Goal: Transaction & Acquisition: Book appointment/travel/reservation

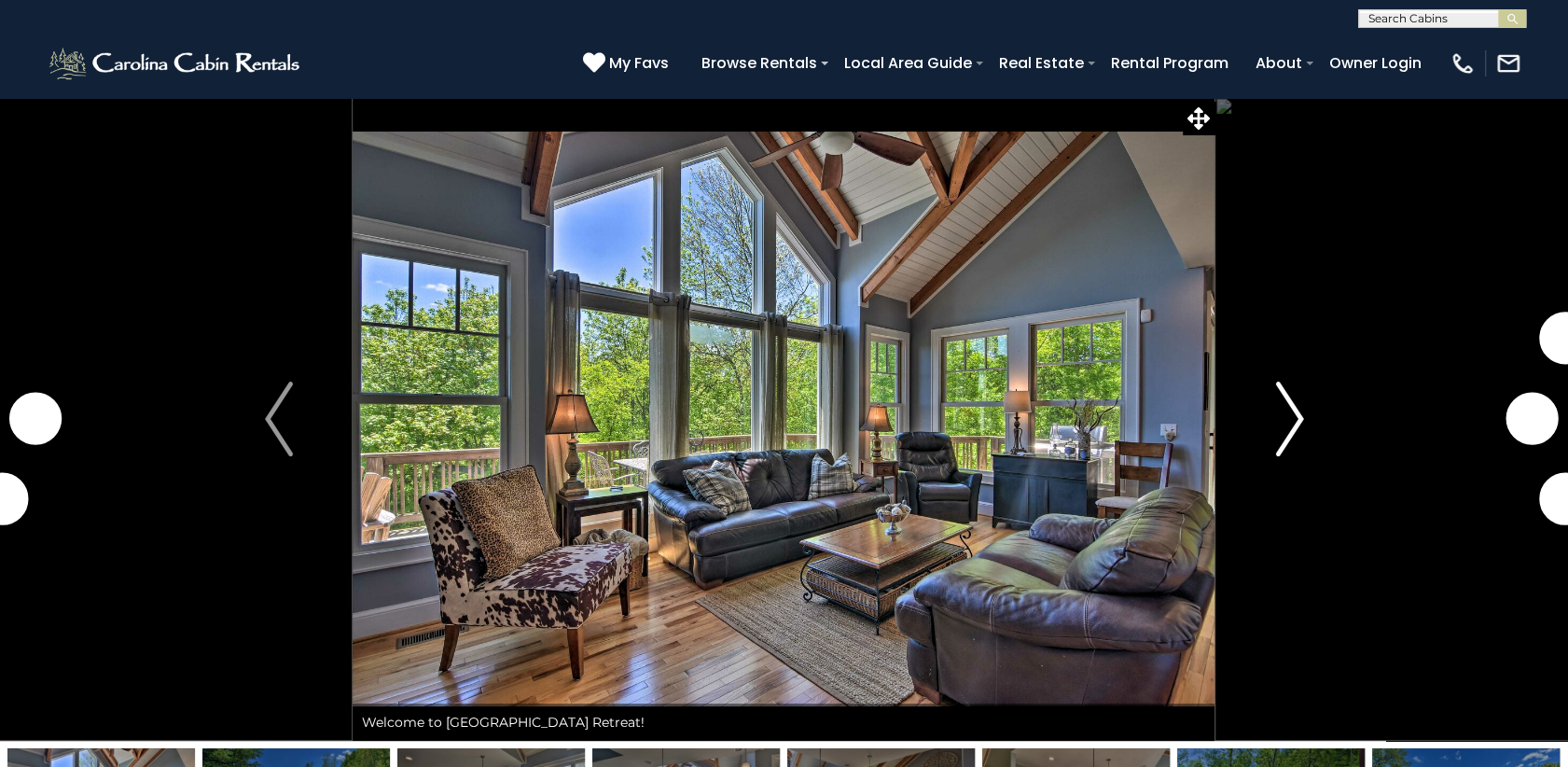
click at [1296, 404] on img "Next" at bounding box center [1289, 419] width 28 height 74
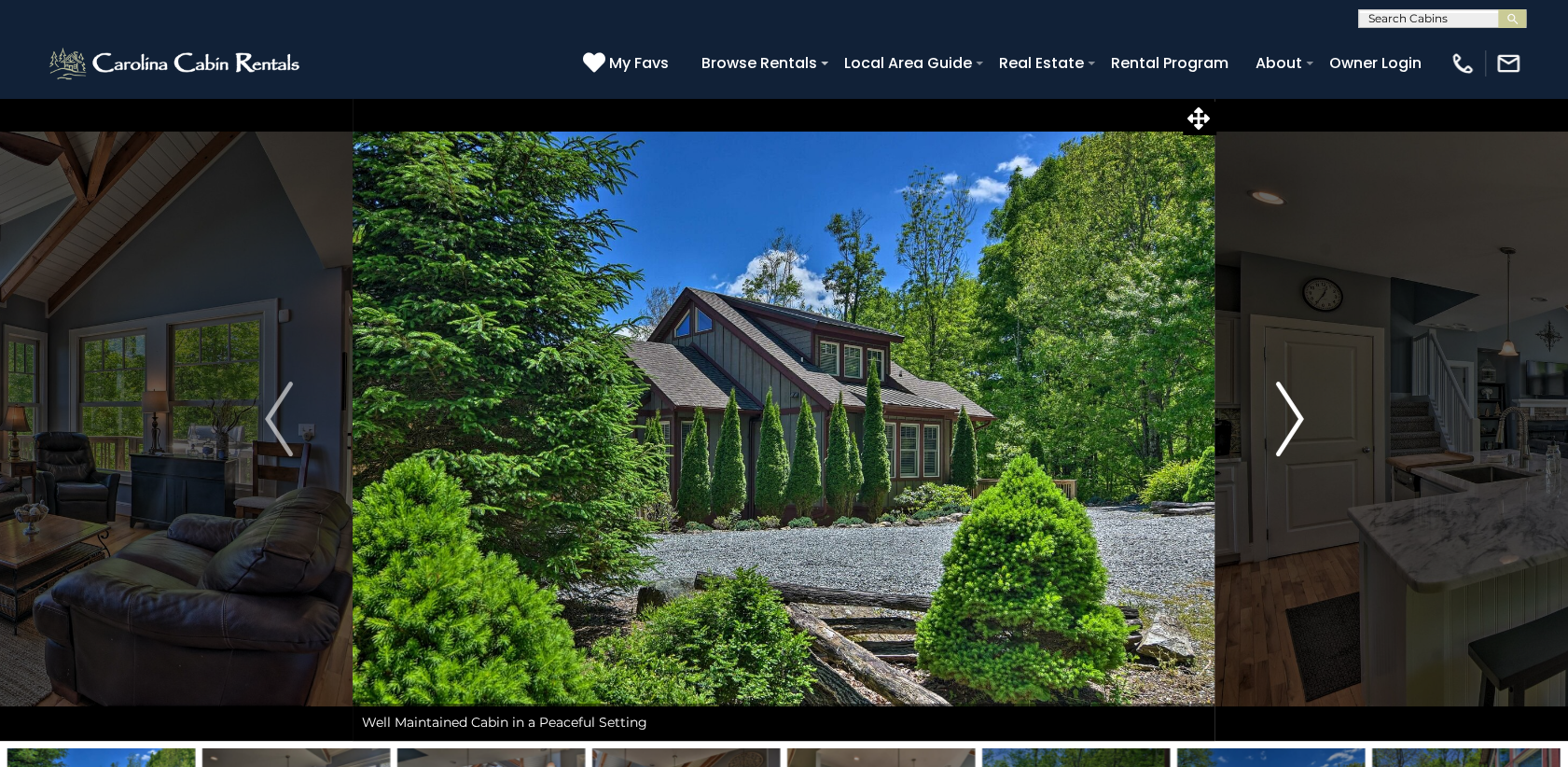
click at [1285, 419] on img "Next" at bounding box center [1289, 419] width 28 height 74
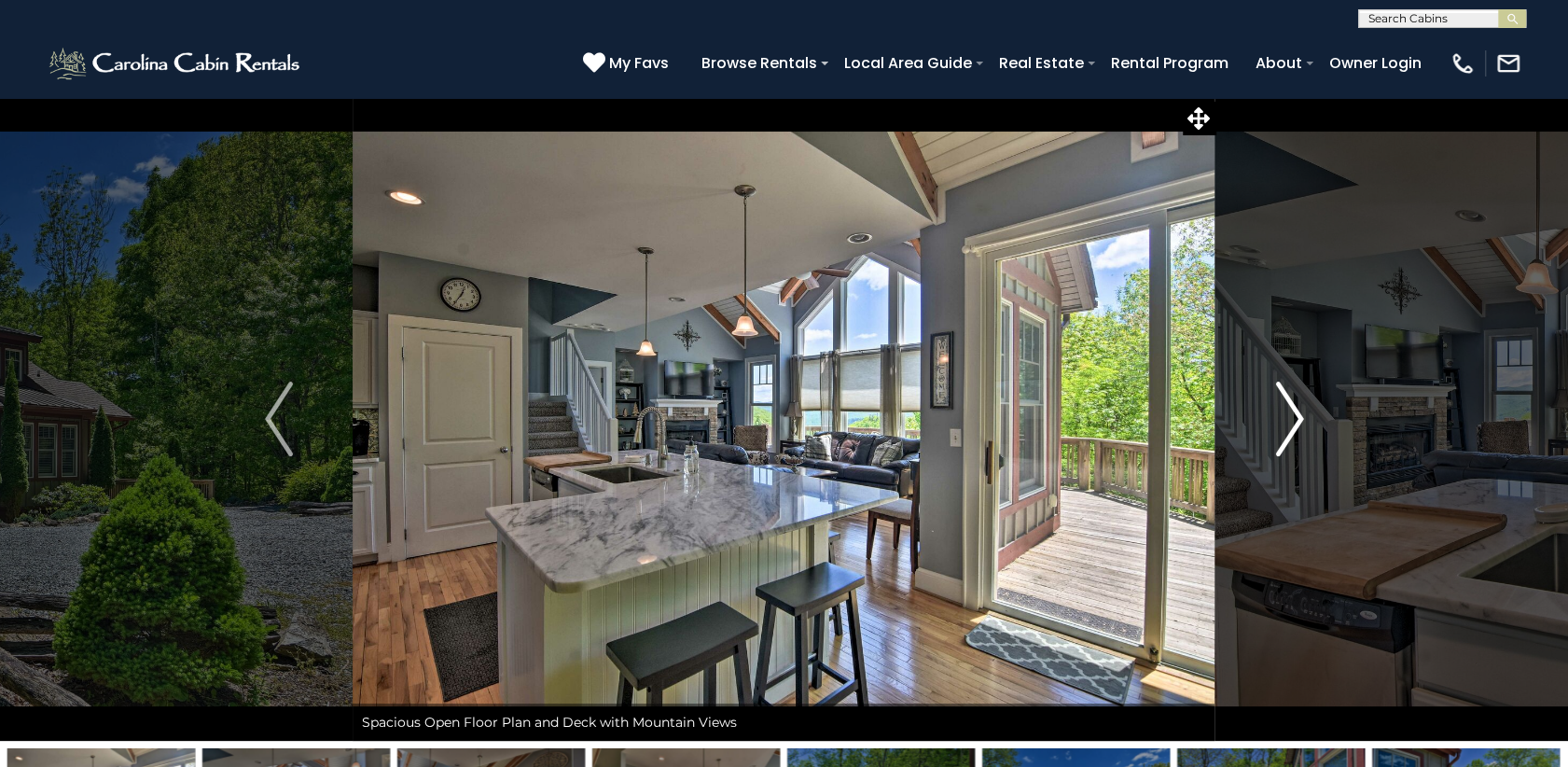
click at [1285, 419] on img "Next" at bounding box center [1289, 419] width 28 height 74
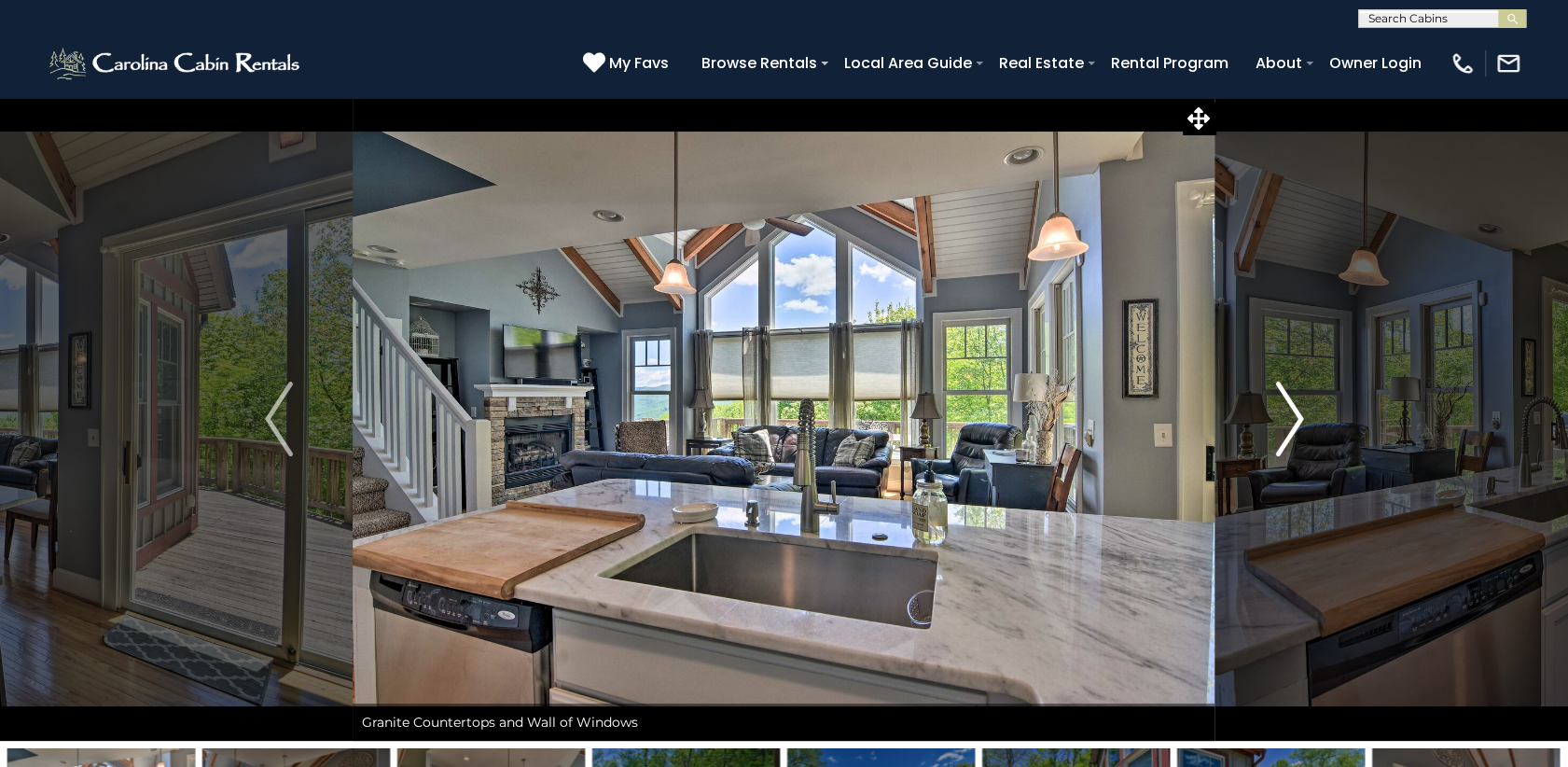
click at [1285, 419] on img "Next" at bounding box center [1289, 419] width 28 height 74
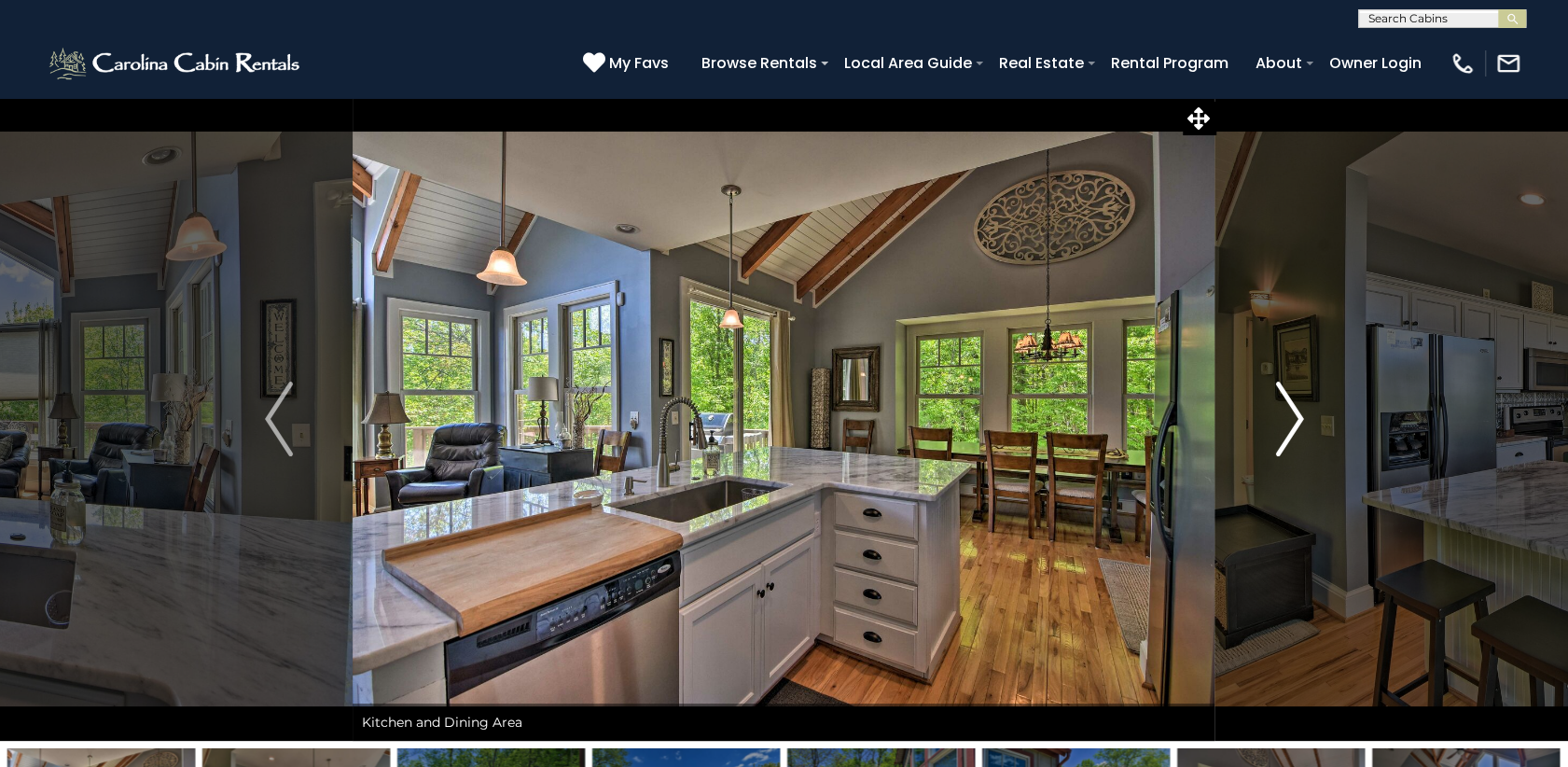
click at [1285, 419] on img "Next" at bounding box center [1289, 419] width 28 height 74
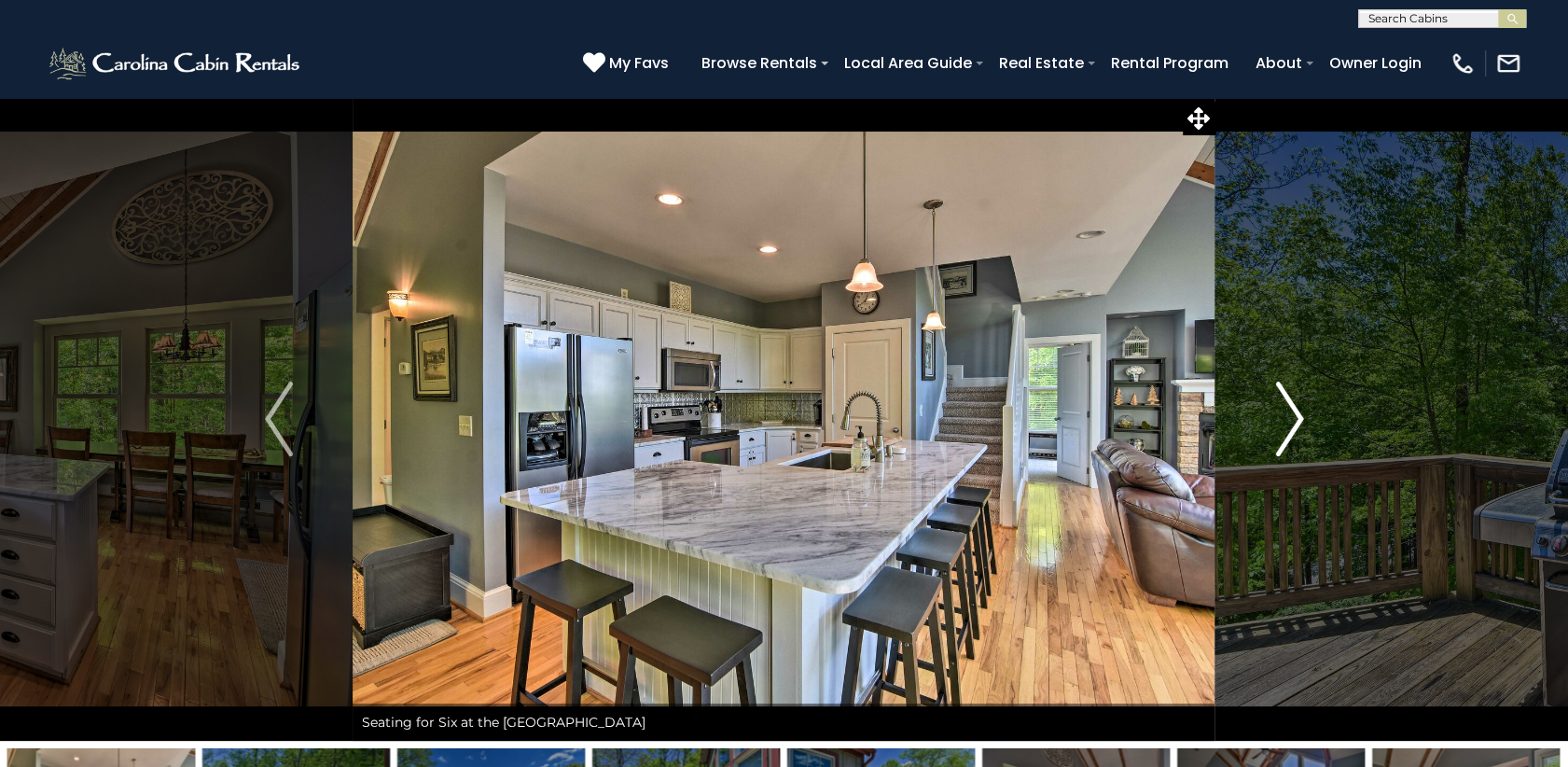
click at [1285, 419] on img "Next" at bounding box center [1289, 419] width 28 height 74
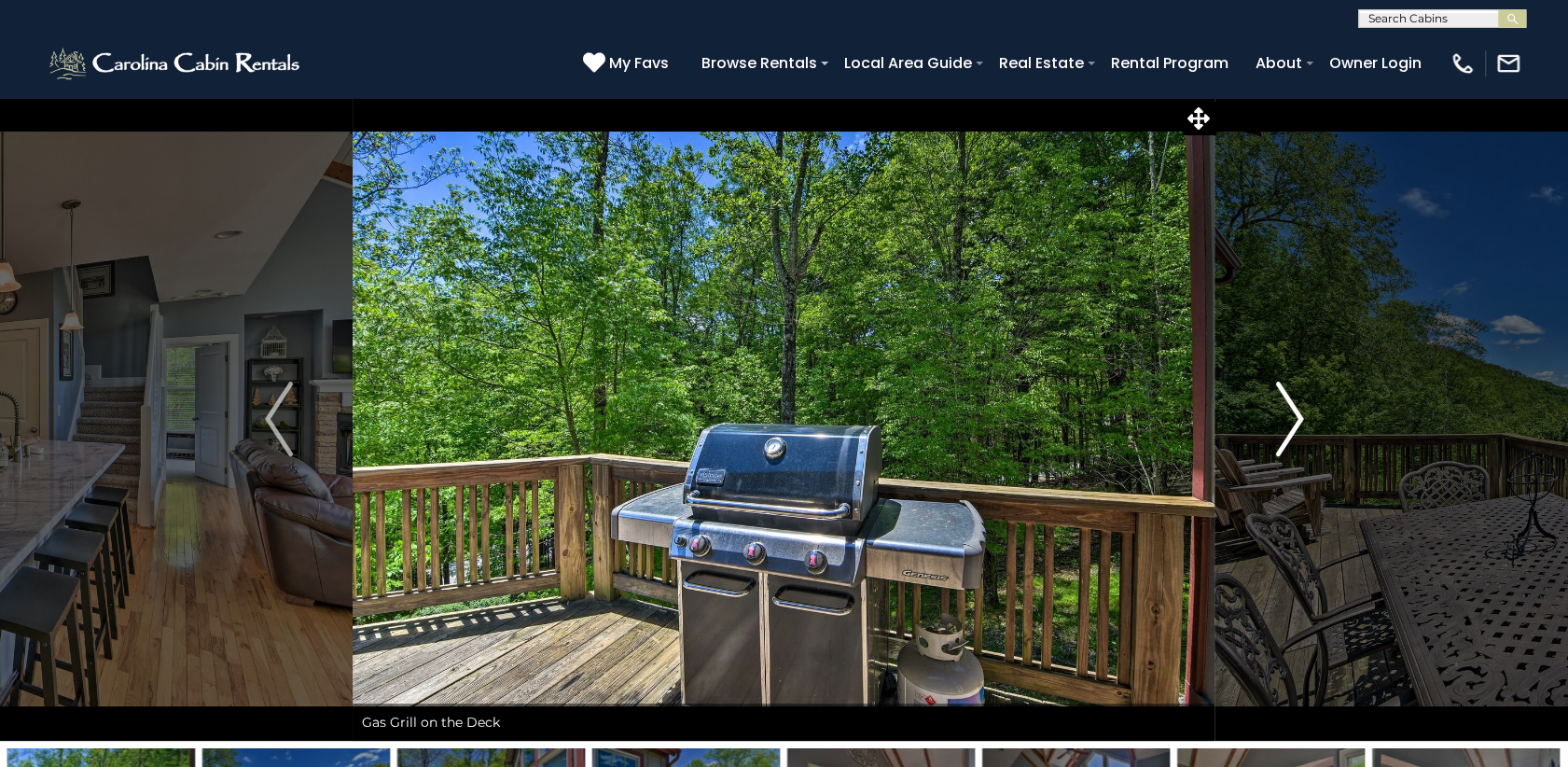
click at [1285, 419] on img "Next" at bounding box center [1289, 419] width 28 height 74
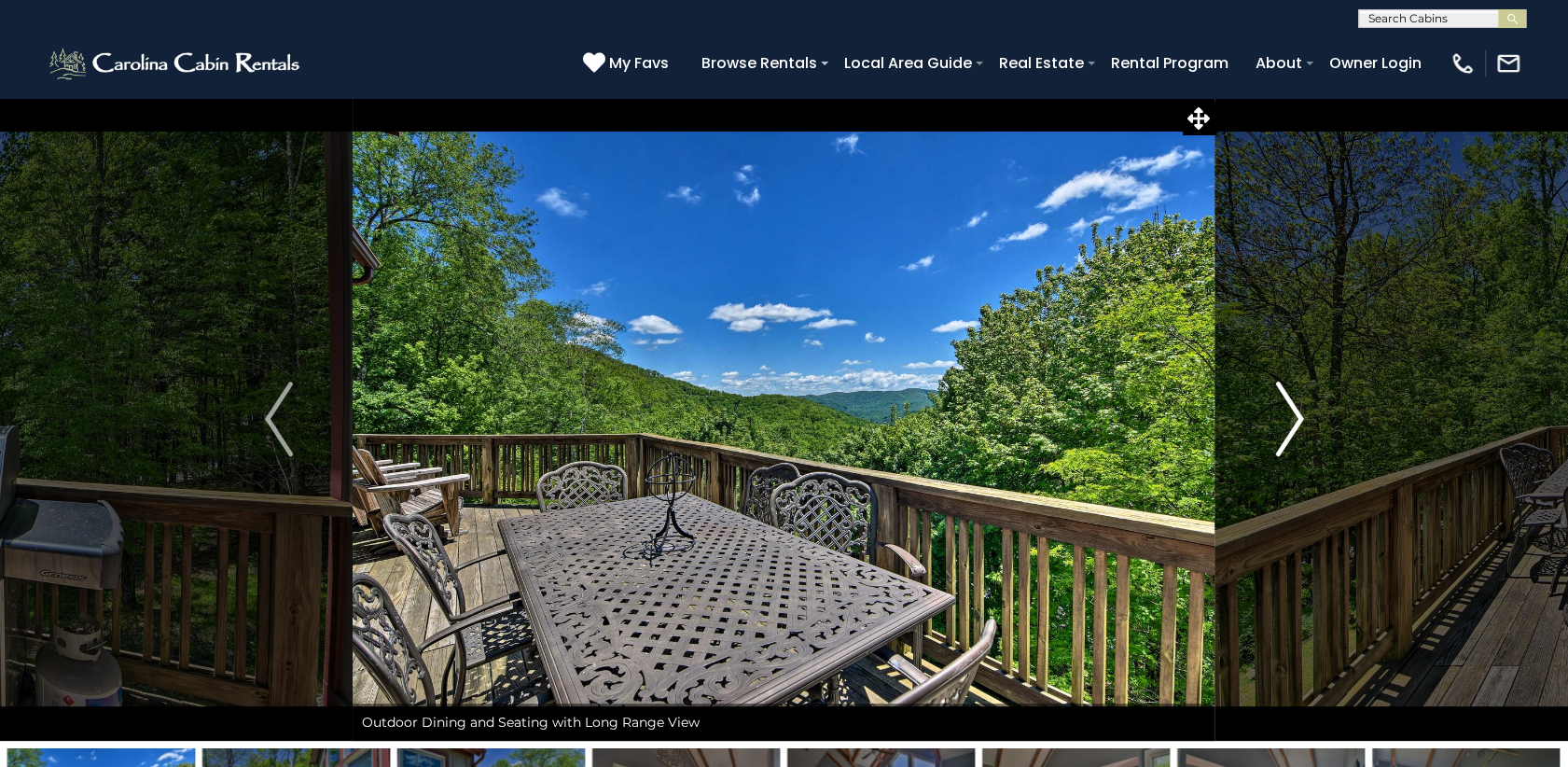
click at [1285, 419] on img "Next" at bounding box center [1289, 419] width 28 height 74
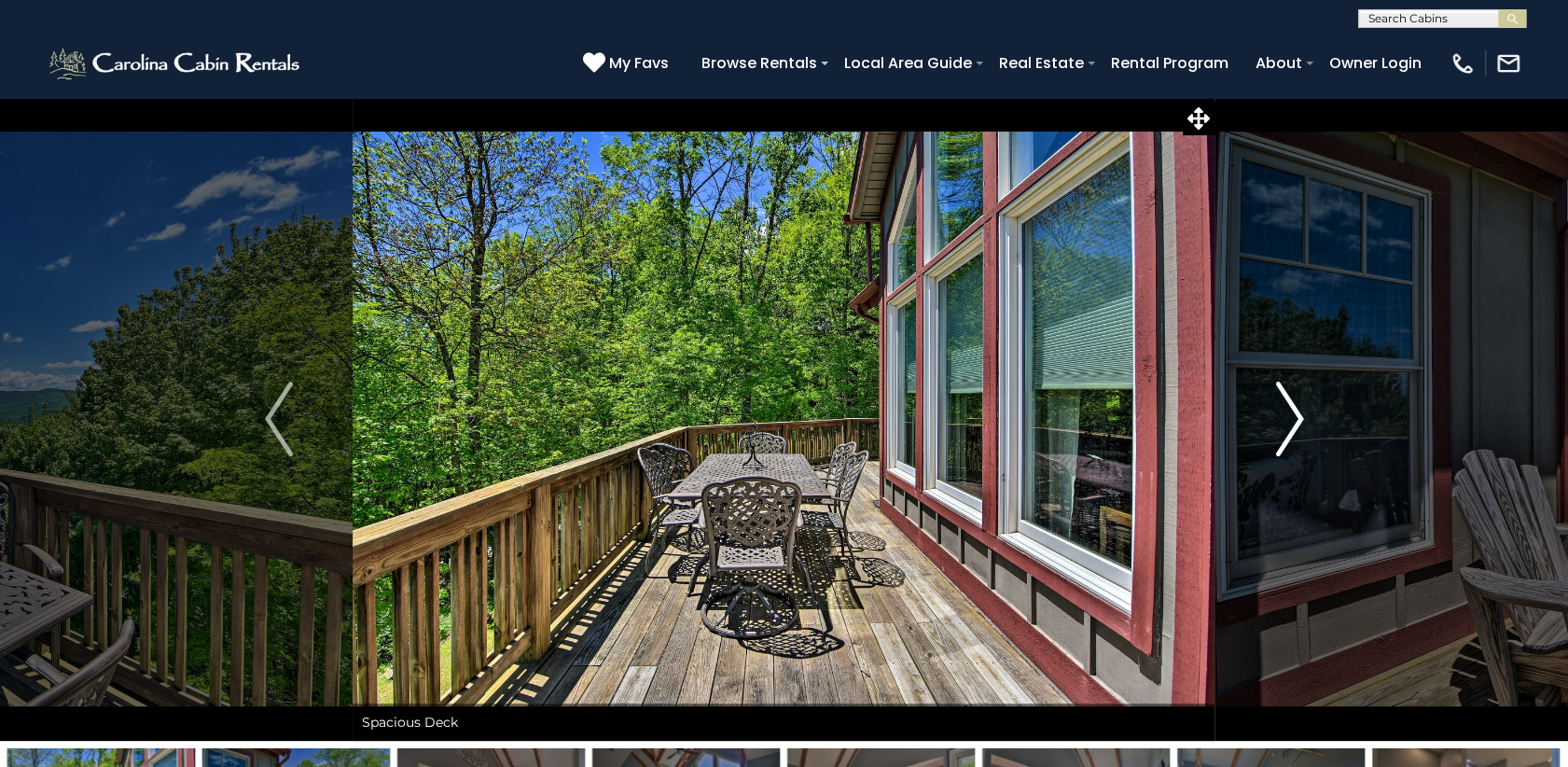
click at [1285, 419] on img "Next" at bounding box center [1289, 419] width 28 height 74
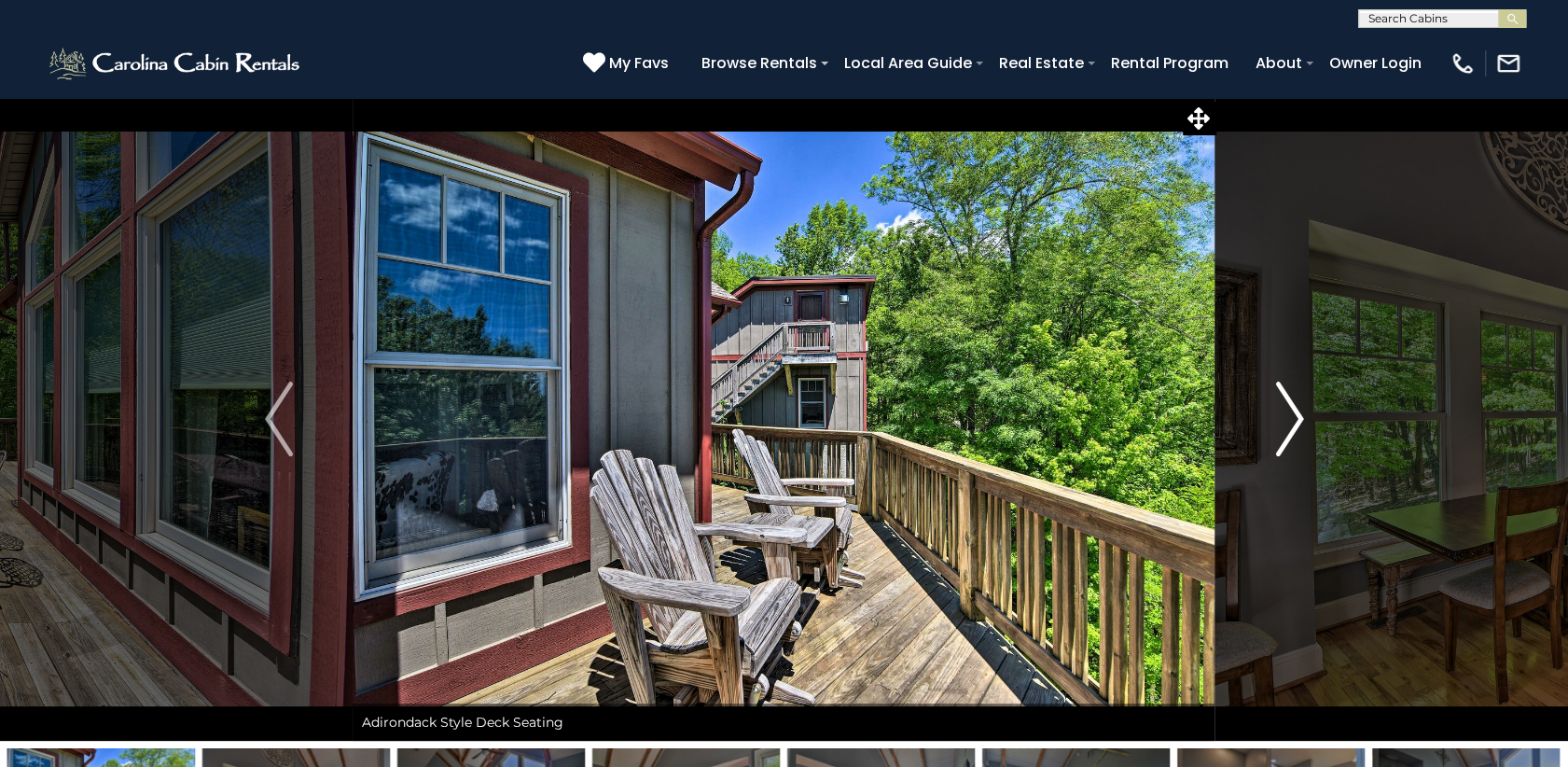
click at [1285, 419] on img "Next" at bounding box center [1289, 419] width 28 height 74
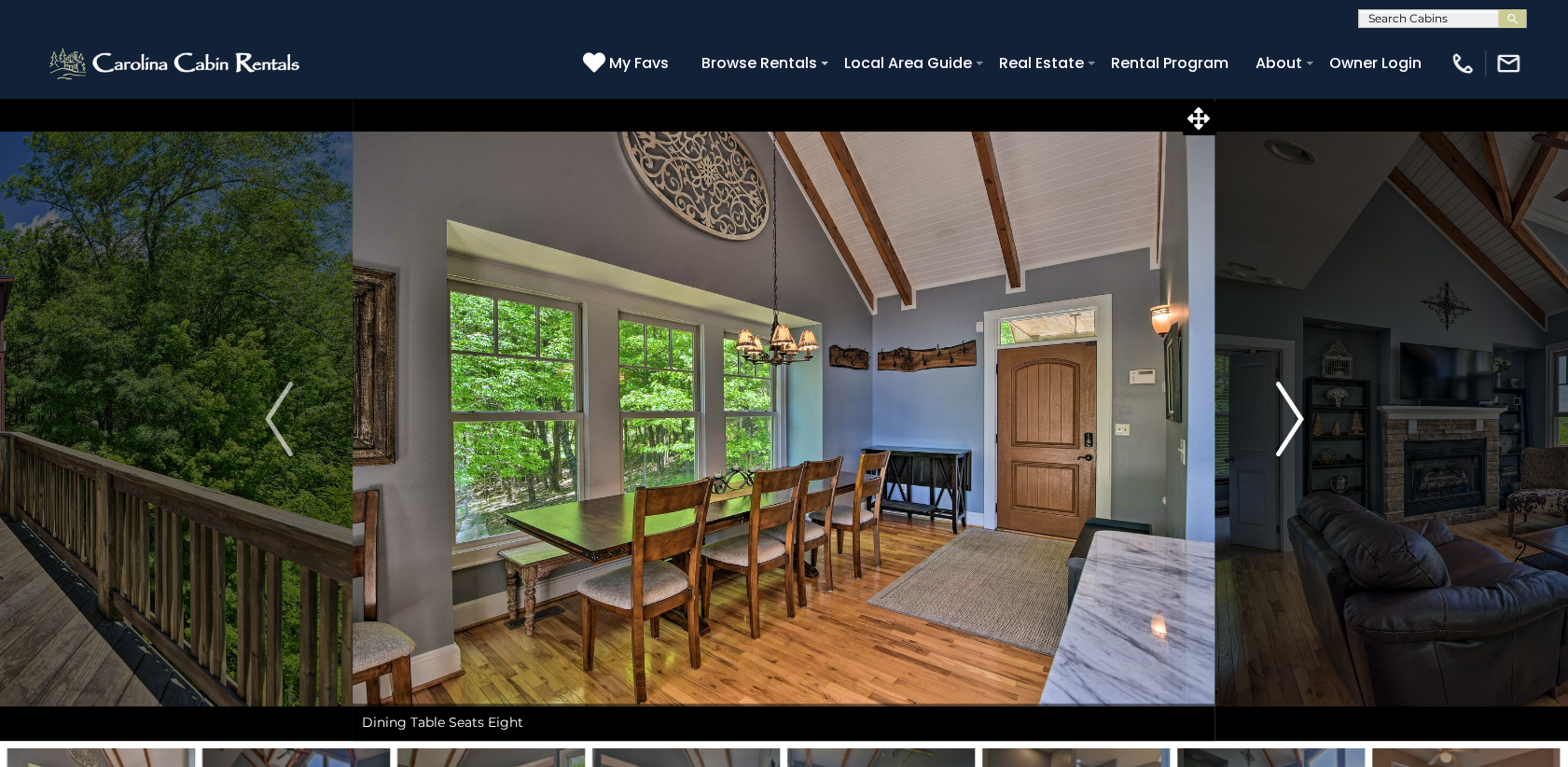
click at [1285, 419] on img "Next" at bounding box center [1289, 419] width 28 height 74
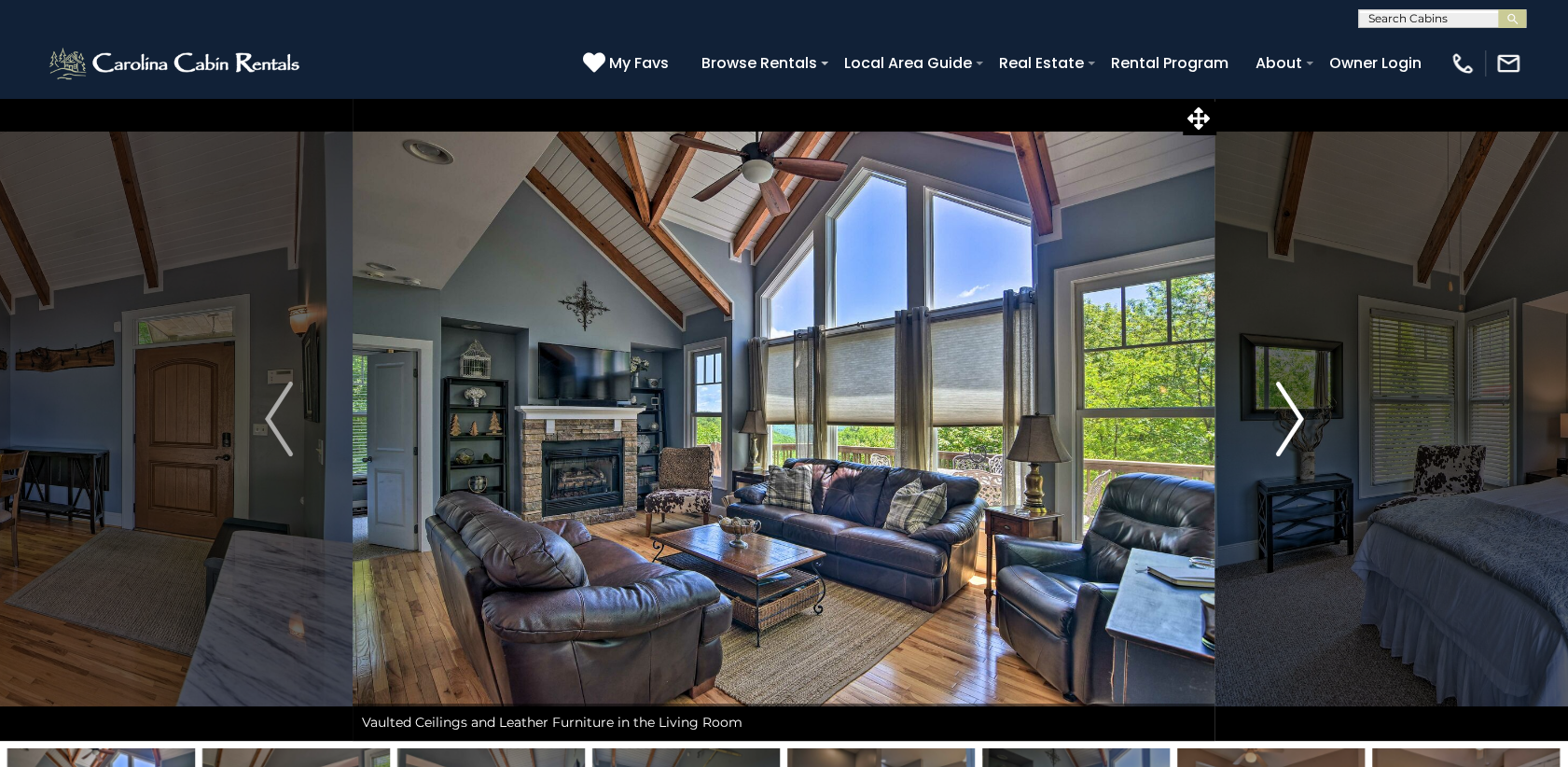
click at [1285, 419] on img "Next" at bounding box center [1289, 419] width 28 height 74
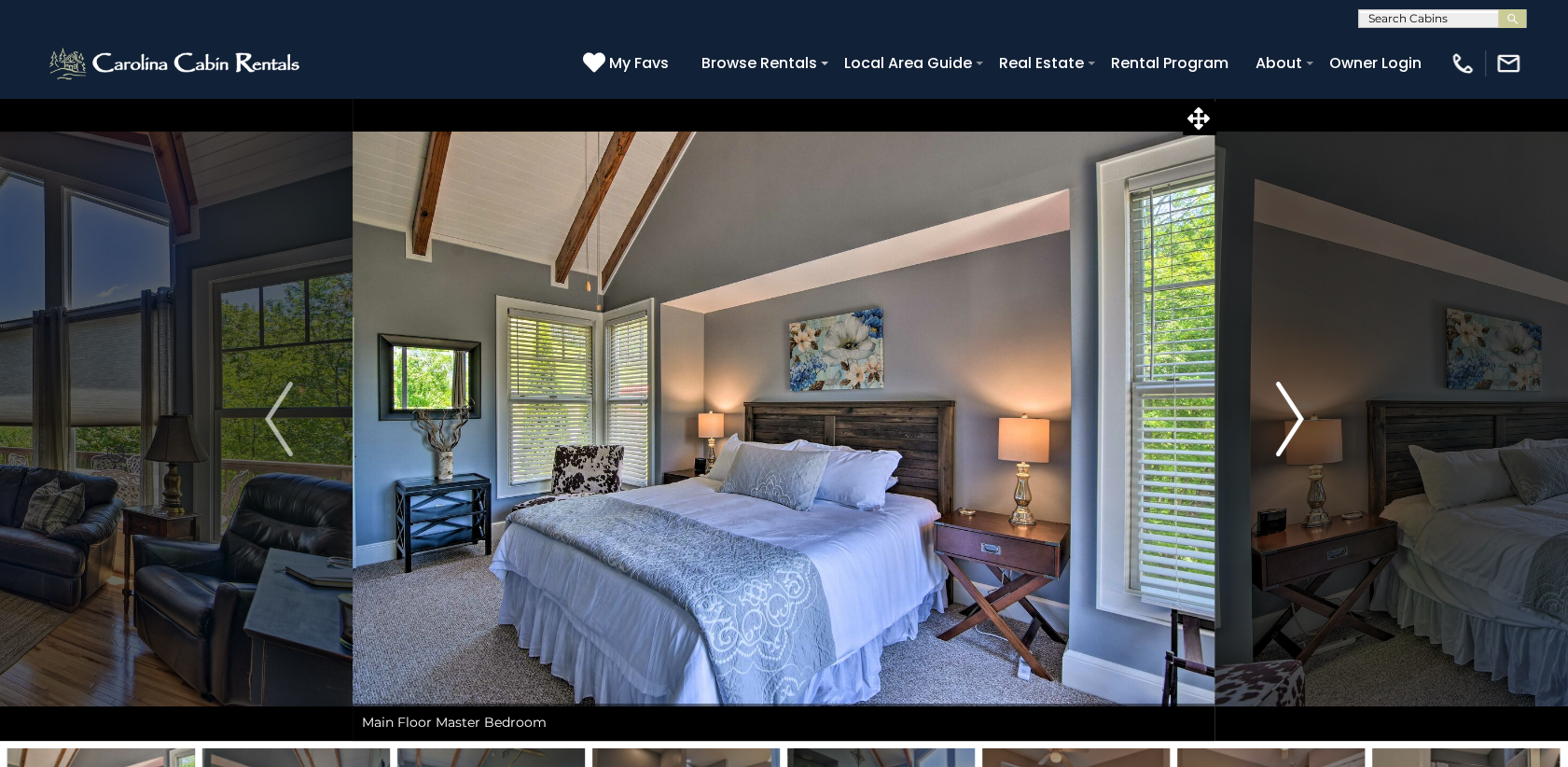
click at [1285, 419] on img "Next" at bounding box center [1289, 419] width 28 height 74
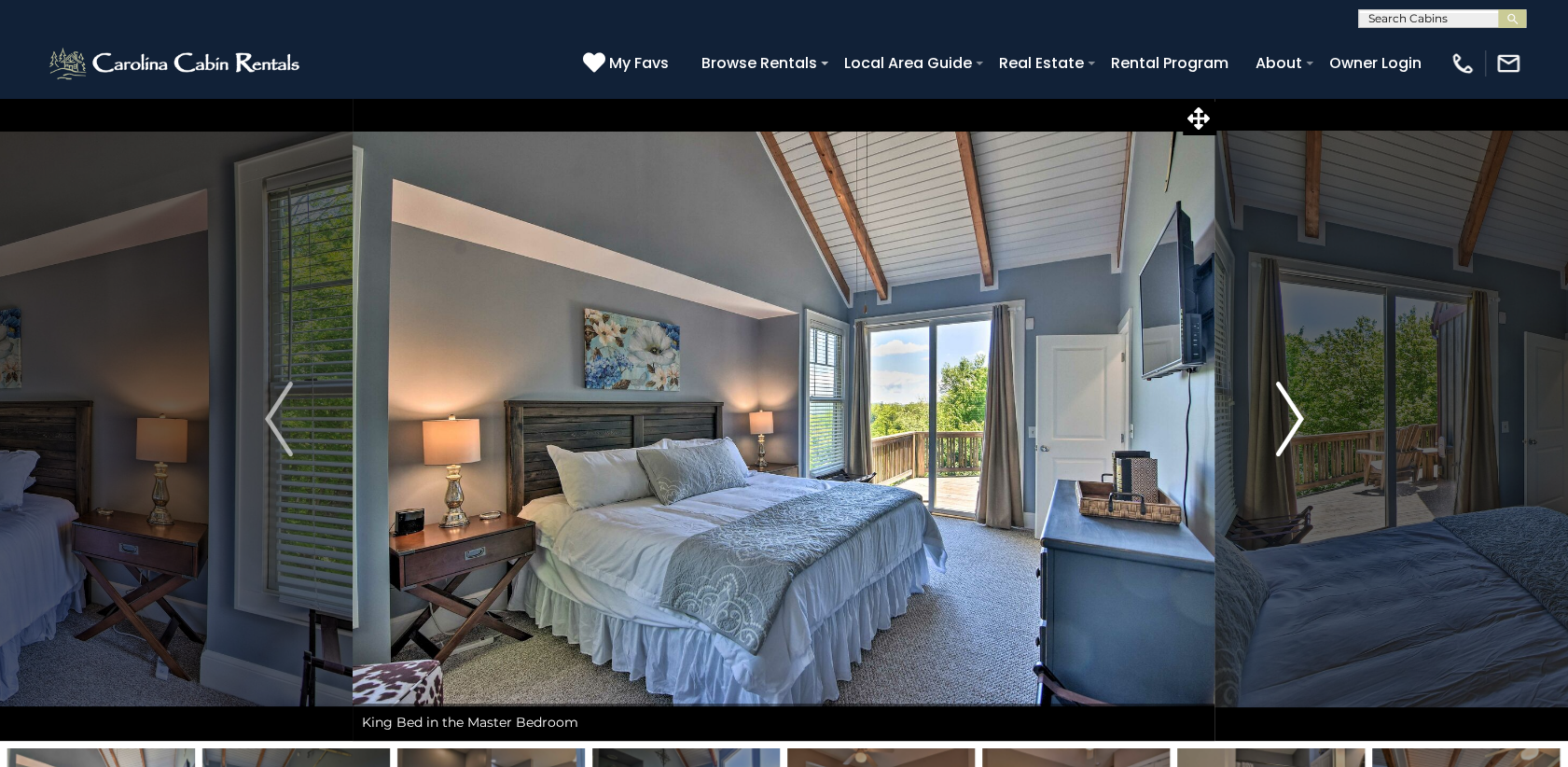
click at [1285, 419] on img "Next" at bounding box center [1289, 419] width 28 height 74
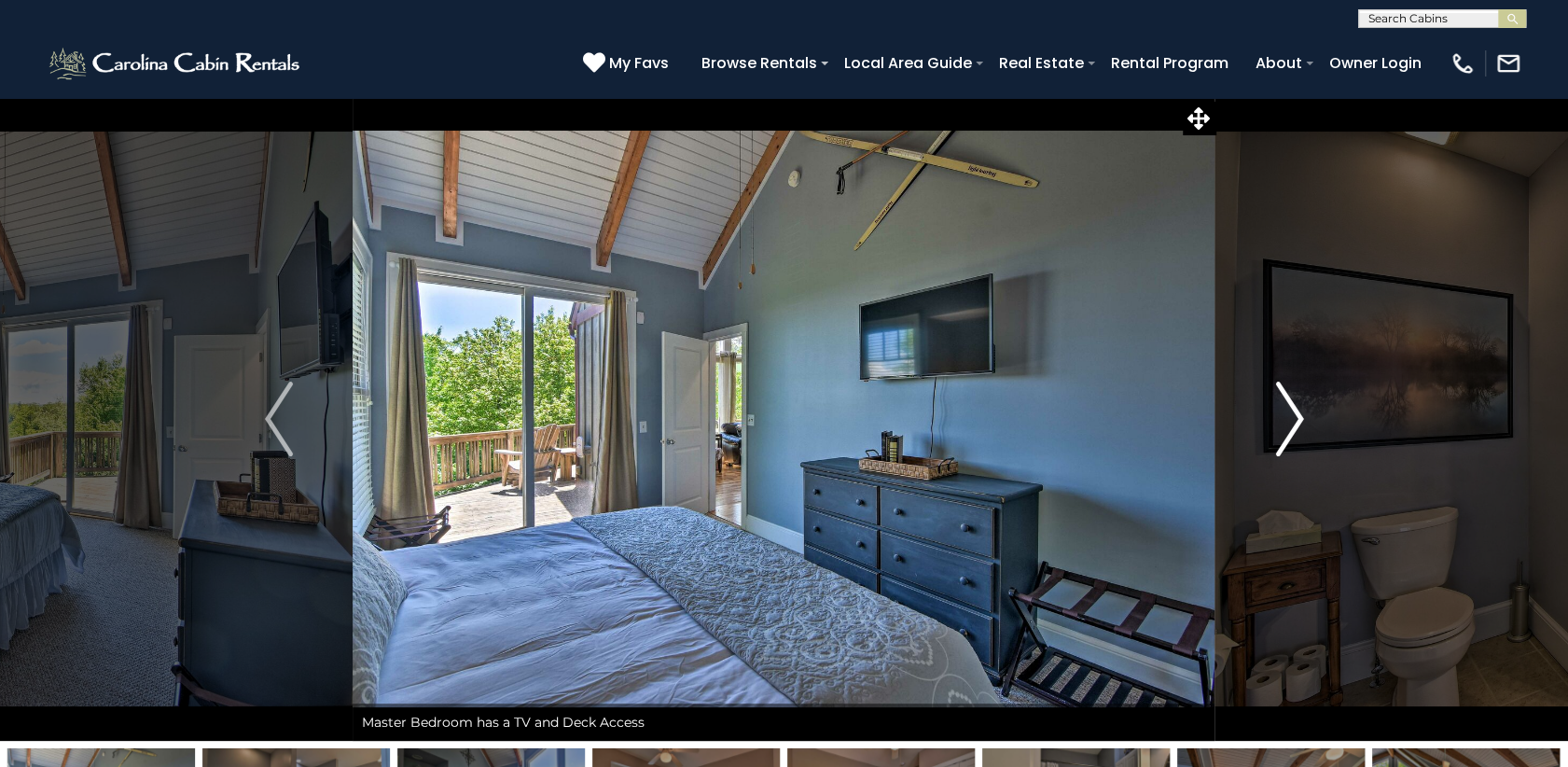
click at [1285, 419] on img "Next" at bounding box center [1289, 419] width 28 height 74
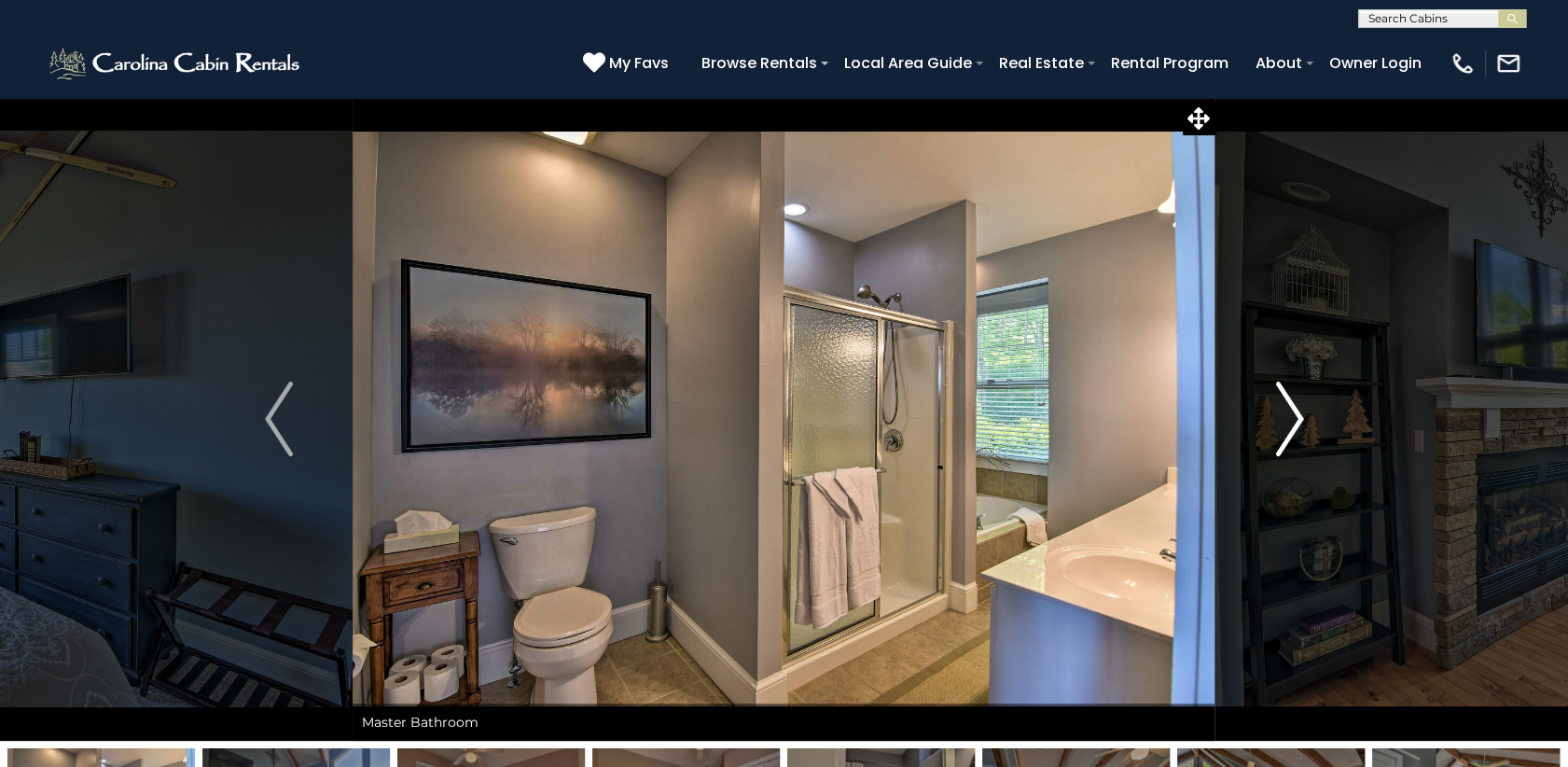
click at [1285, 419] on img "Next" at bounding box center [1289, 419] width 28 height 74
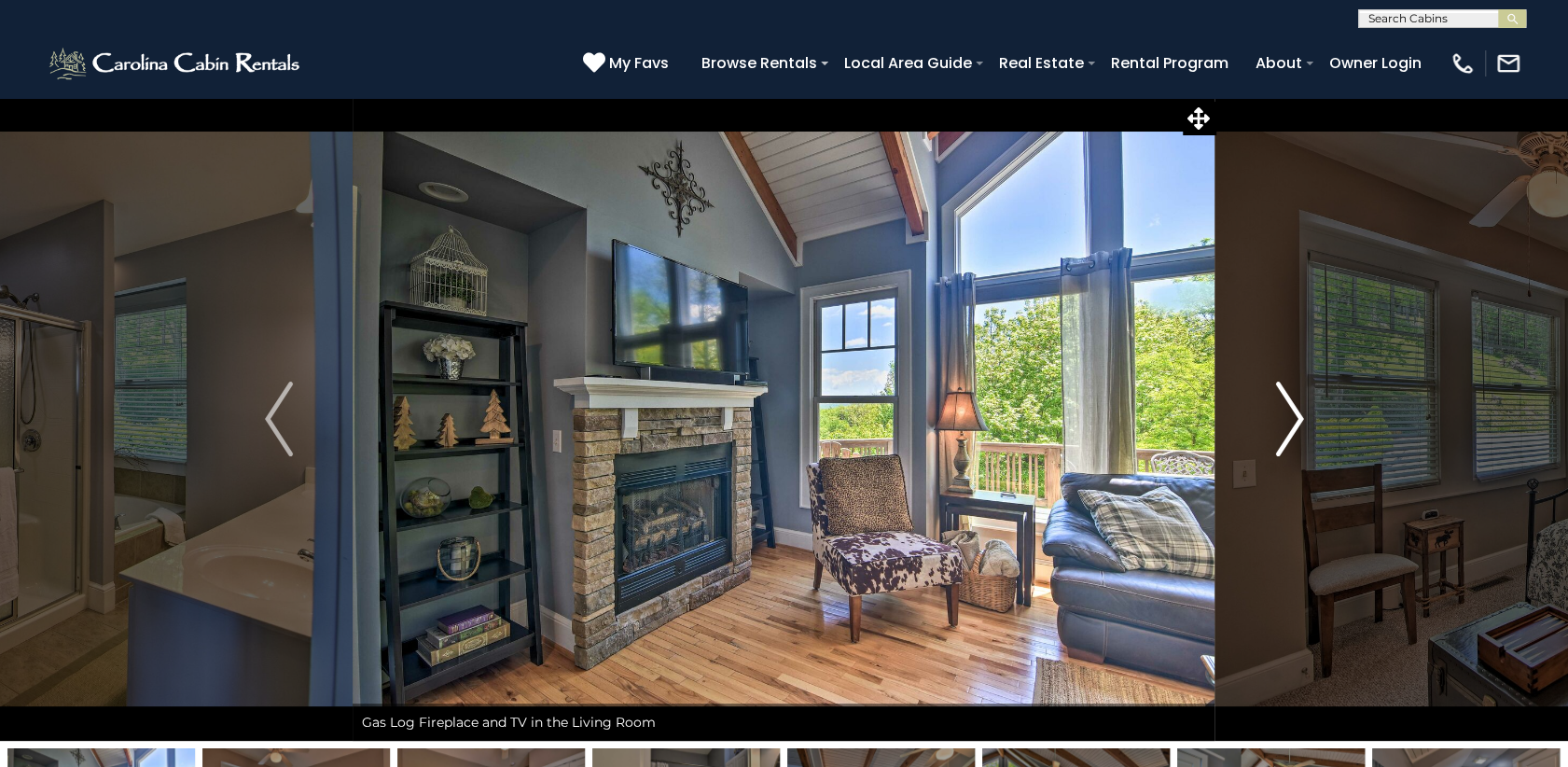
click at [1285, 419] on img "Next" at bounding box center [1289, 419] width 28 height 74
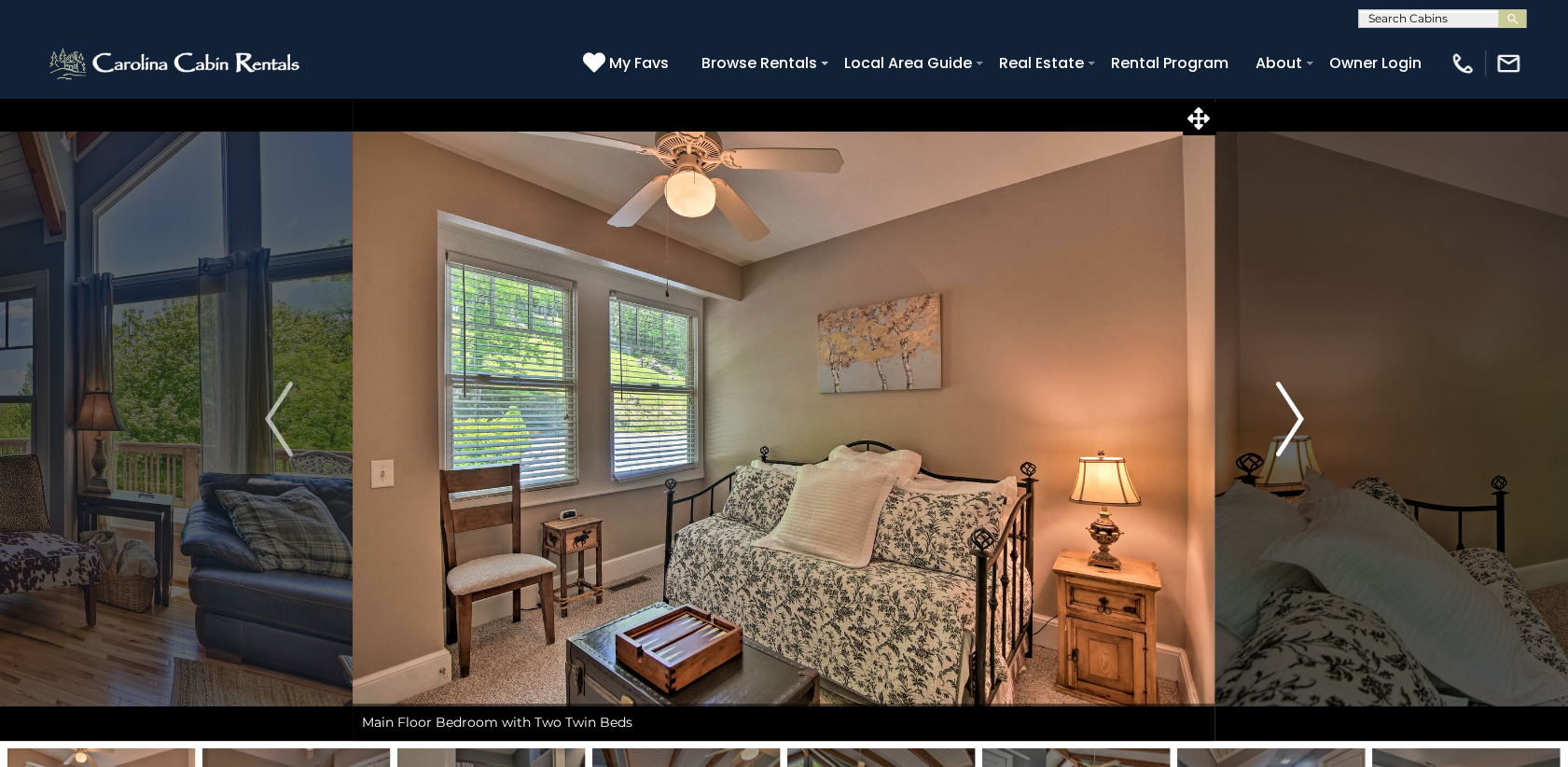
click at [1285, 419] on img "Next" at bounding box center [1289, 419] width 28 height 74
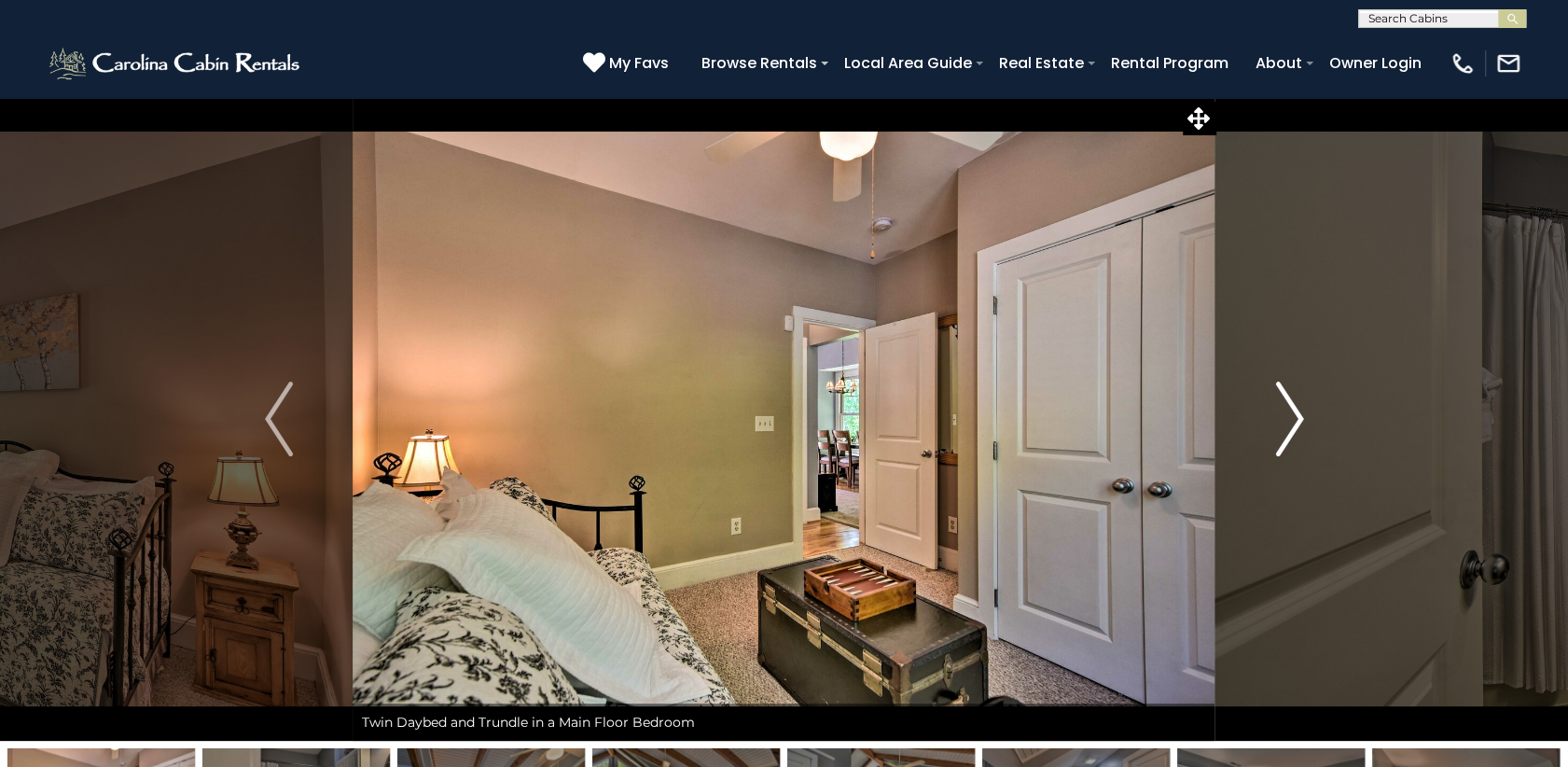
click at [1285, 419] on img "Next" at bounding box center [1289, 419] width 28 height 74
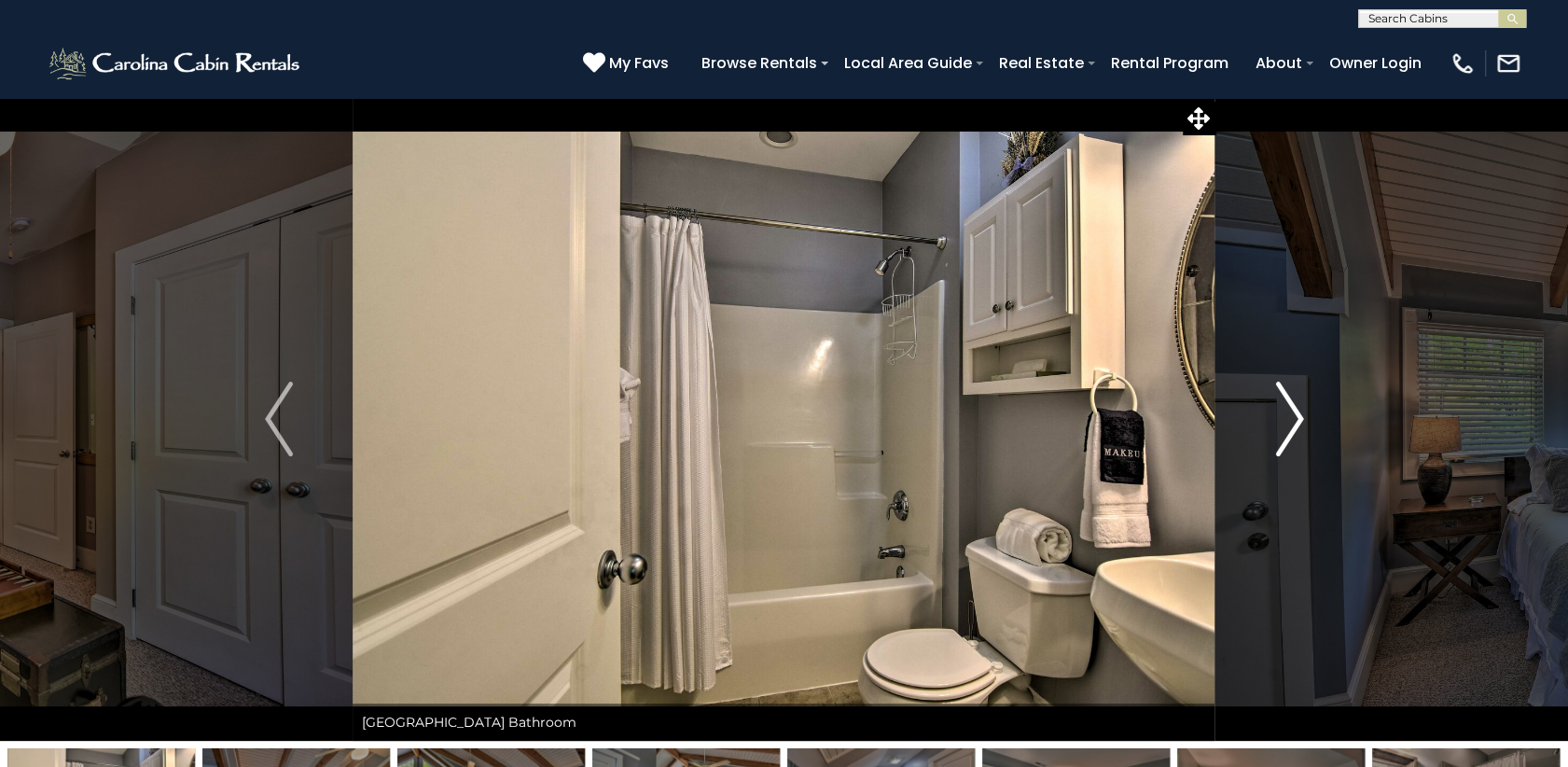
click at [1285, 419] on img "Next" at bounding box center [1289, 419] width 28 height 74
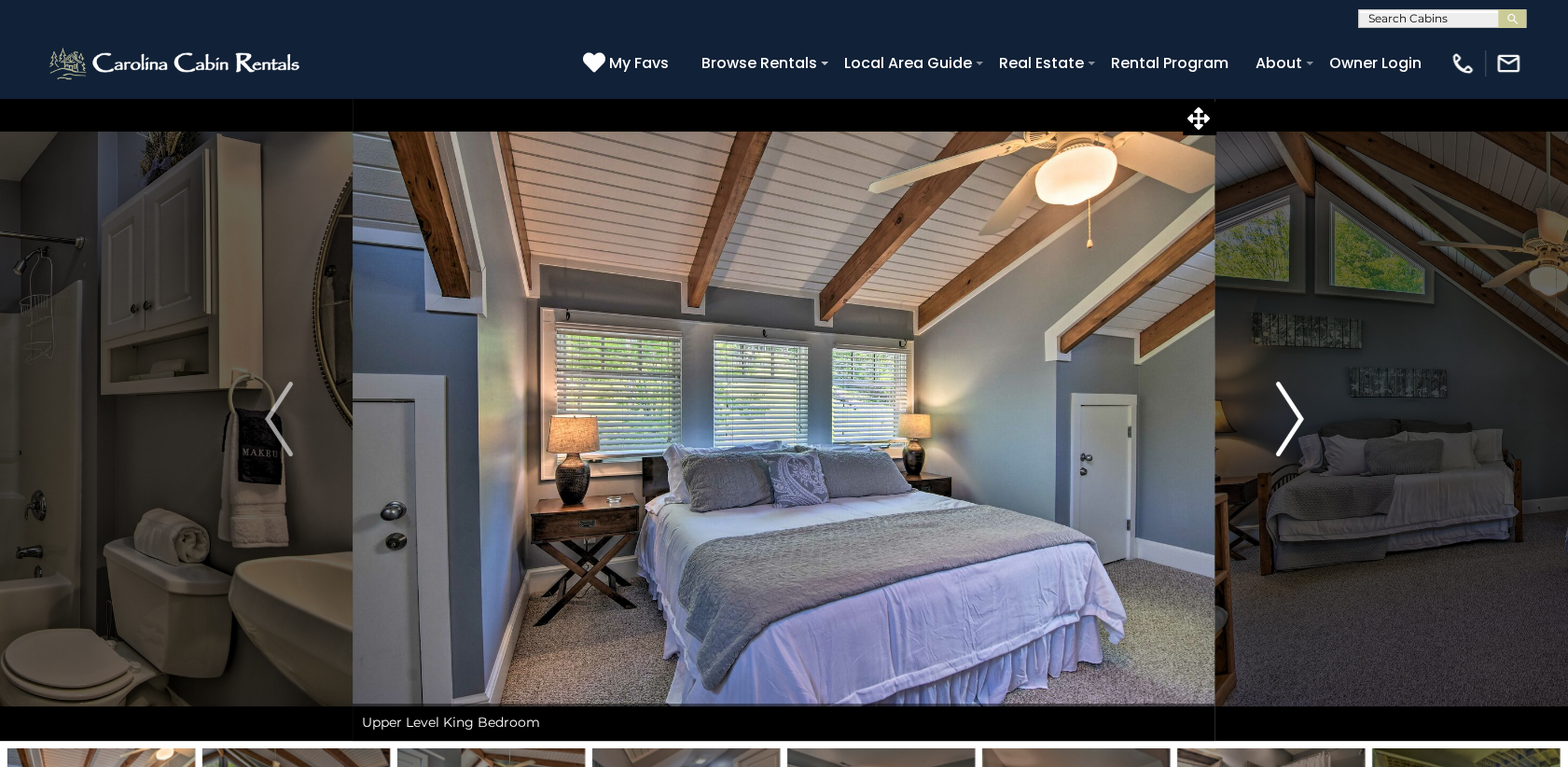
click at [1285, 419] on img "Next" at bounding box center [1289, 419] width 28 height 74
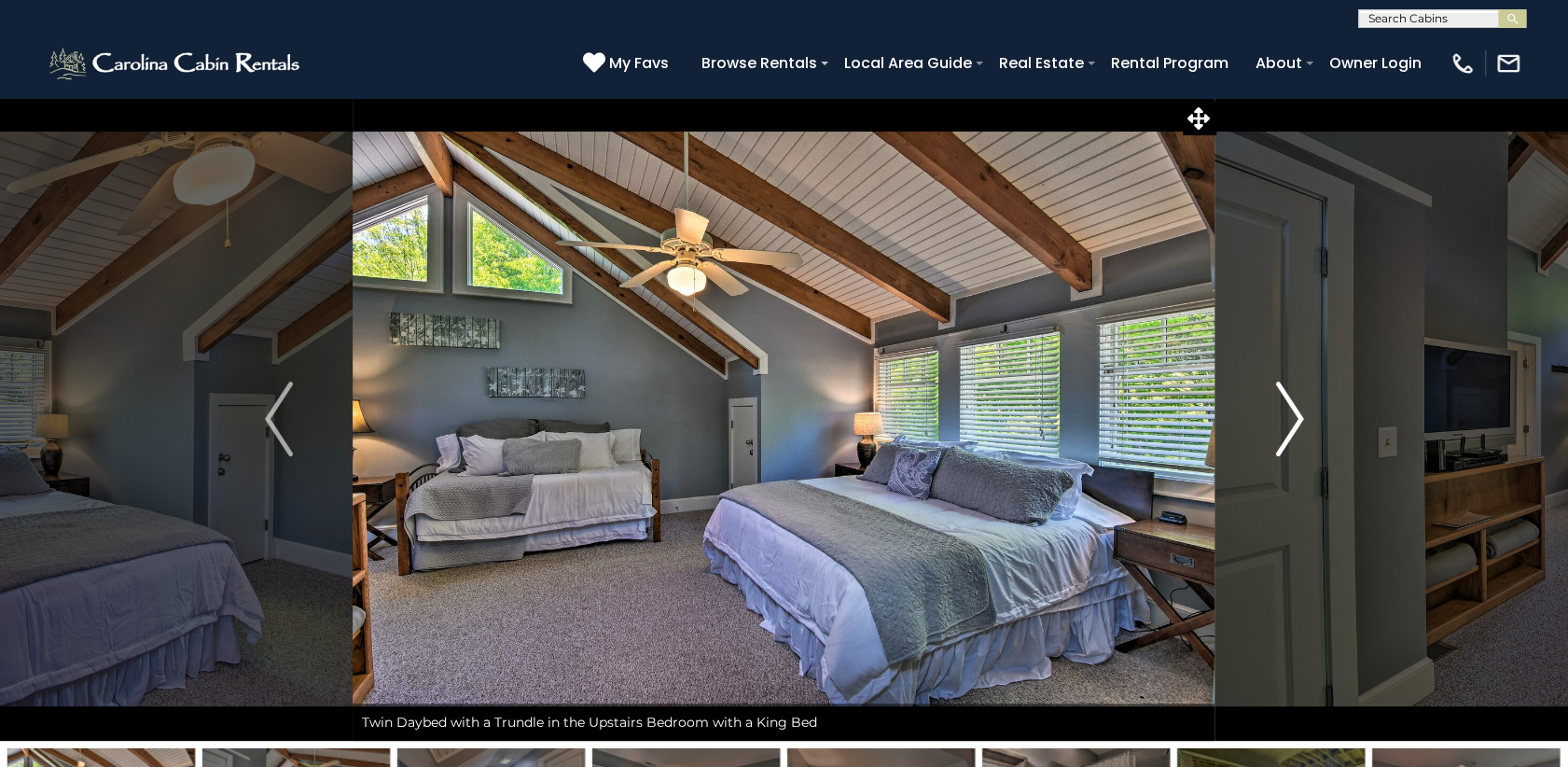
click at [1285, 419] on img "Next" at bounding box center [1289, 419] width 28 height 74
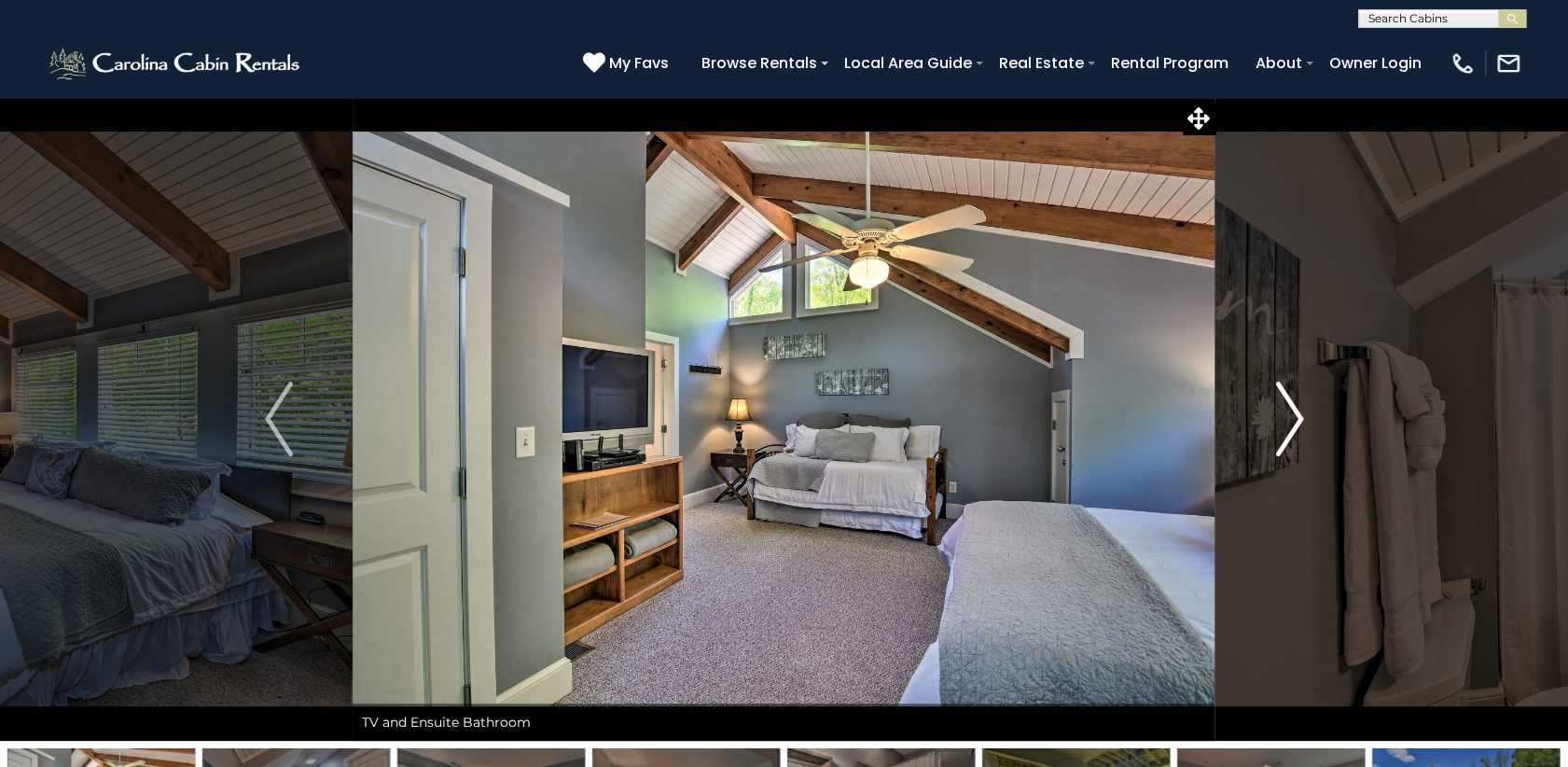
click at [1285, 419] on img "Next" at bounding box center [1289, 419] width 28 height 74
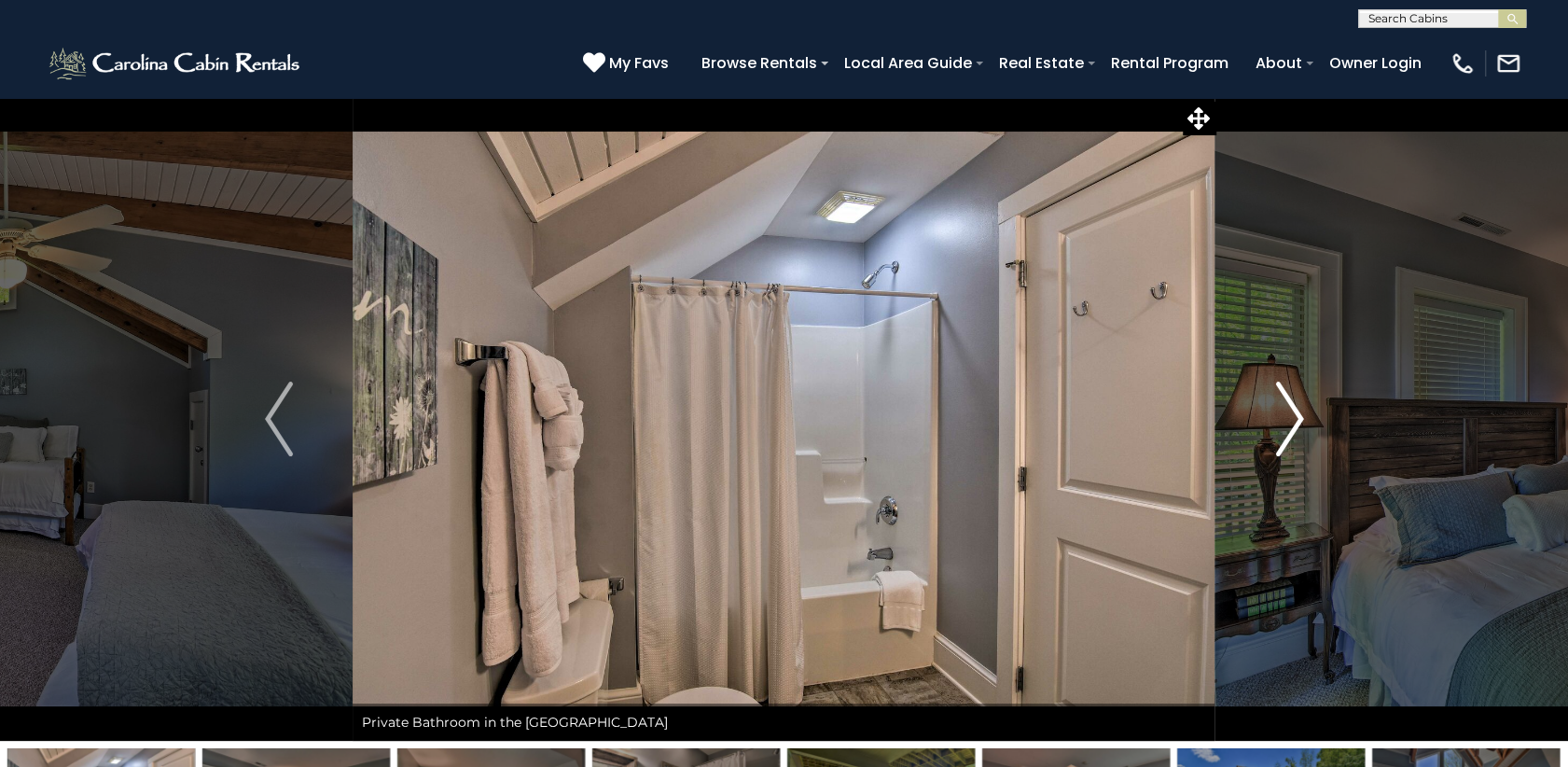
click at [1285, 419] on img "Next" at bounding box center [1289, 419] width 28 height 74
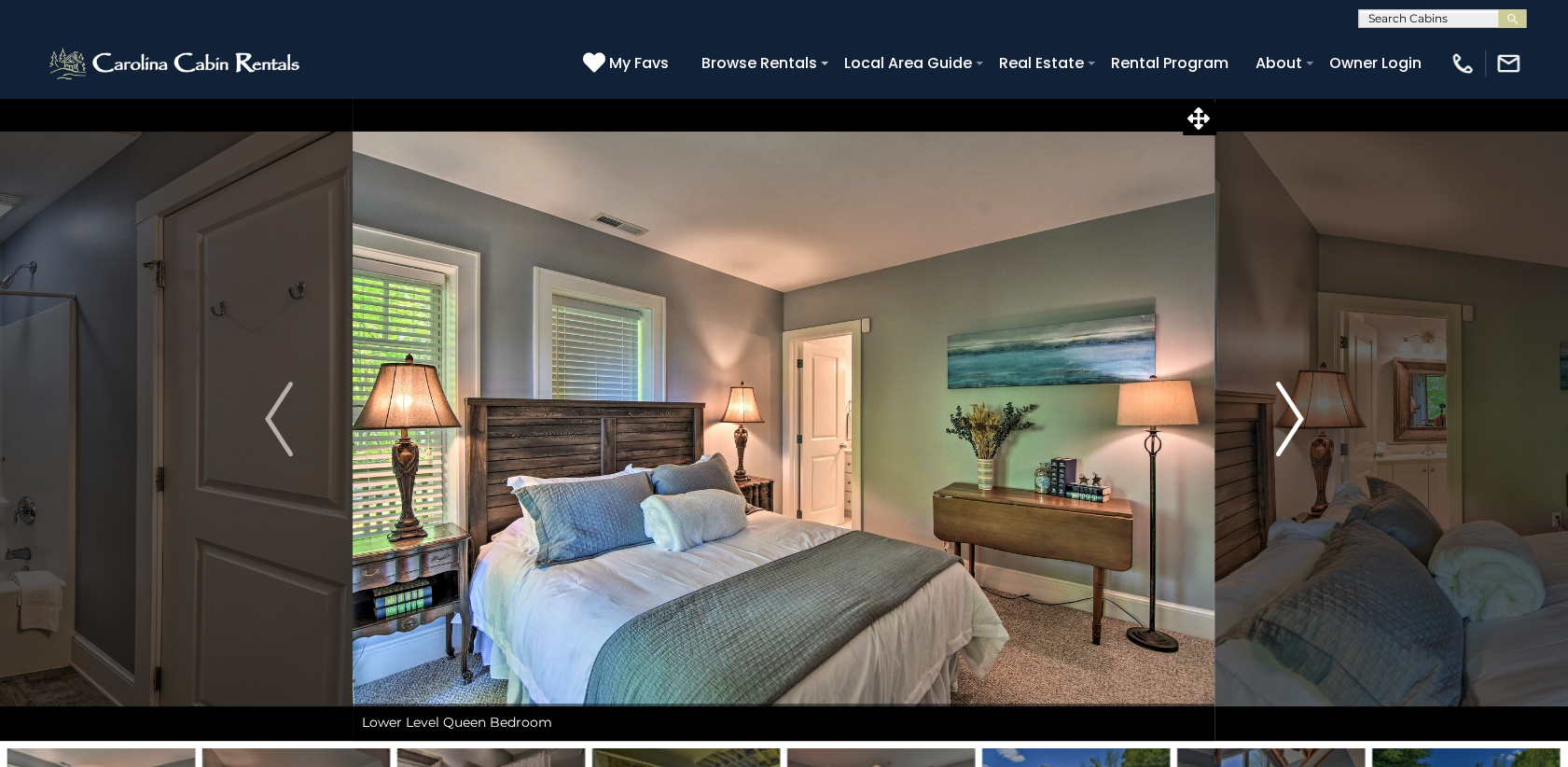
click at [1285, 419] on img "Next" at bounding box center [1289, 419] width 28 height 74
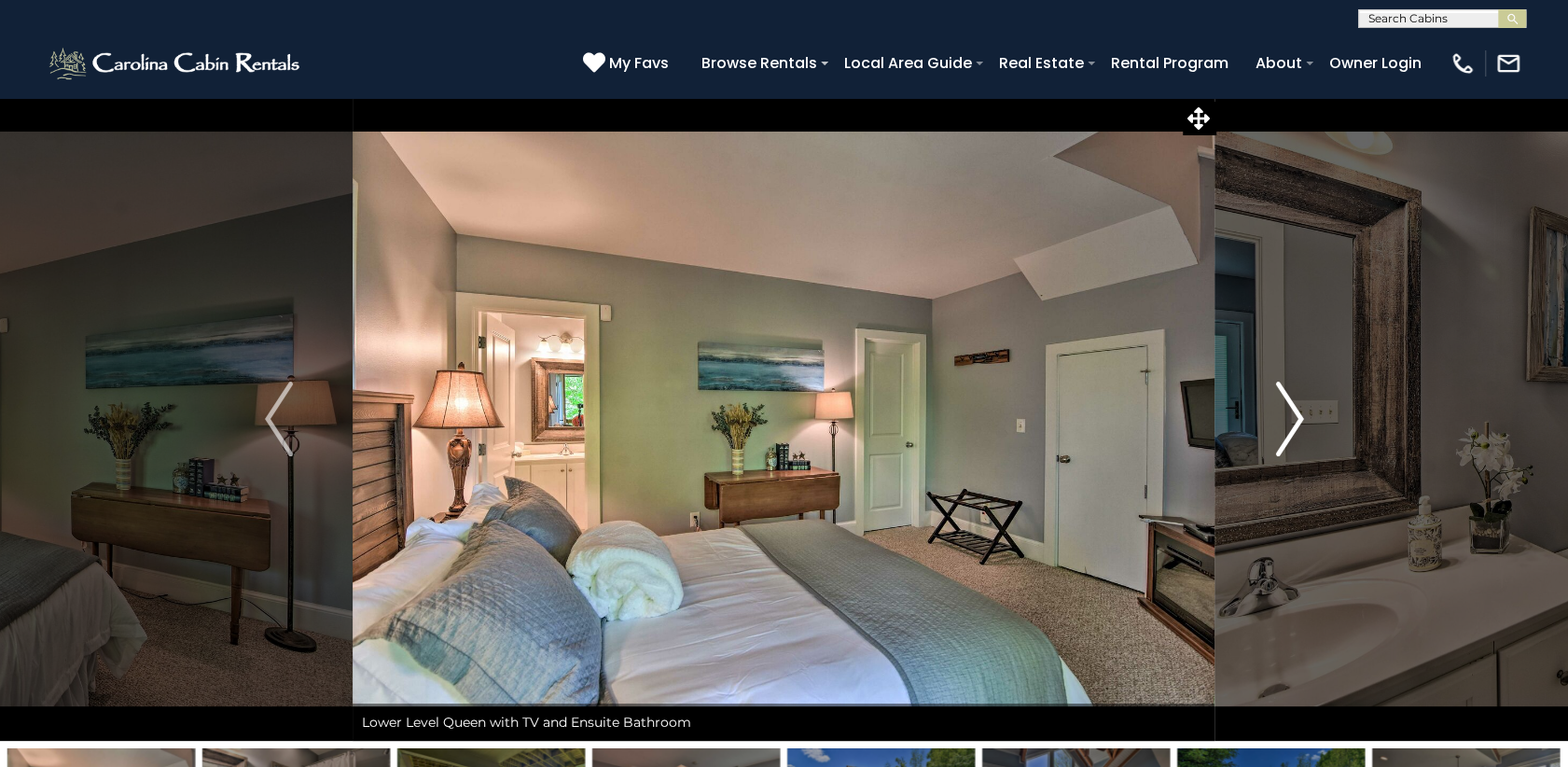
click at [1285, 419] on img "Next" at bounding box center [1289, 419] width 28 height 74
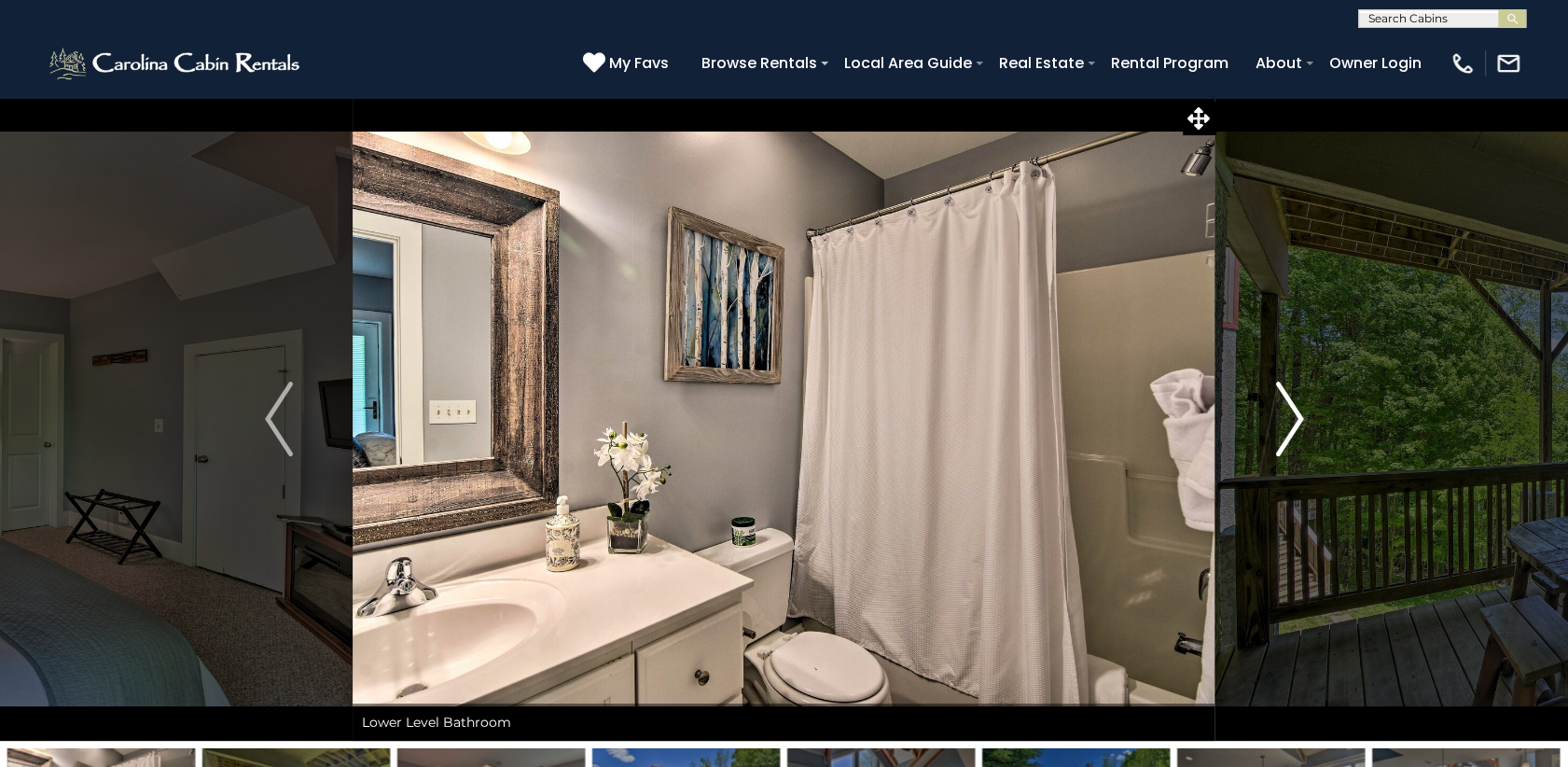
click at [1285, 419] on img "Next" at bounding box center [1289, 419] width 28 height 74
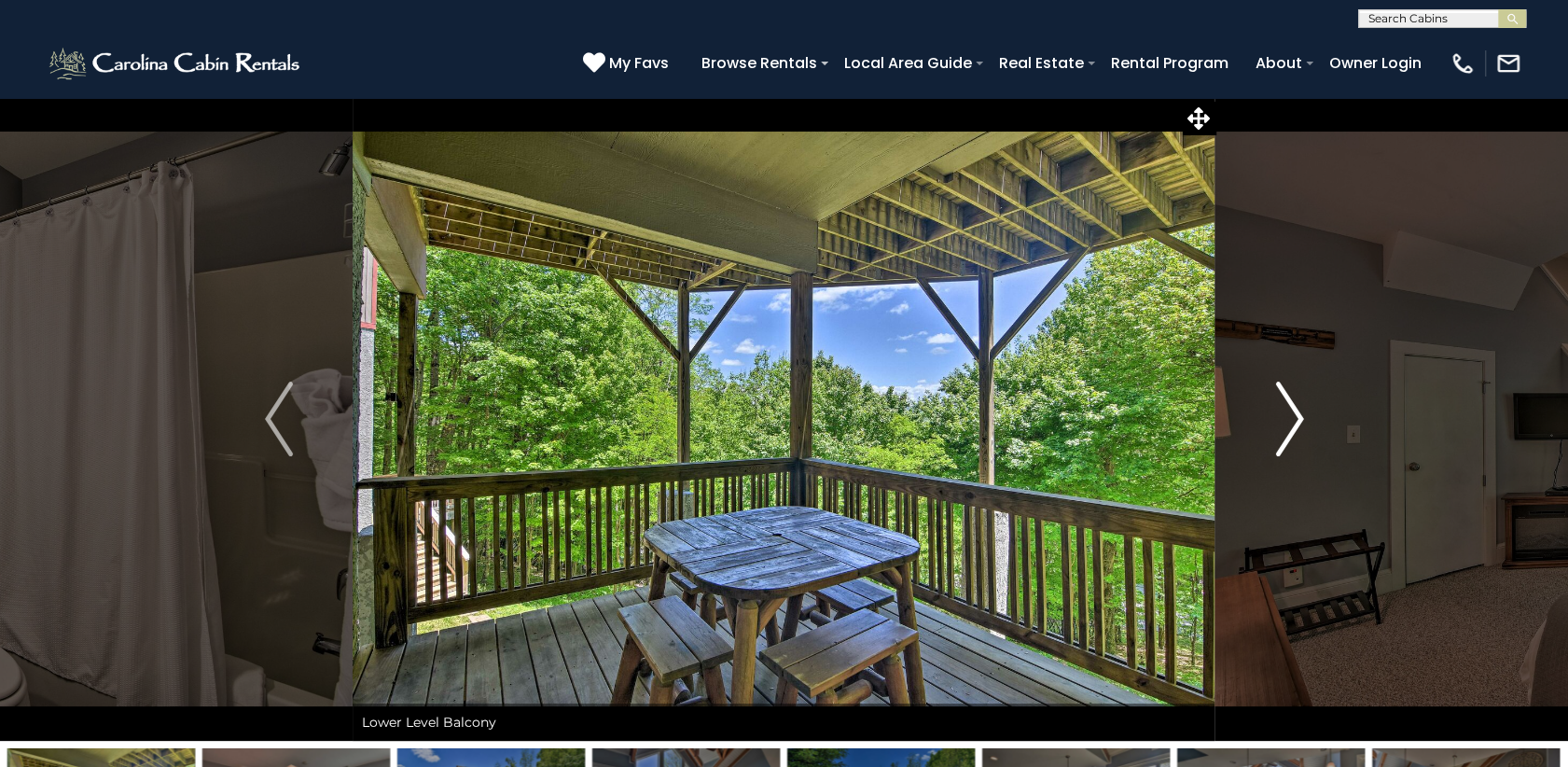
click at [1285, 419] on img "Next" at bounding box center [1289, 419] width 28 height 74
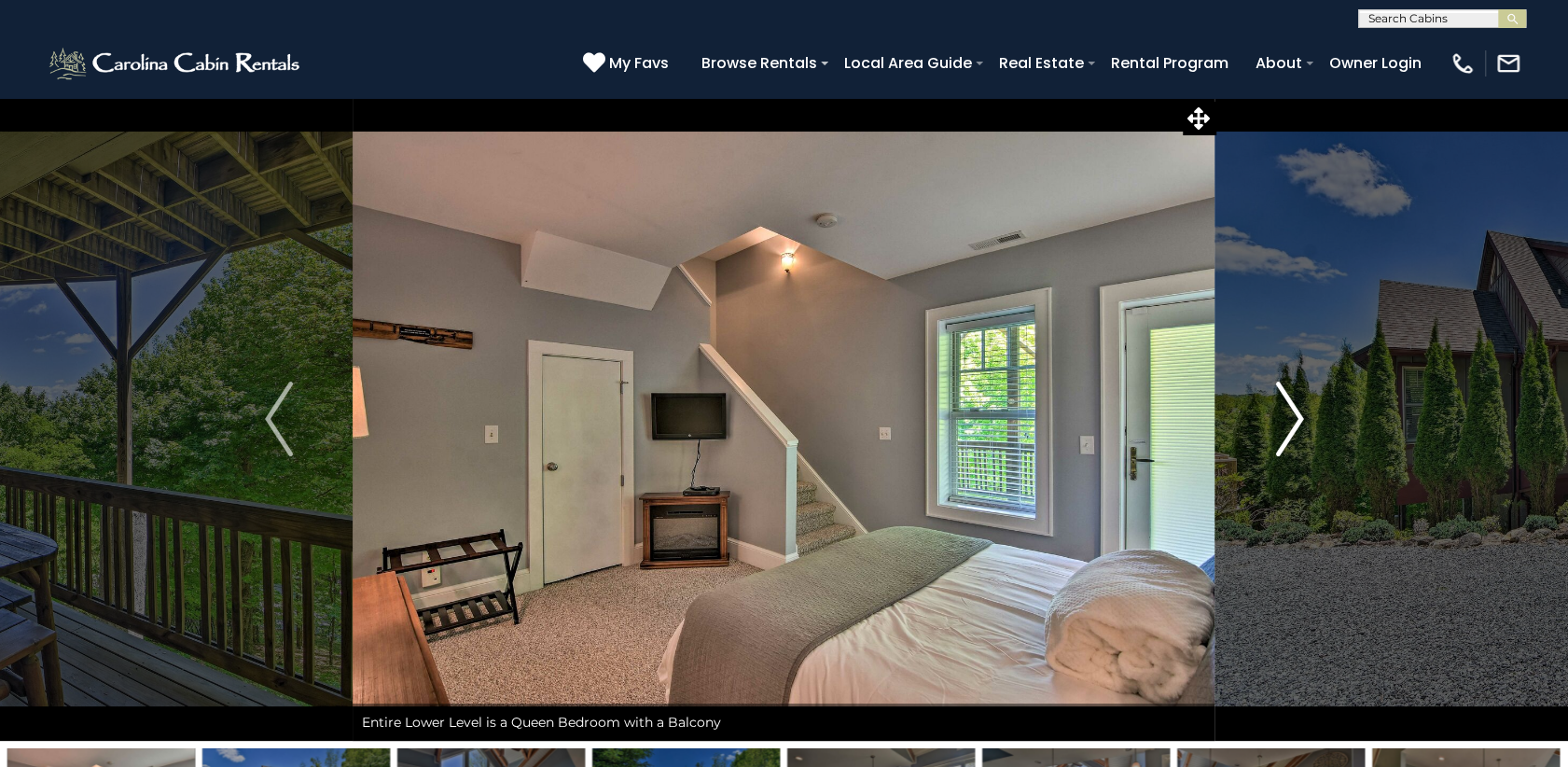
click at [1285, 419] on img "Next" at bounding box center [1289, 419] width 28 height 74
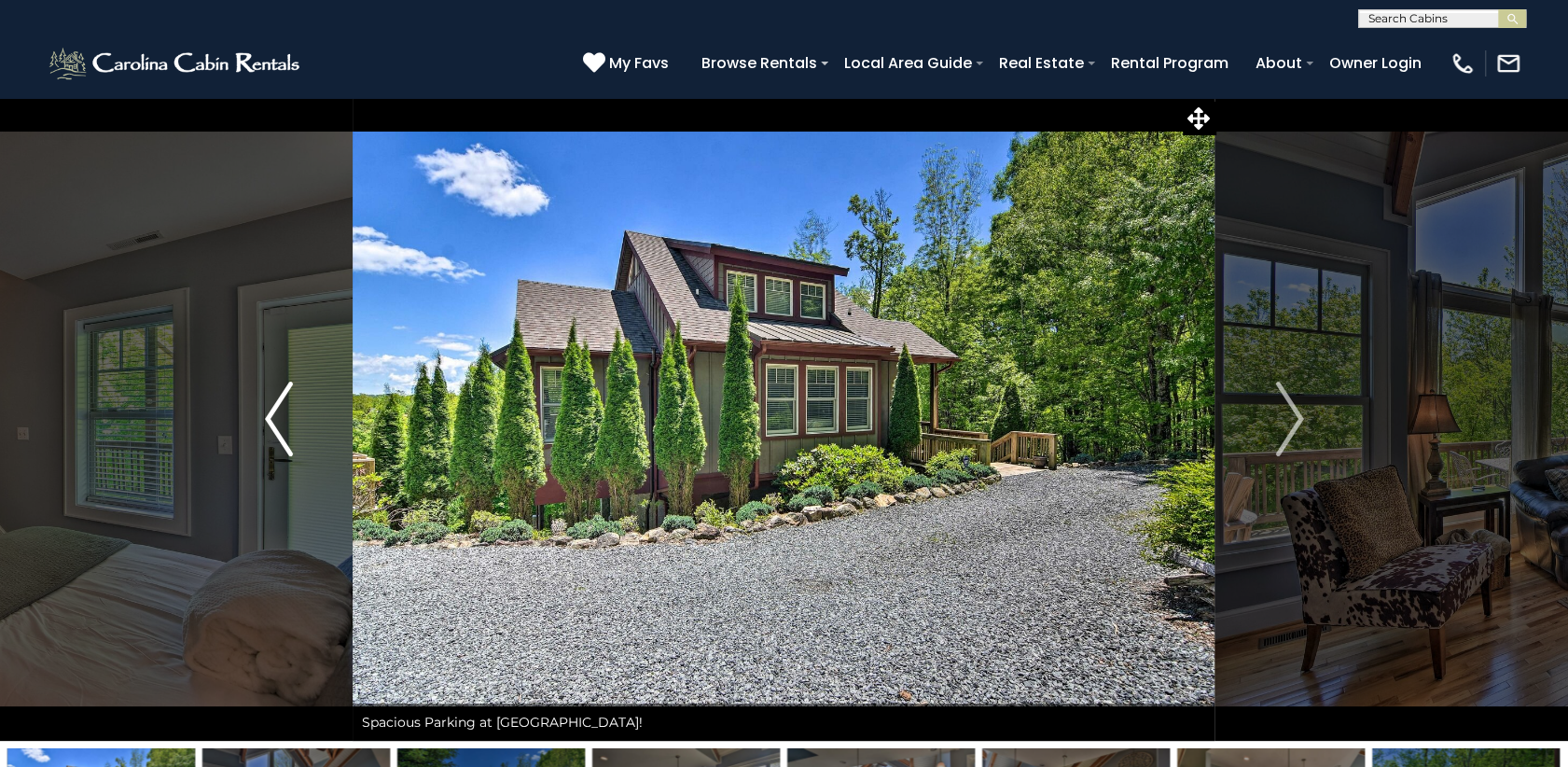
click at [277, 419] on img "Previous" at bounding box center [279, 419] width 28 height 74
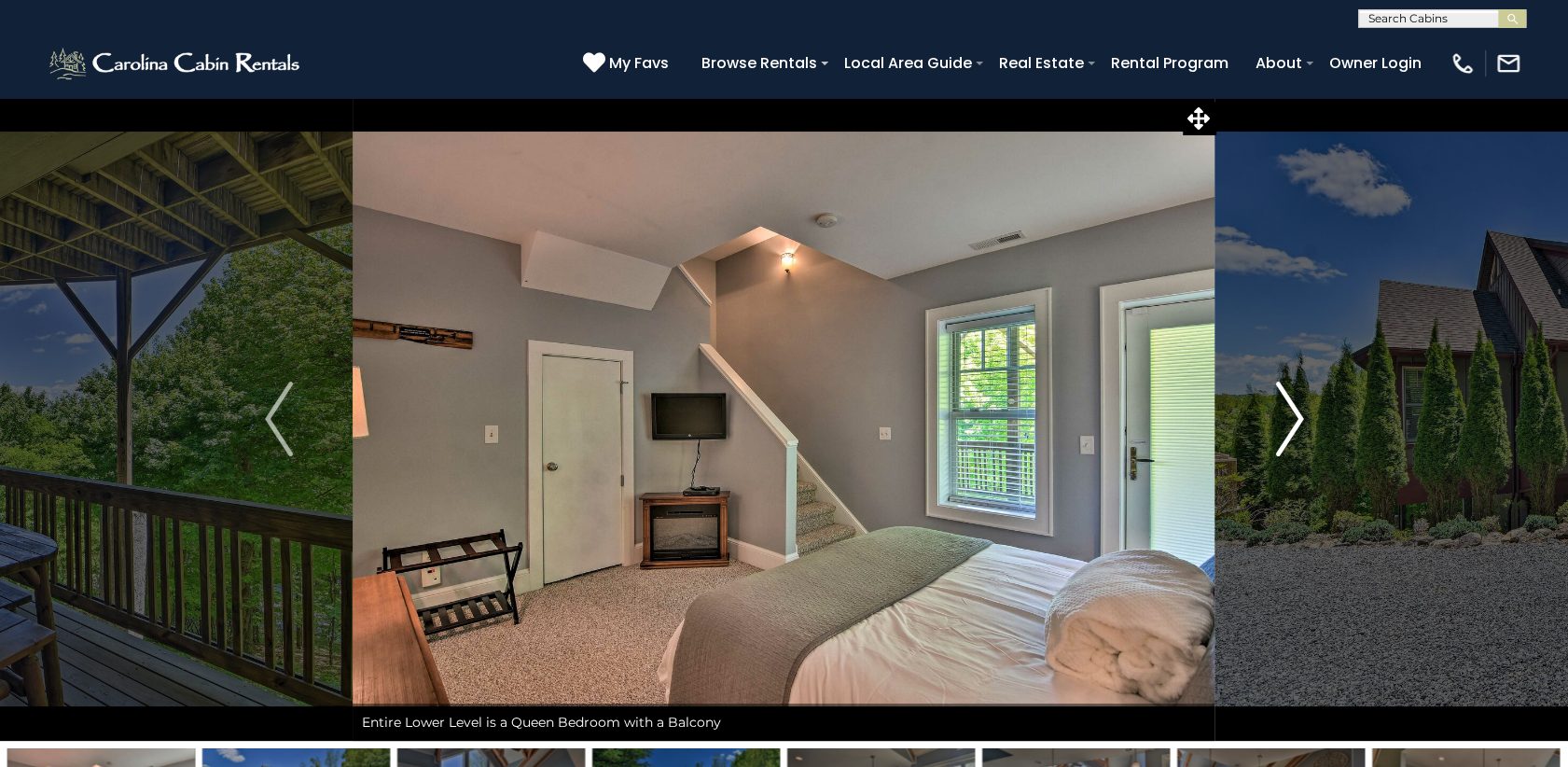
click at [1299, 432] on img "Next" at bounding box center [1289, 419] width 28 height 74
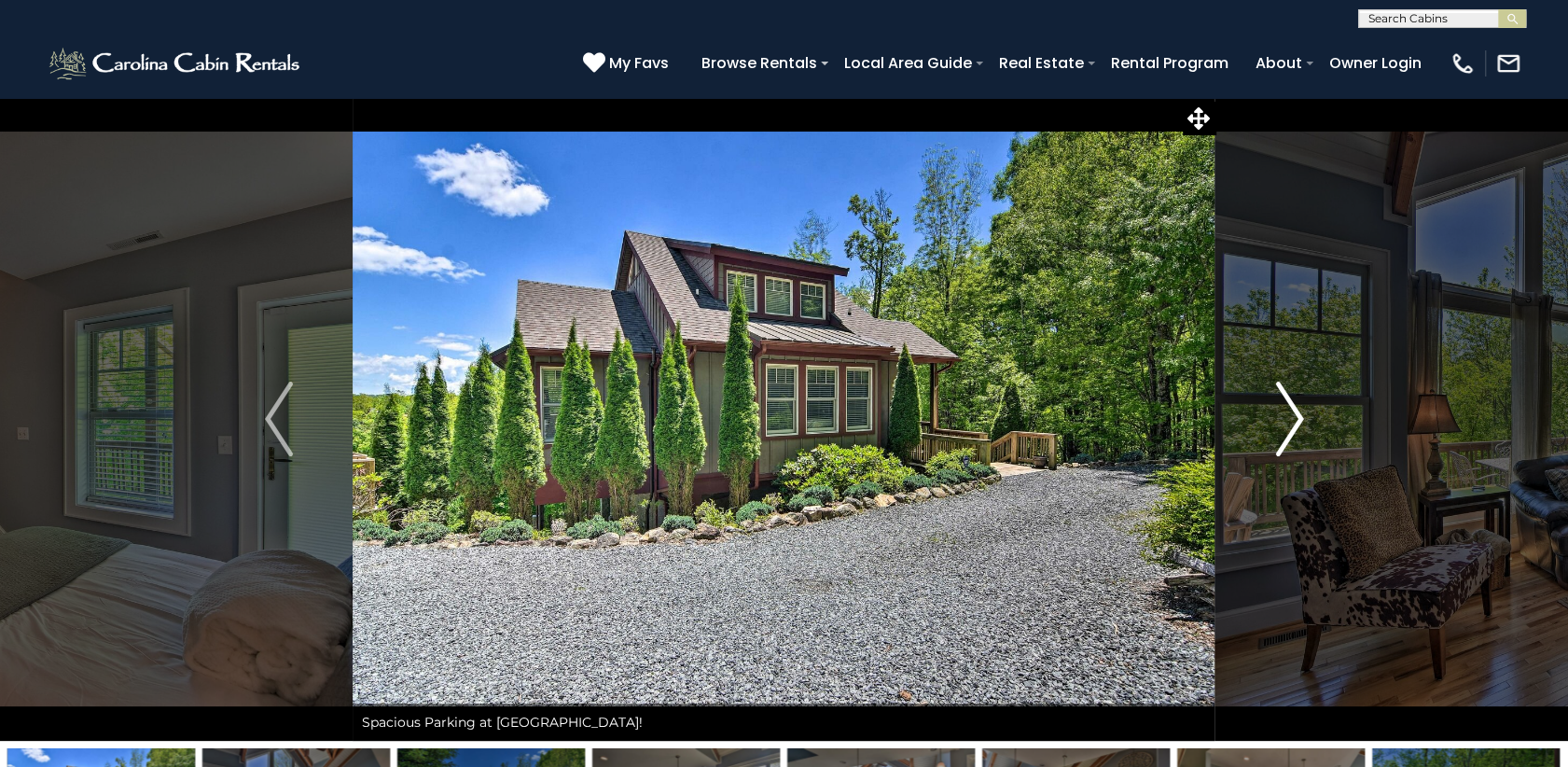
click at [1299, 432] on img "Next" at bounding box center [1289, 419] width 28 height 74
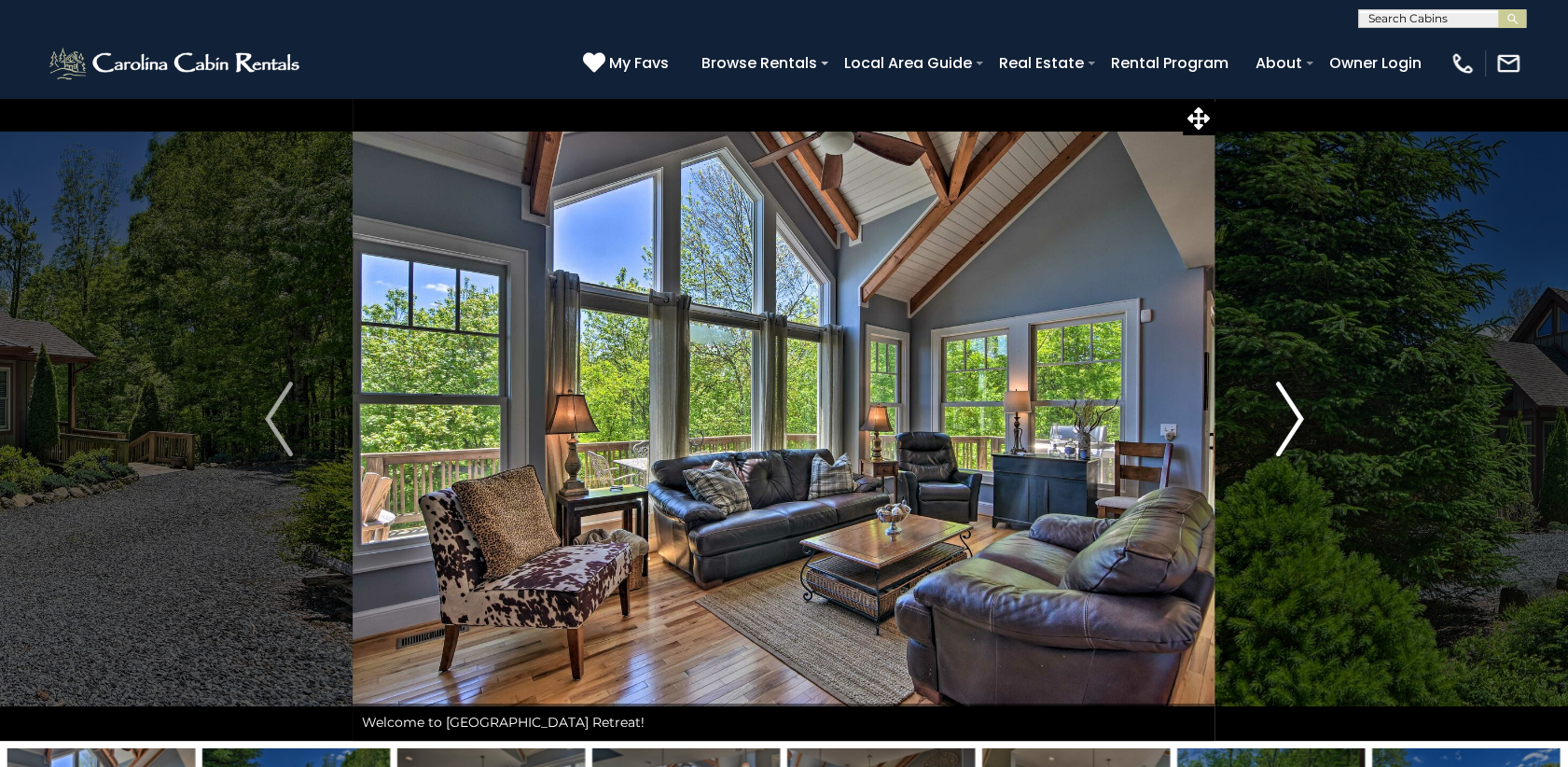
click at [1299, 432] on img "Next" at bounding box center [1289, 419] width 28 height 74
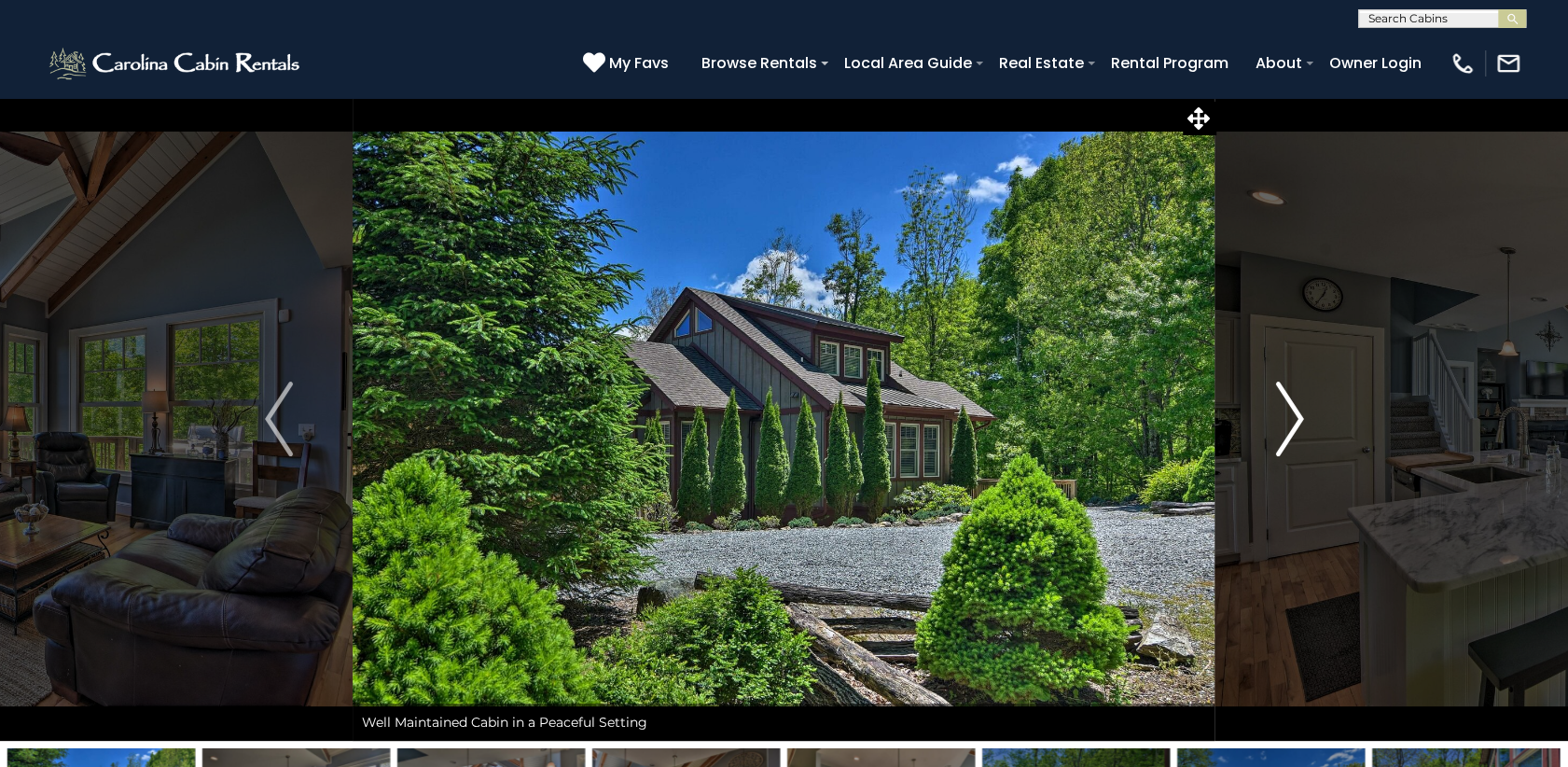
click at [1299, 432] on img "Next" at bounding box center [1289, 419] width 28 height 74
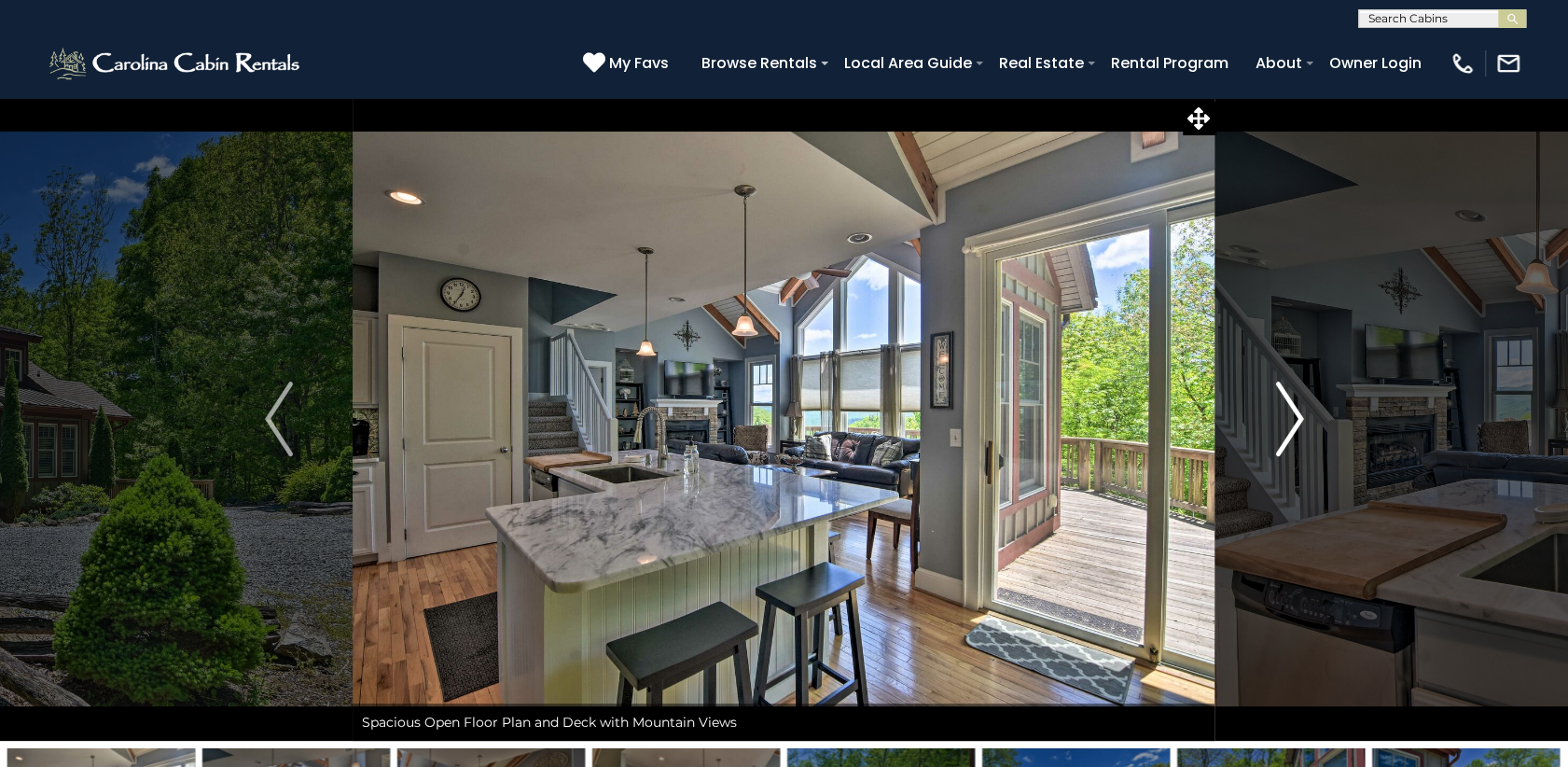
click at [1299, 432] on img "Next" at bounding box center [1289, 419] width 28 height 74
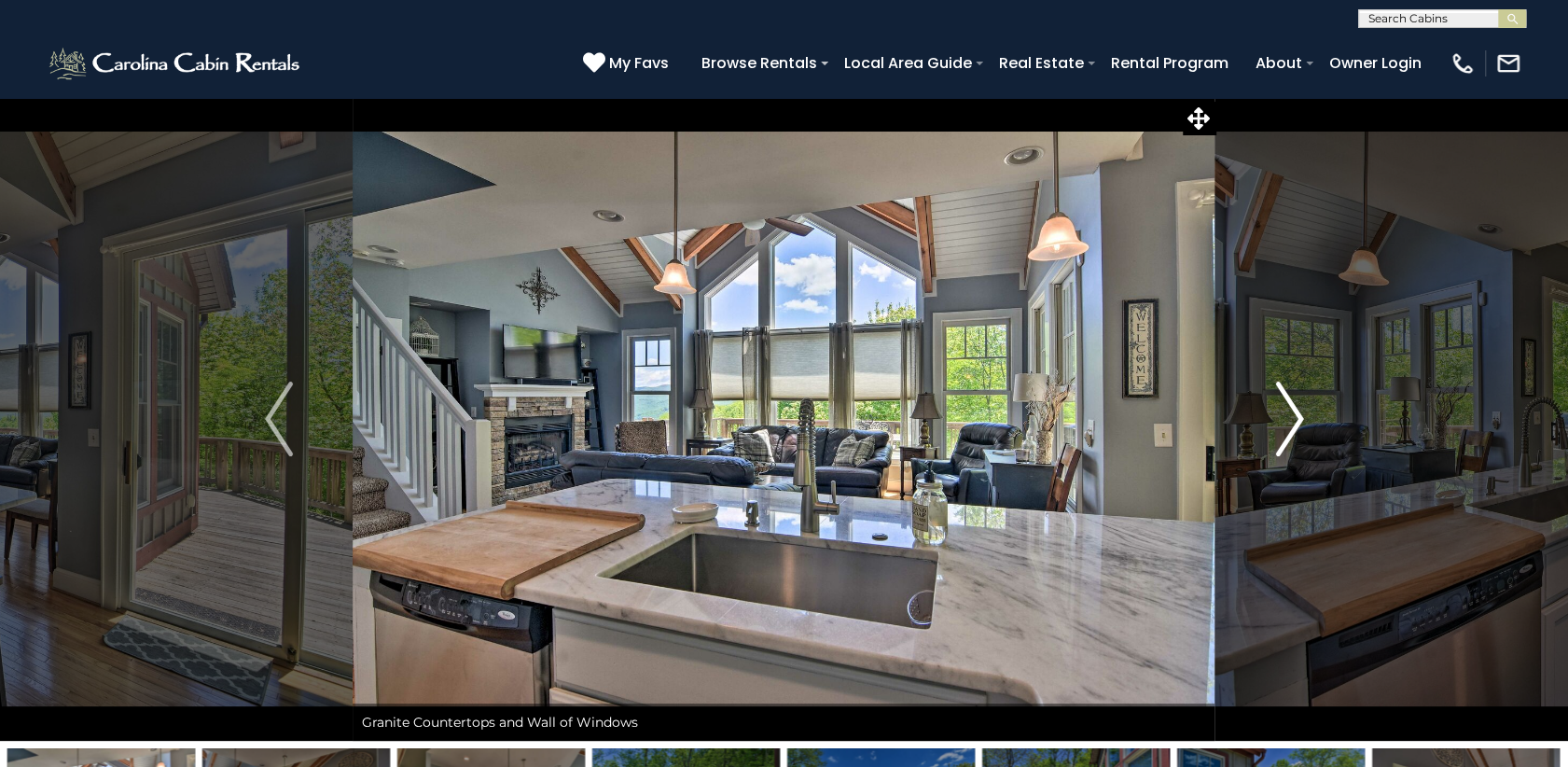
click at [1299, 432] on img "Next" at bounding box center [1289, 419] width 28 height 74
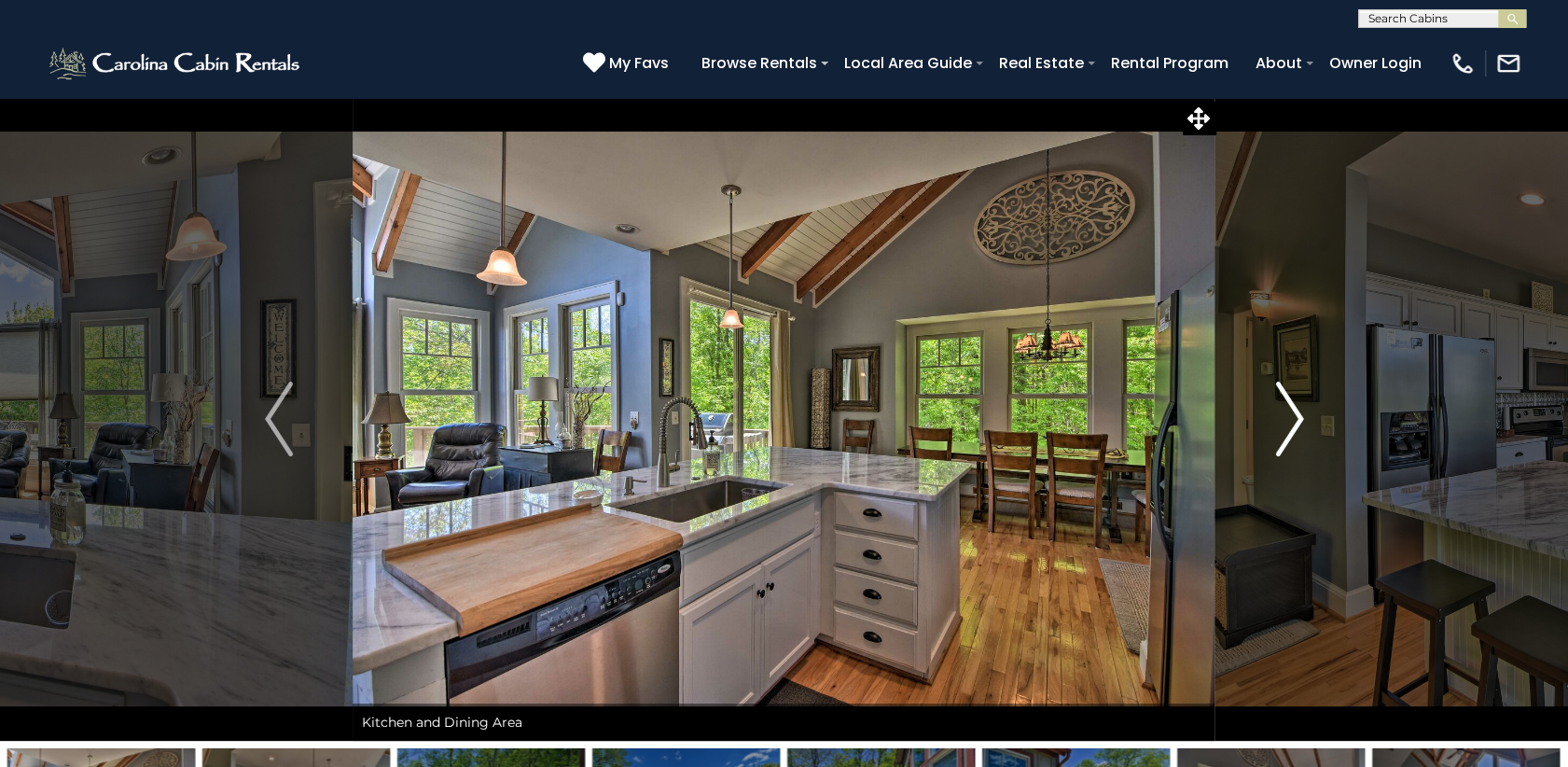
click at [1299, 432] on img "Next" at bounding box center [1289, 419] width 28 height 74
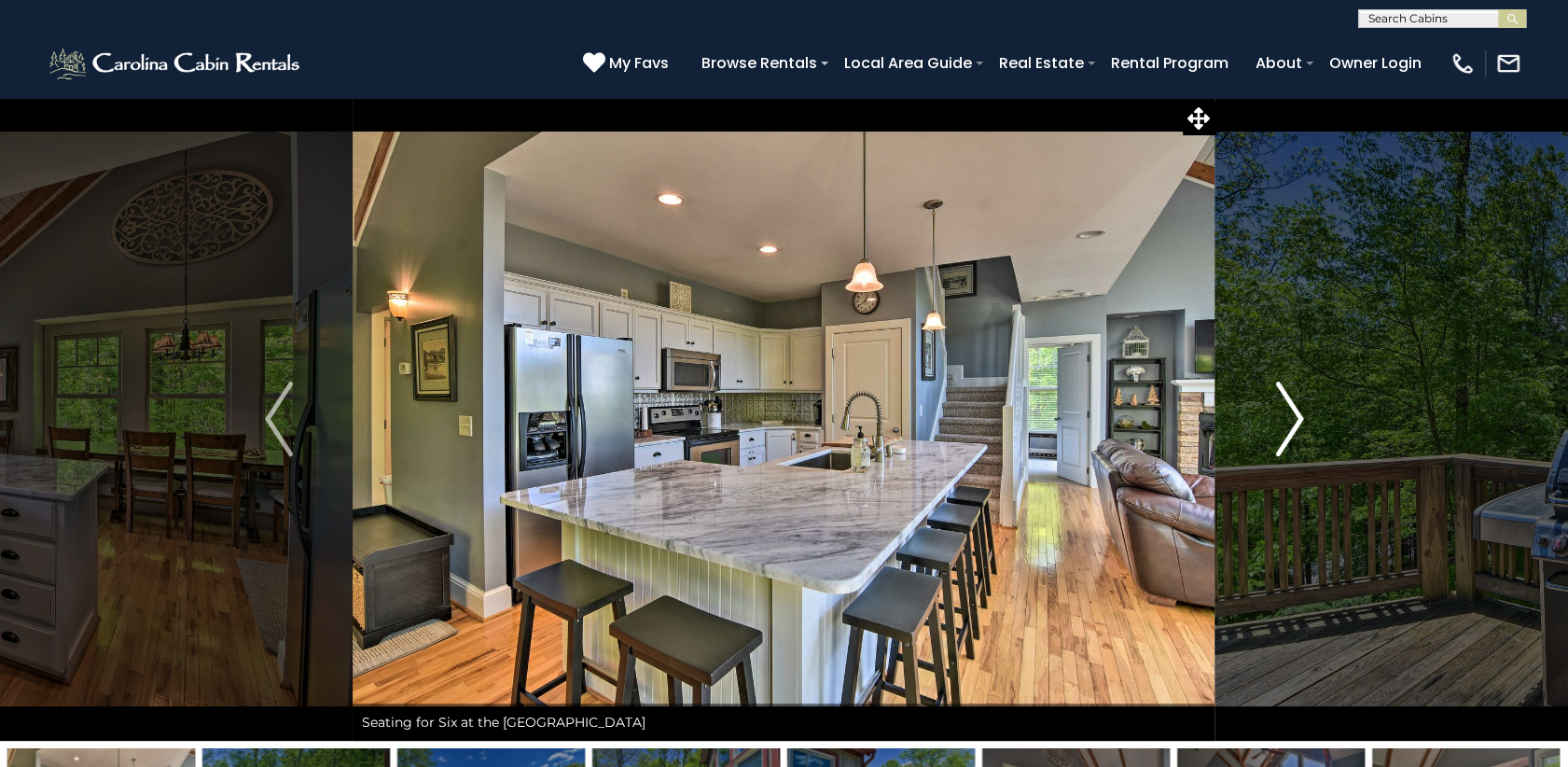
click at [1299, 432] on img "Next" at bounding box center [1289, 419] width 28 height 74
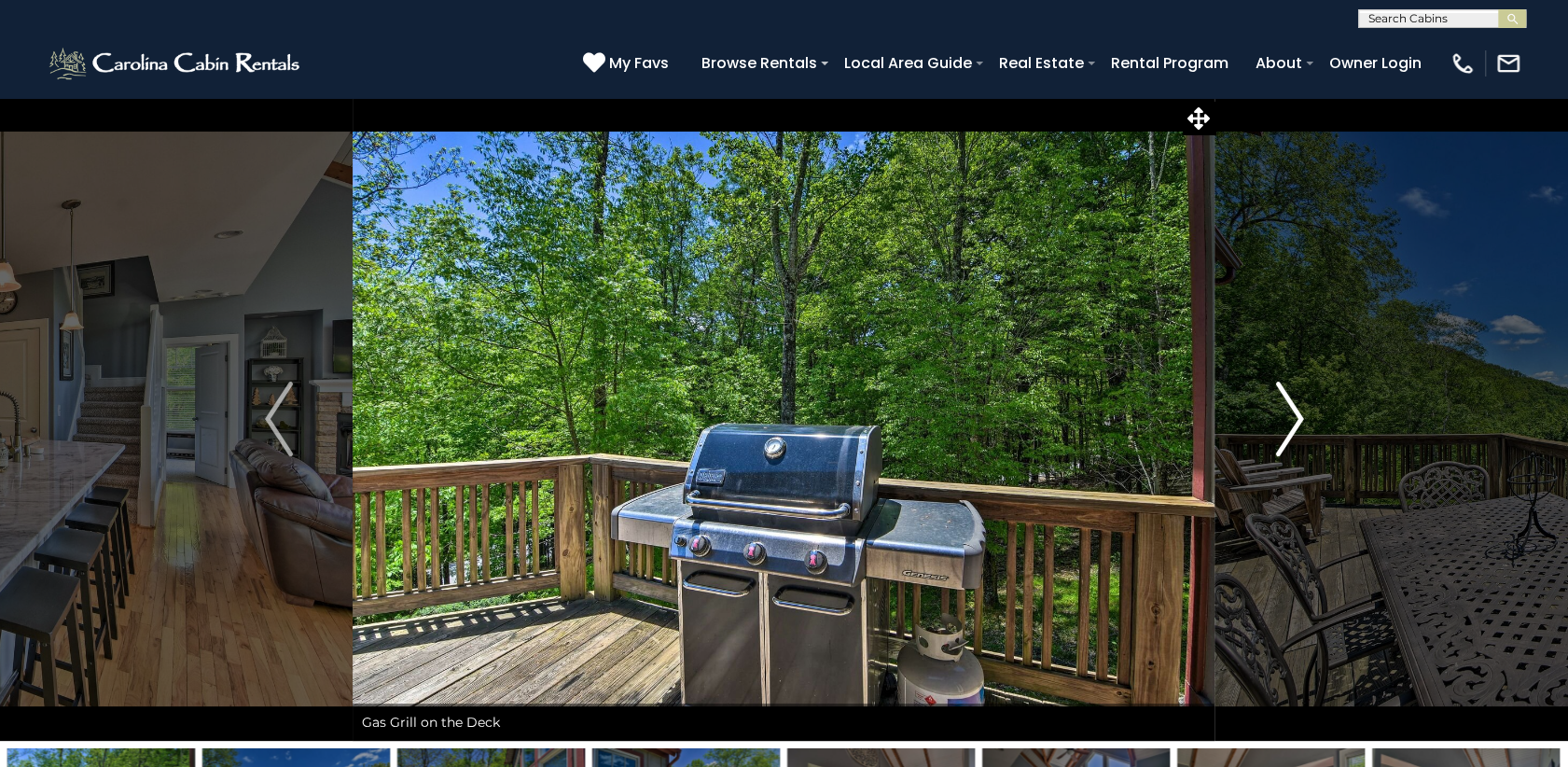
click at [1299, 432] on img "Next" at bounding box center [1289, 419] width 28 height 74
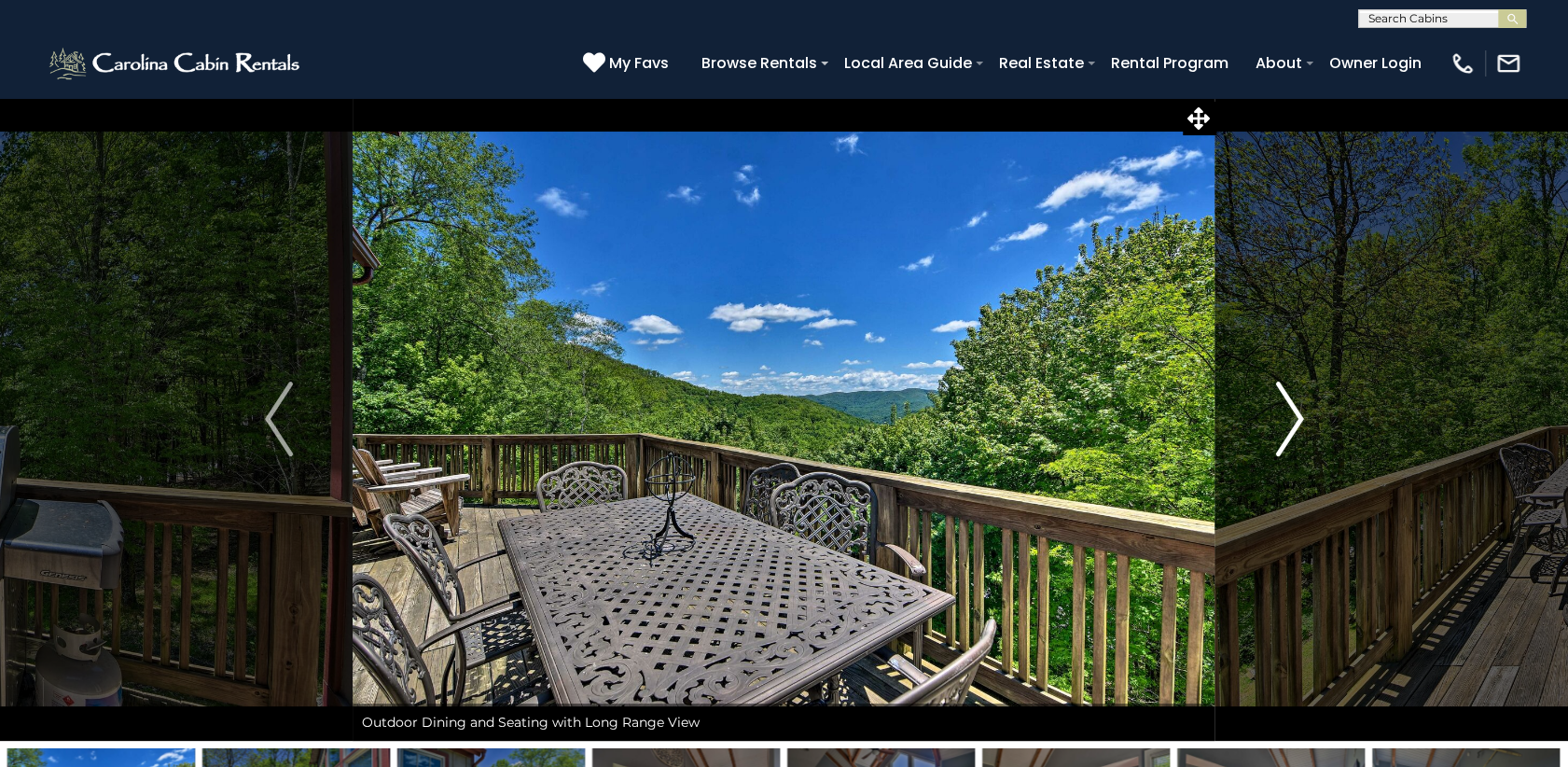
click at [1299, 432] on img "Next" at bounding box center [1289, 419] width 28 height 74
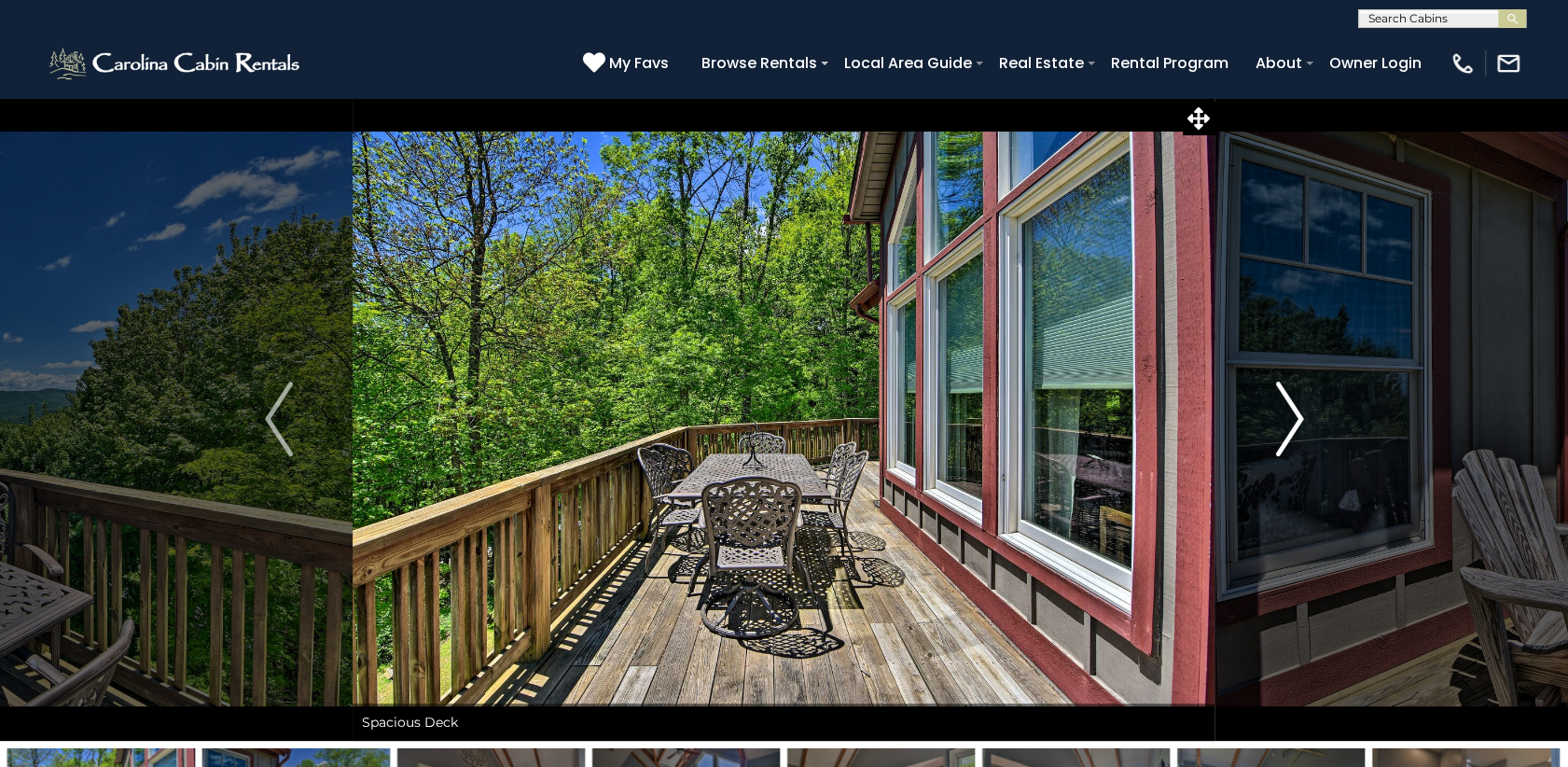
click at [1299, 432] on img "Next" at bounding box center [1289, 419] width 28 height 74
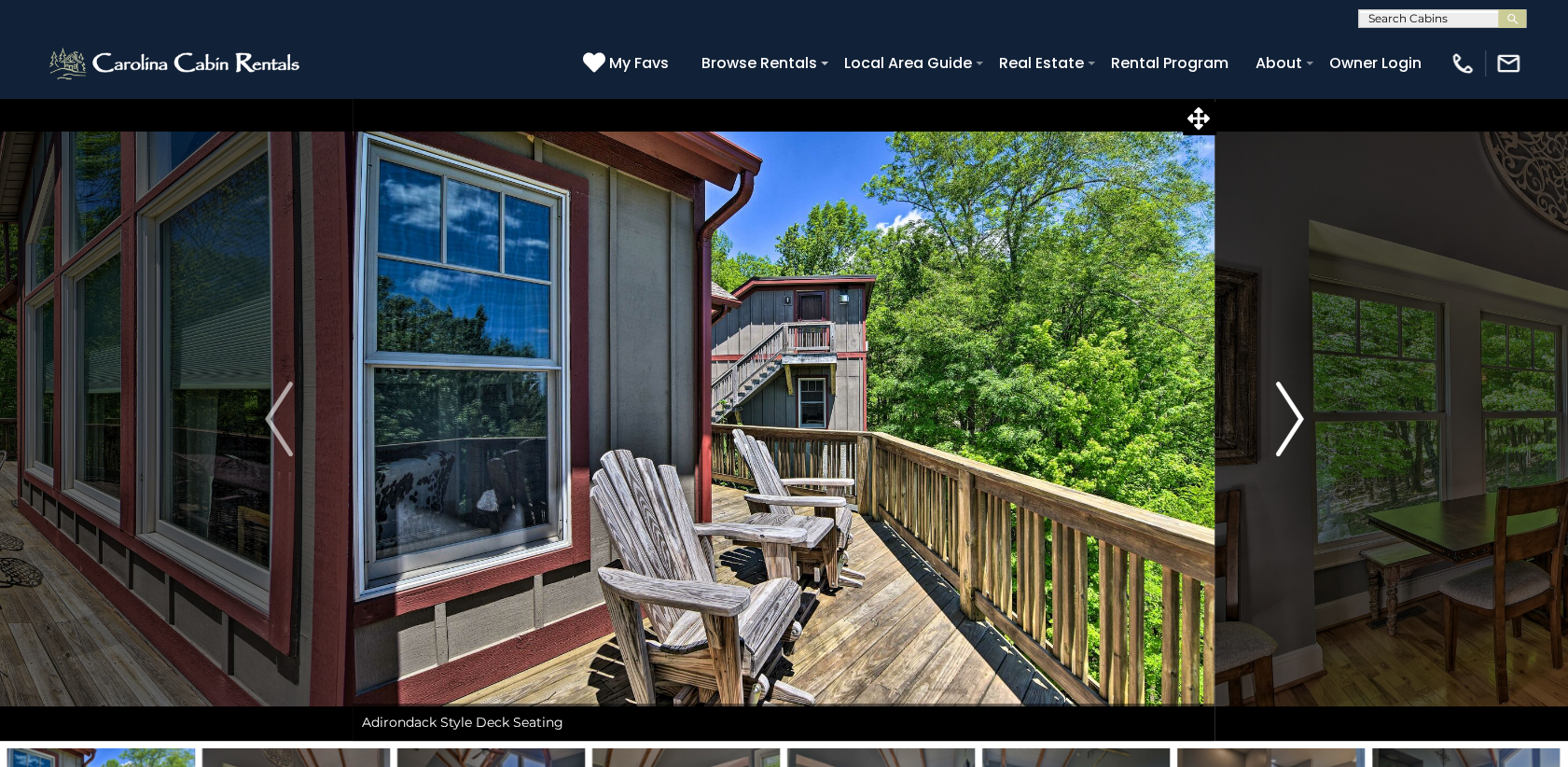
click at [1299, 432] on img "Next" at bounding box center [1289, 419] width 28 height 74
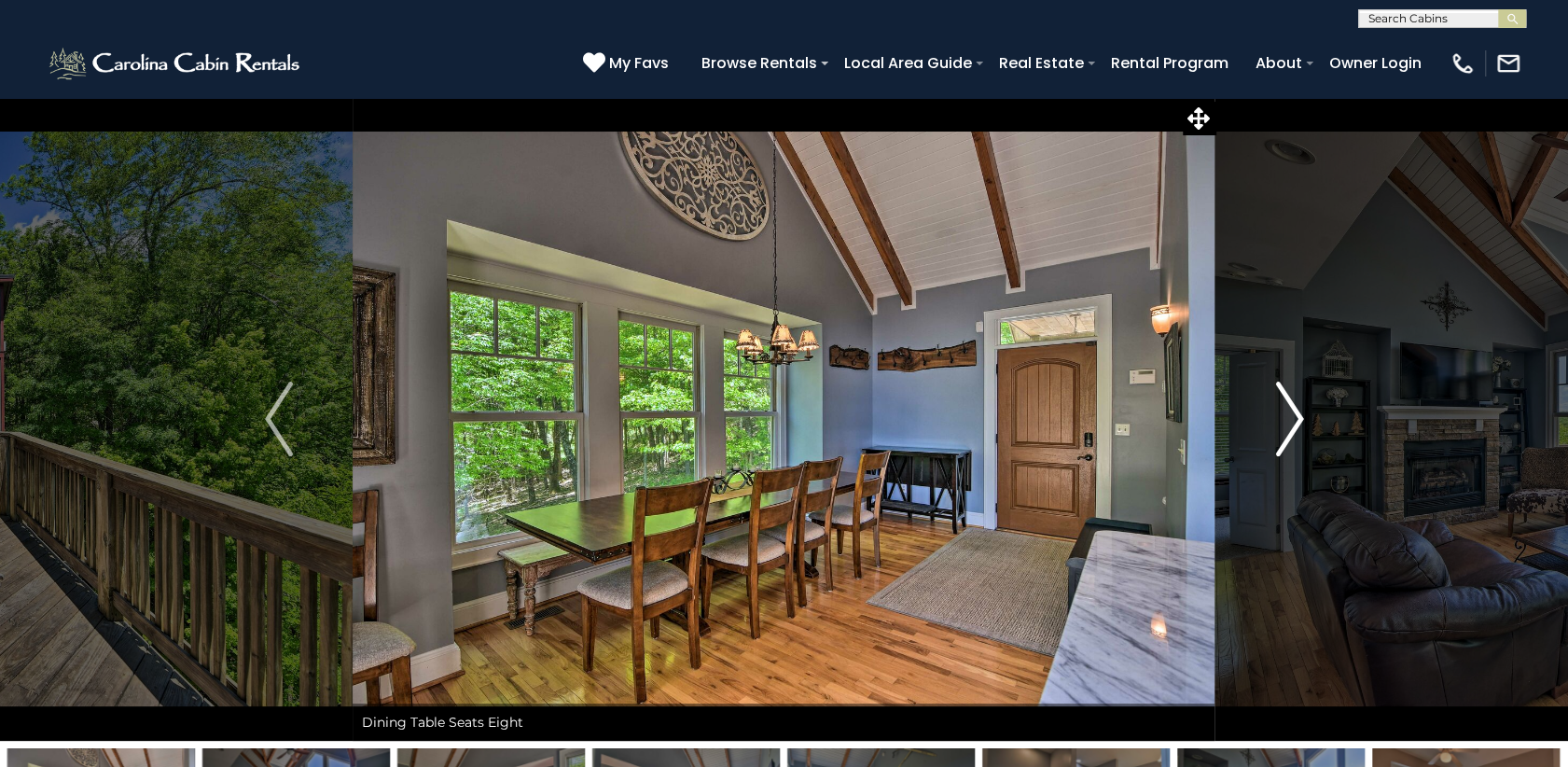
click at [1299, 432] on img "Next" at bounding box center [1289, 419] width 28 height 74
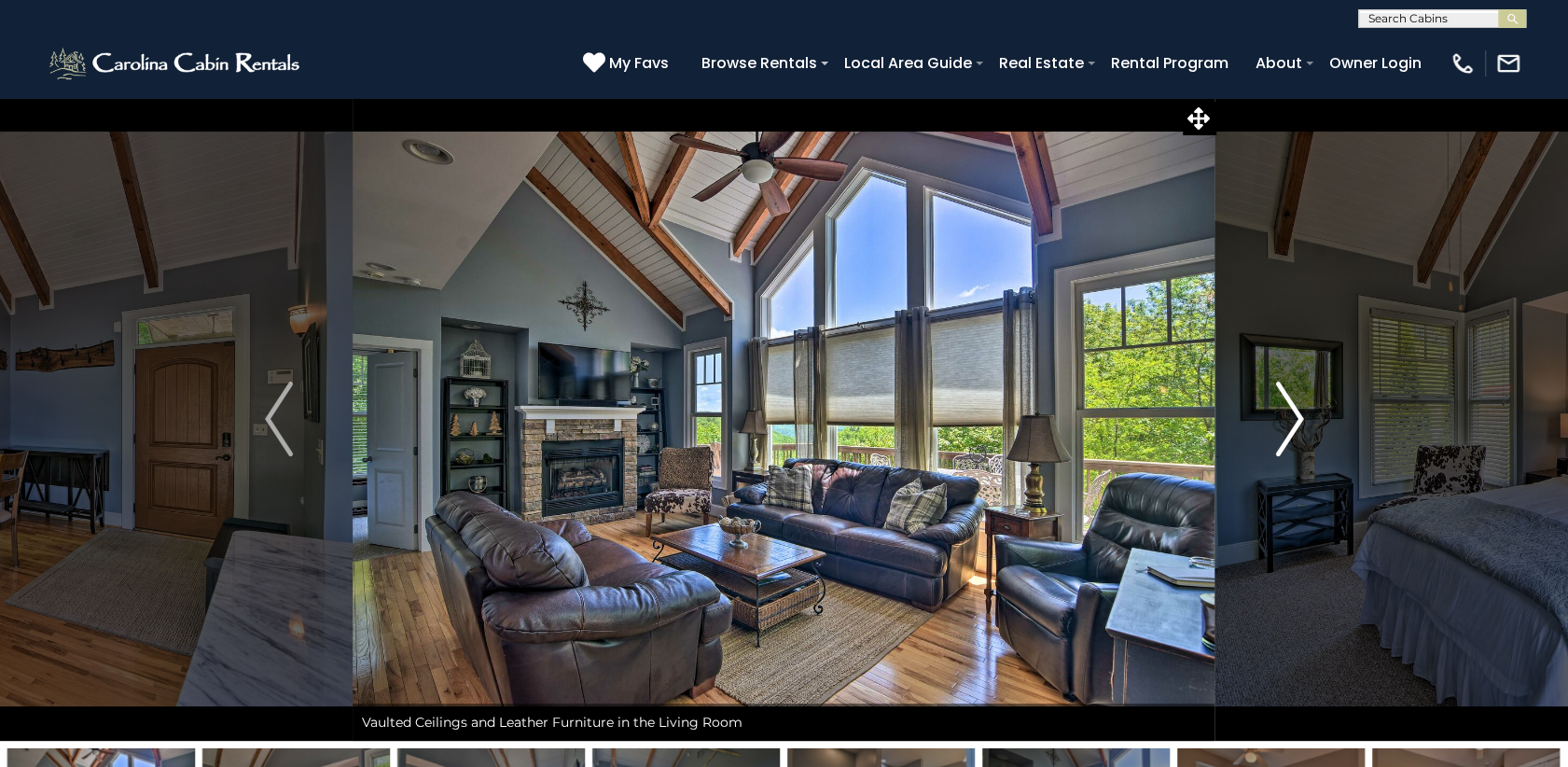
click at [1299, 432] on img "Next" at bounding box center [1289, 419] width 28 height 74
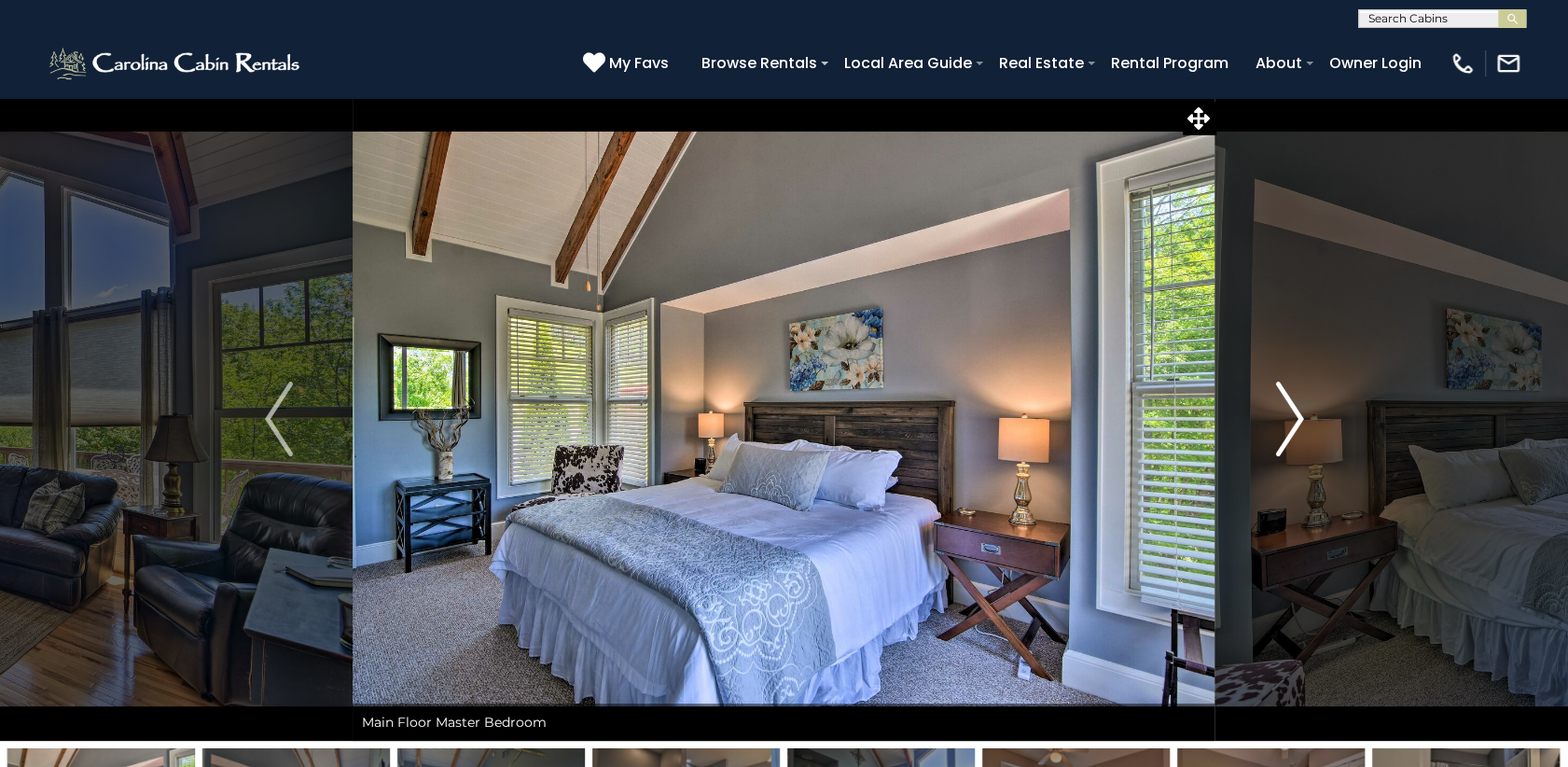
click at [1299, 432] on img "Next" at bounding box center [1289, 419] width 28 height 74
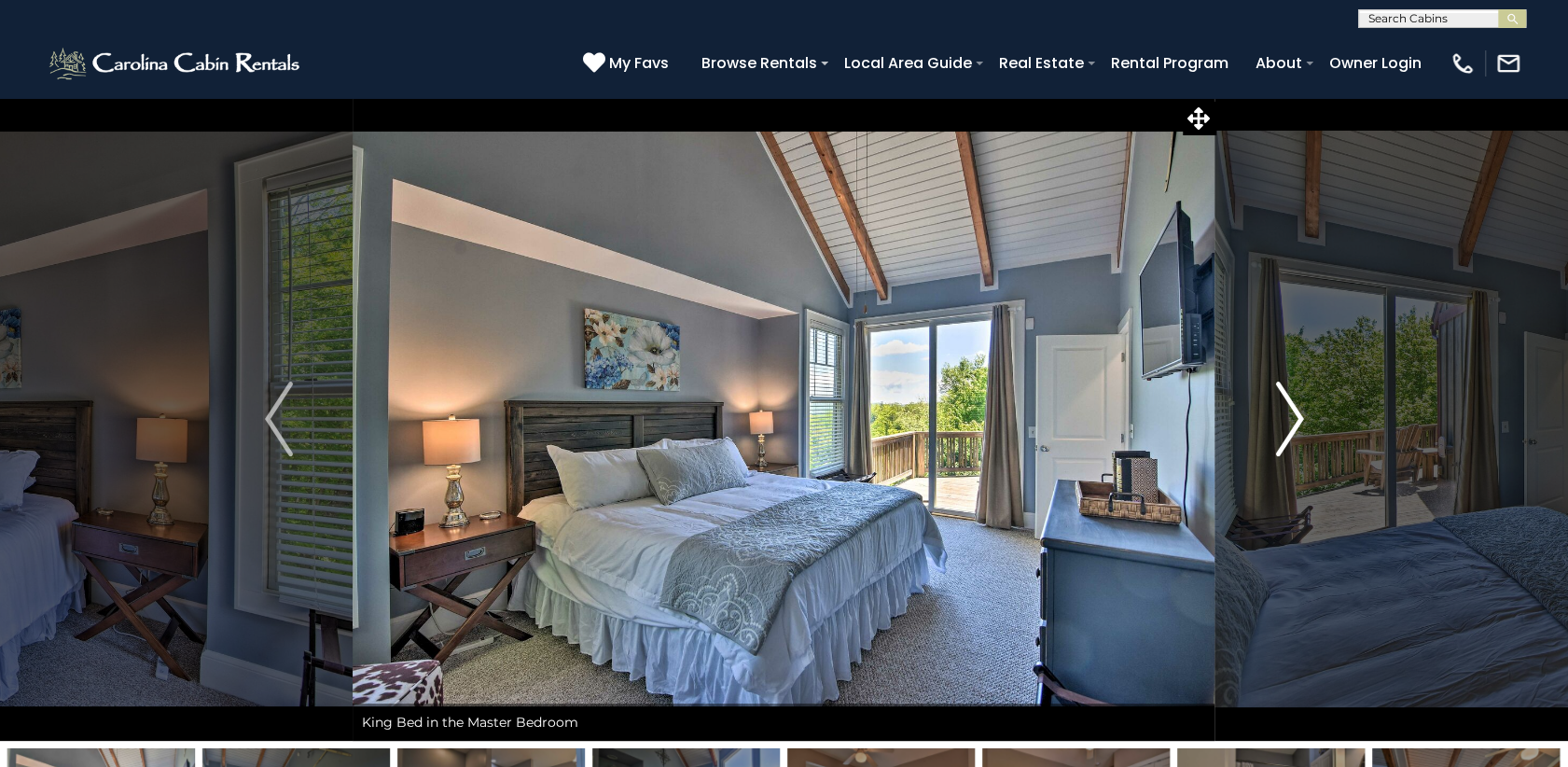
click at [1299, 432] on img "Next" at bounding box center [1289, 419] width 28 height 74
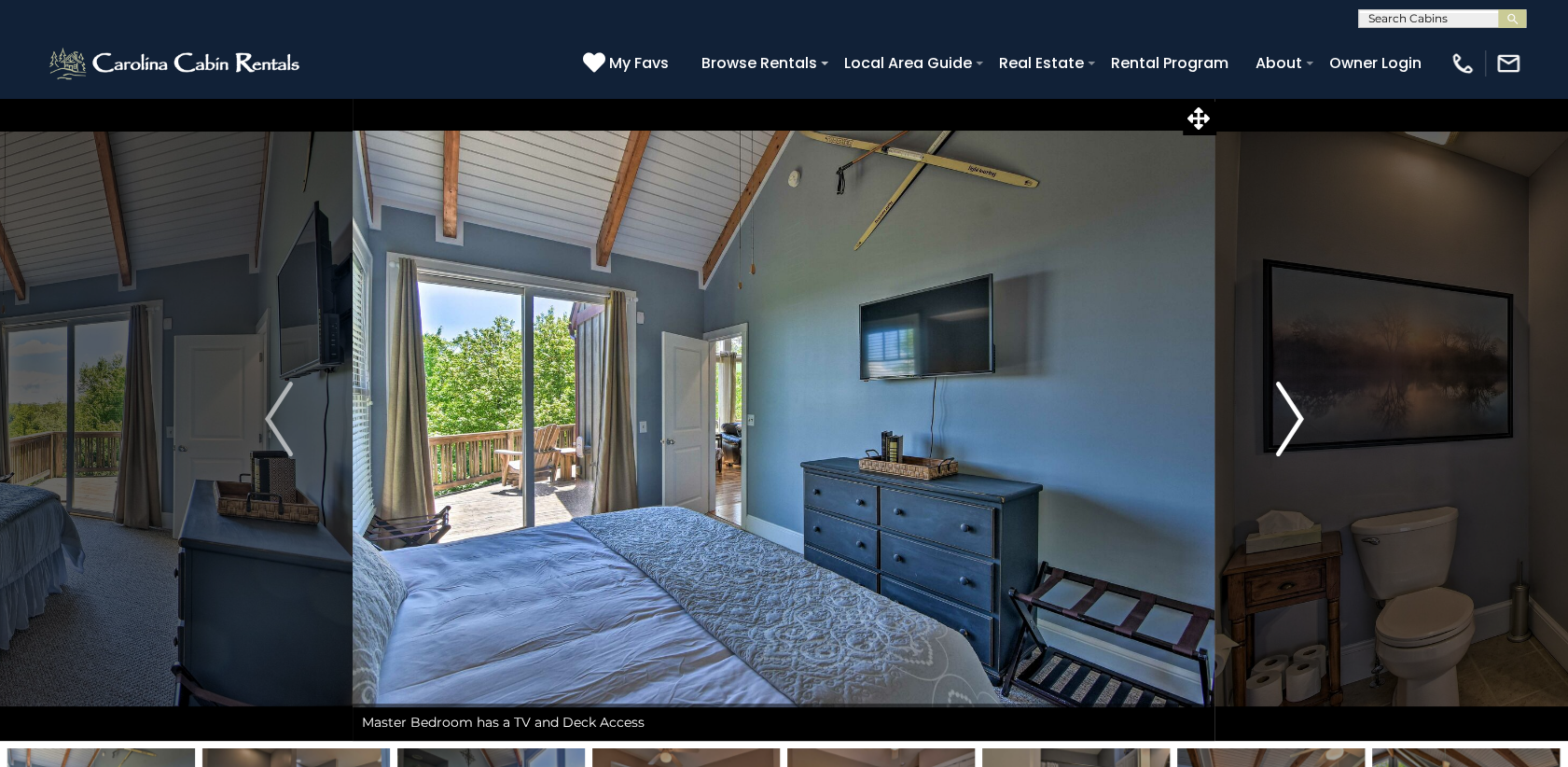
click at [1299, 432] on img "Next" at bounding box center [1289, 419] width 28 height 74
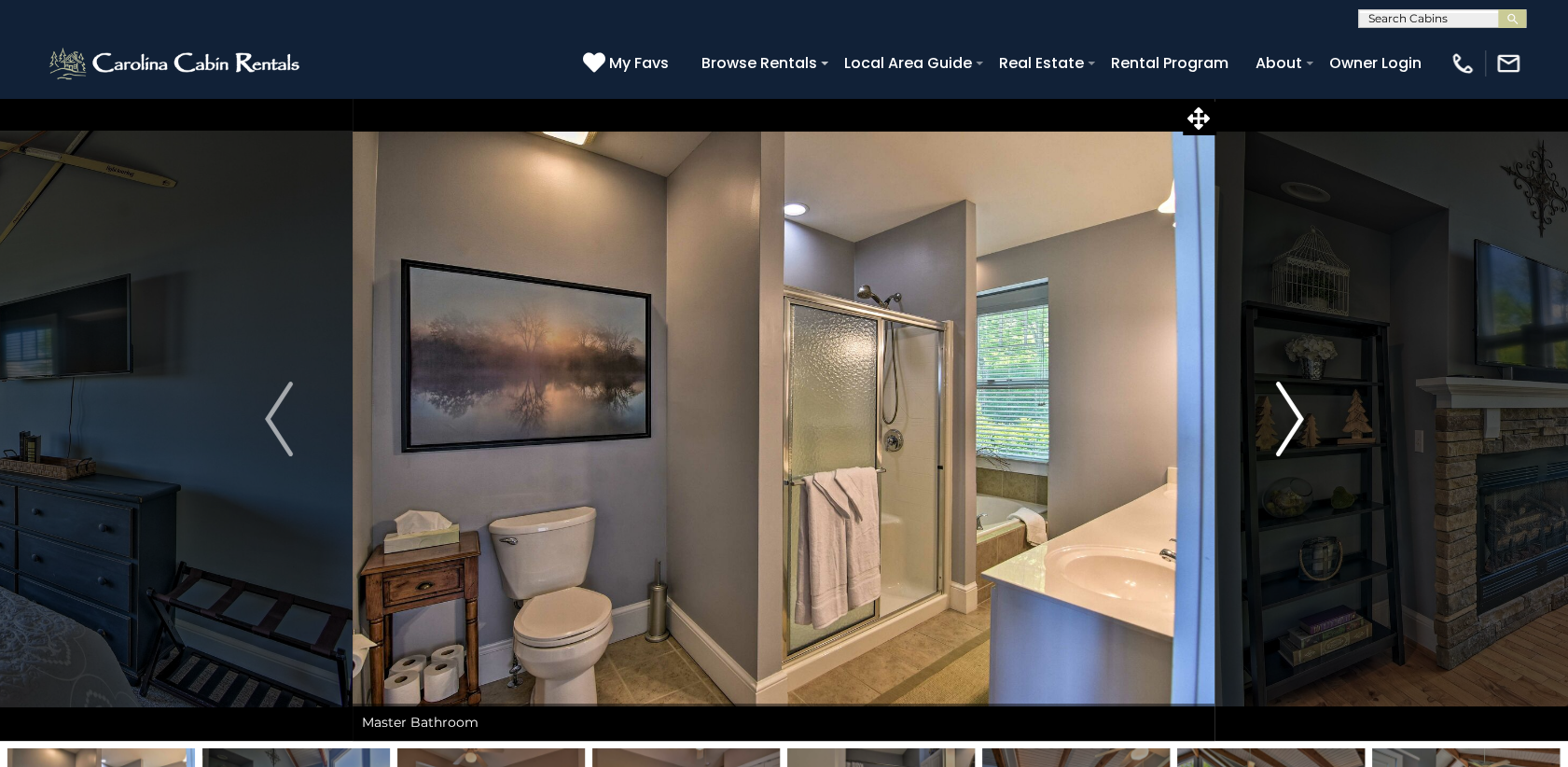
click at [1299, 432] on img "Next" at bounding box center [1289, 419] width 28 height 74
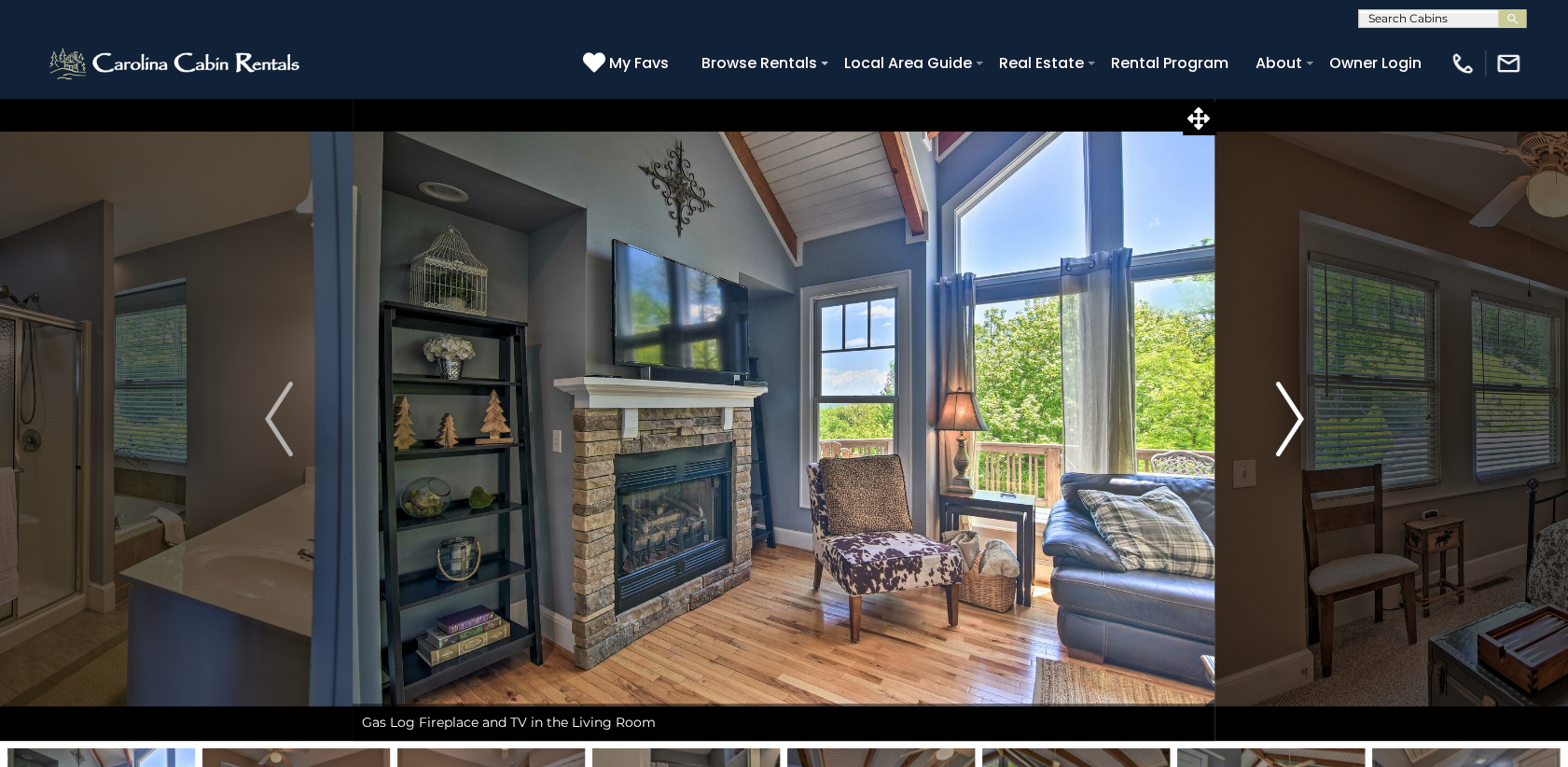
click at [1300, 432] on img "Next" at bounding box center [1289, 419] width 28 height 74
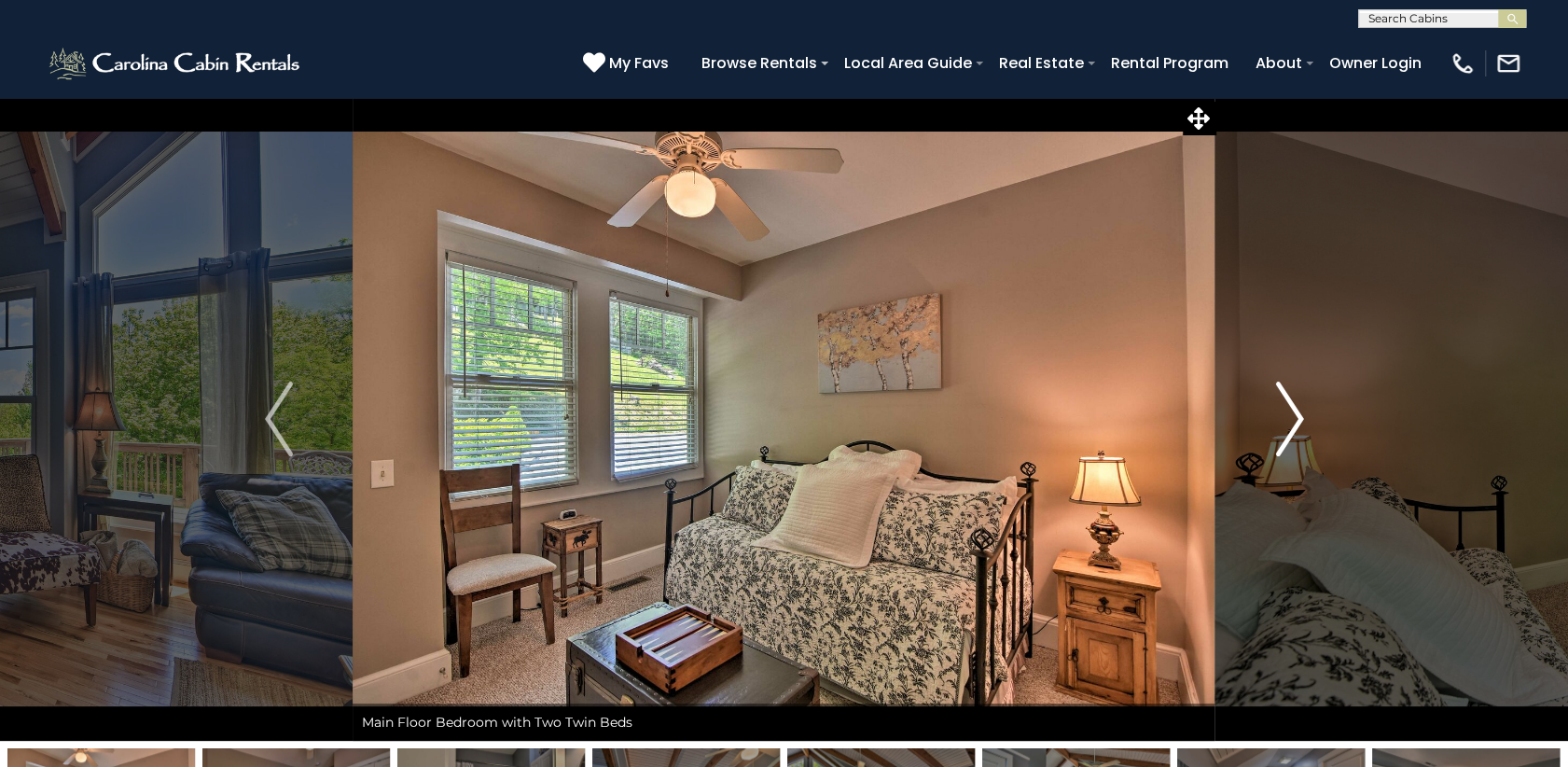
click at [1300, 432] on img "Next" at bounding box center [1289, 419] width 28 height 74
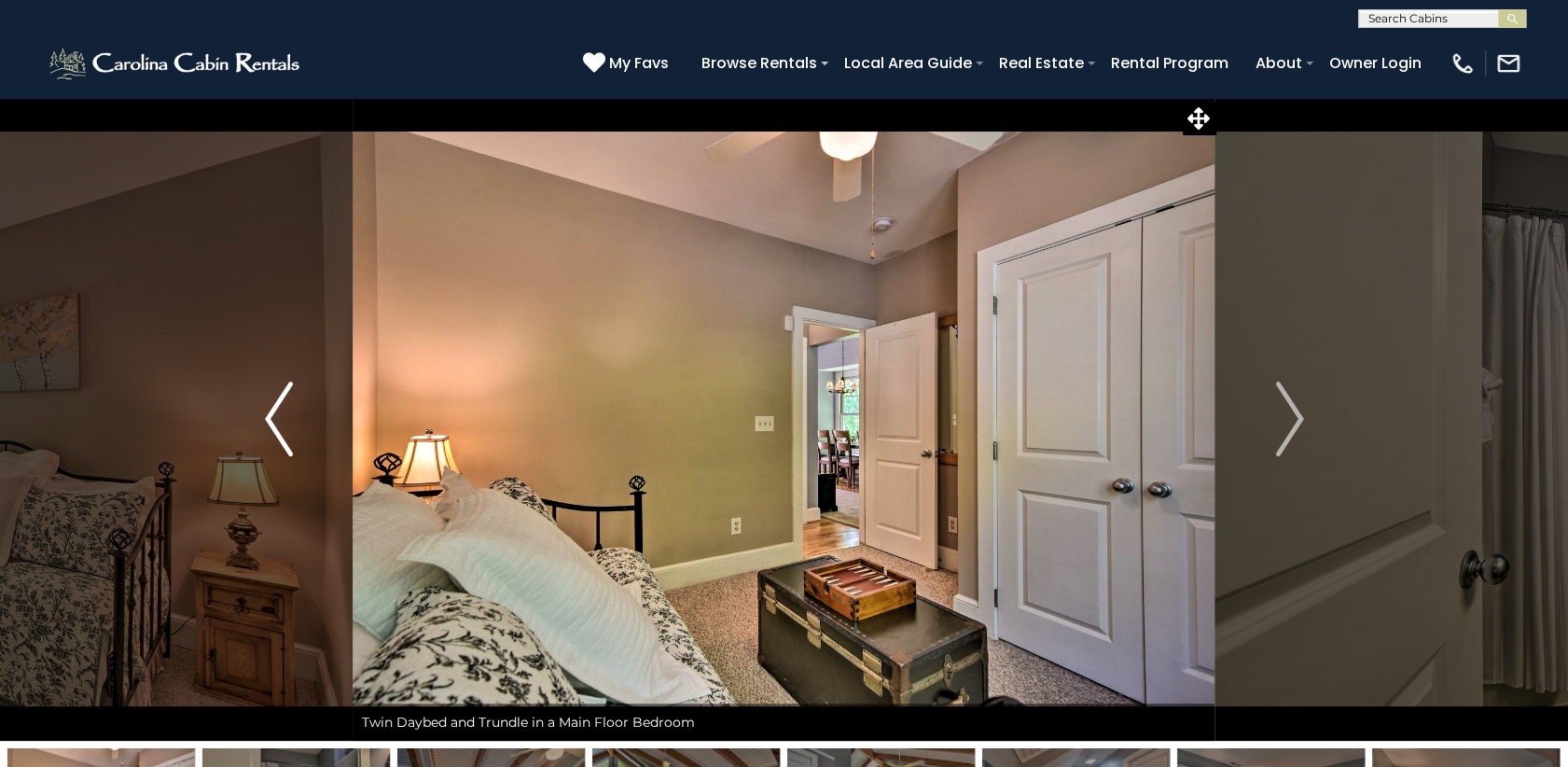
click at [284, 434] on img "Previous" at bounding box center [279, 419] width 28 height 74
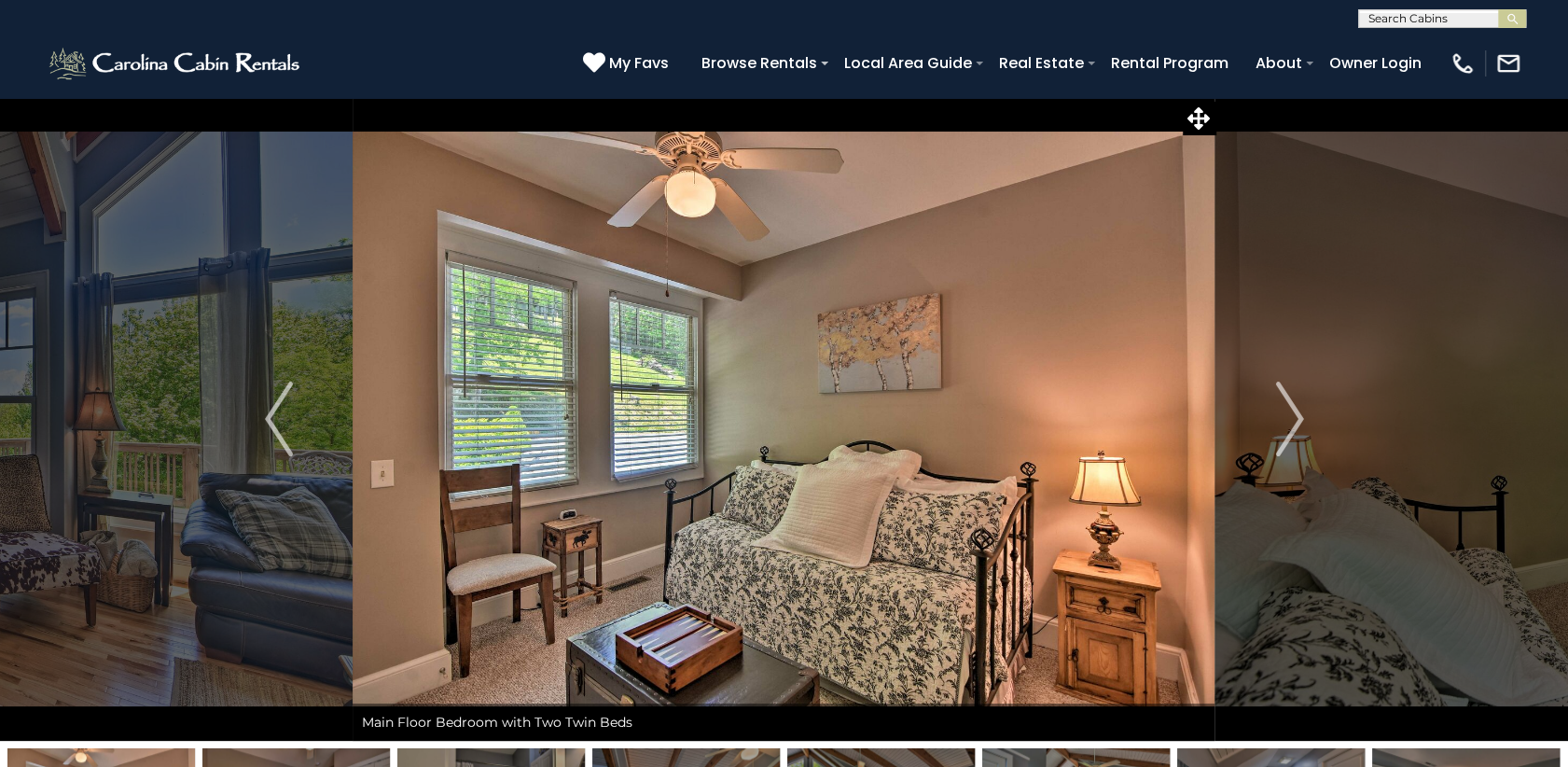
drag, startPoint x: 970, startPoint y: 430, endPoint x: 1124, endPoint y: 367, distance: 166.4
click at [898, 361] on img at bounding box center [784, 419] width 862 height 644
click at [1202, 120] on icon at bounding box center [1198, 118] width 23 height 23
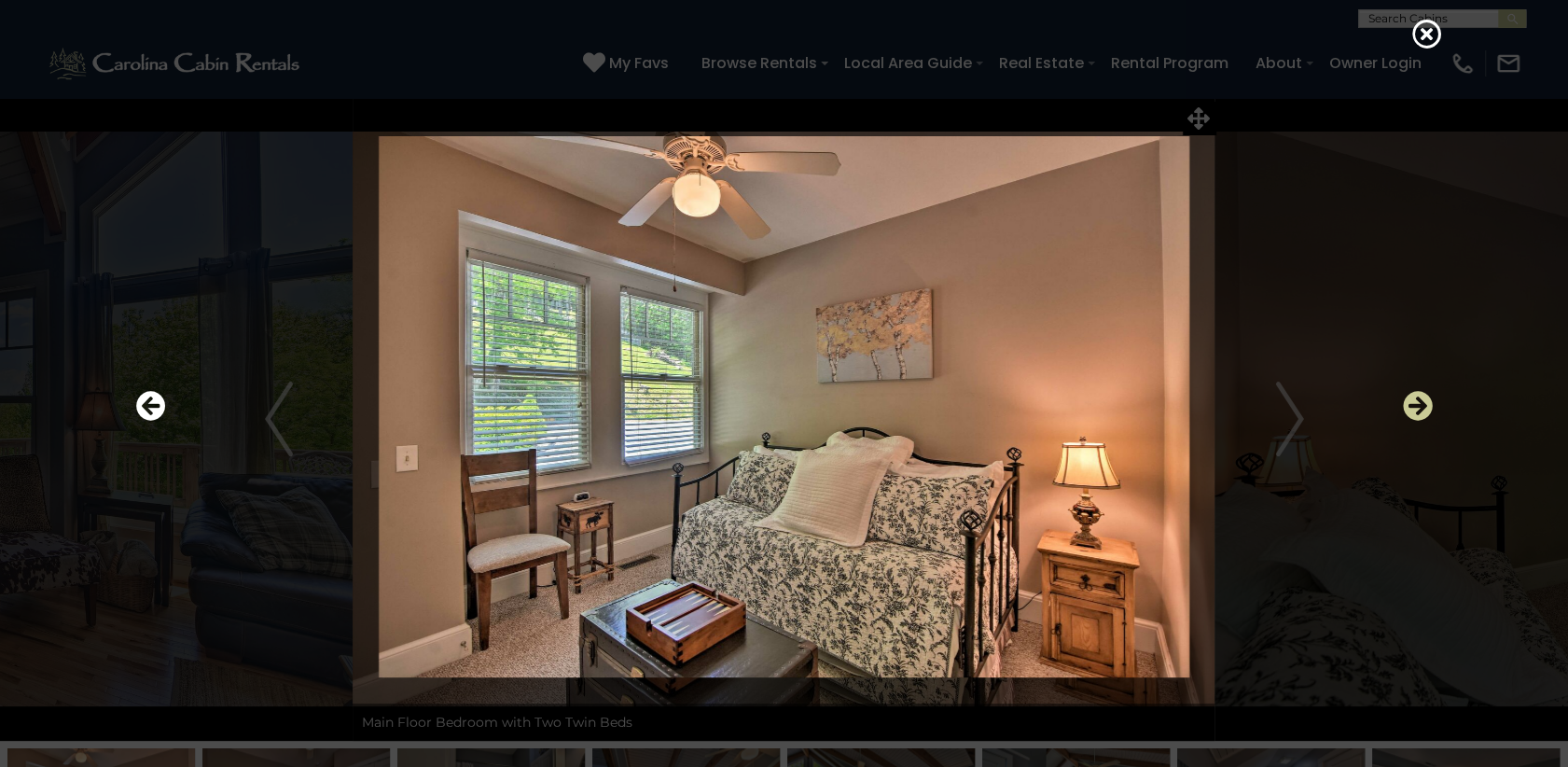
click at [1422, 404] on icon "Next" at bounding box center [1418, 406] width 30 height 30
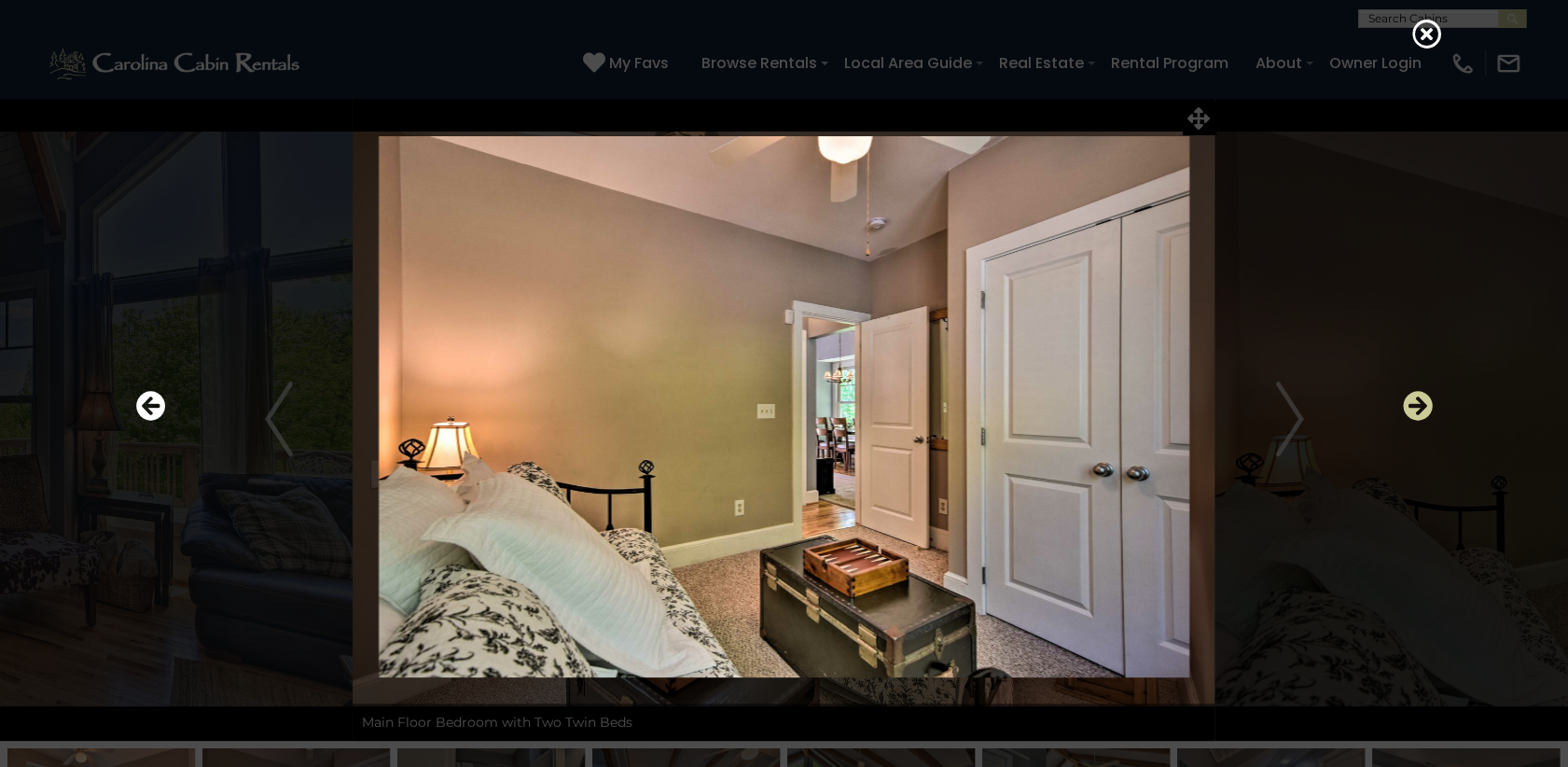
click at [1422, 404] on icon "Next" at bounding box center [1418, 406] width 30 height 30
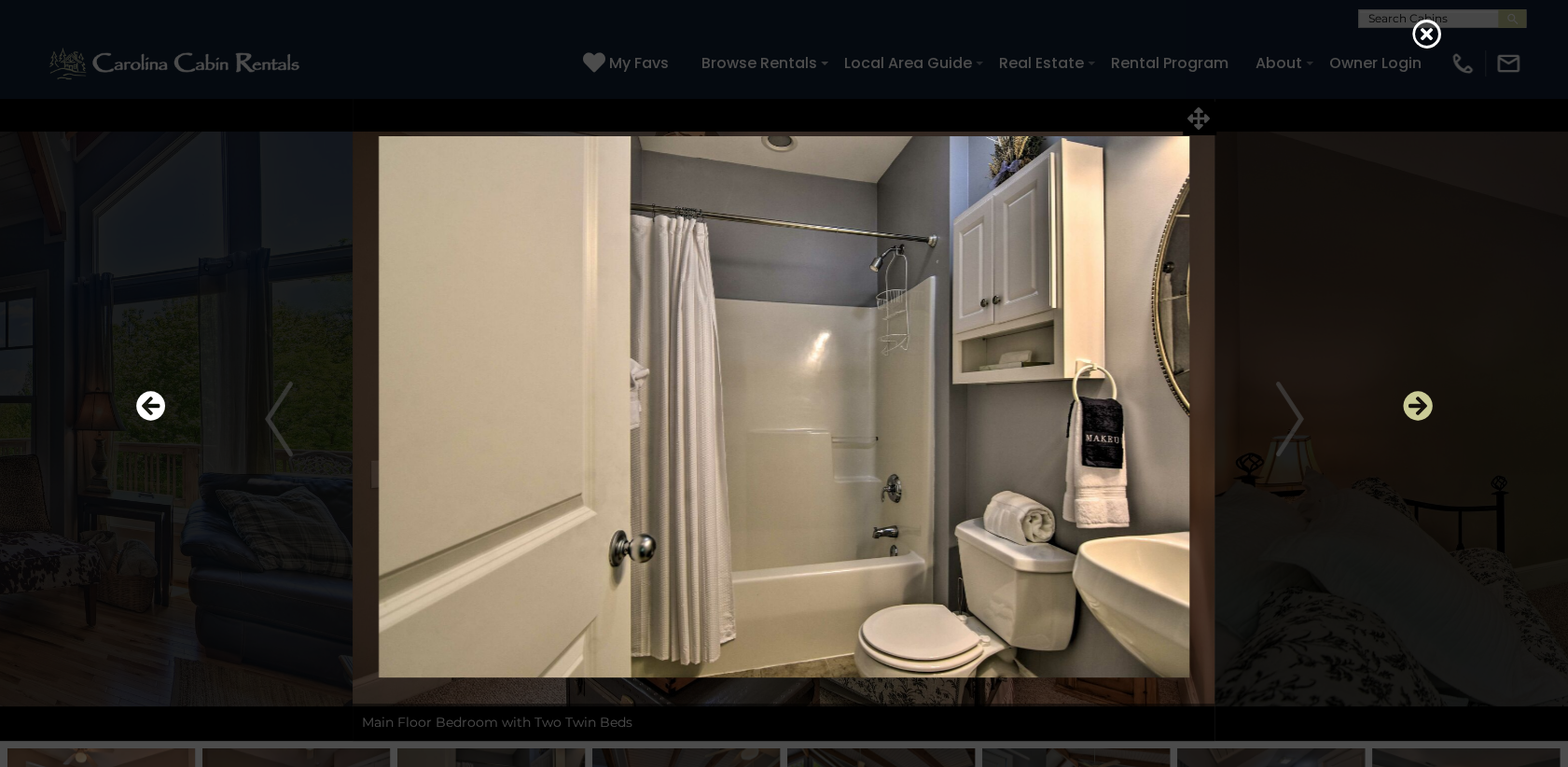
click at [1422, 404] on icon "Next" at bounding box center [1418, 406] width 30 height 30
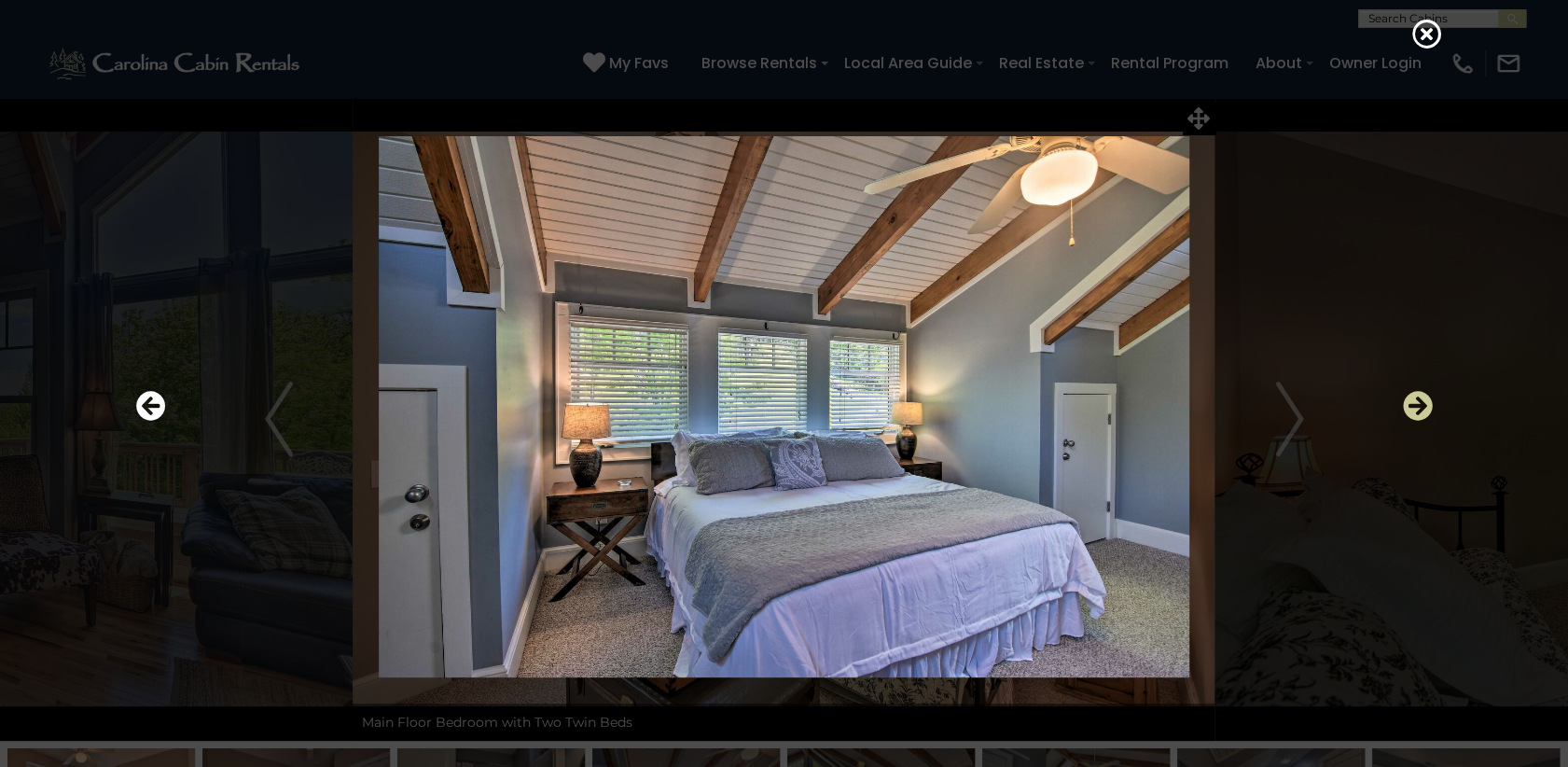
click at [1422, 404] on icon "Next" at bounding box center [1418, 406] width 30 height 30
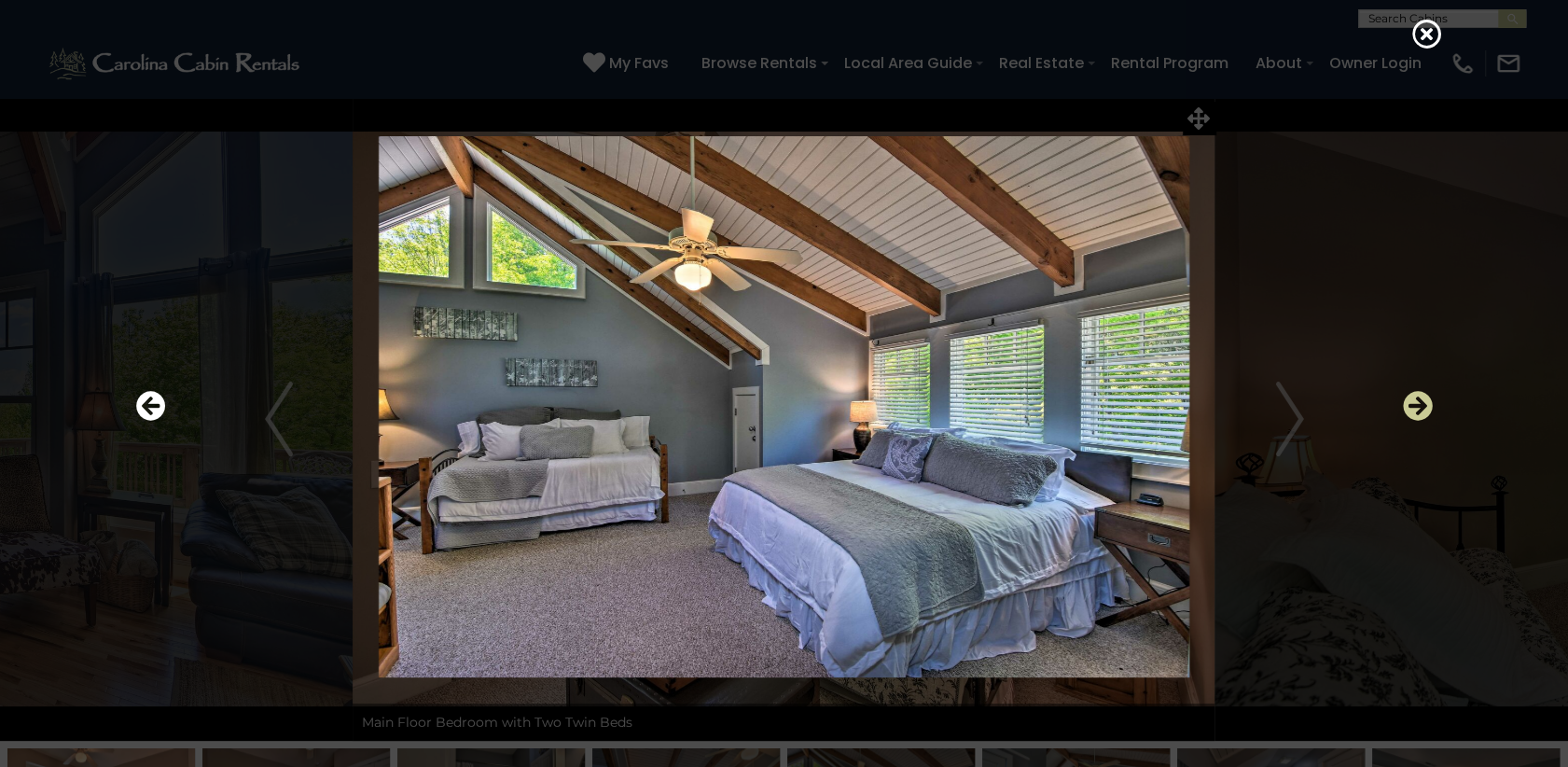
click at [1422, 404] on icon "Next" at bounding box center [1418, 406] width 30 height 30
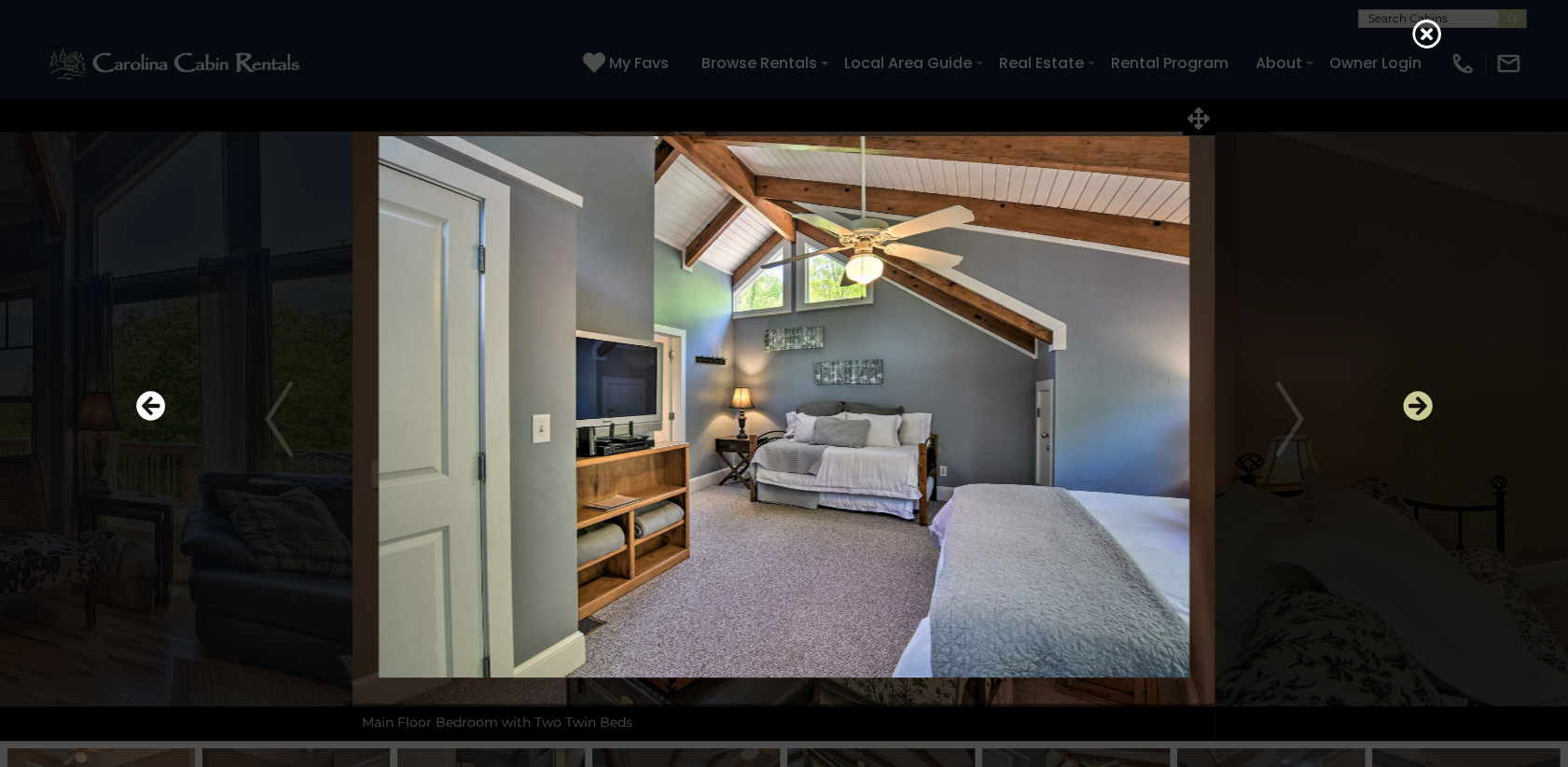
click at [1422, 404] on icon "Next" at bounding box center [1418, 406] width 30 height 30
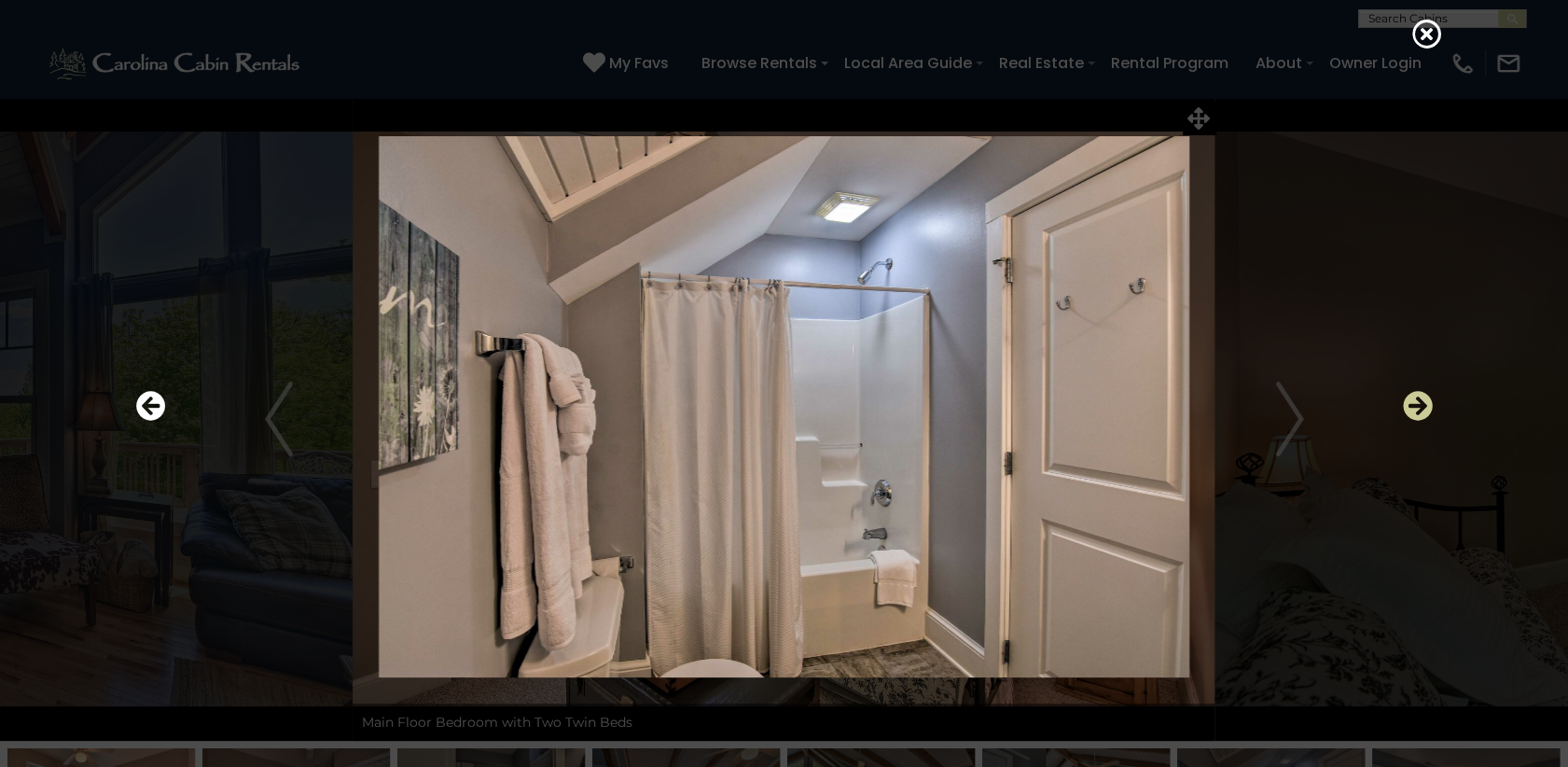
click at [1422, 404] on icon "Next" at bounding box center [1418, 406] width 30 height 30
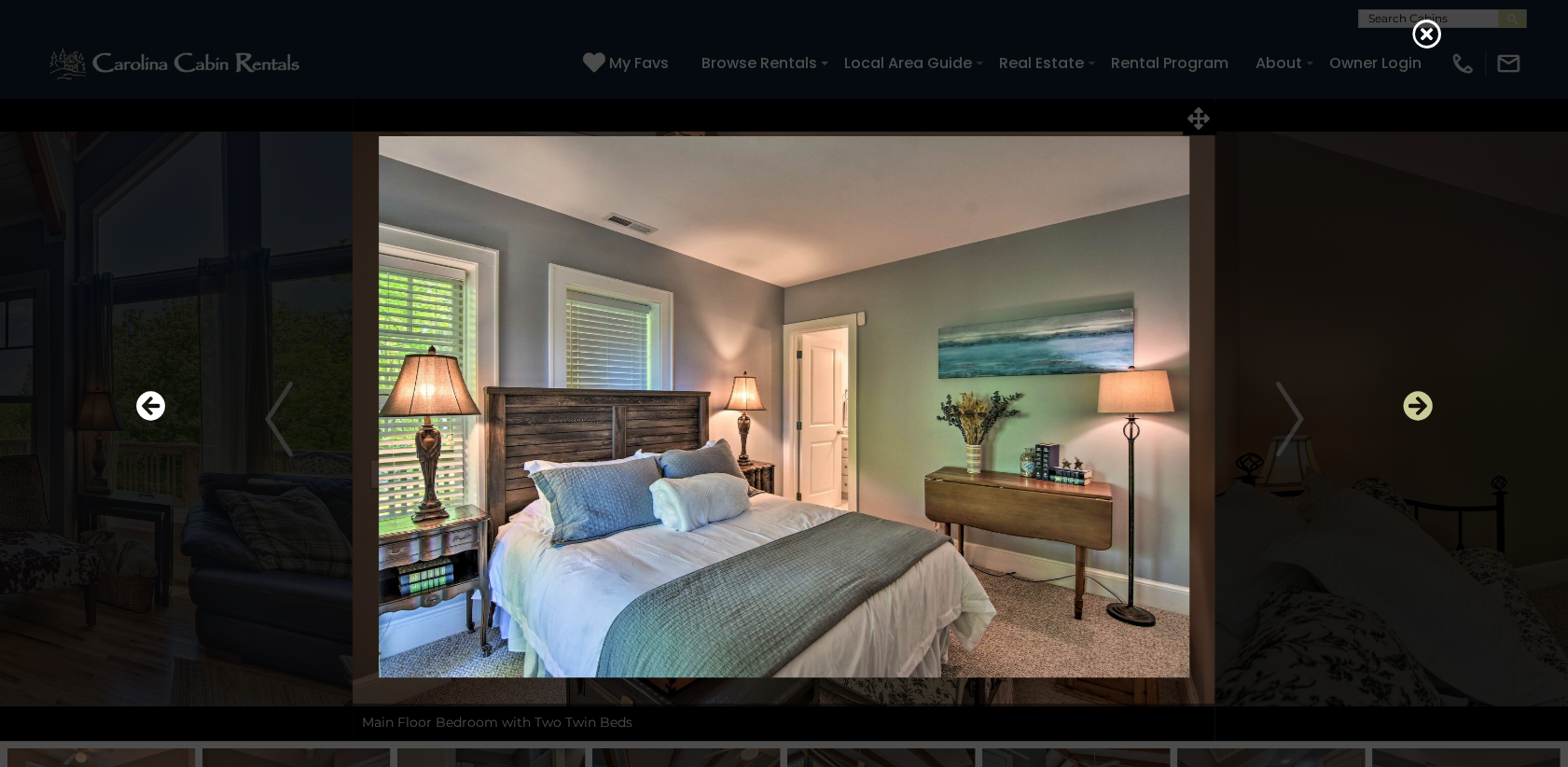
click at [1422, 404] on icon "Next" at bounding box center [1418, 406] width 30 height 30
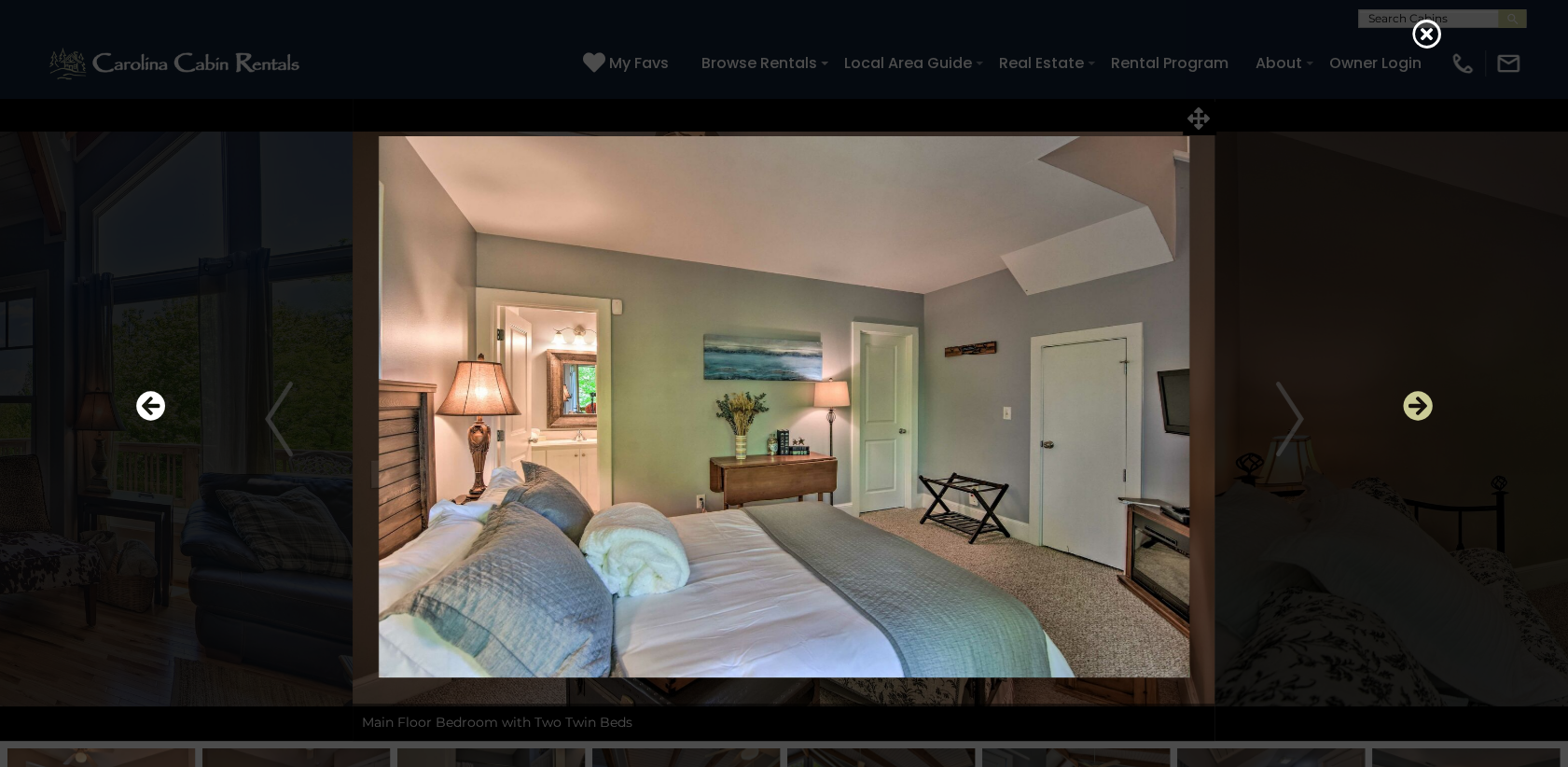
click at [1422, 404] on icon "Next" at bounding box center [1418, 406] width 30 height 30
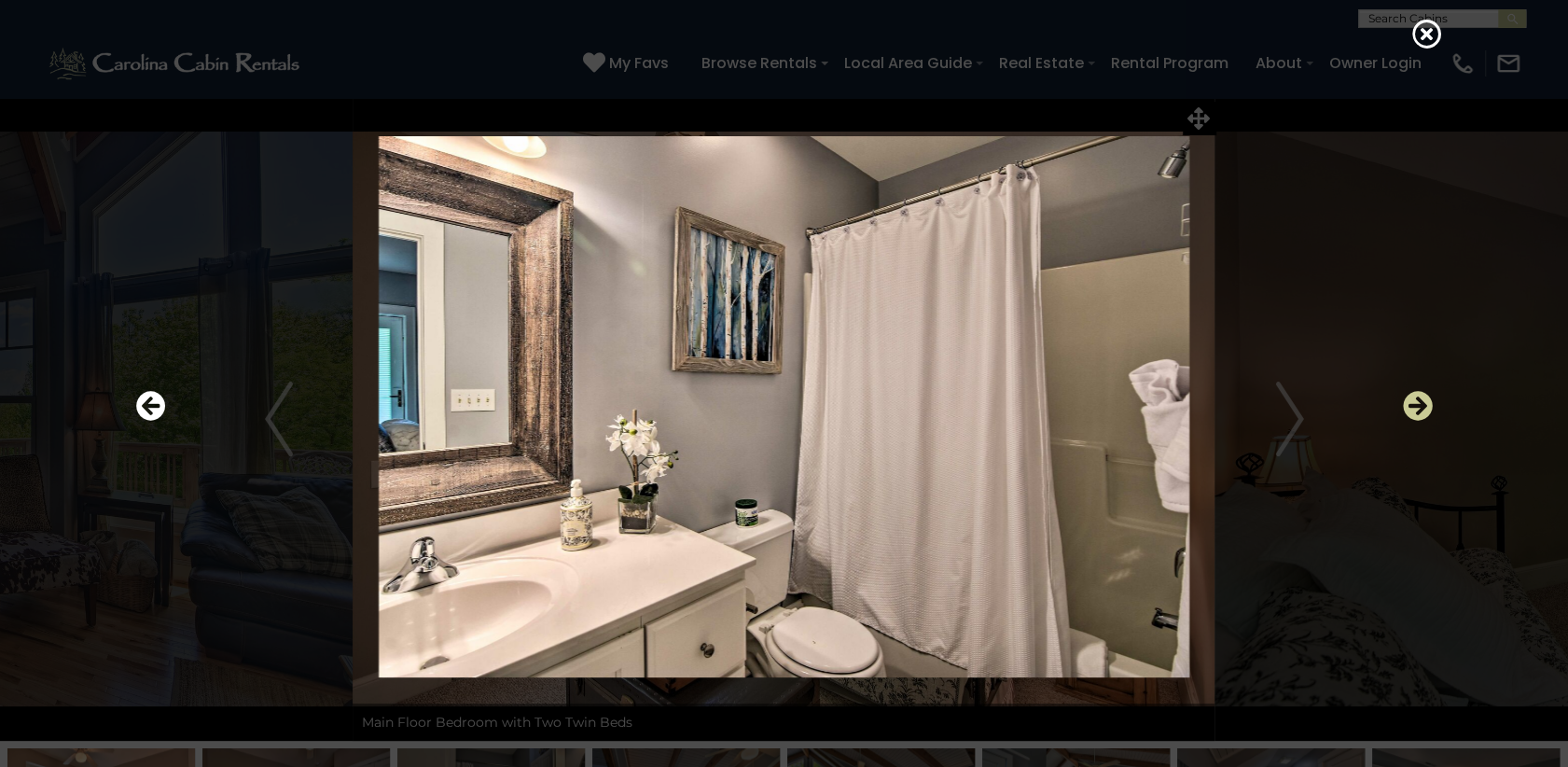
click at [1422, 404] on icon "Next" at bounding box center [1418, 406] width 30 height 30
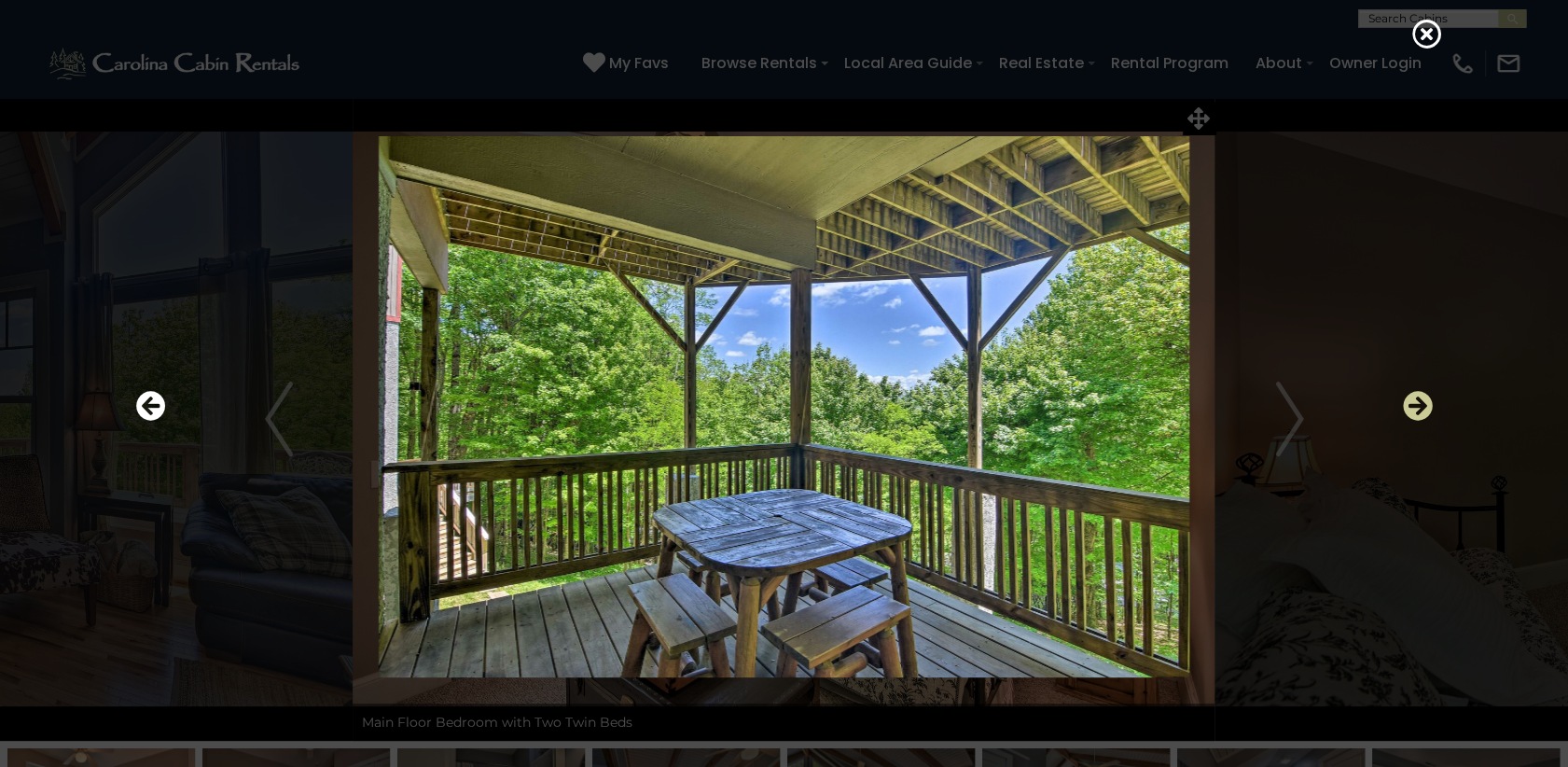
click at [1422, 404] on icon "Next" at bounding box center [1418, 406] width 30 height 30
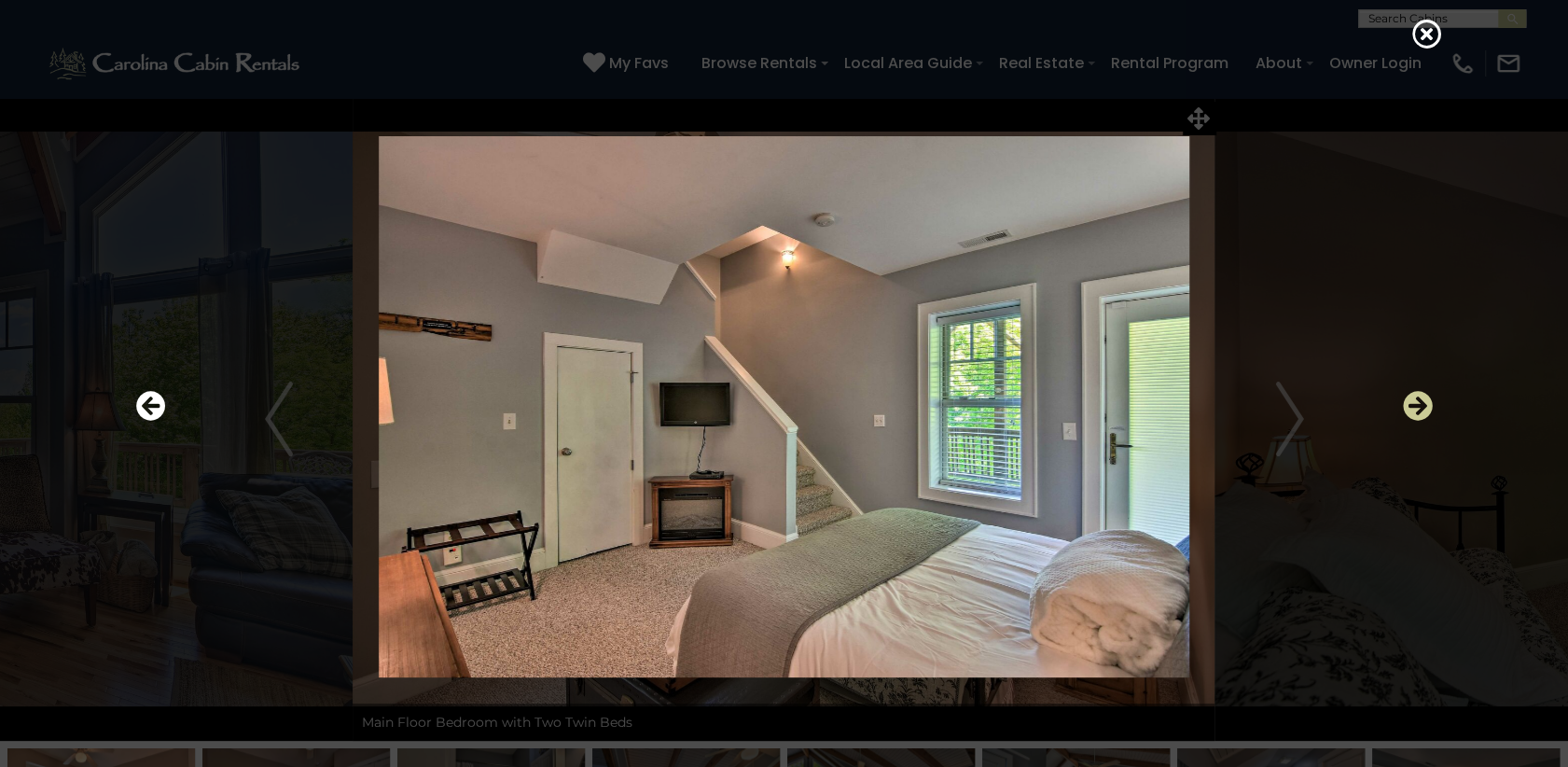
click at [1422, 404] on icon "Next" at bounding box center [1418, 406] width 30 height 30
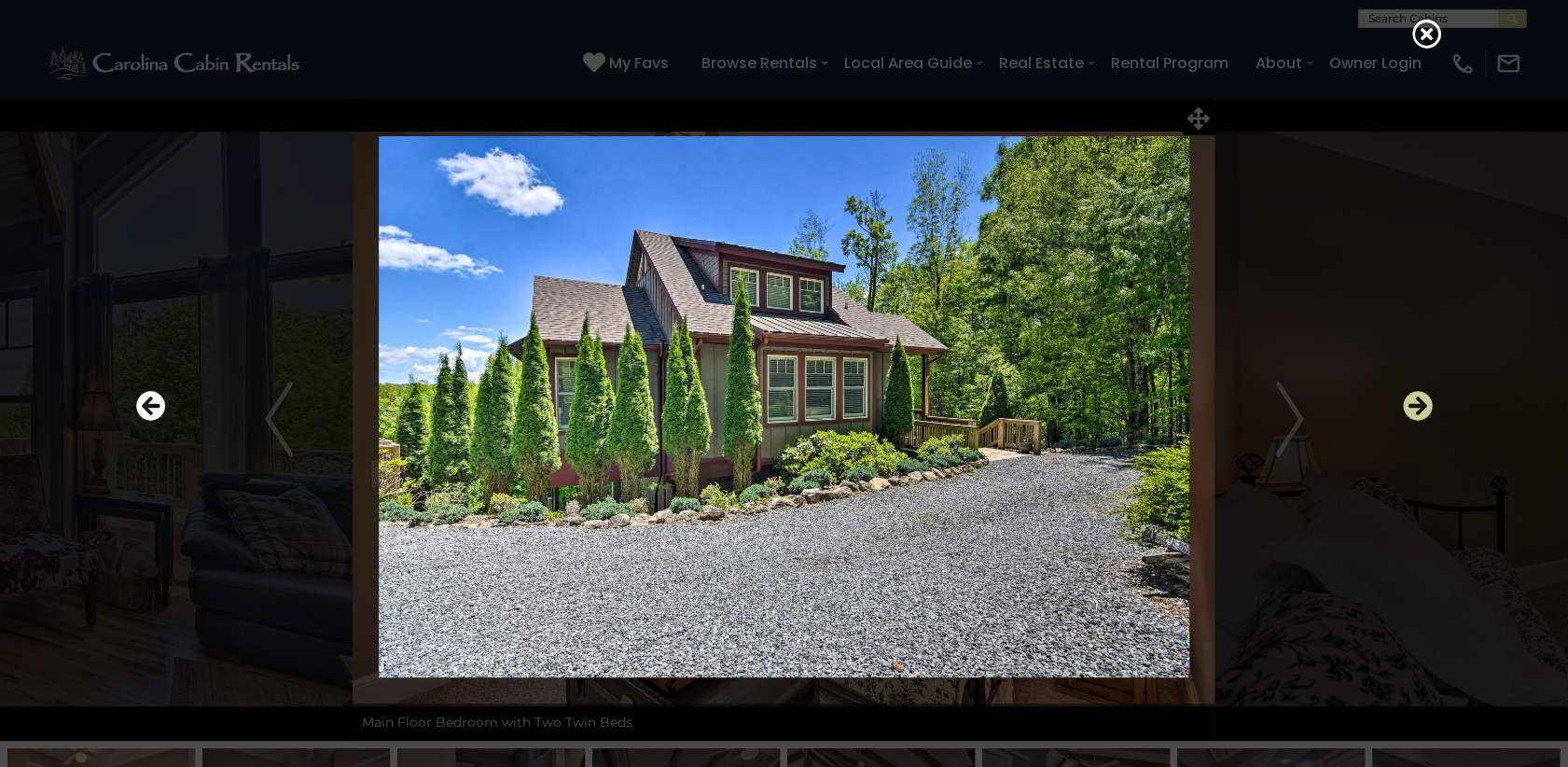
click at [1422, 404] on icon "Next" at bounding box center [1418, 406] width 30 height 30
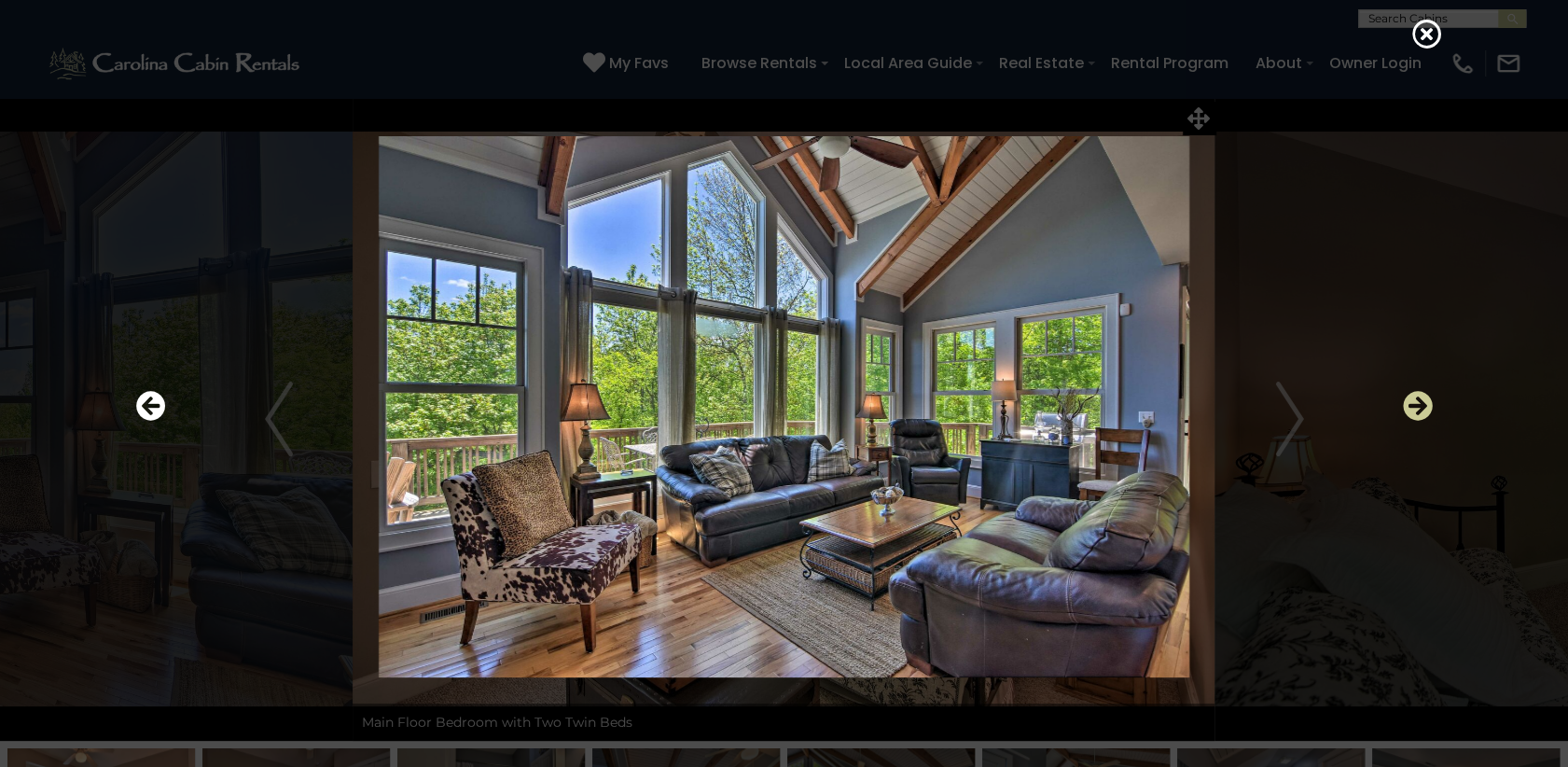
click at [1422, 404] on icon "Next" at bounding box center [1418, 406] width 30 height 30
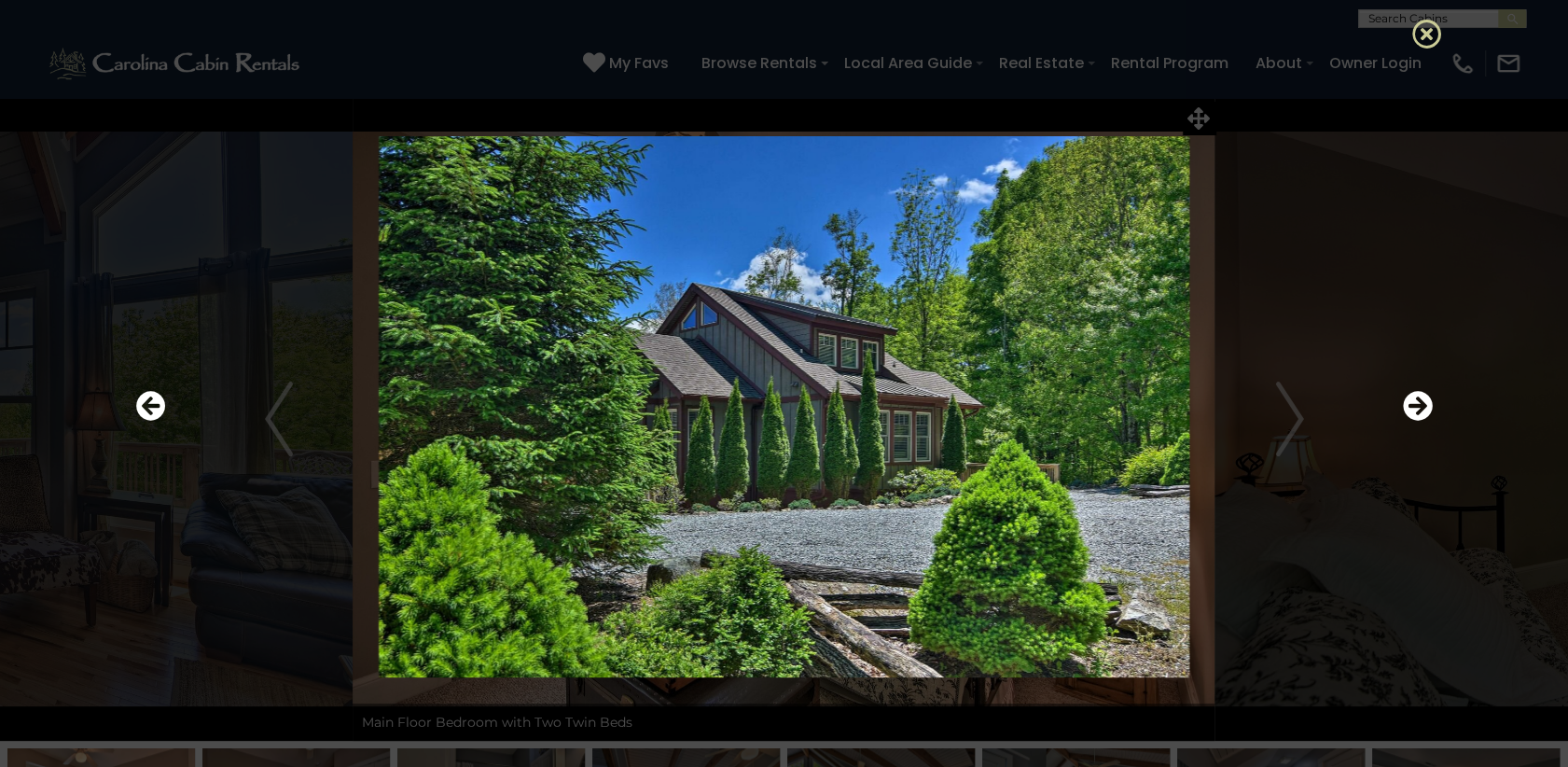
click at [1423, 35] on icon at bounding box center [1427, 34] width 30 height 30
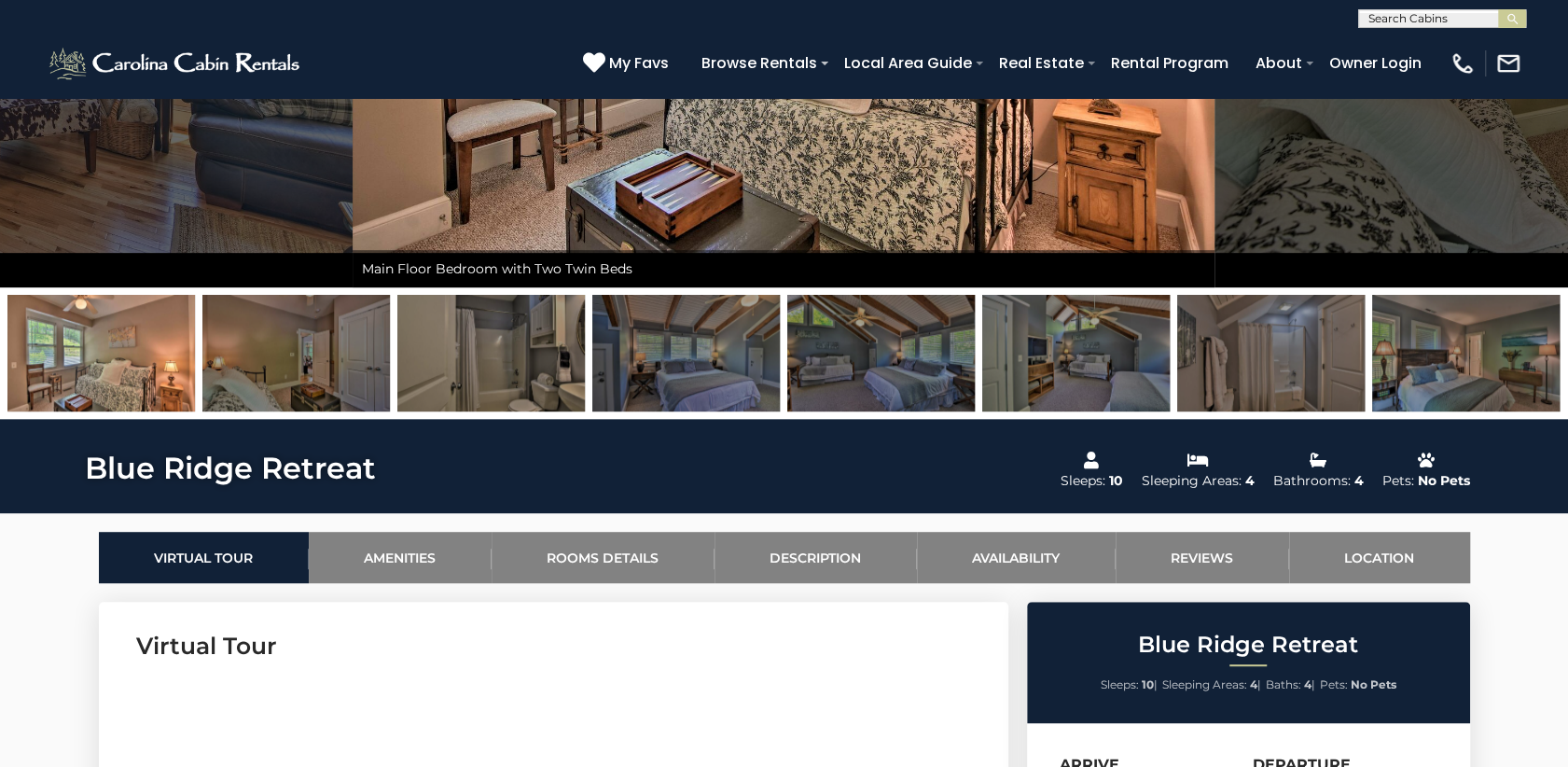
scroll to position [560, 0]
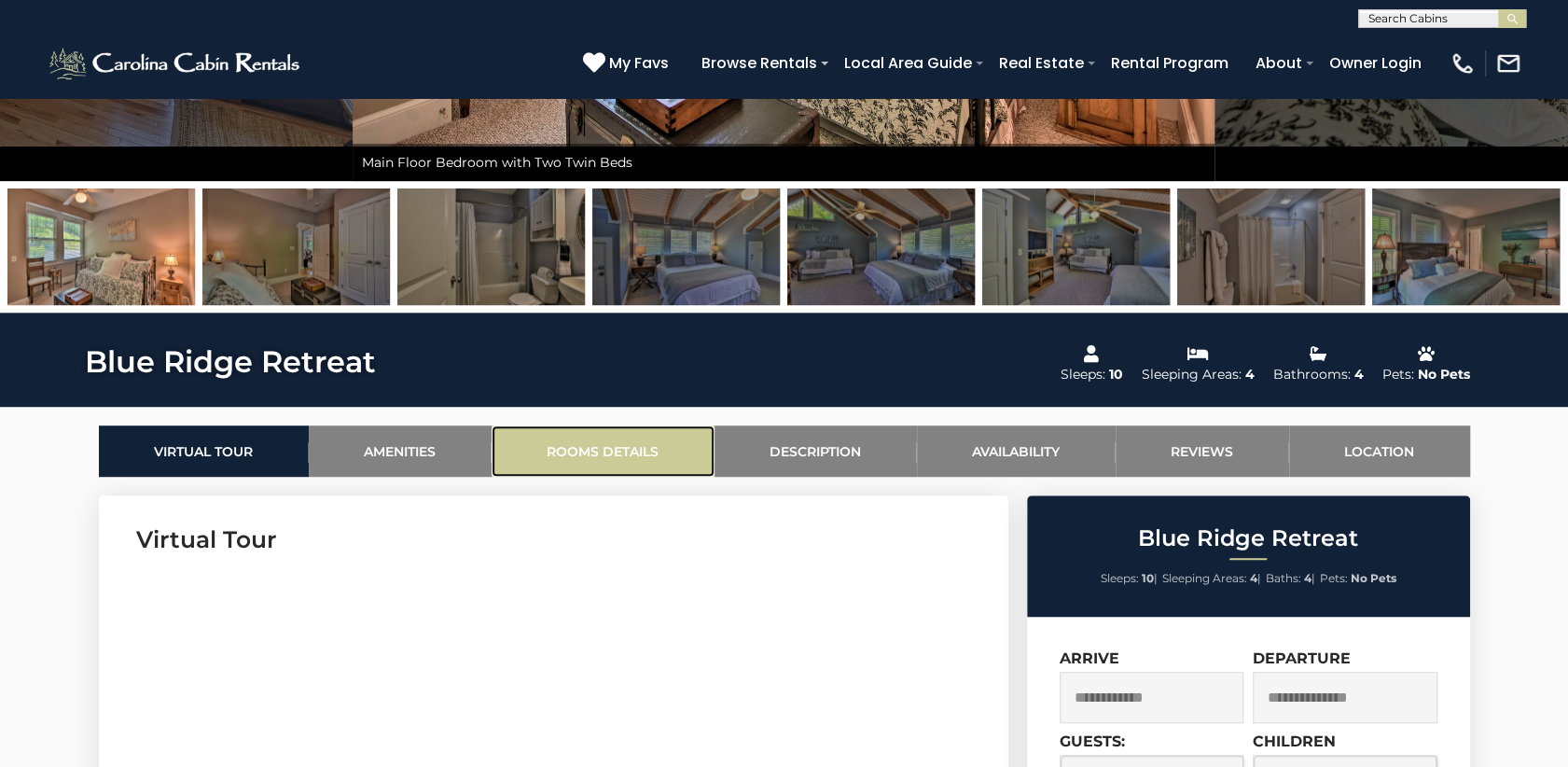
click at [631, 456] on link "Rooms Details" at bounding box center [603, 451] width 223 height 52
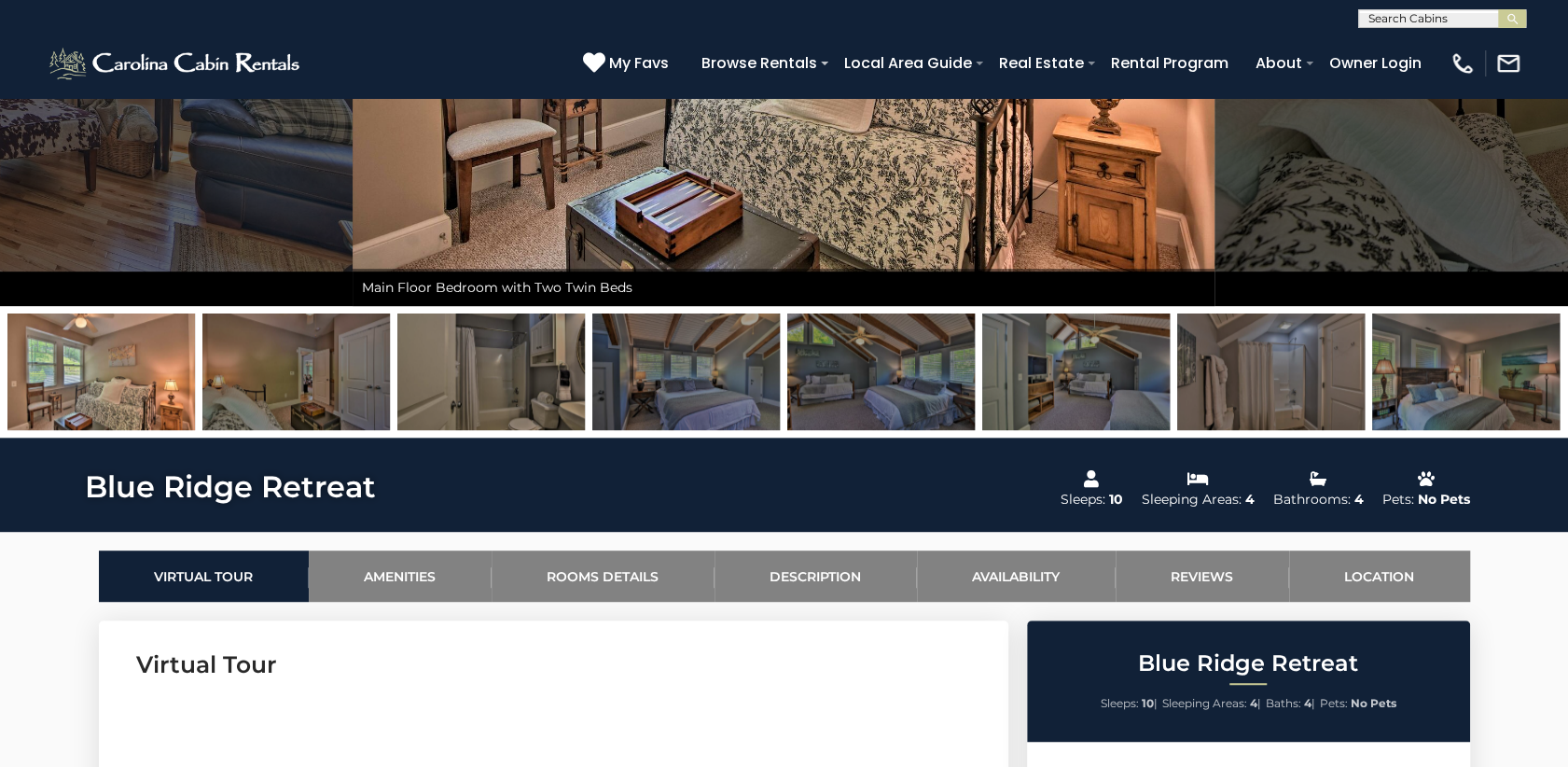
scroll to position [239, 0]
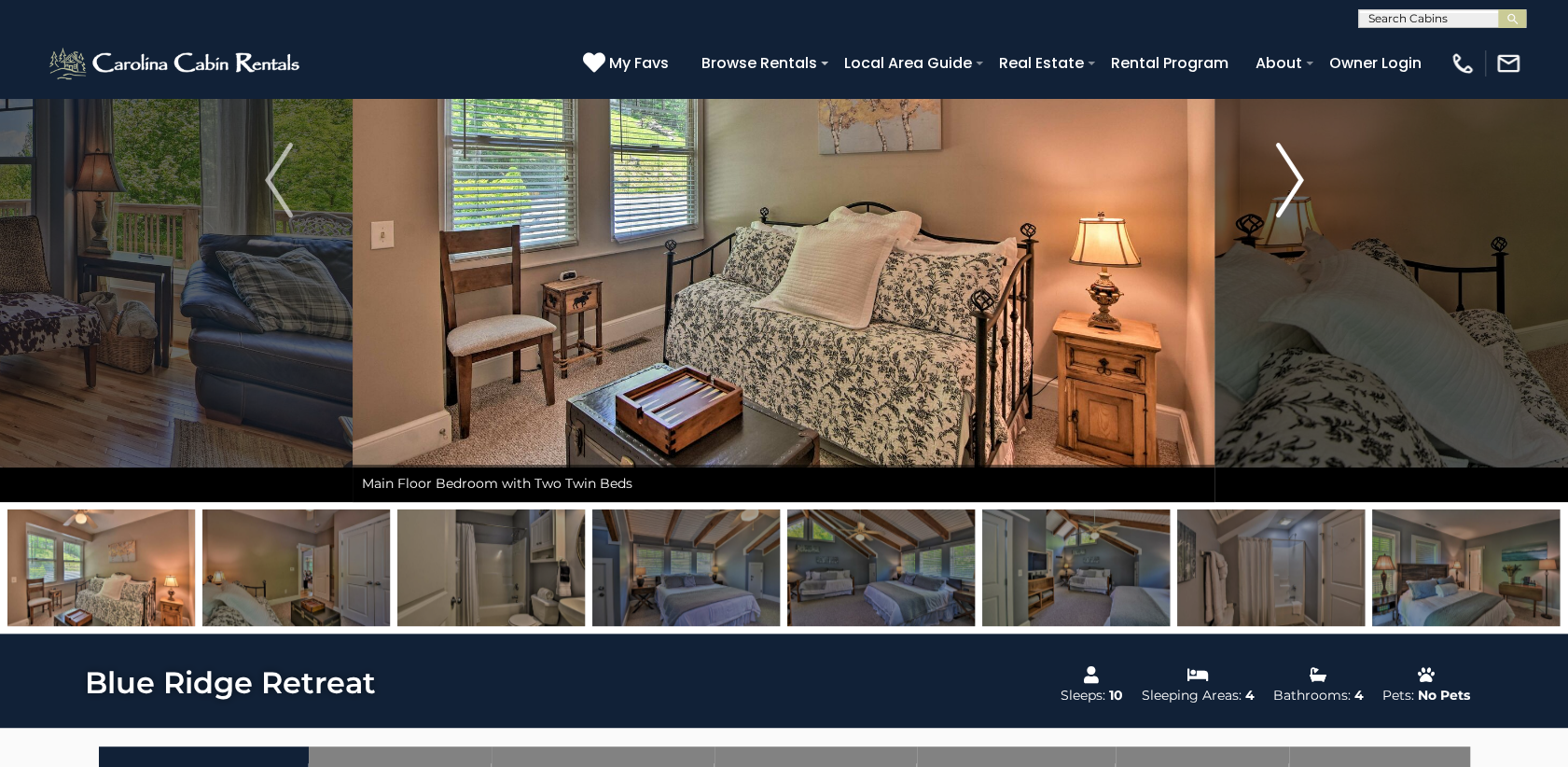
click at [1294, 177] on img "Next" at bounding box center [1289, 180] width 28 height 74
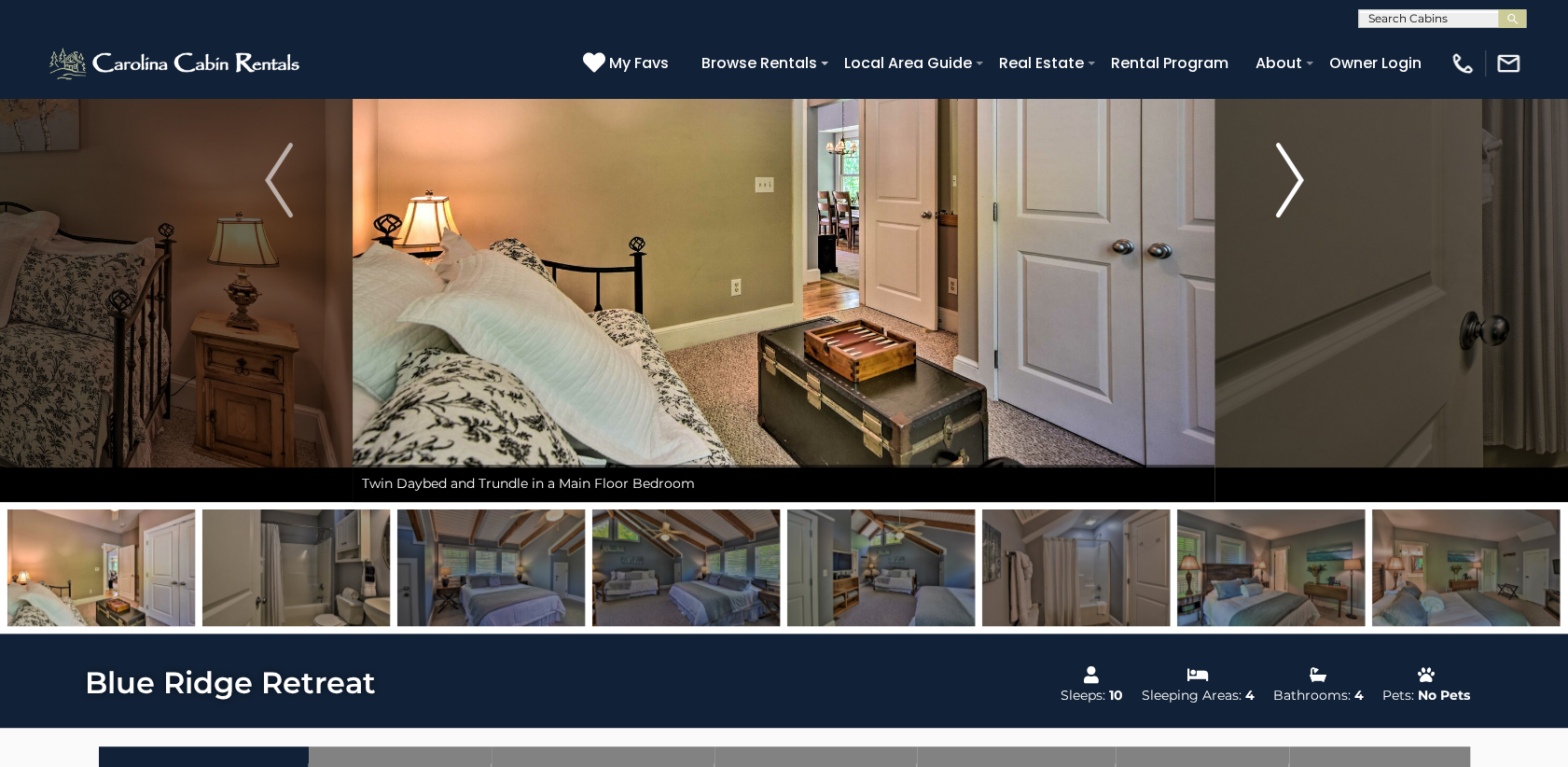
click at [1293, 176] on img "Next" at bounding box center [1289, 180] width 28 height 74
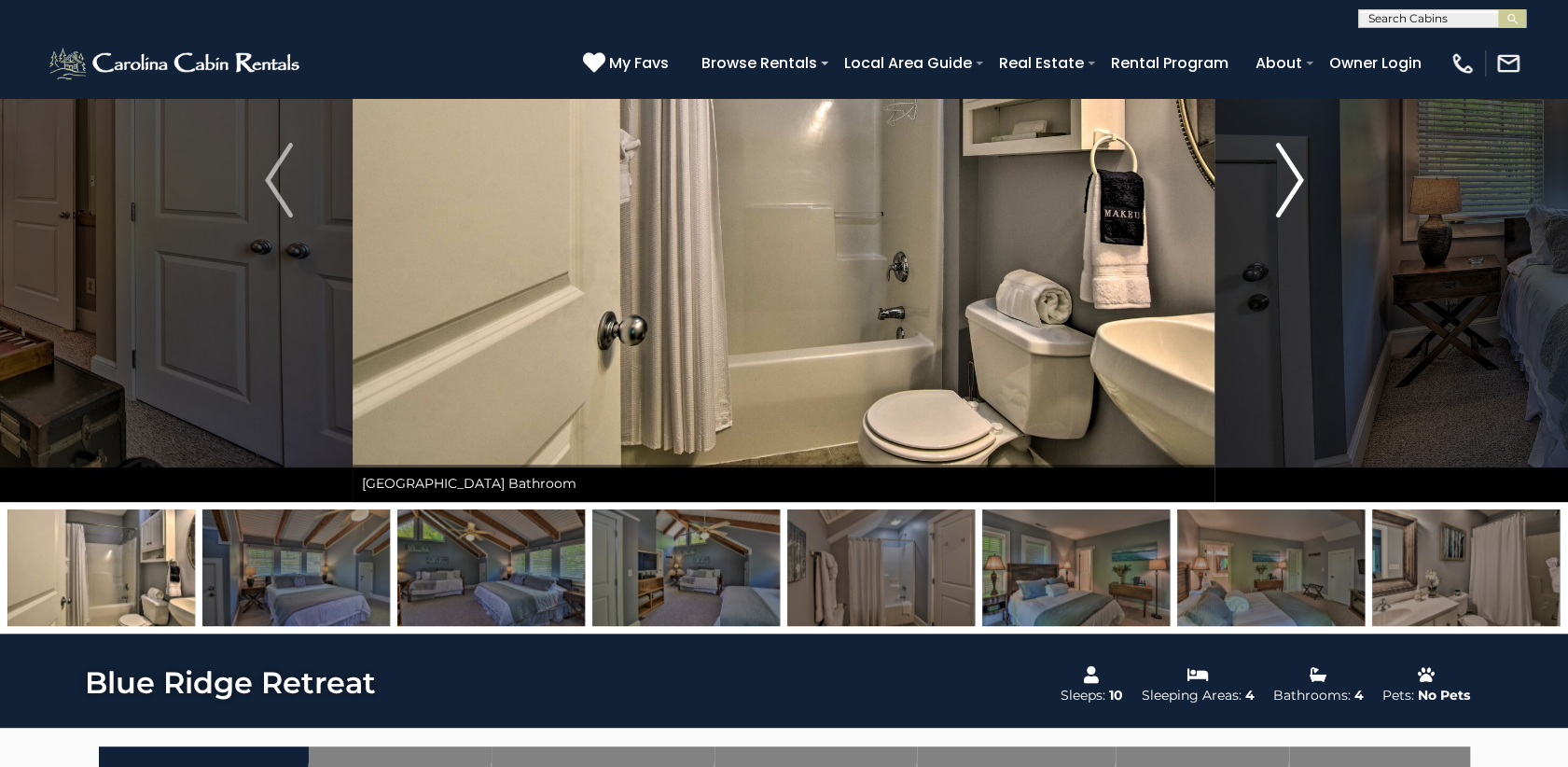
click at [1293, 176] on img "Next" at bounding box center [1289, 180] width 28 height 74
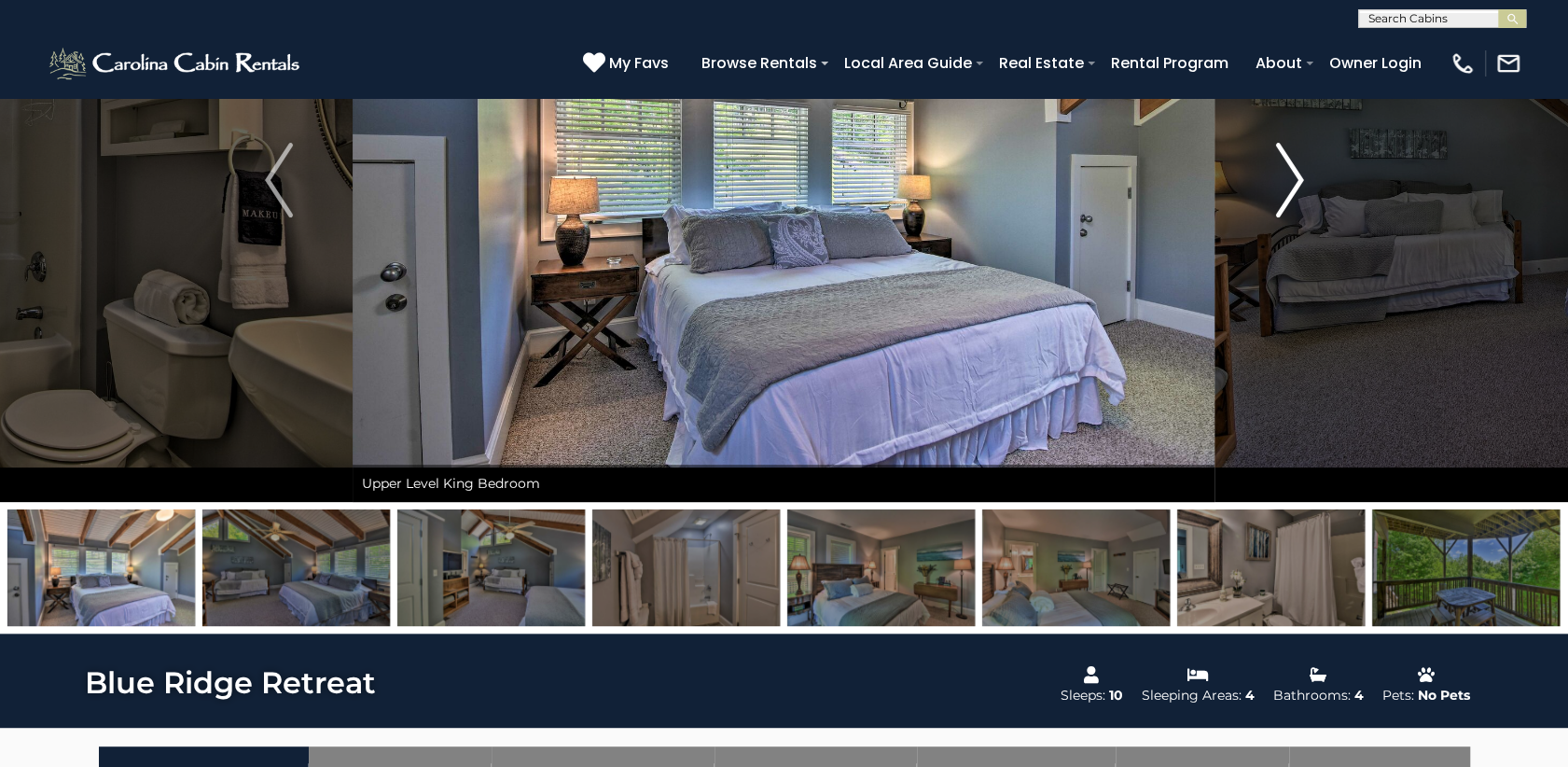
click at [1293, 176] on img "Next" at bounding box center [1289, 180] width 28 height 74
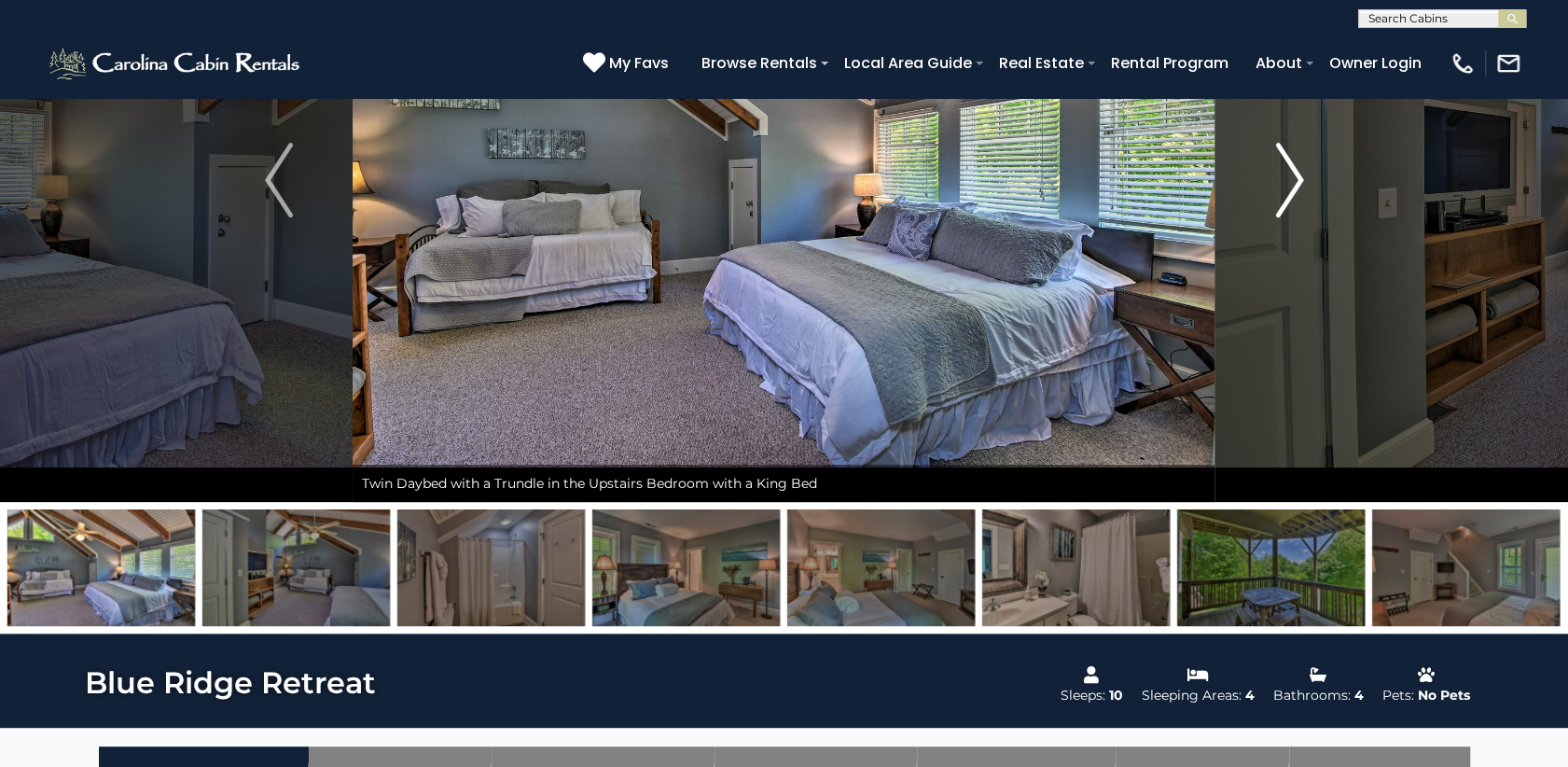
click at [1293, 175] on img "Next" at bounding box center [1289, 180] width 28 height 74
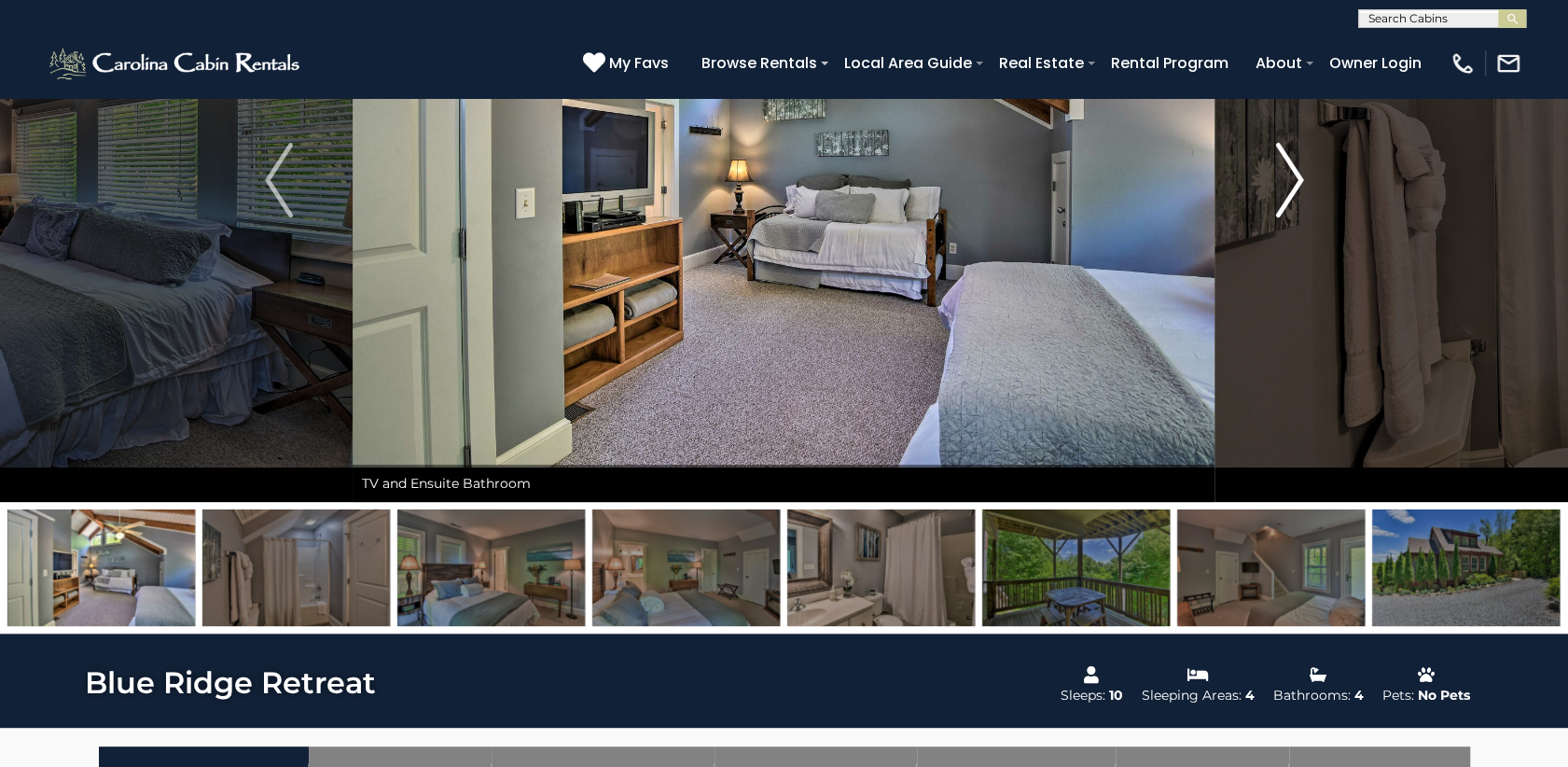
click at [1293, 175] on img "Next" at bounding box center [1289, 180] width 28 height 74
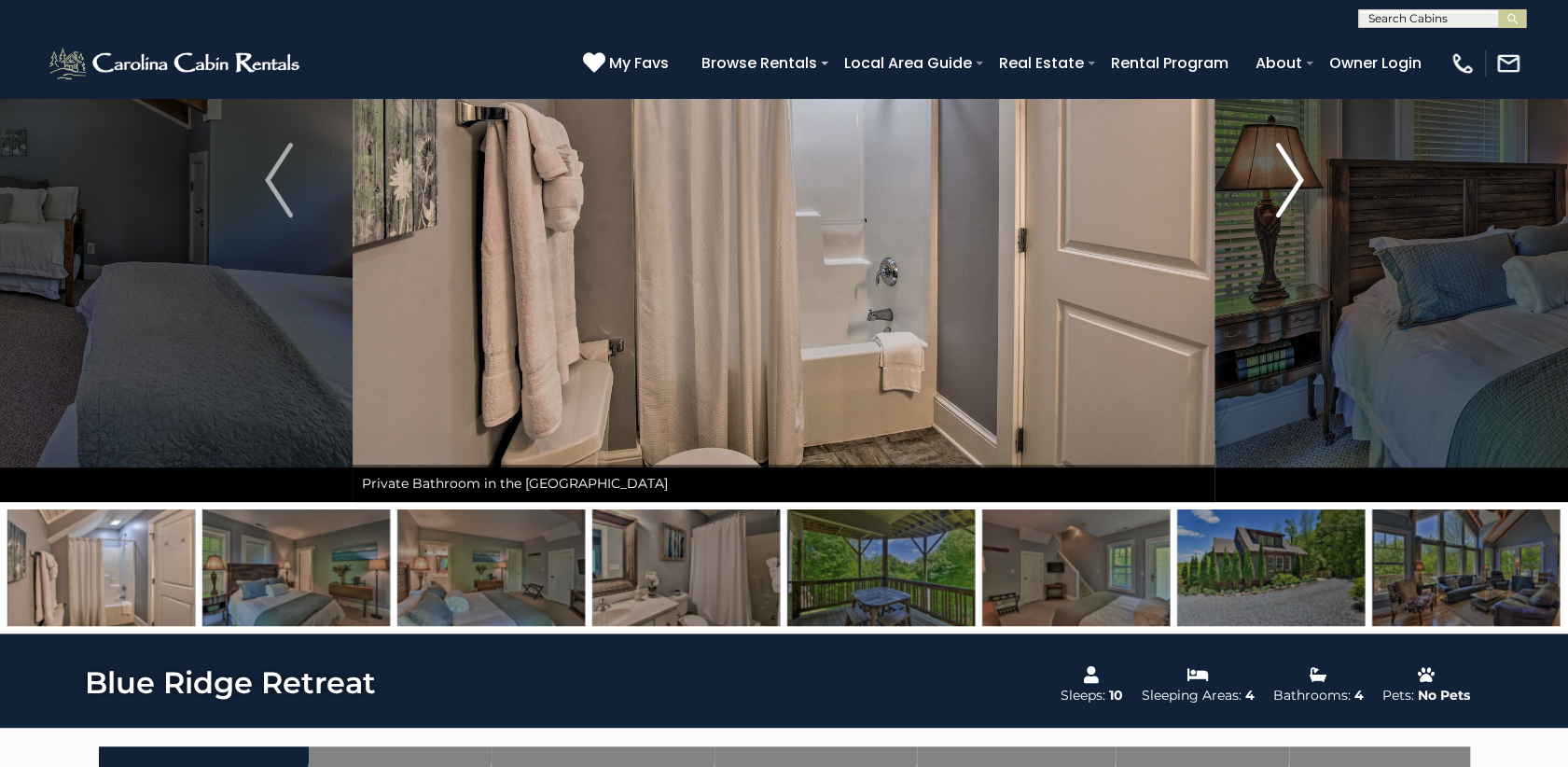
click at [1293, 175] on img "Next" at bounding box center [1289, 180] width 28 height 74
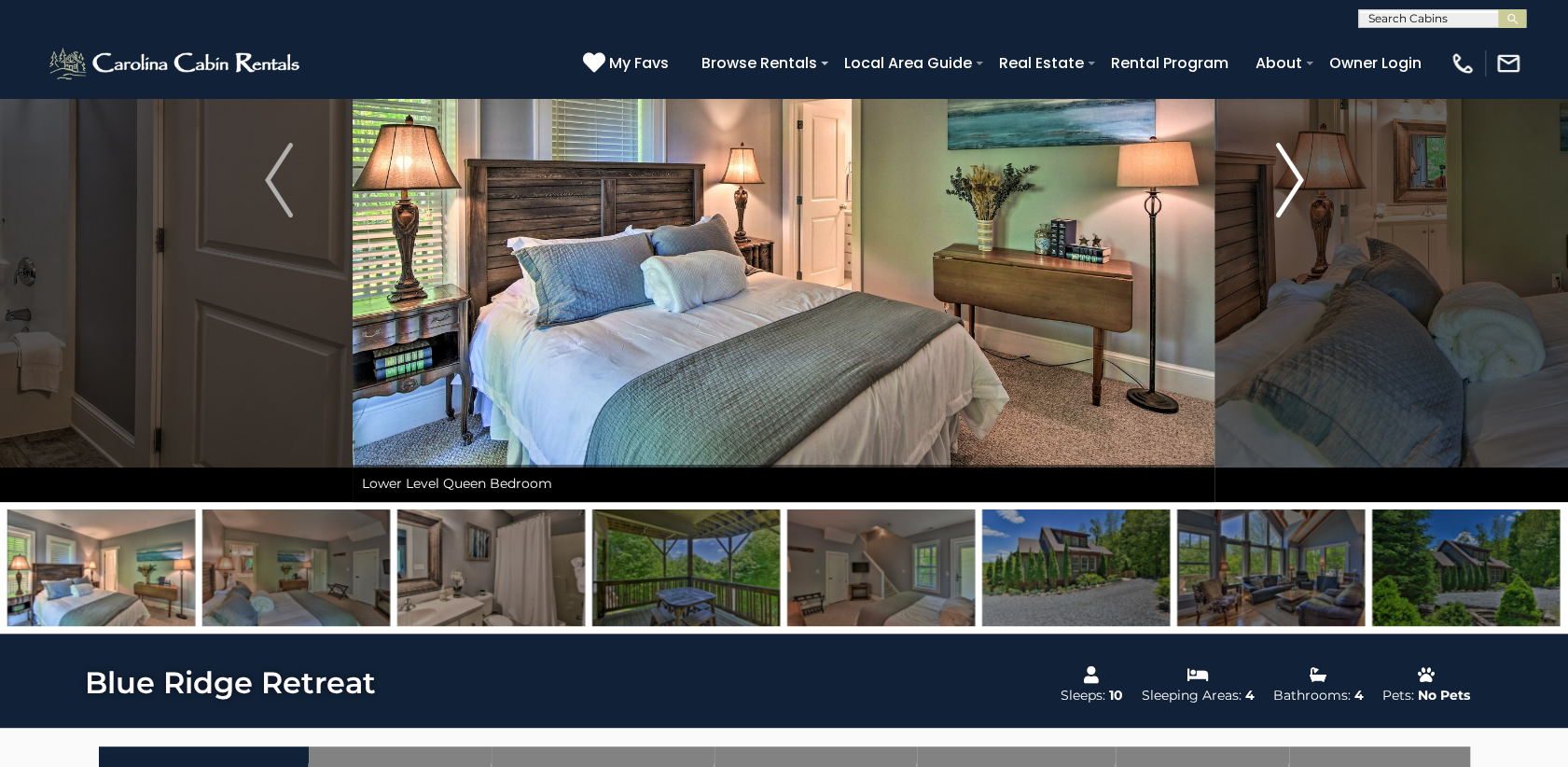
click at [1293, 175] on img "Next" at bounding box center [1289, 180] width 28 height 74
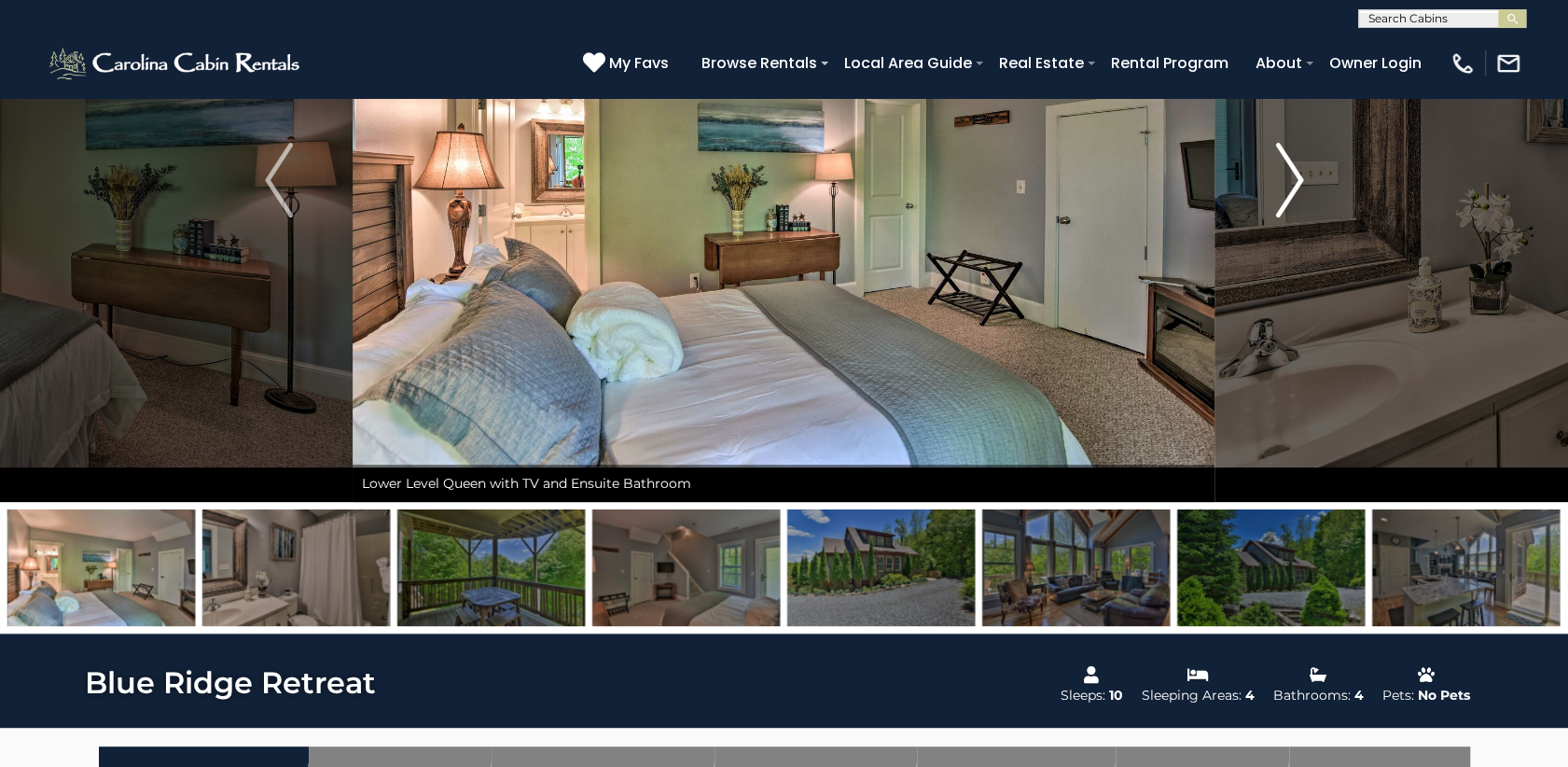
click at [1293, 175] on img "Next" at bounding box center [1289, 180] width 28 height 74
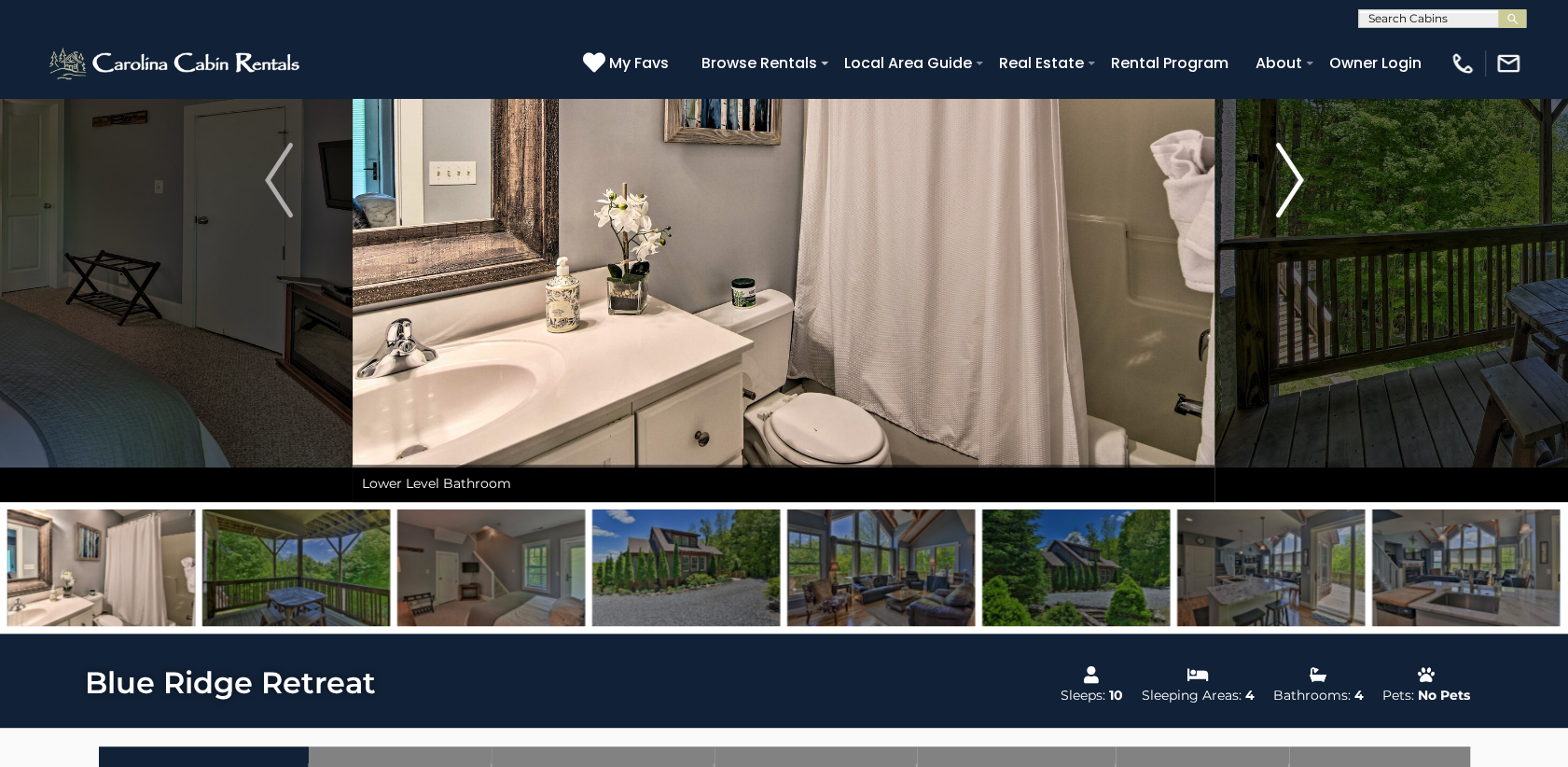
click at [1293, 175] on img "Next" at bounding box center [1289, 180] width 28 height 74
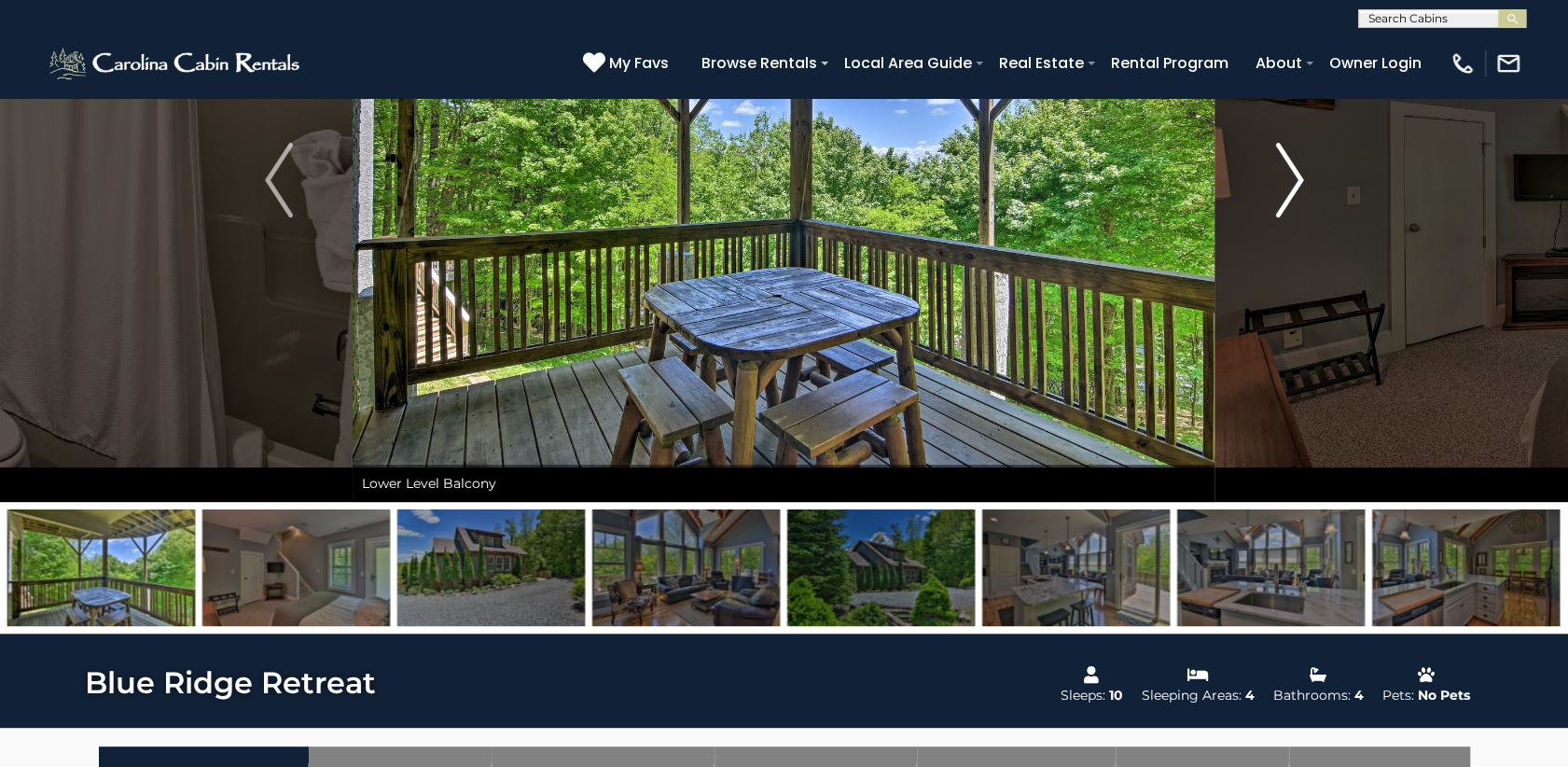
click at [1293, 175] on img "Next" at bounding box center [1289, 180] width 28 height 74
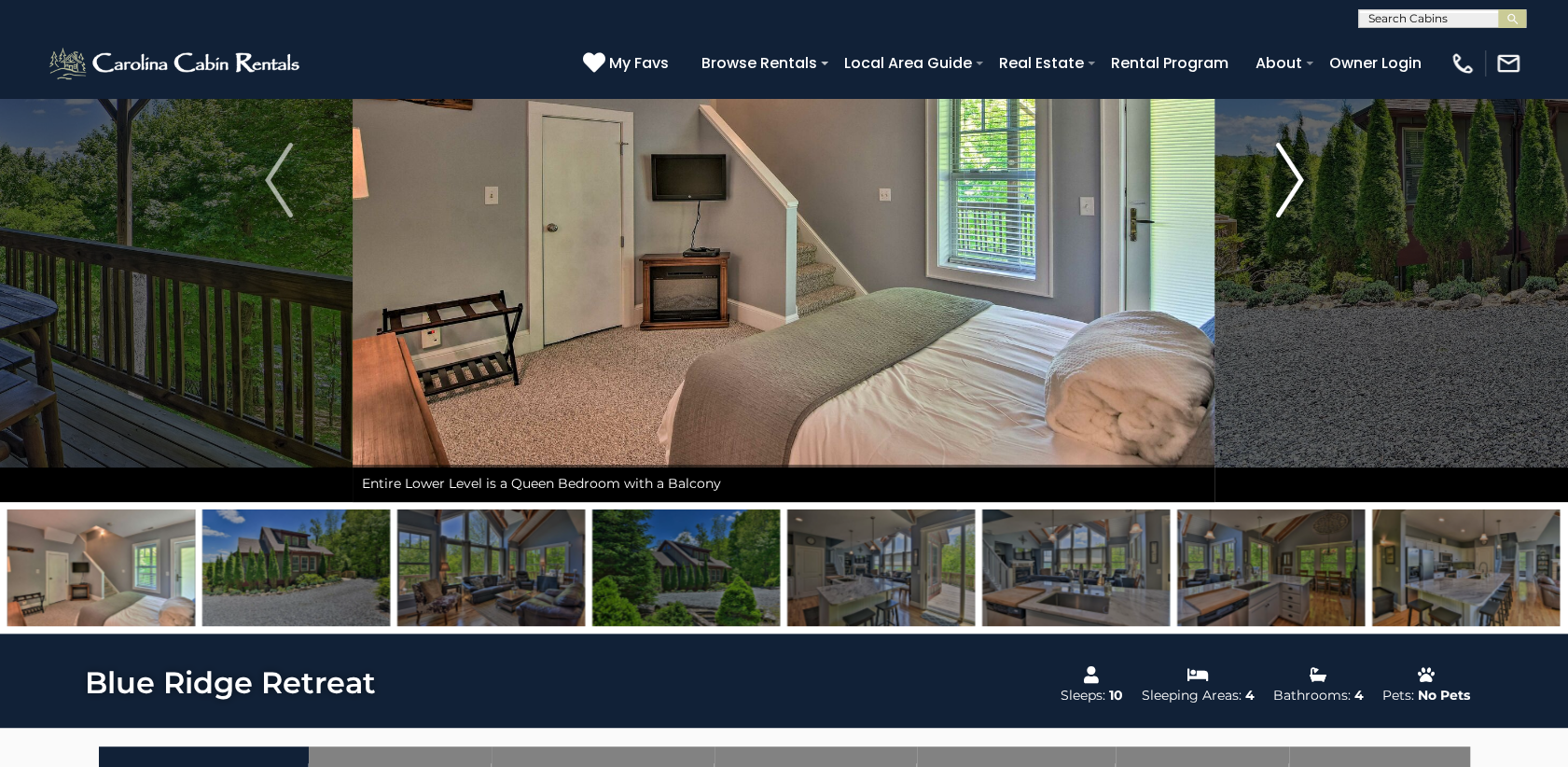
click at [1293, 175] on img "Next" at bounding box center [1289, 180] width 28 height 74
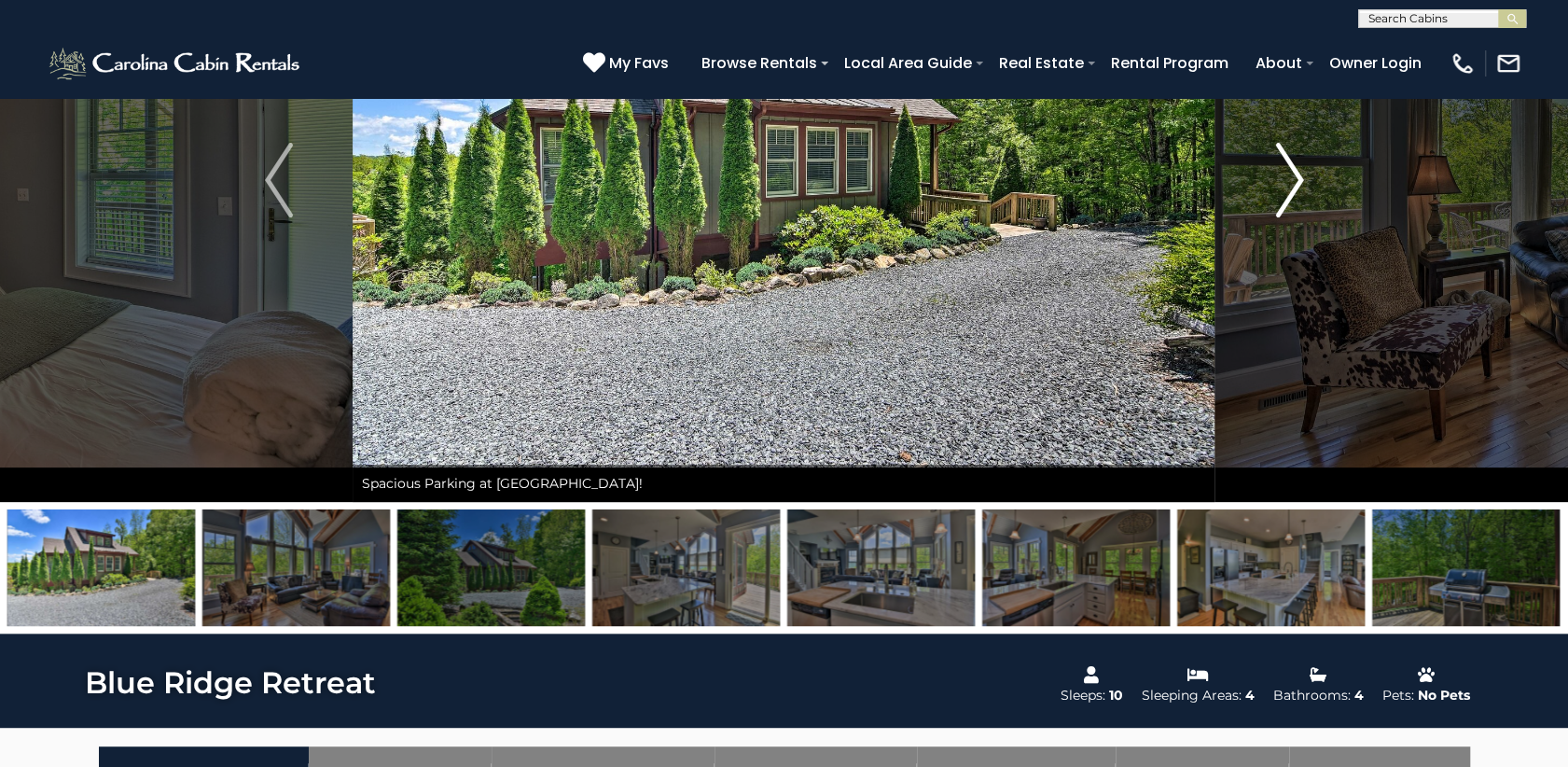
click at [1297, 173] on img "Next" at bounding box center [1289, 180] width 28 height 74
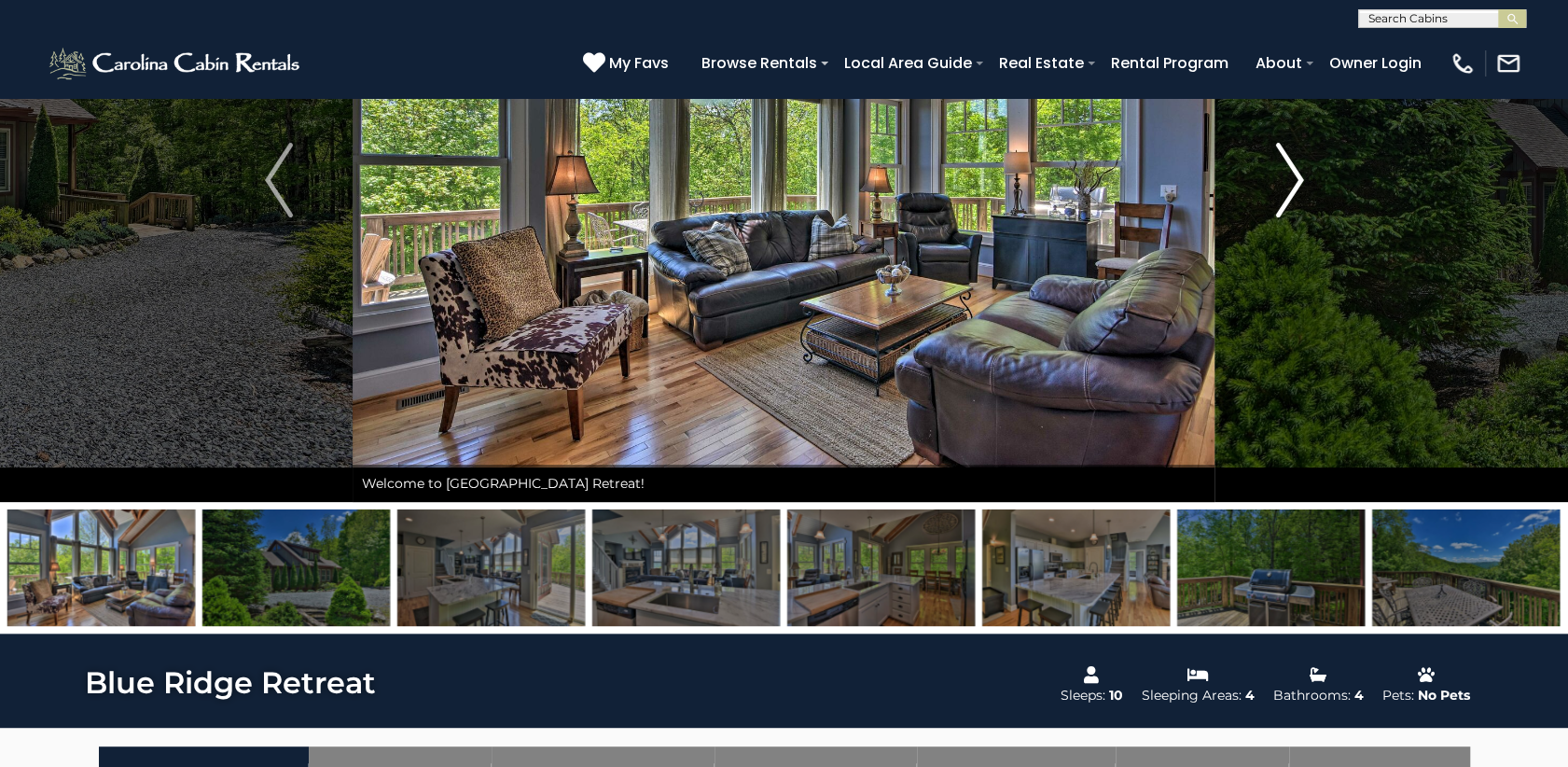
click at [1297, 173] on img "Next" at bounding box center [1289, 180] width 28 height 74
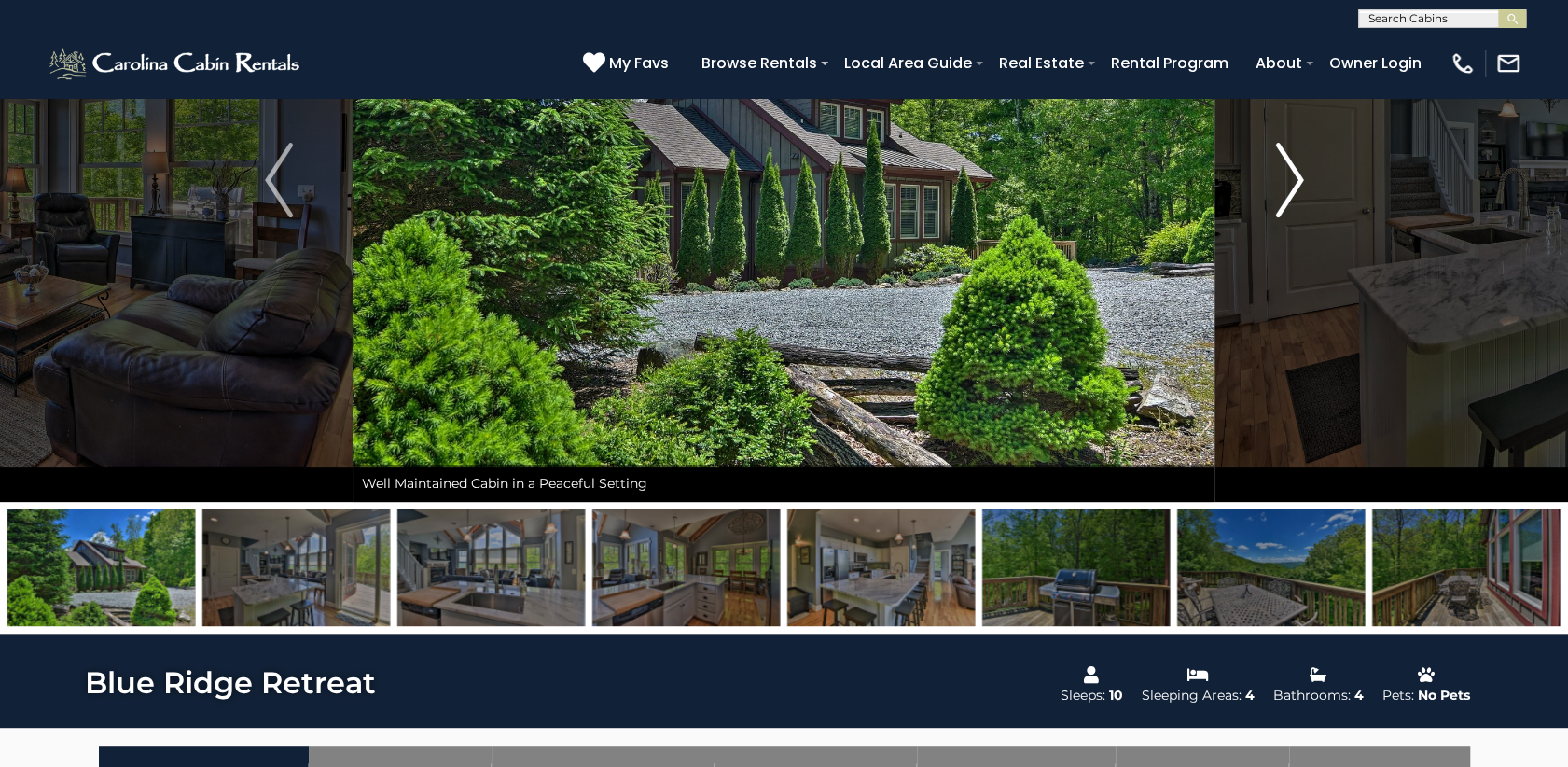
click at [1297, 173] on img "Next" at bounding box center [1289, 180] width 28 height 74
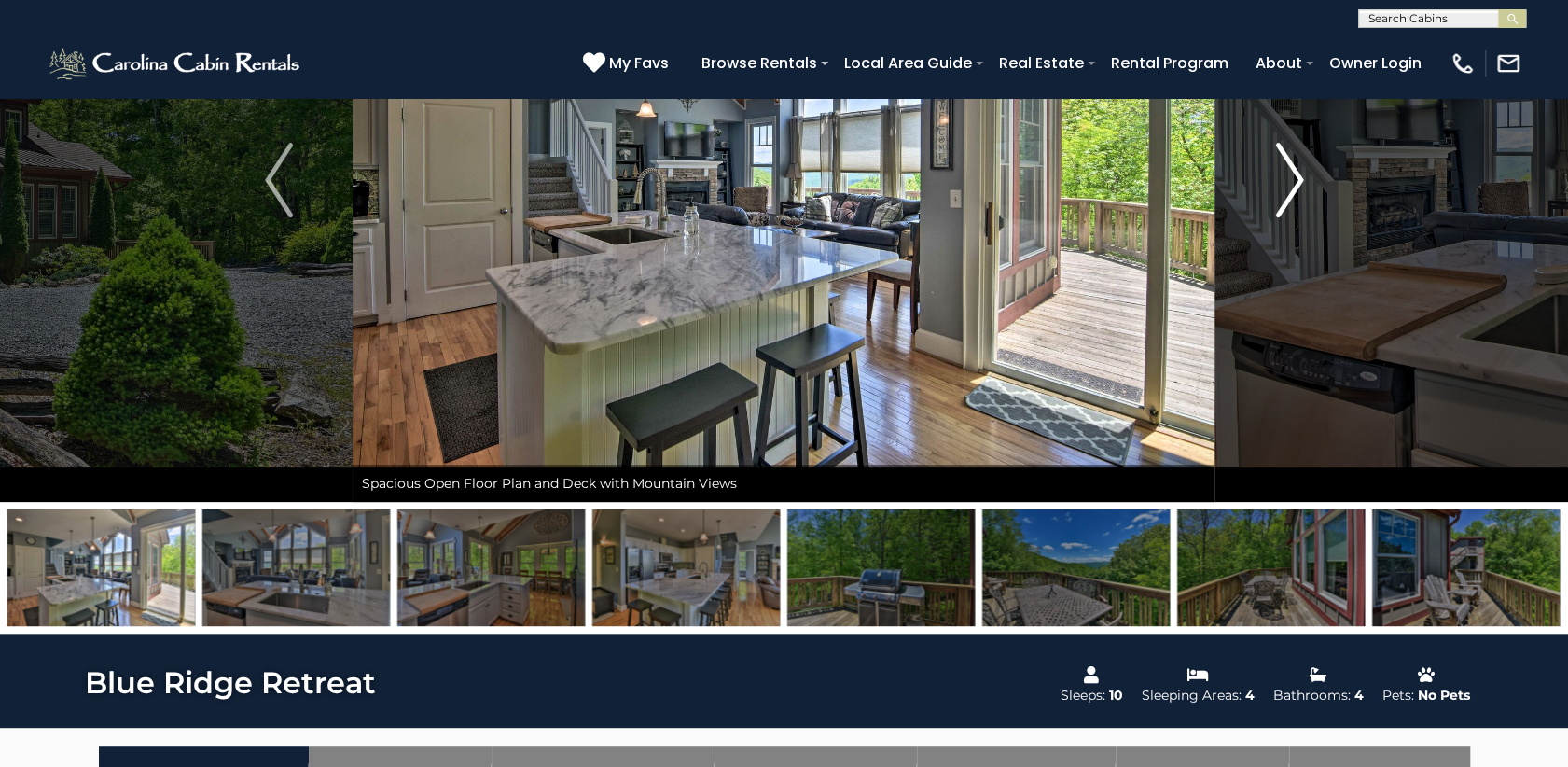
click at [1297, 173] on img "Next" at bounding box center [1289, 180] width 28 height 74
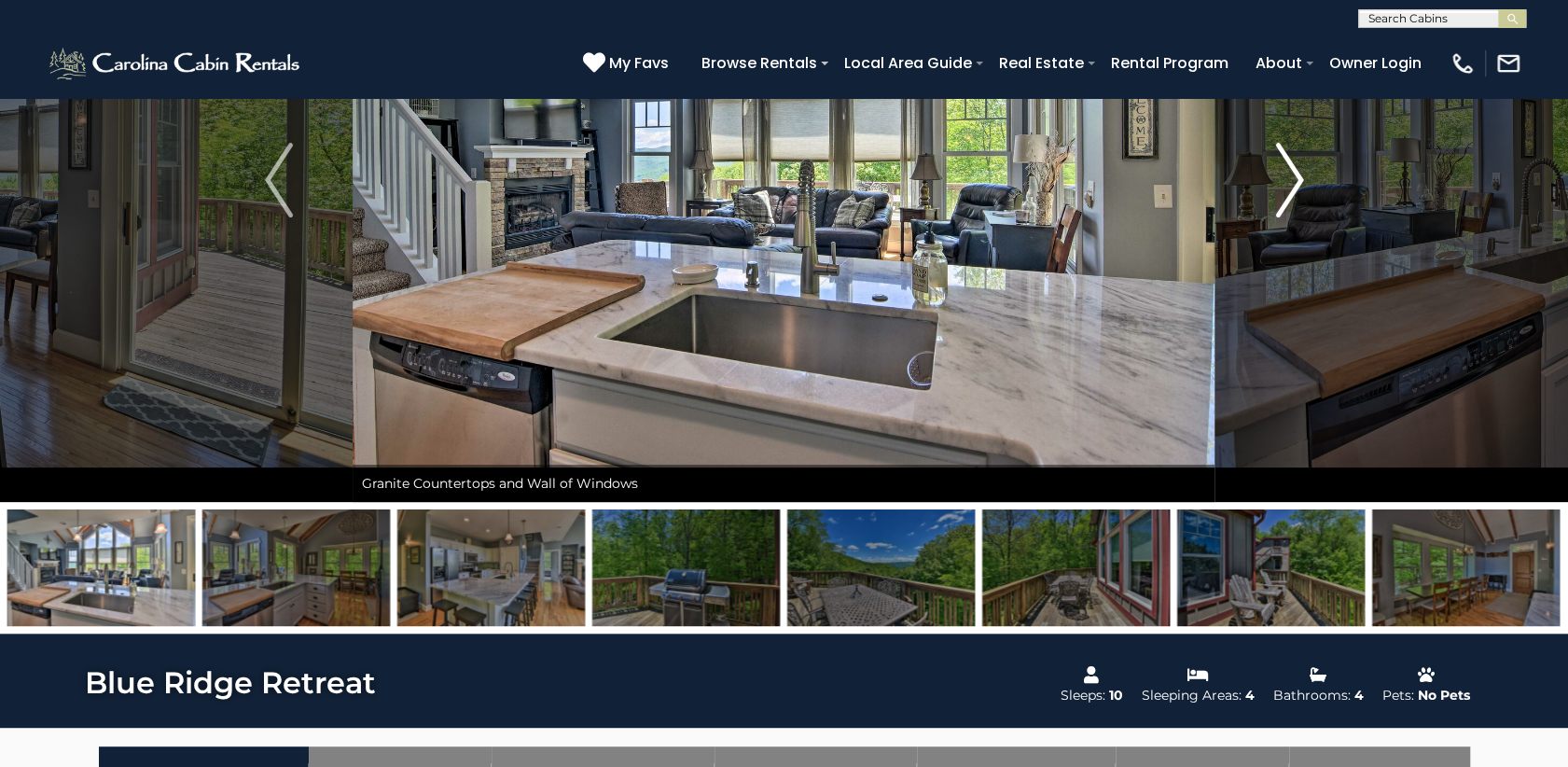
click at [1297, 173] on img "Next" at bounding box center [1289, 180] width 28 height 74
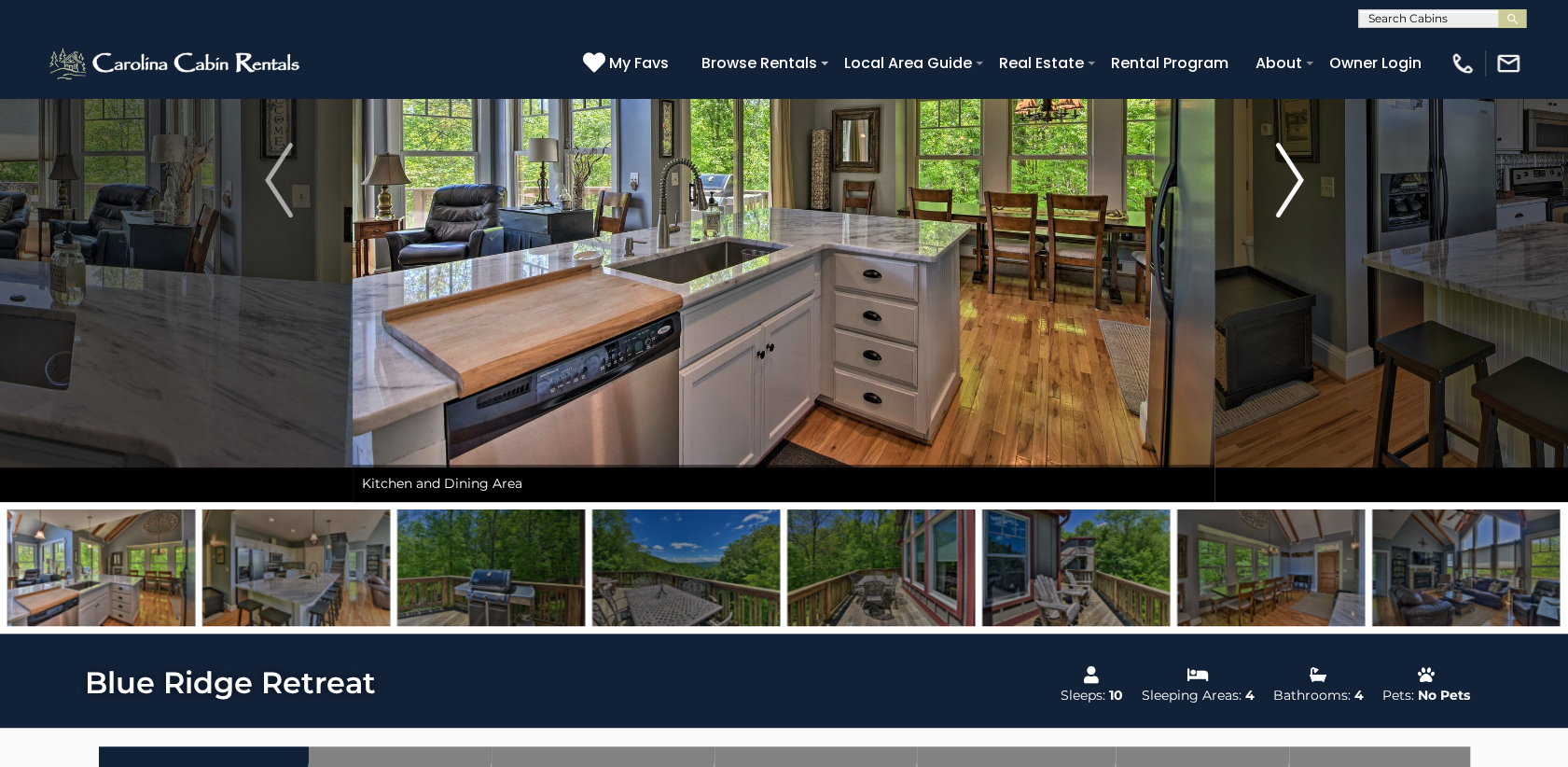
click at [1297, 173] on img "Next" at bounding box center [1289, 180] width 28 height 74
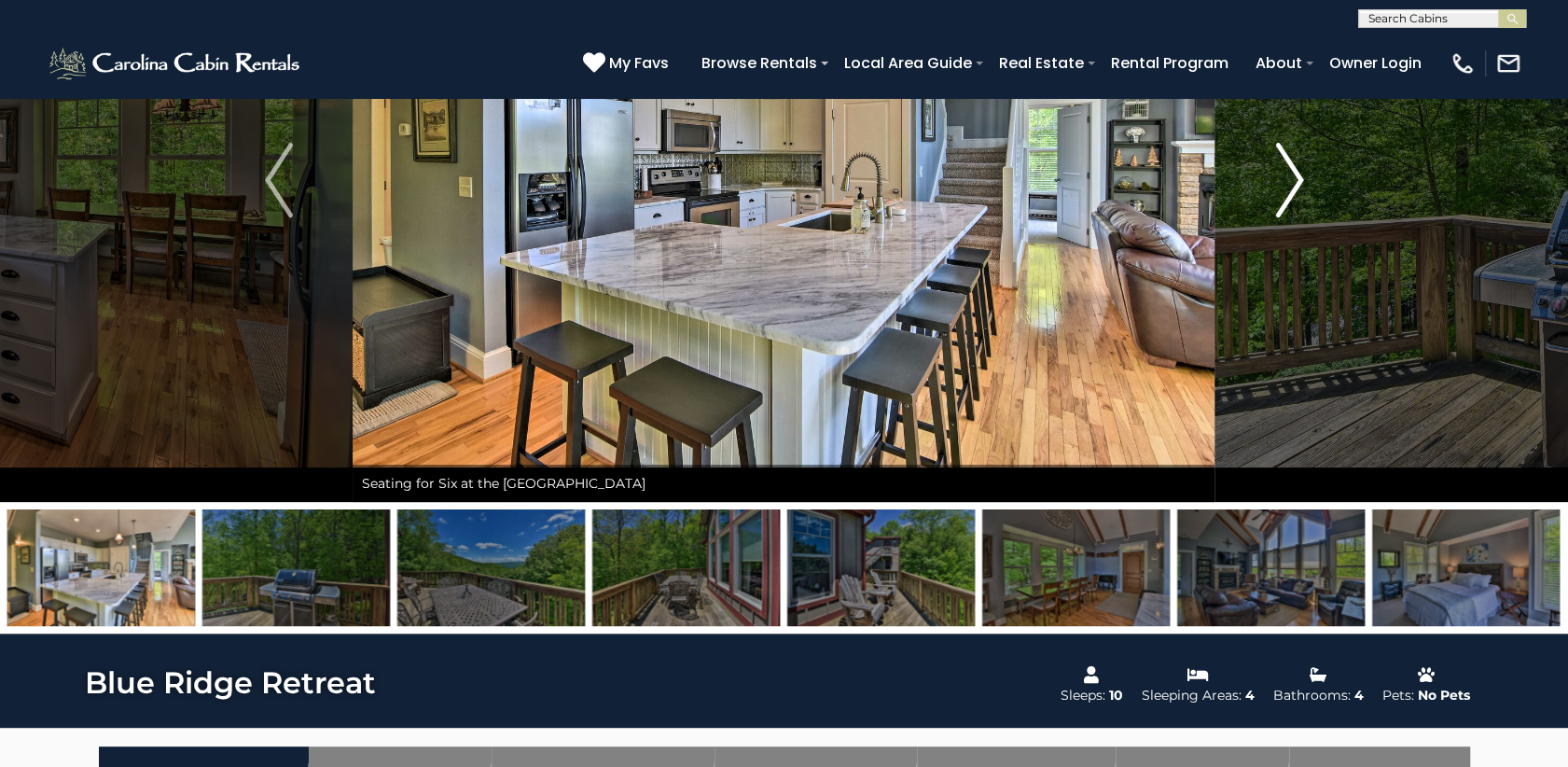
click at [1297, 173] on img "Next" at bounding box center [1289, 180] width 28 height 74
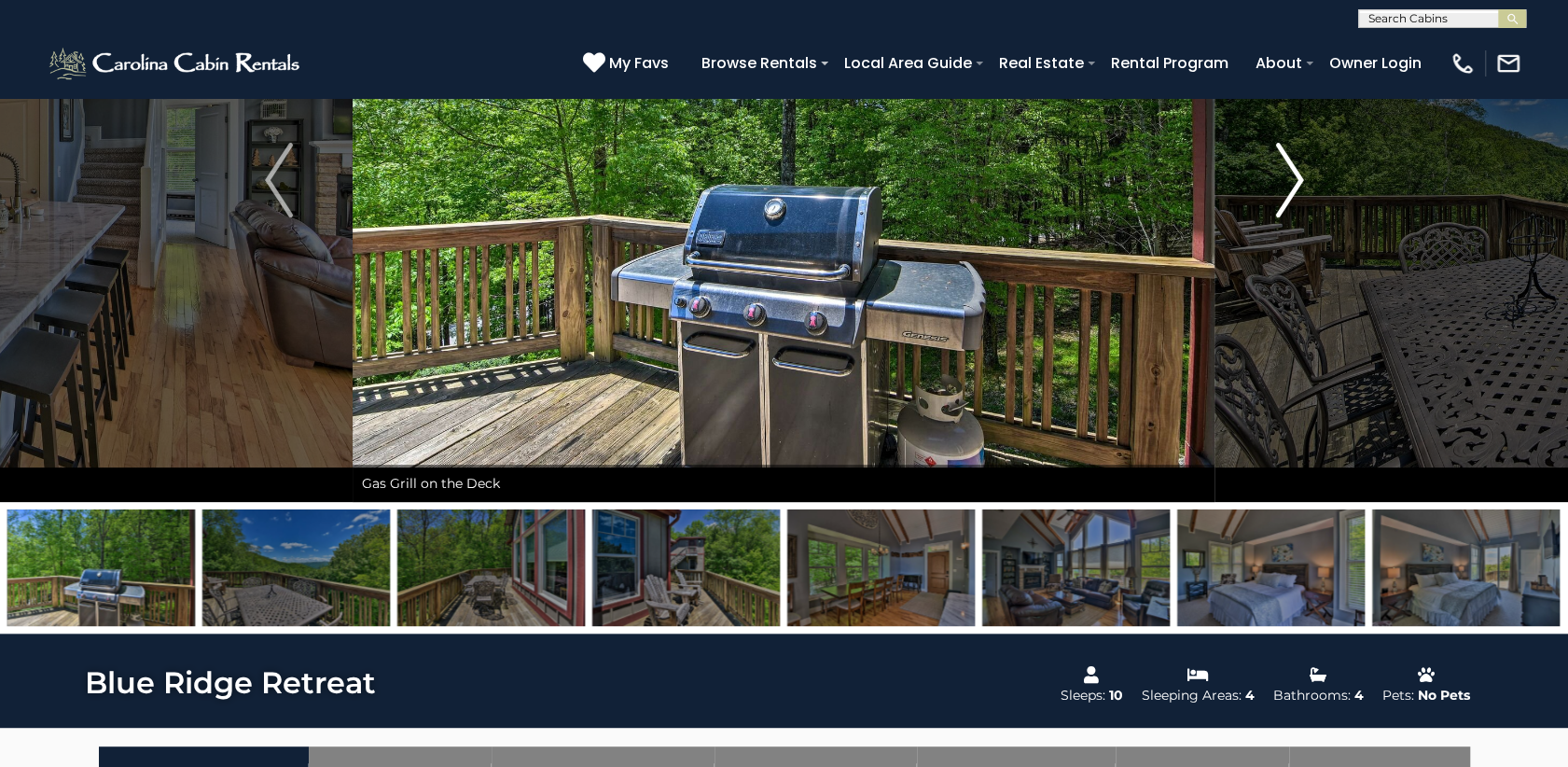
click at [1297, 173] on img "Next" at bounding box center [1289, 180] width 28 height 74
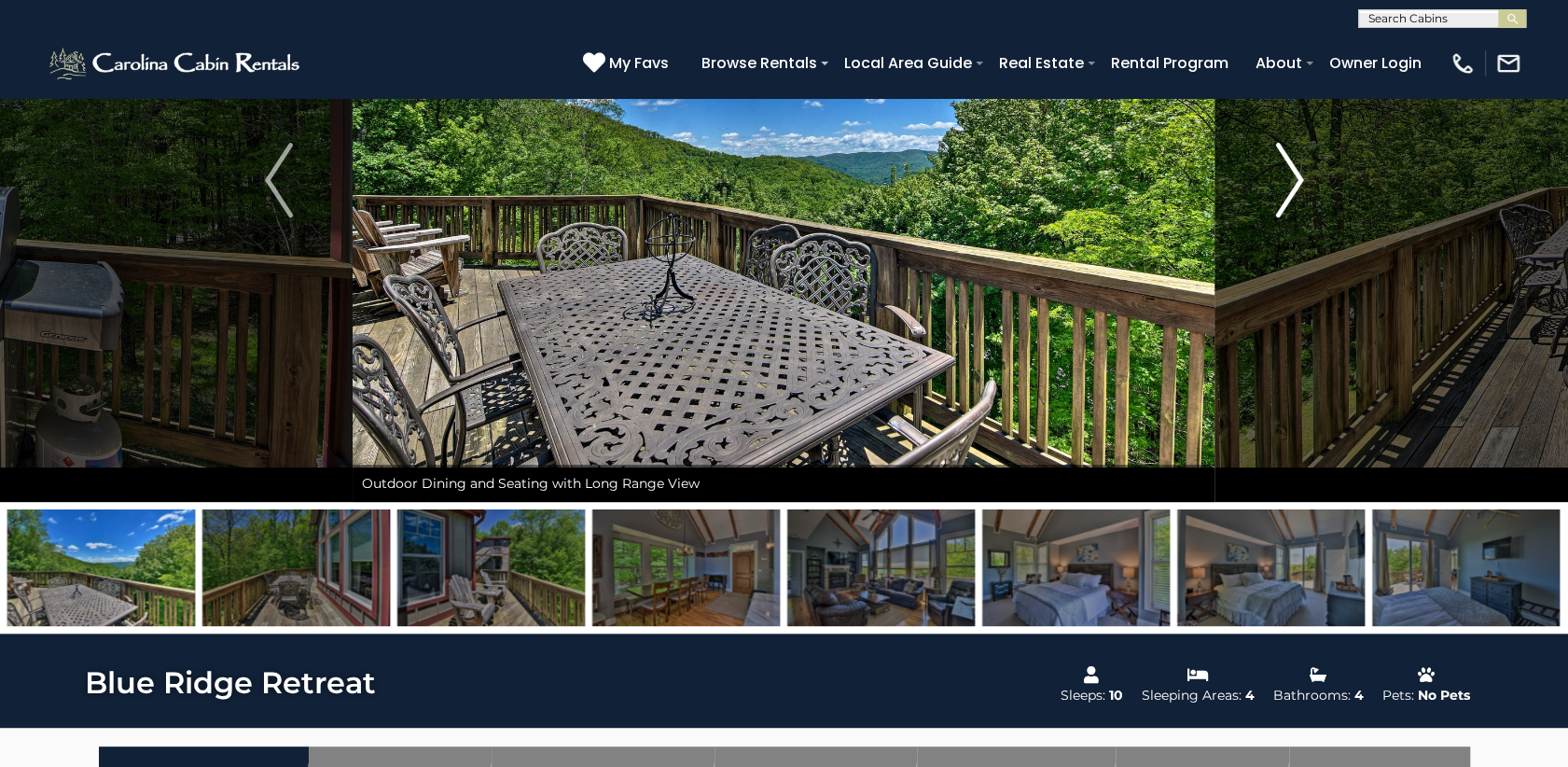
click at [1297, 173] on img "Next" at bounding box center [1289, 180] width 28 height 74
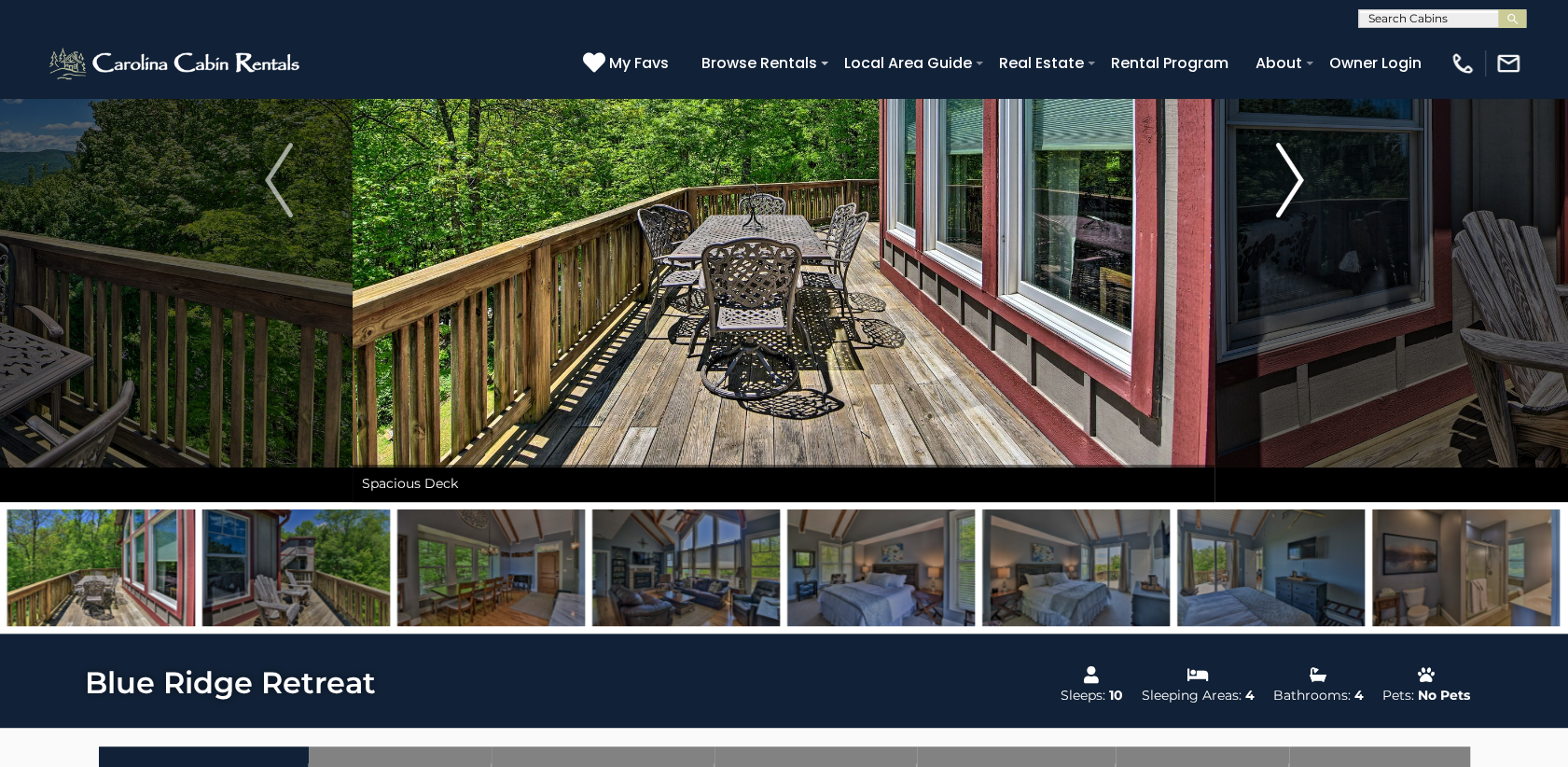
click at [1297, 173] on img "Next" at bounding box center [1289, 180] width 28 height 74
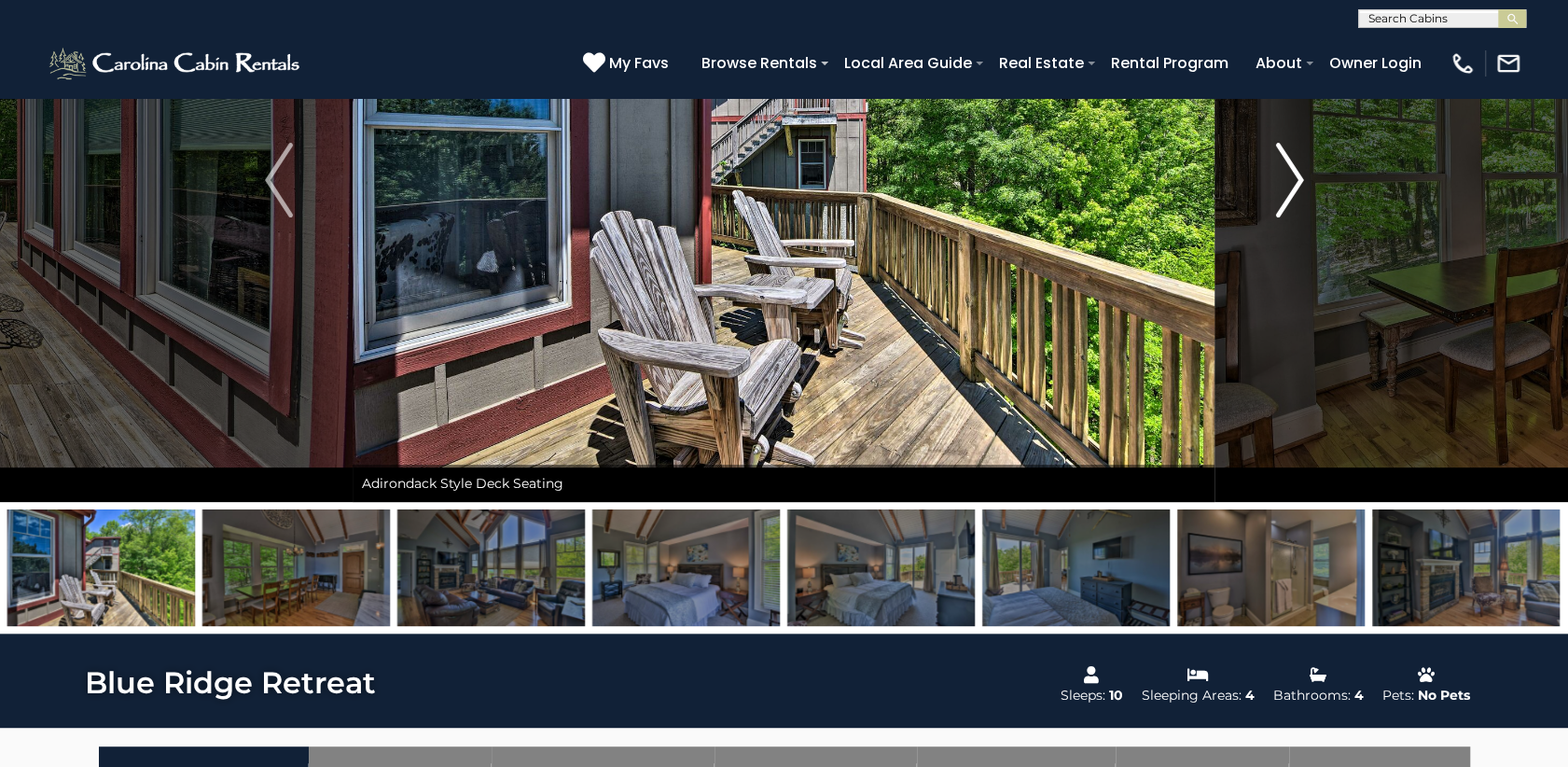
click at [1297, 173] on img "Next" at bounding box center [1289, 180] width 28 height 74
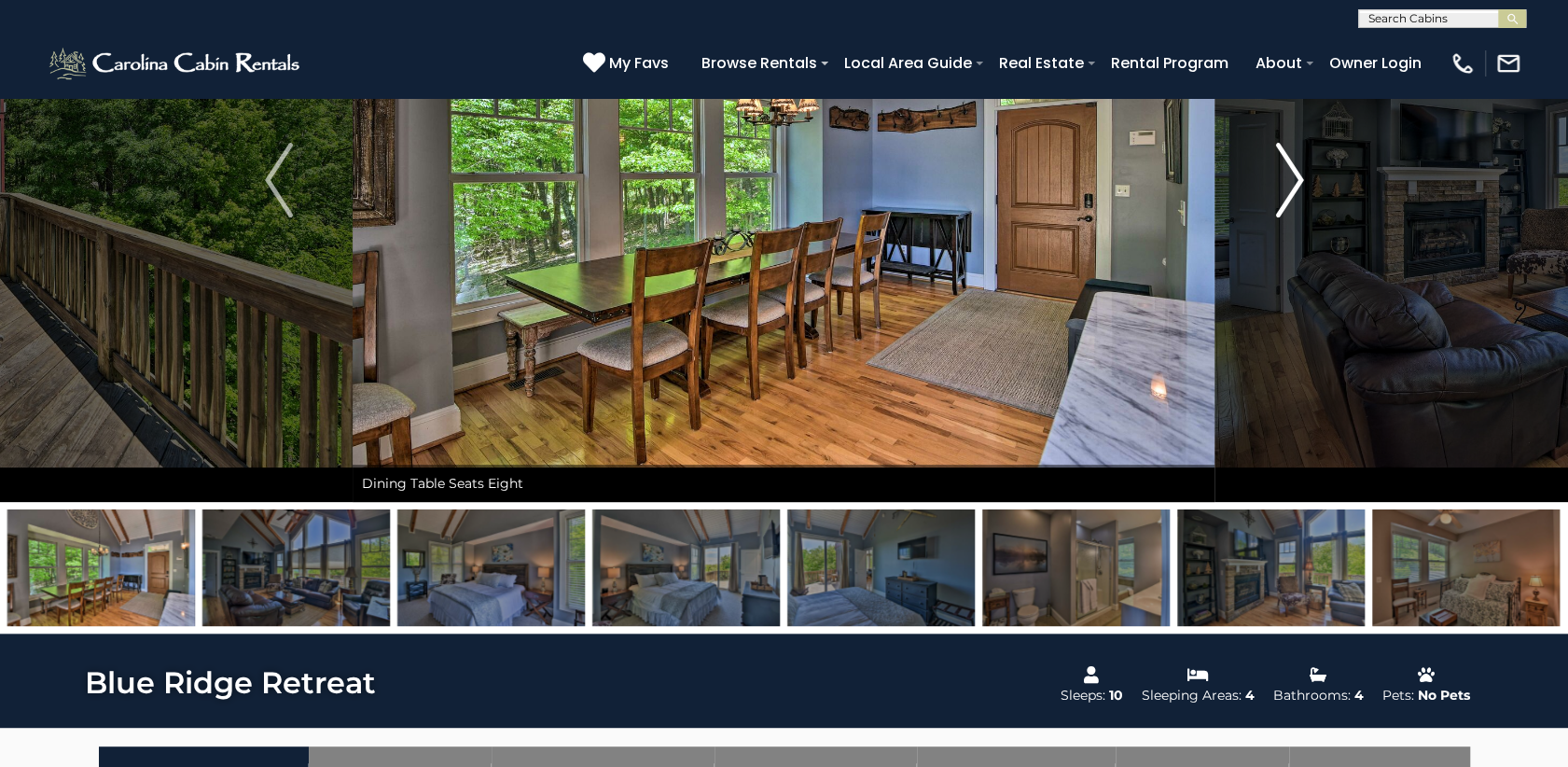
click at [1297, 173] on img "Next" at bounding box center [1289, 180] width 28 height 74
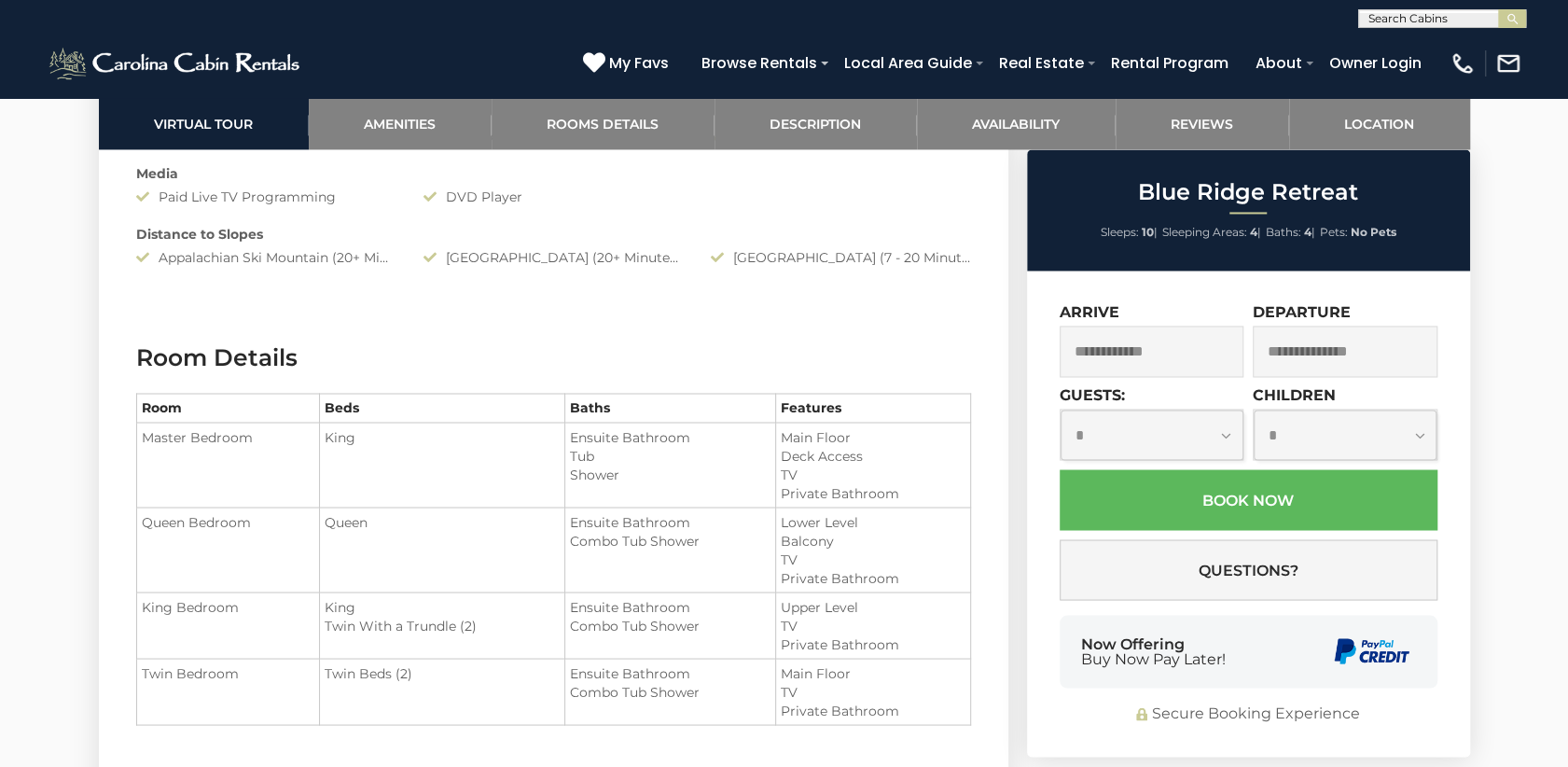
scroll to position [1960, 0]
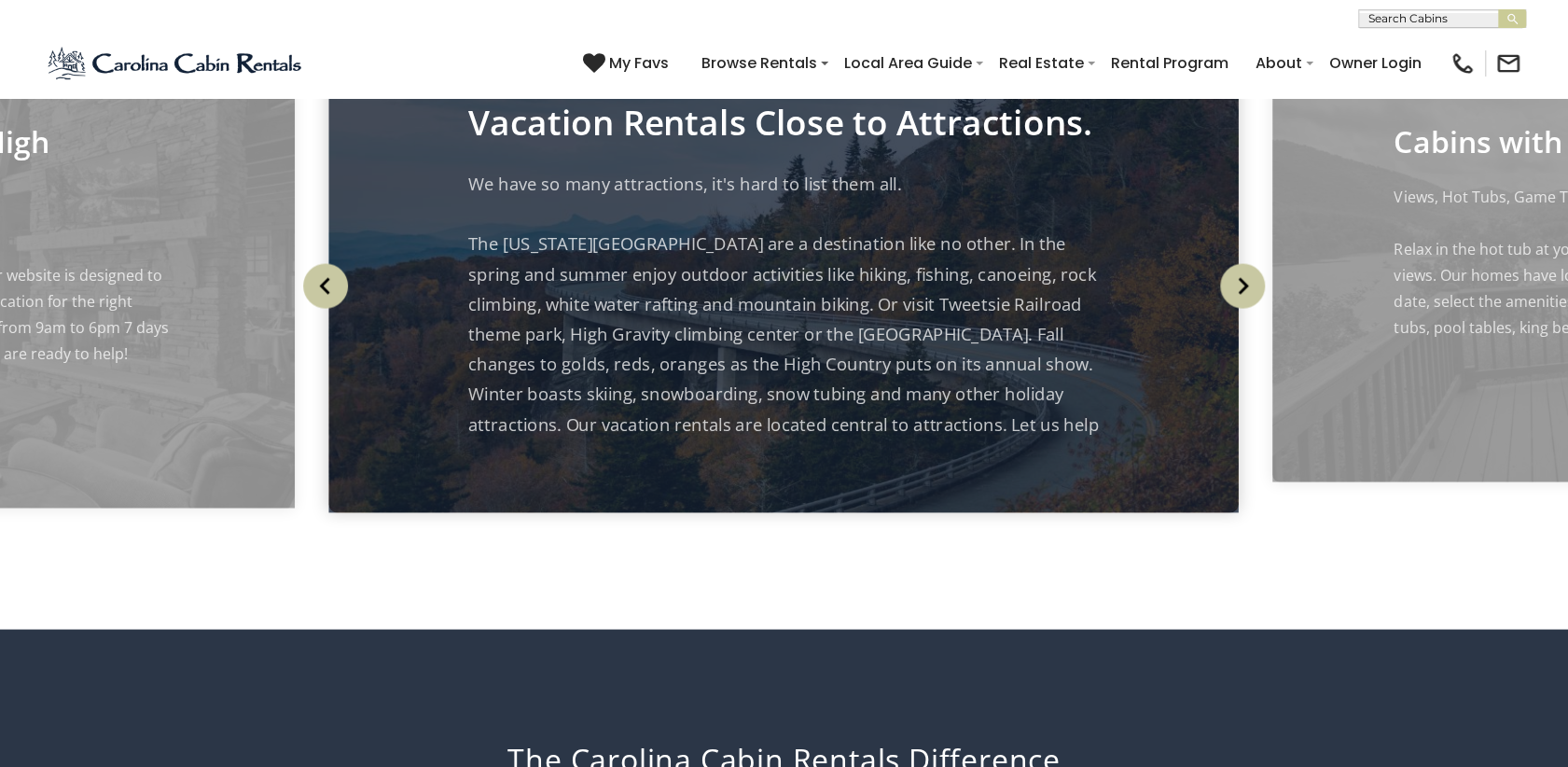
scroll to position [2147, 0]
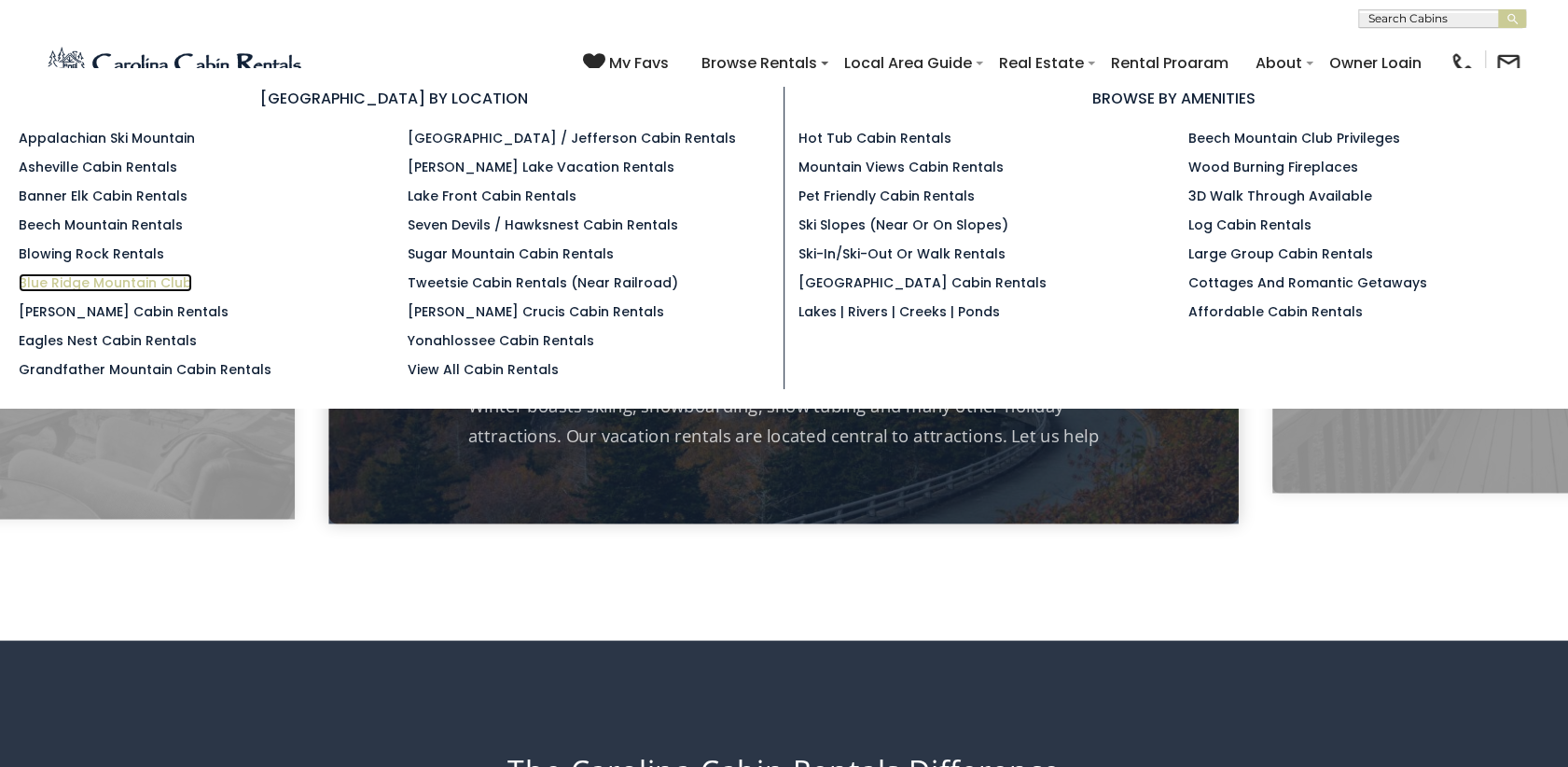
click at [119, 277] on link "Blue Ridge Mountain Club" at bounding box center [105, 283] width 174 height 19
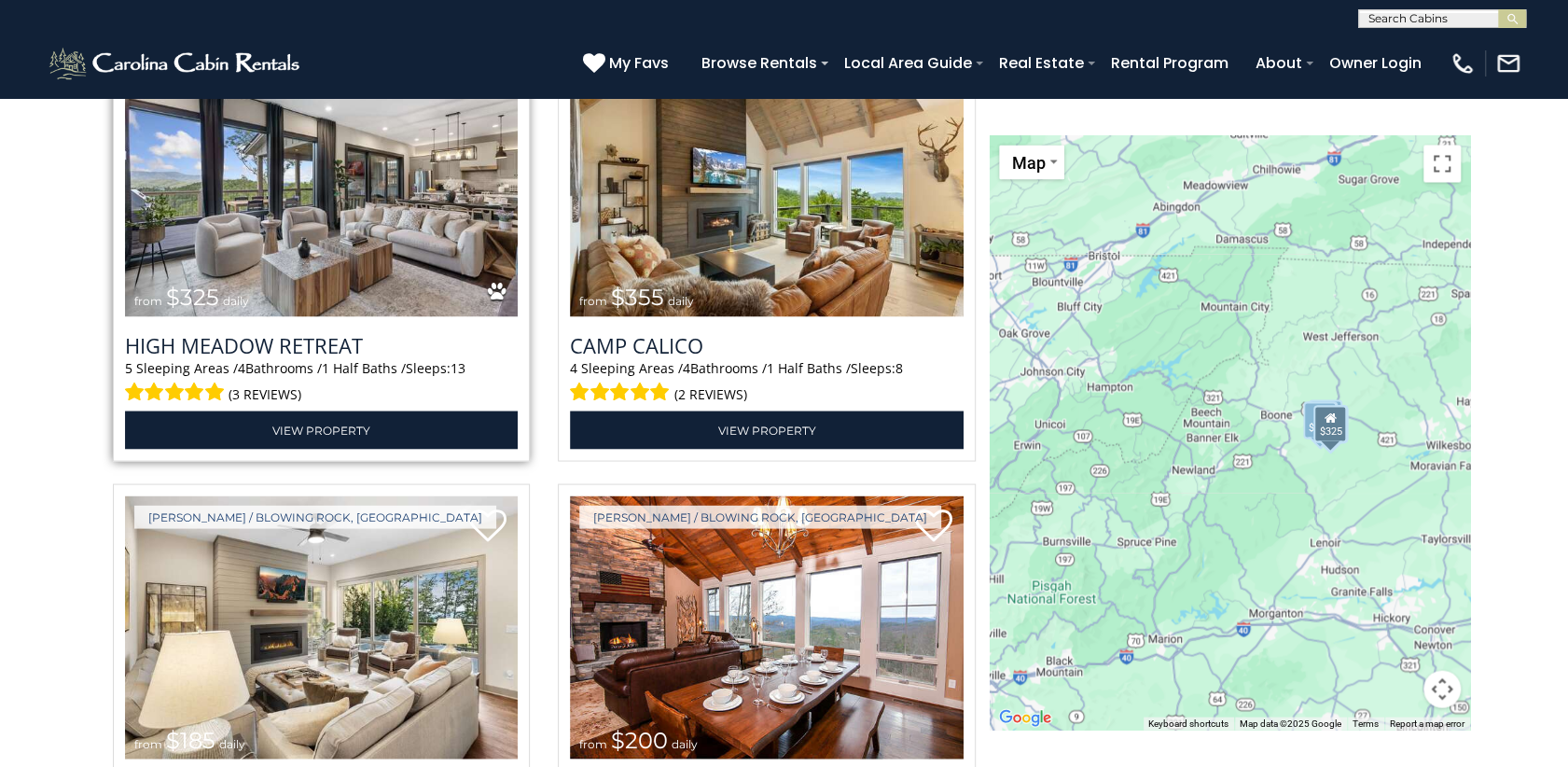
scroll to position [2427, 0]
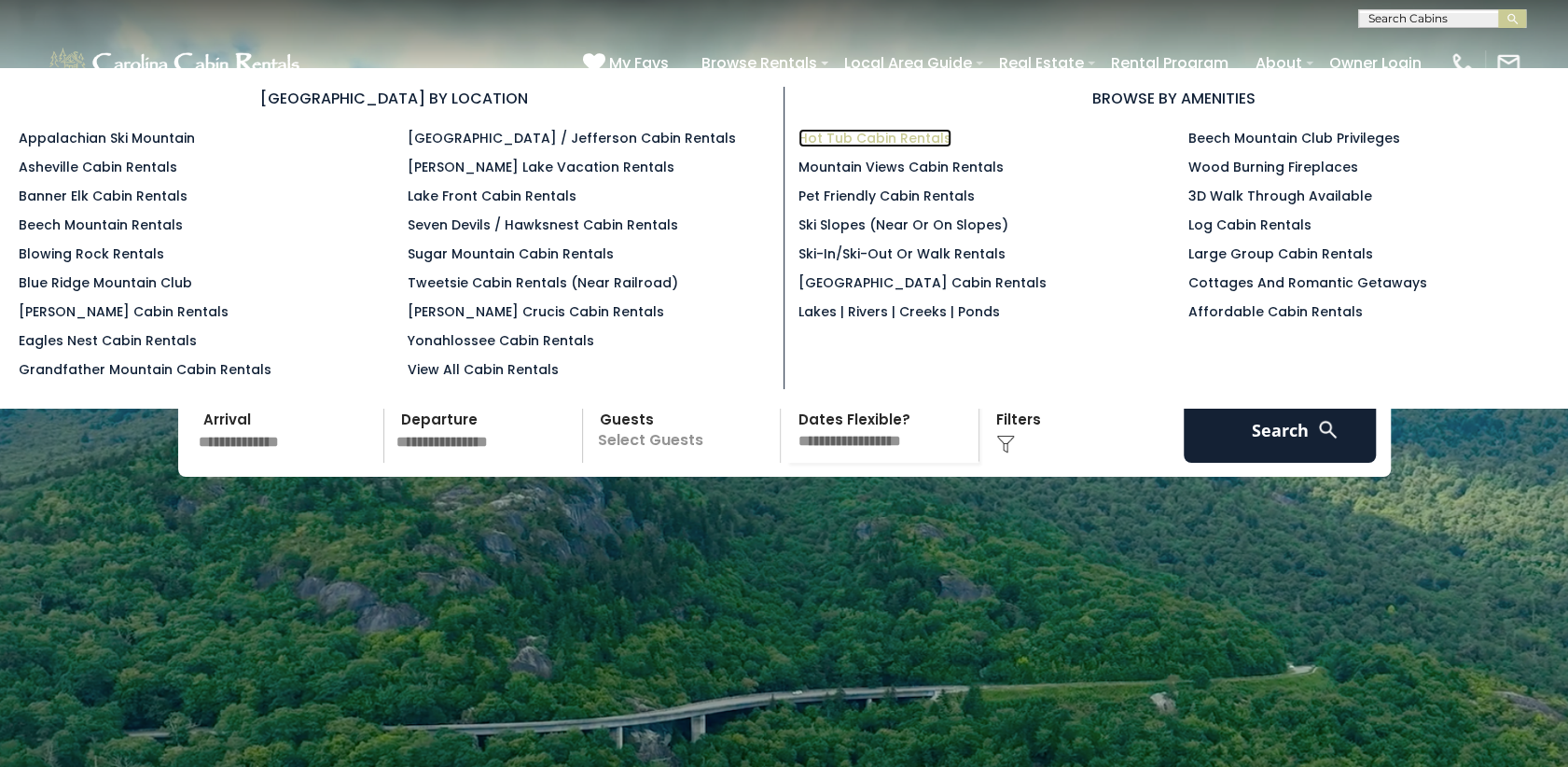
click at [830, 137] on link "Hot Tub Cabin Rentals" at bounding box center [875, 138] width 153 height 19
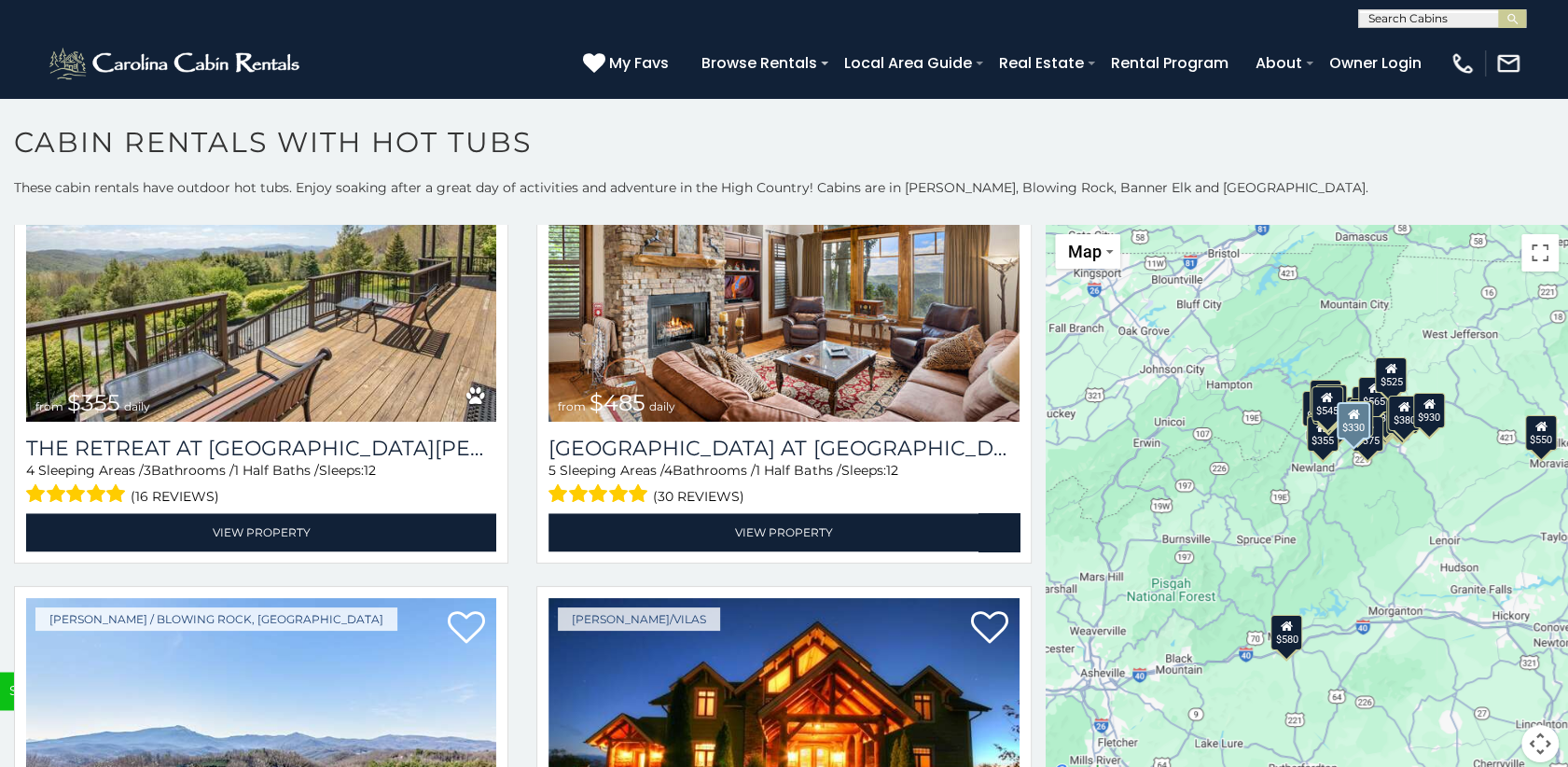
scroll to position [6627, 0]
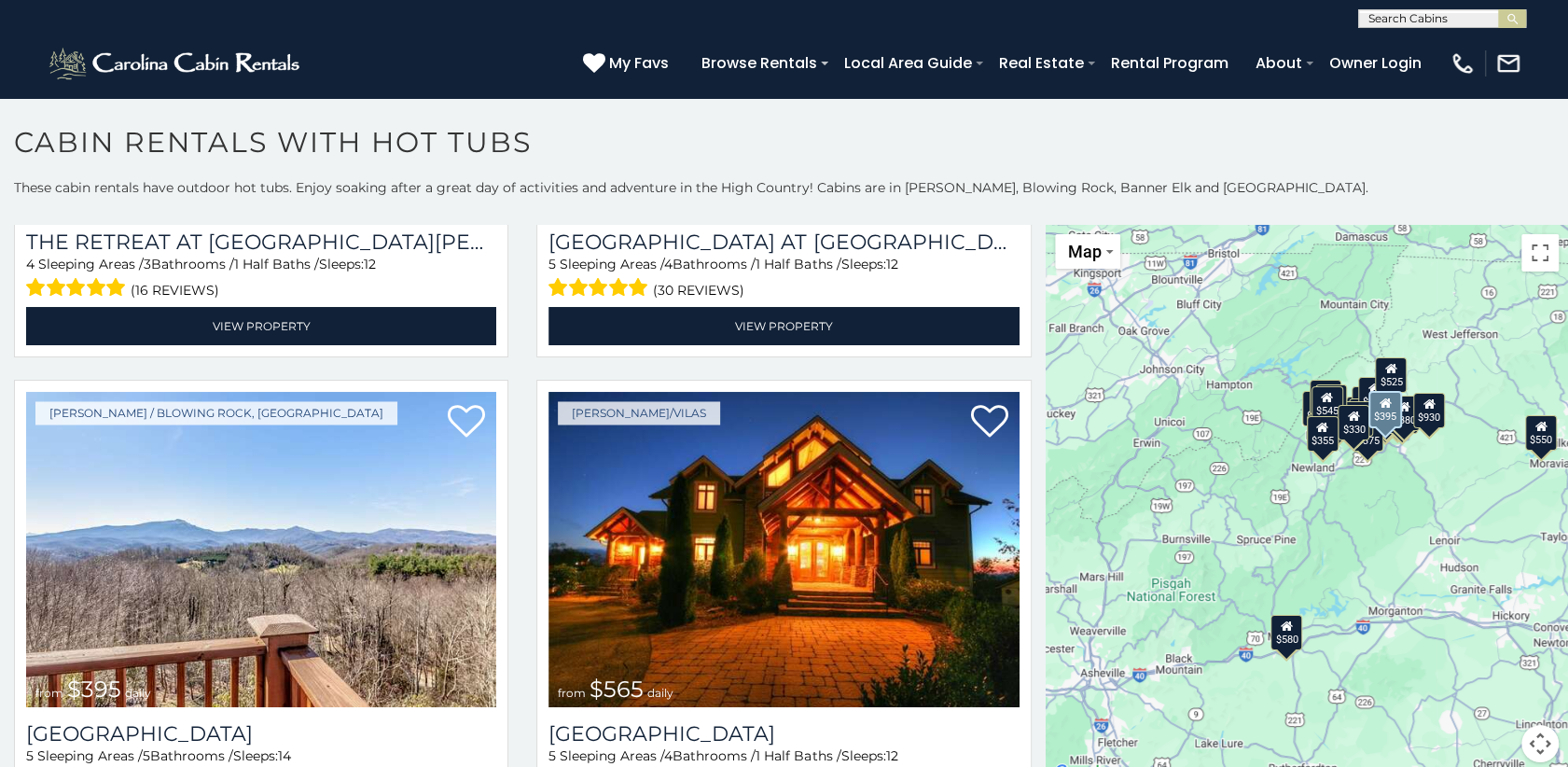
scroll to position [8, 0]
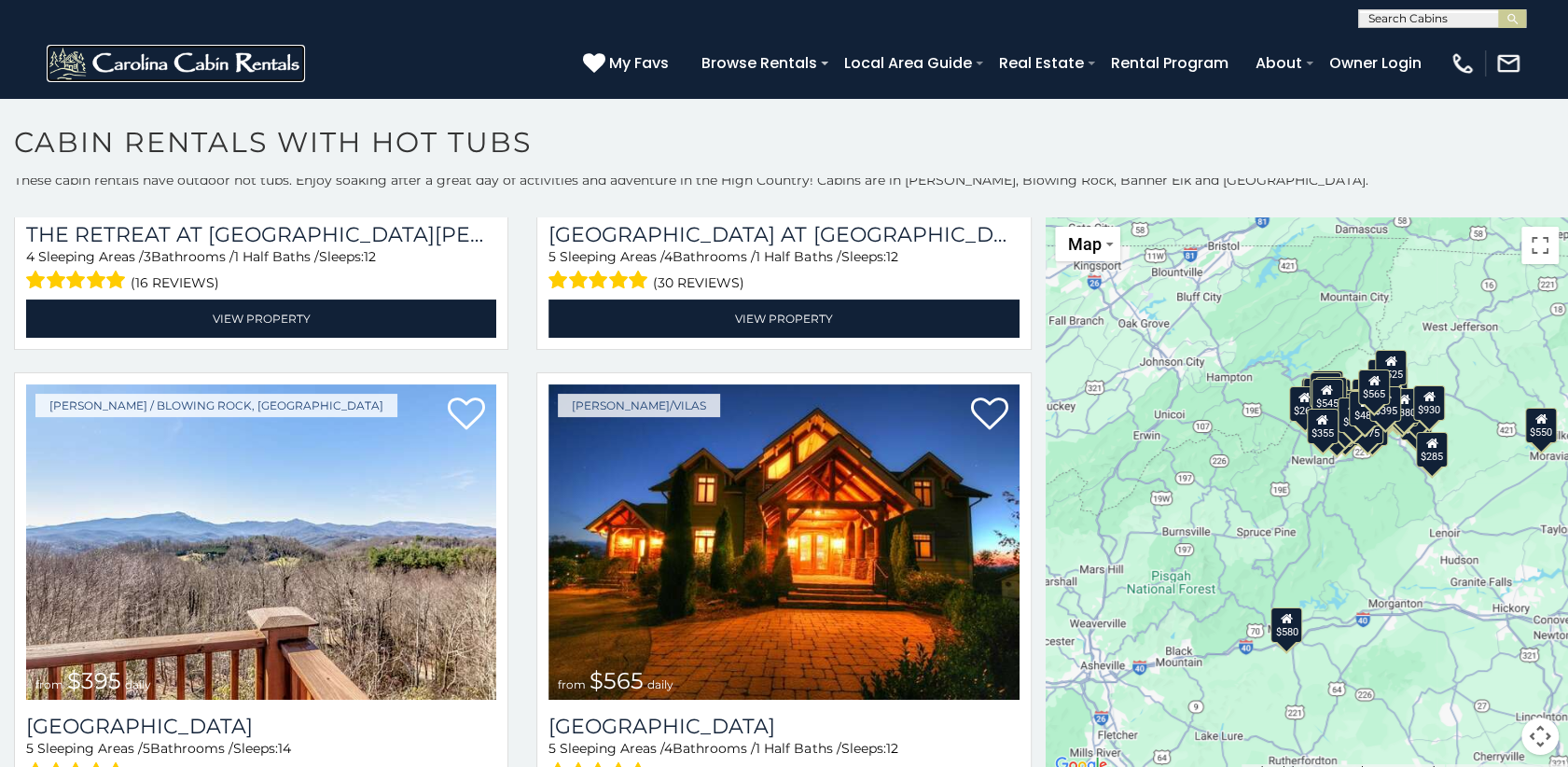
click at [243, 74] on img at bounding box center [176, 64] width 259 height 38
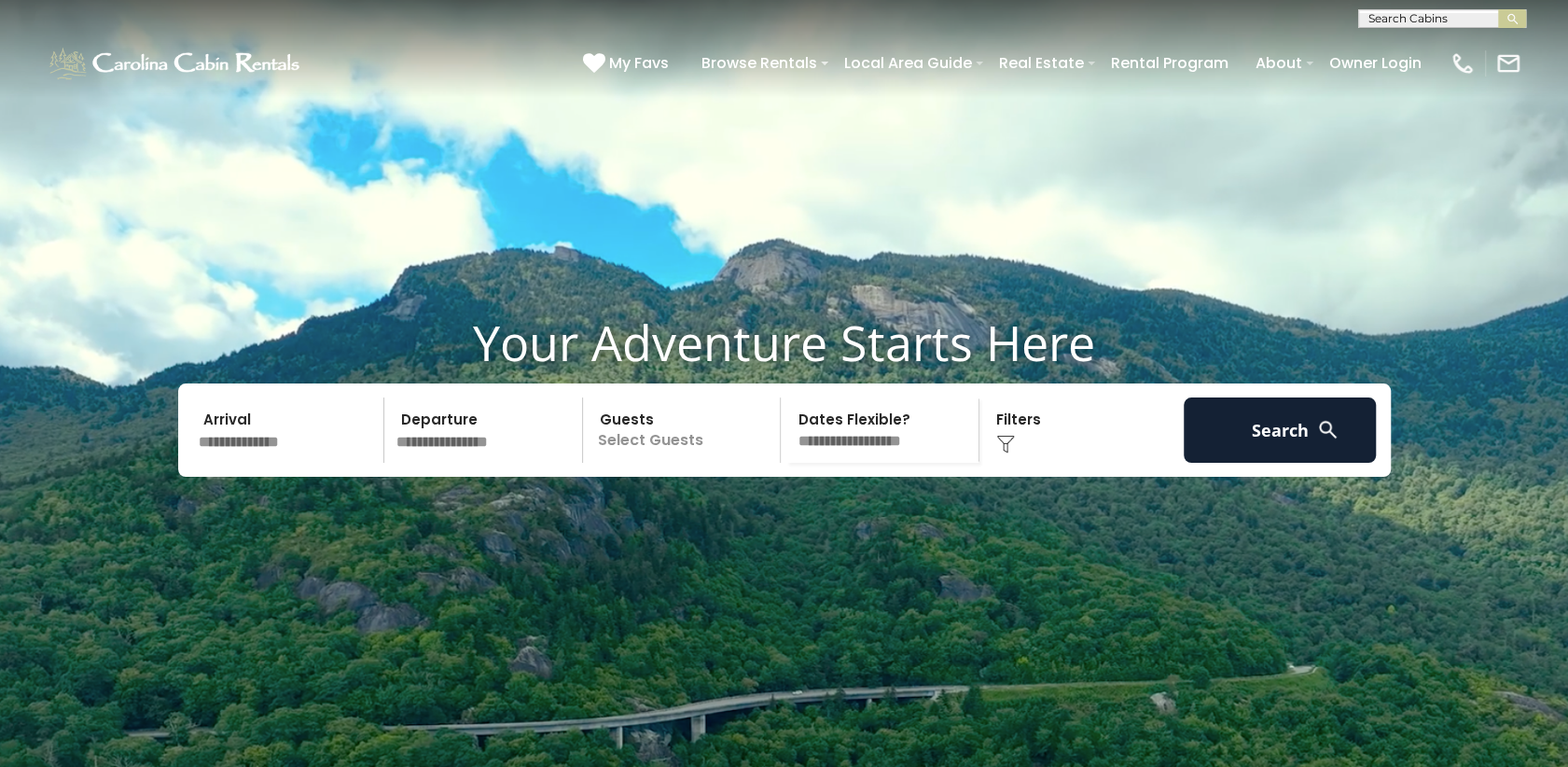
click at [1412, 18] on input "text" at bounding box center [1441, 22] width 164 height 19
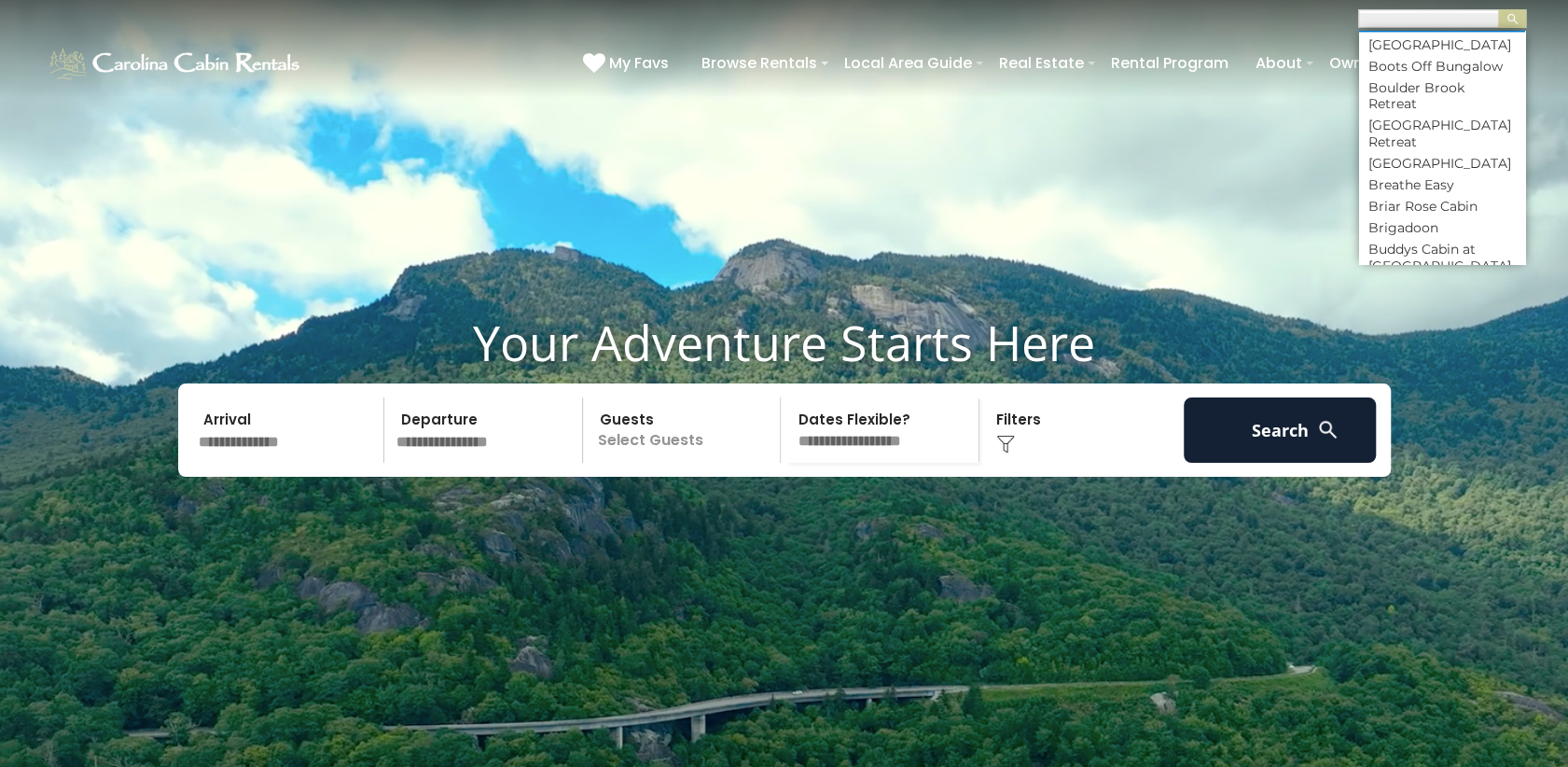
scroll to position [1866, 0]
click at [1434, 61] on li "Blue Ridge Retreat" at bounding box center [1442, 52] width 166 height 17
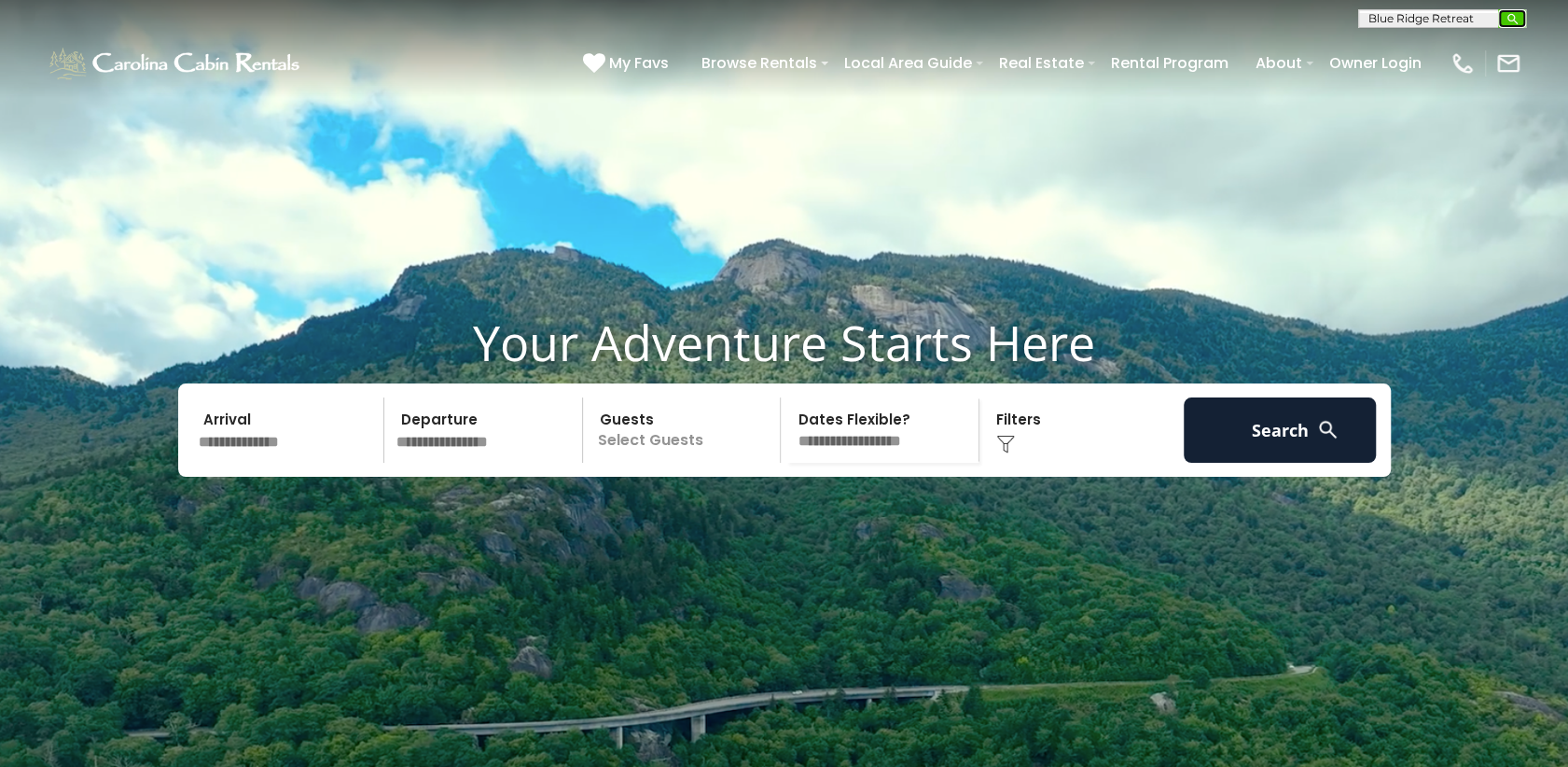
click at [1508, 17] on img "submit" at bounding box center [1512, 19] width 14 height 14
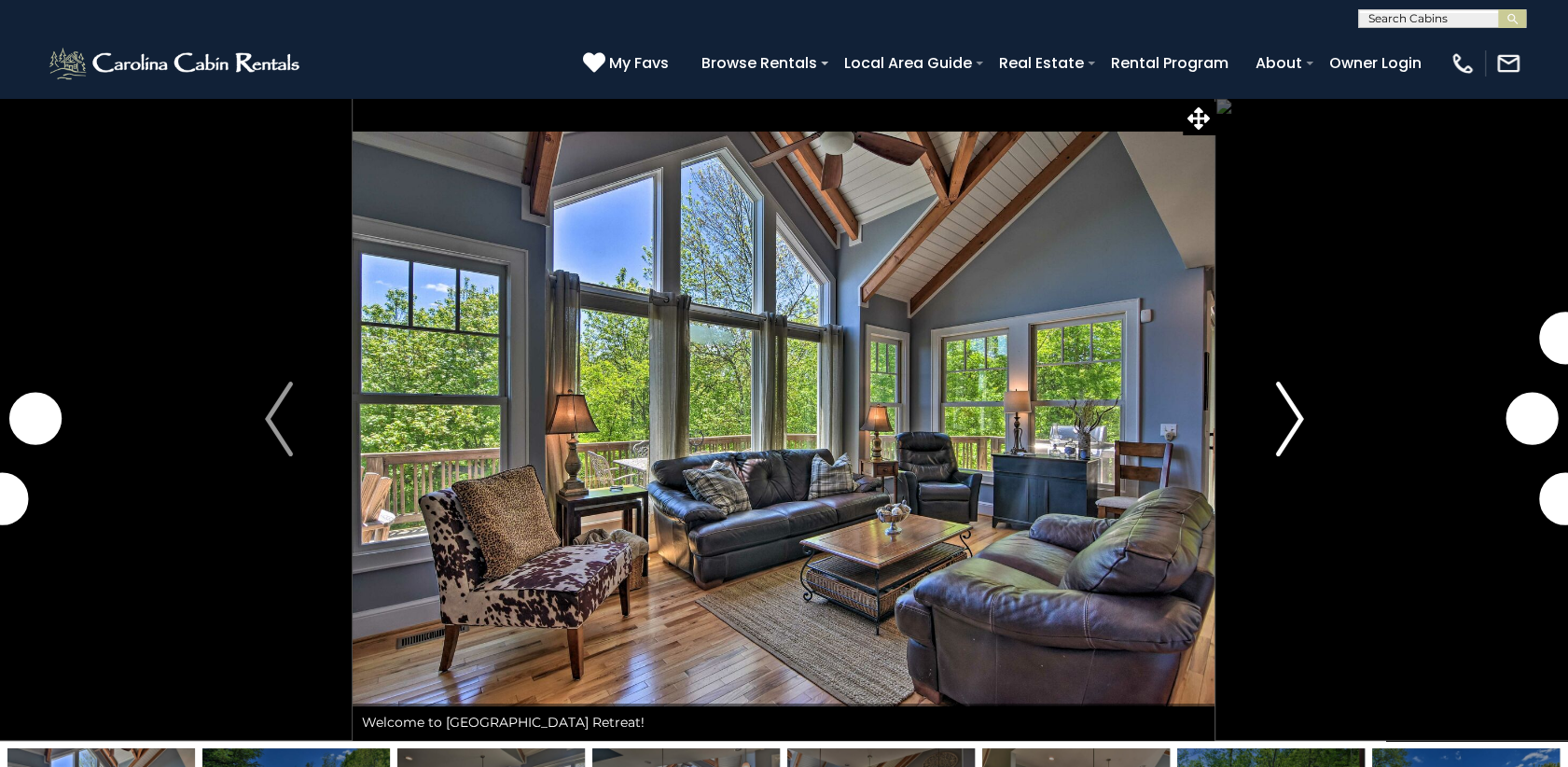
click at [1279, 423] on img "Next" at bounding box center [1289, 419] width 28 height 74
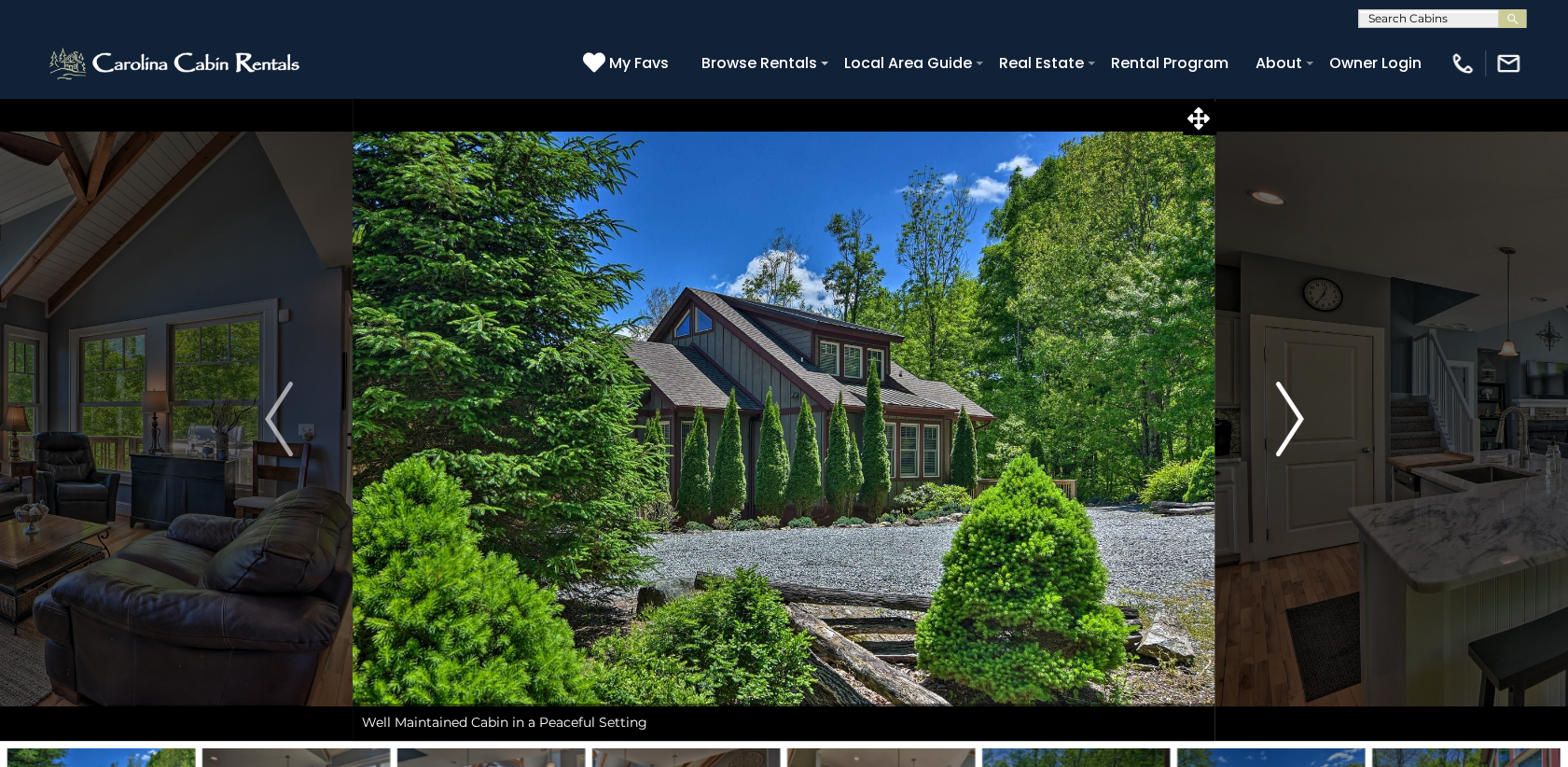
click at [1287, 421] on img "Next" at bounding box center [1289, 419] width 28 height 74
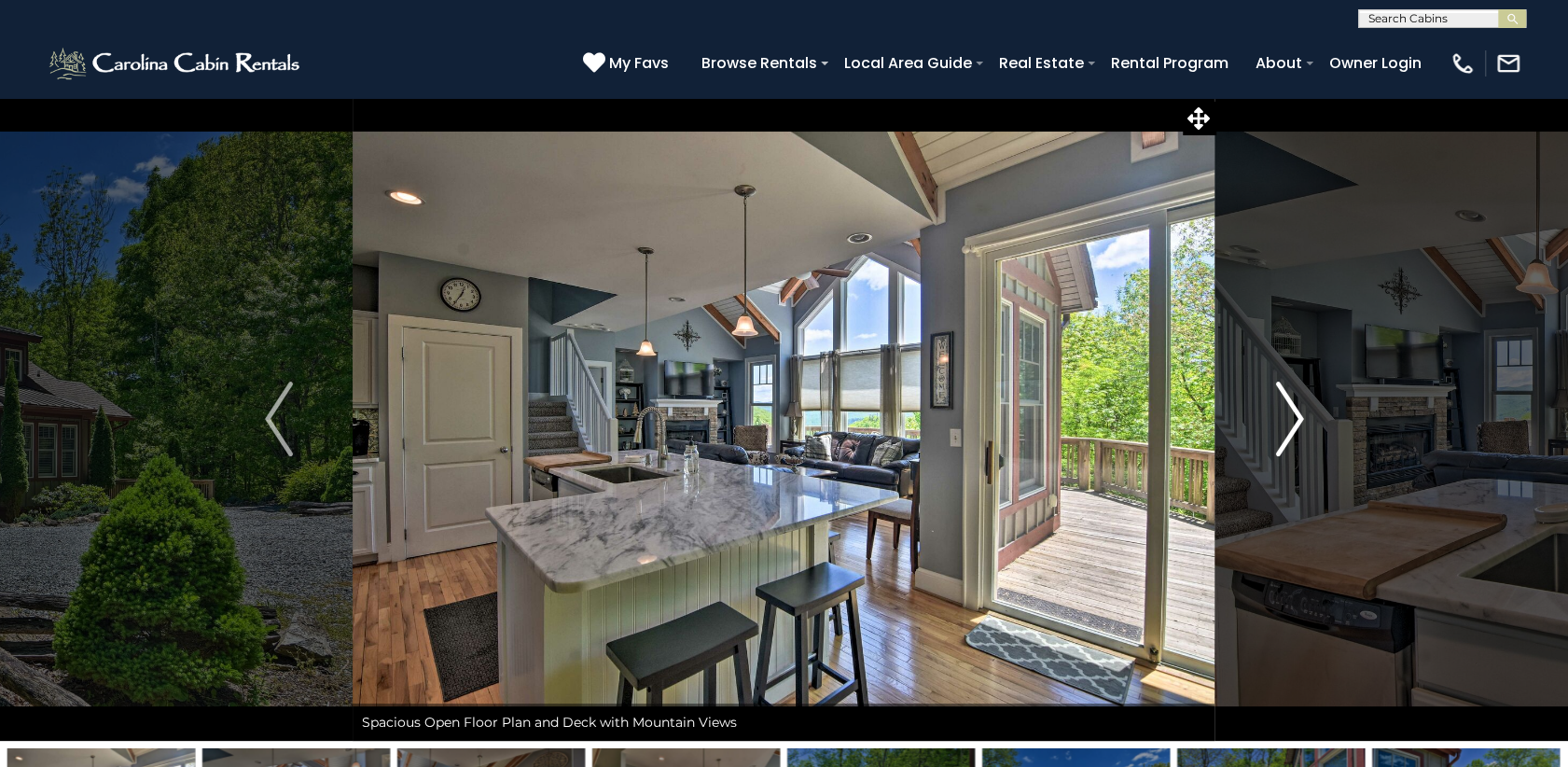
click at [1284, 408] on img "Next" at bounding box center [1289, 419] width 28 height 74
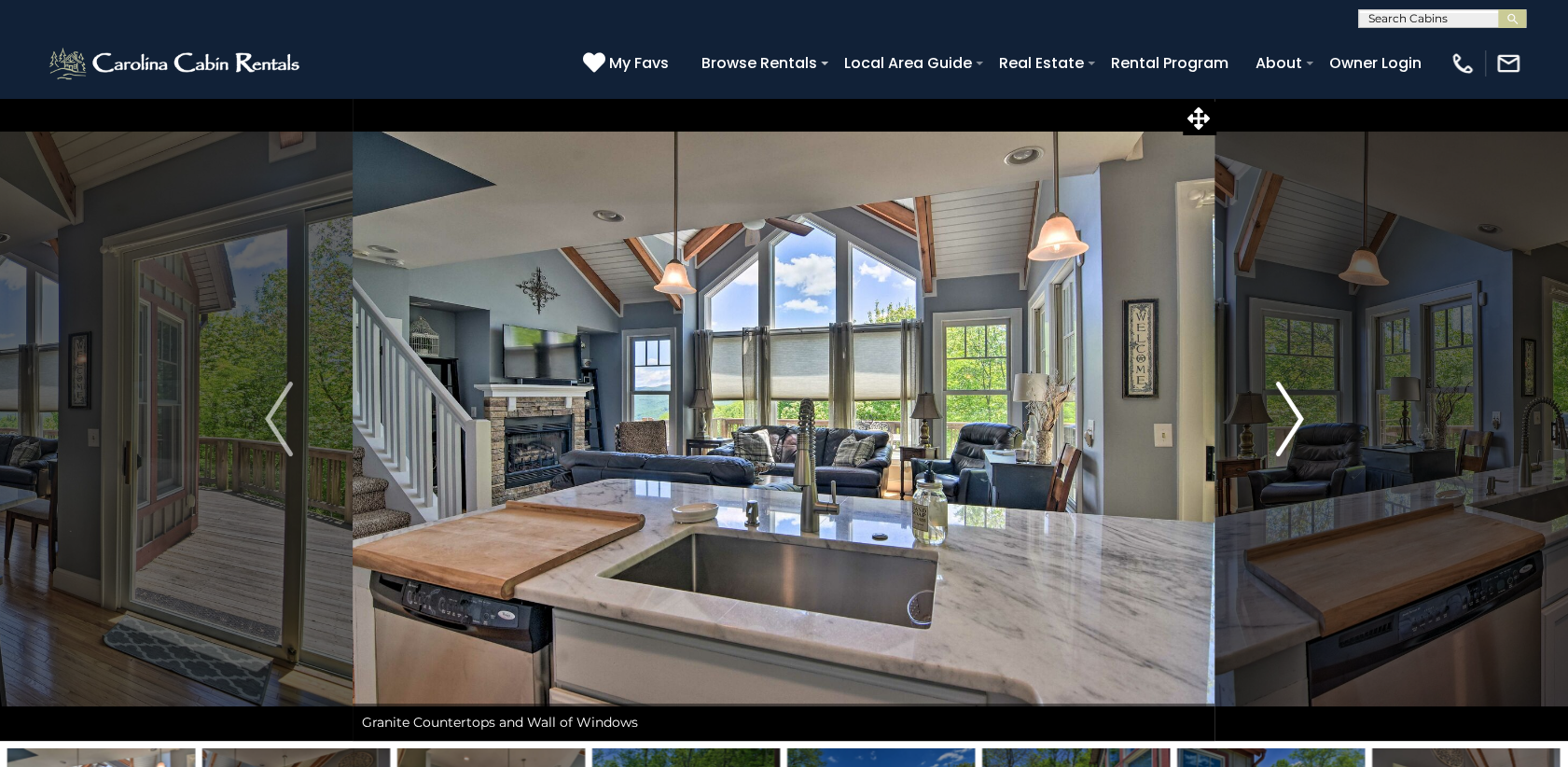
click at [1284, 408] on img "Next" at bounding box center [1289, 419] width 28 height 74
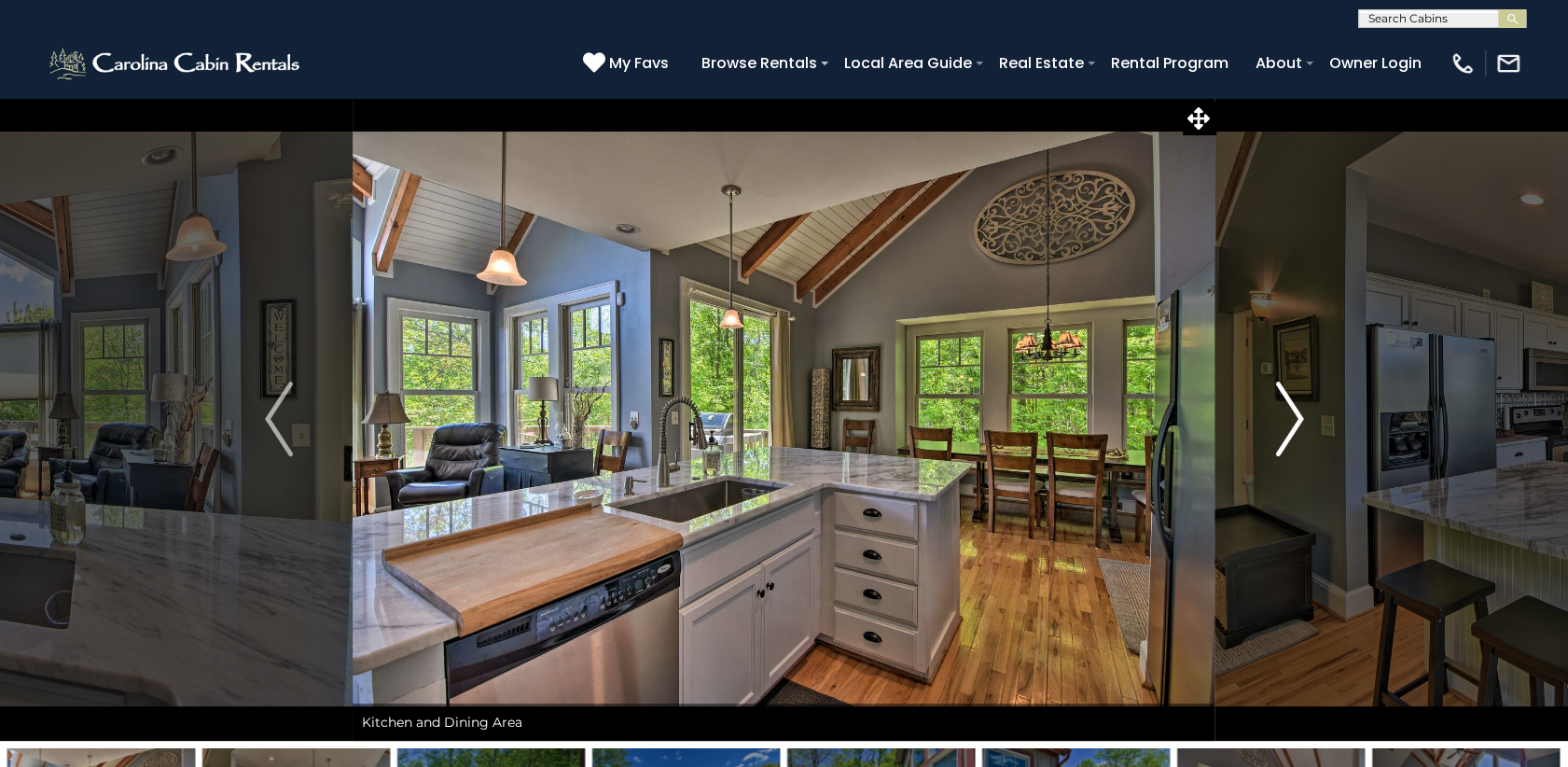
click at [1284, 408] on img "Next" at bounding box center [1289, 419] width 28 height 74
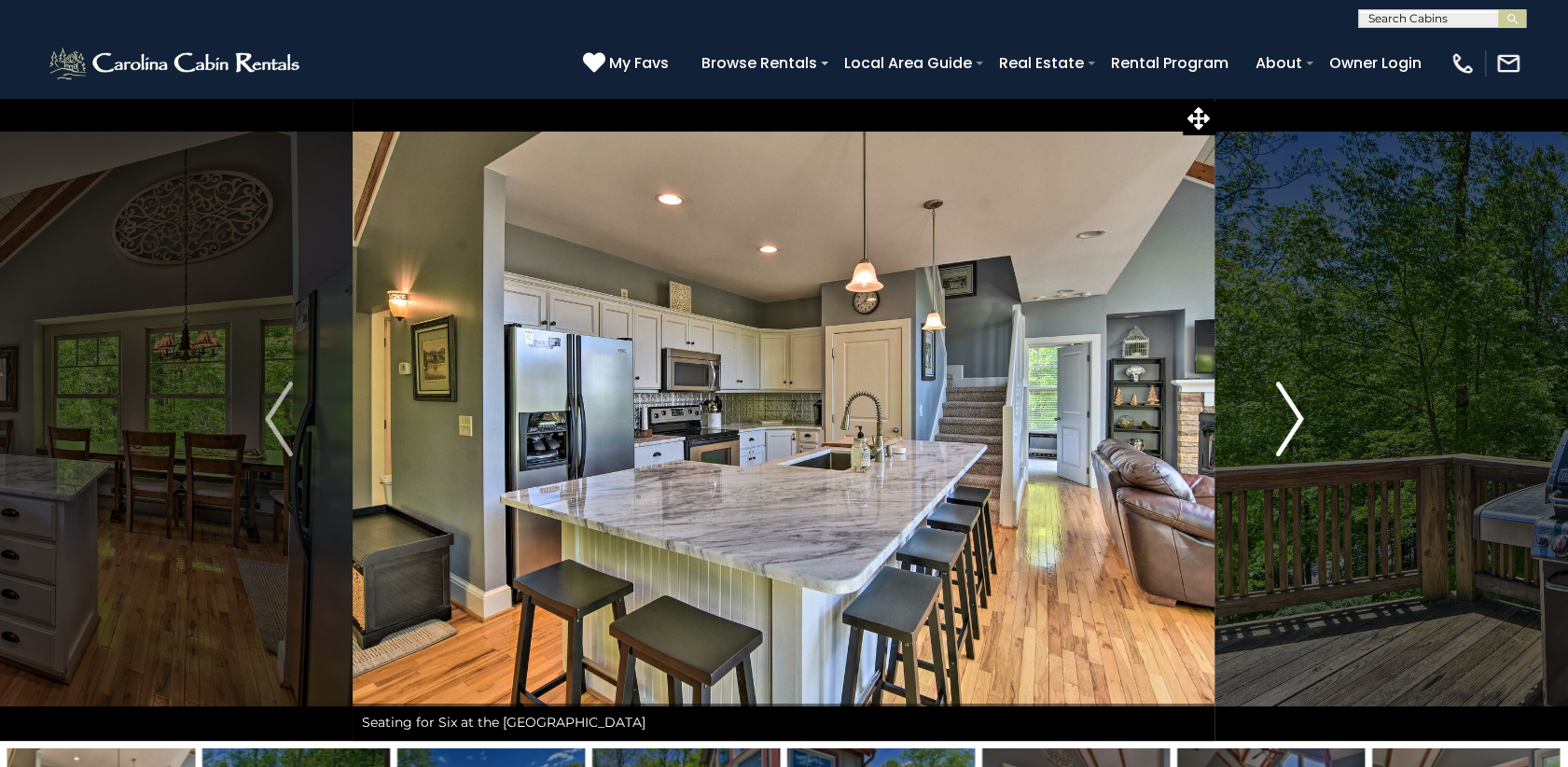
click at [1284, 408] on img "Next" at bounding box center [1289, 419] width 28 height 74
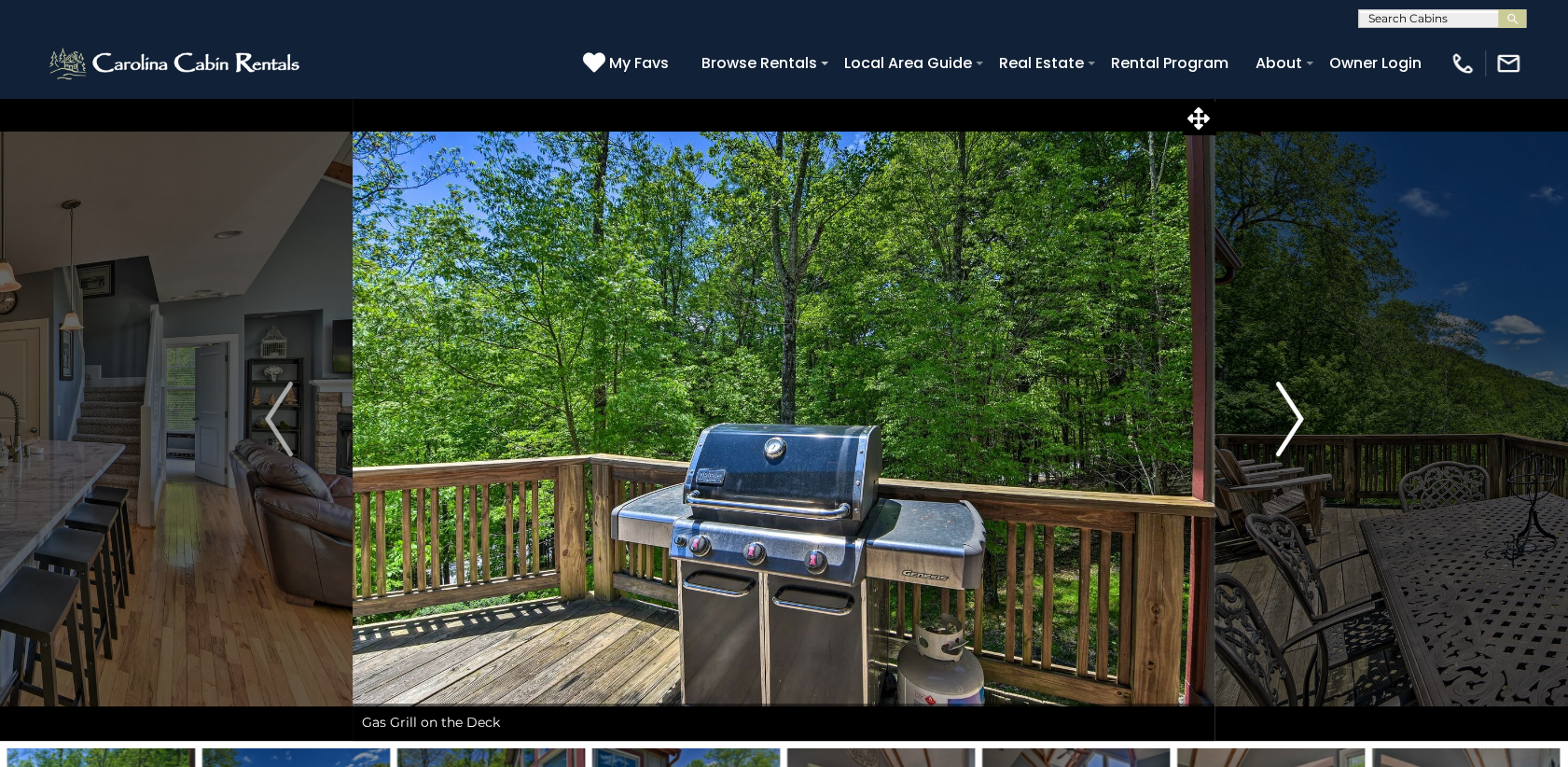
click at [1284, 408] on img "Next" at bounding box center [1289, 419] width 28 height 74
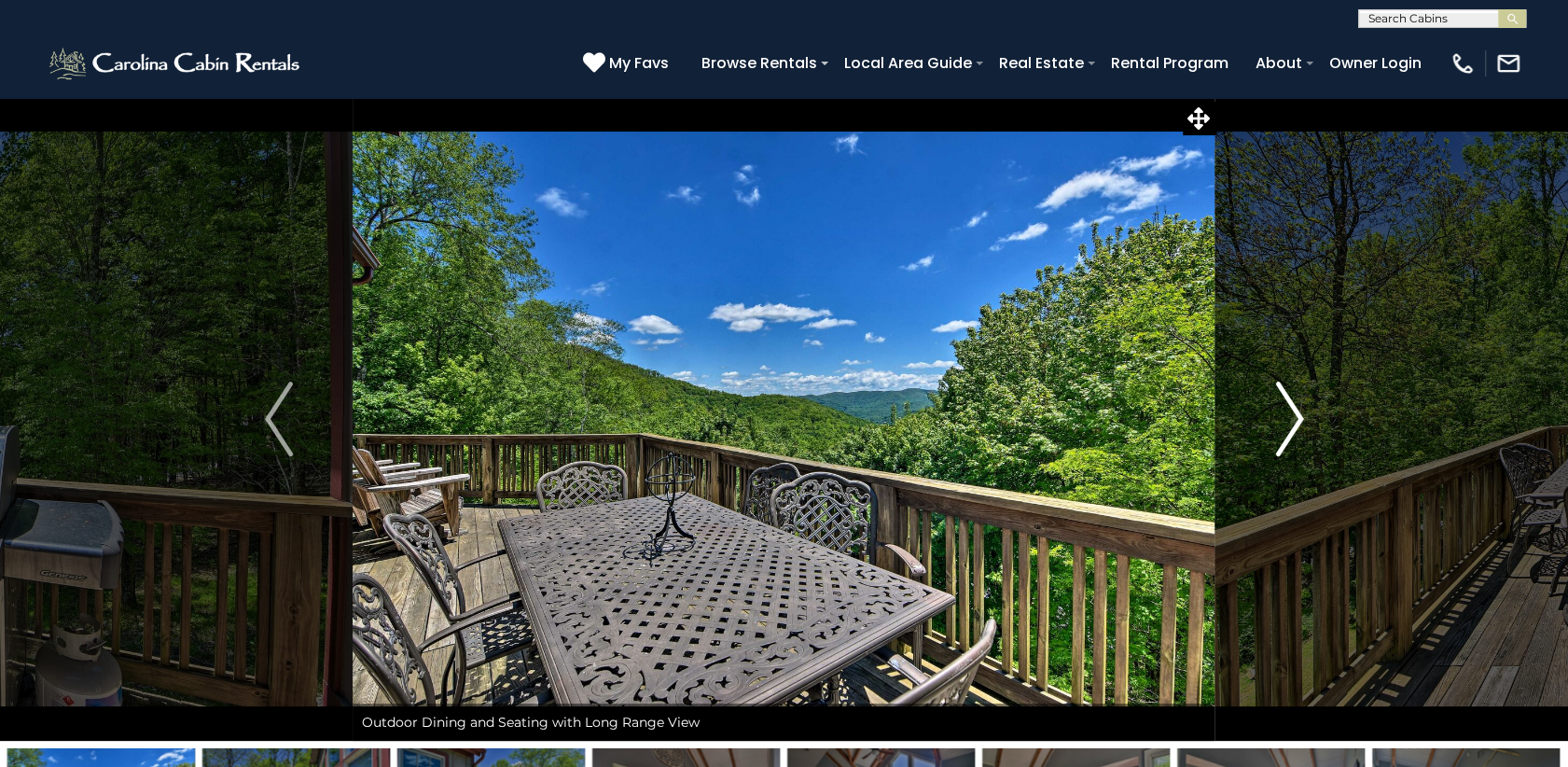
click at [1284, 408] on img "Next" at bounding box center [1289, 419] width 28 height 74
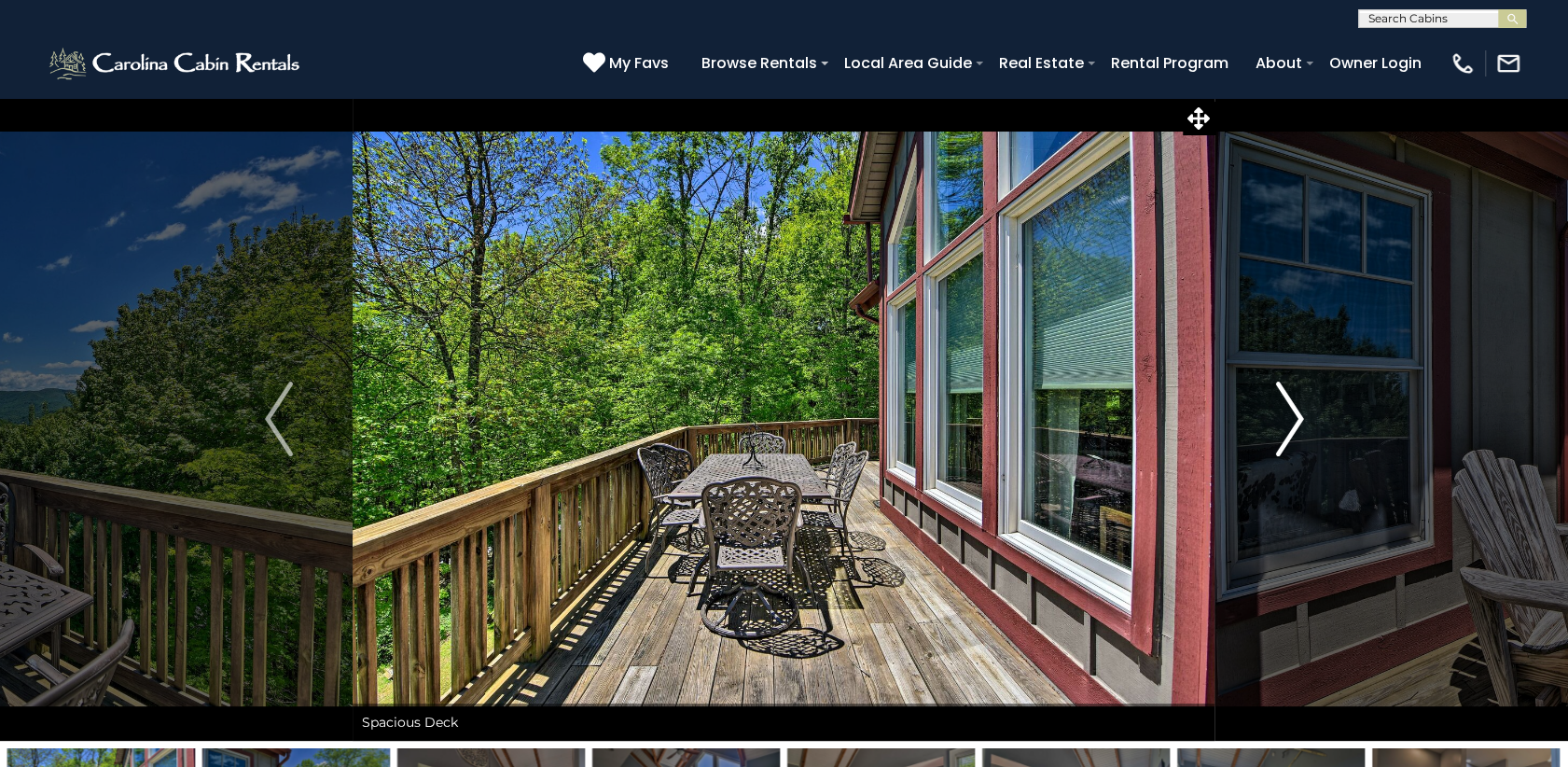
click at [1284, 408] on img "Next" at bounding box center [1289, 419] width 28 height 74
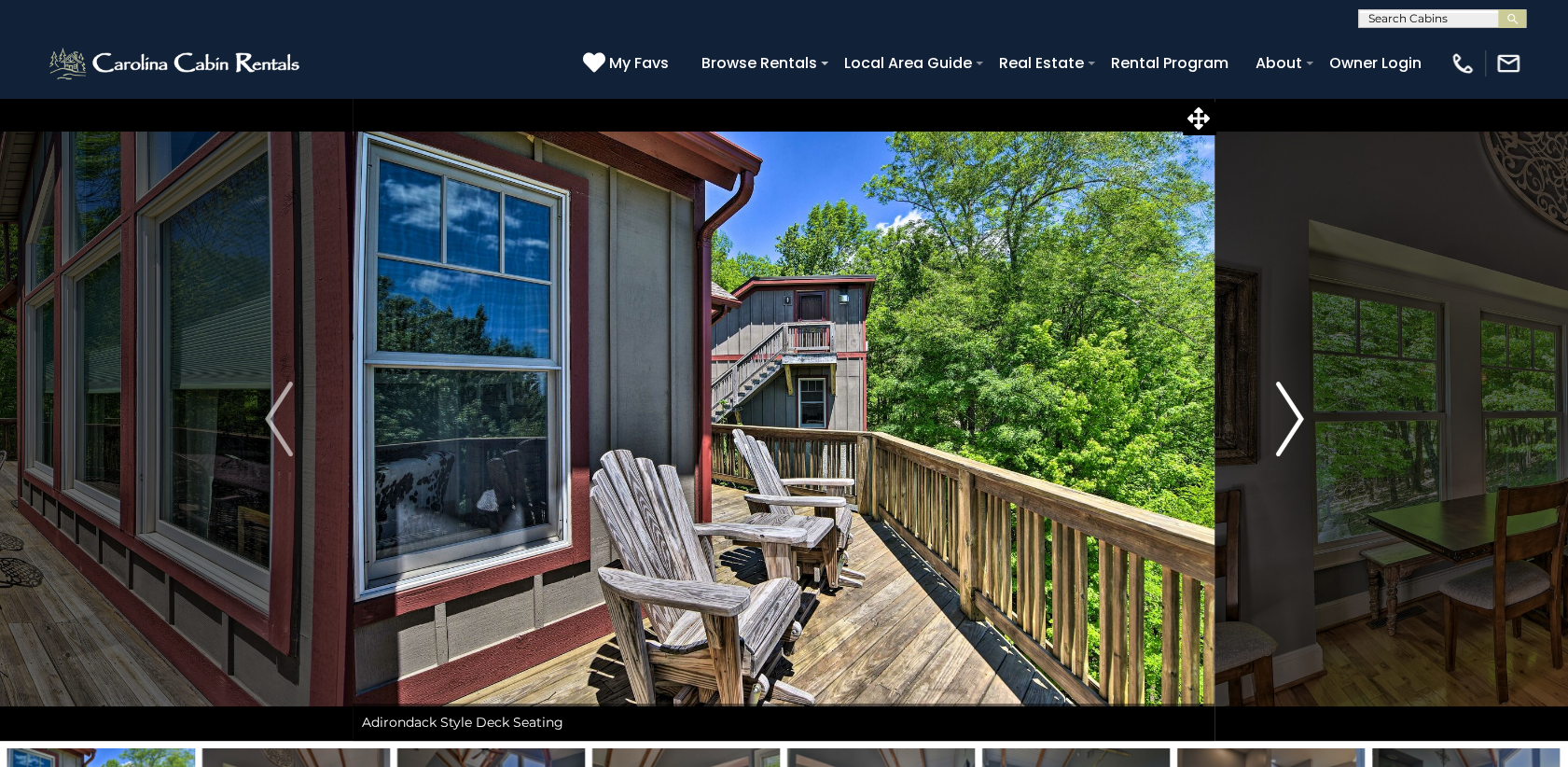
click at [1284, 408] on img "Next" at bounding box center [1289, 419] width 28 height 74
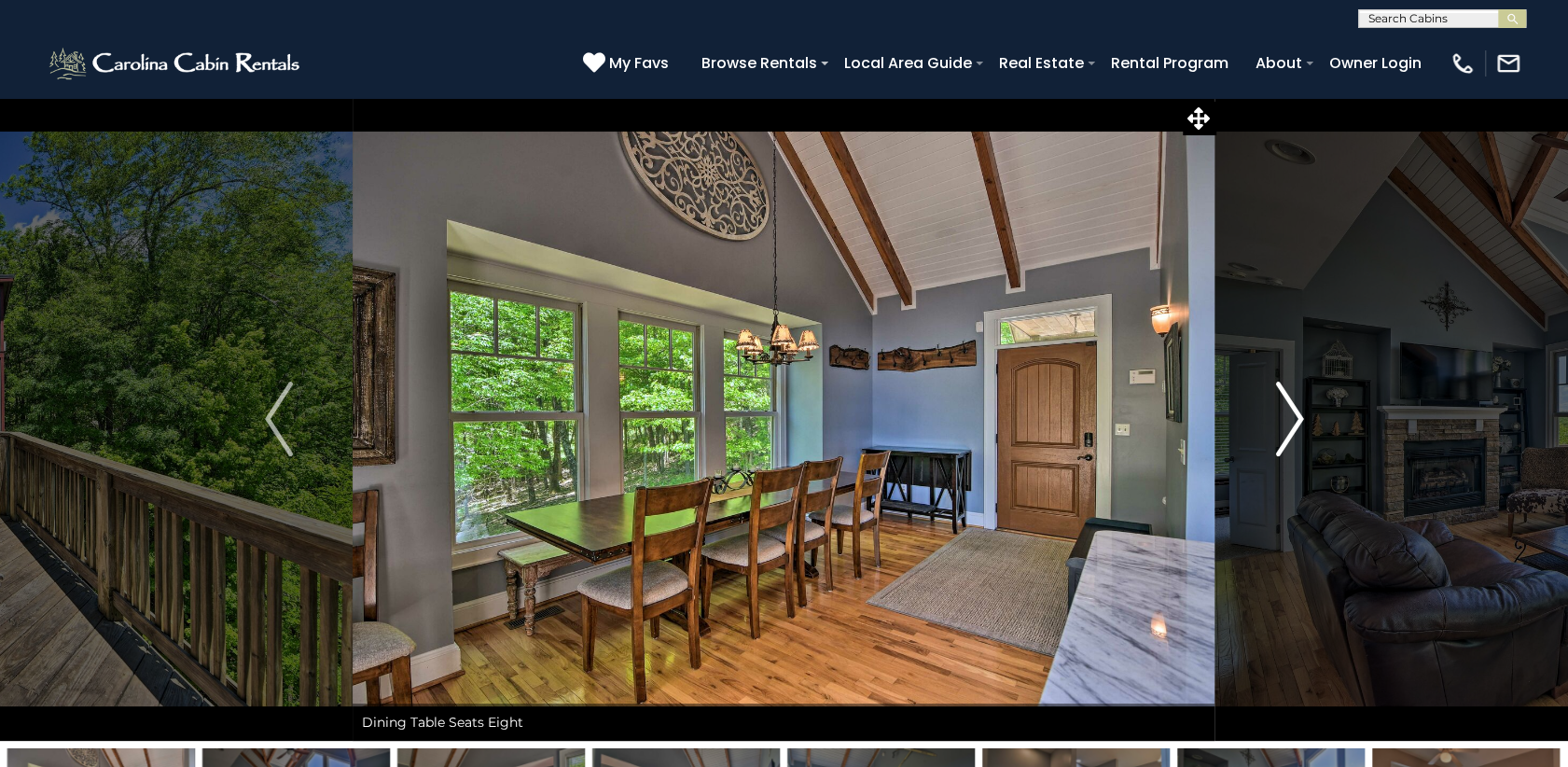
click at [1284, 408] on img "Next" at bounding box center [1289, 419] width 28 height 74
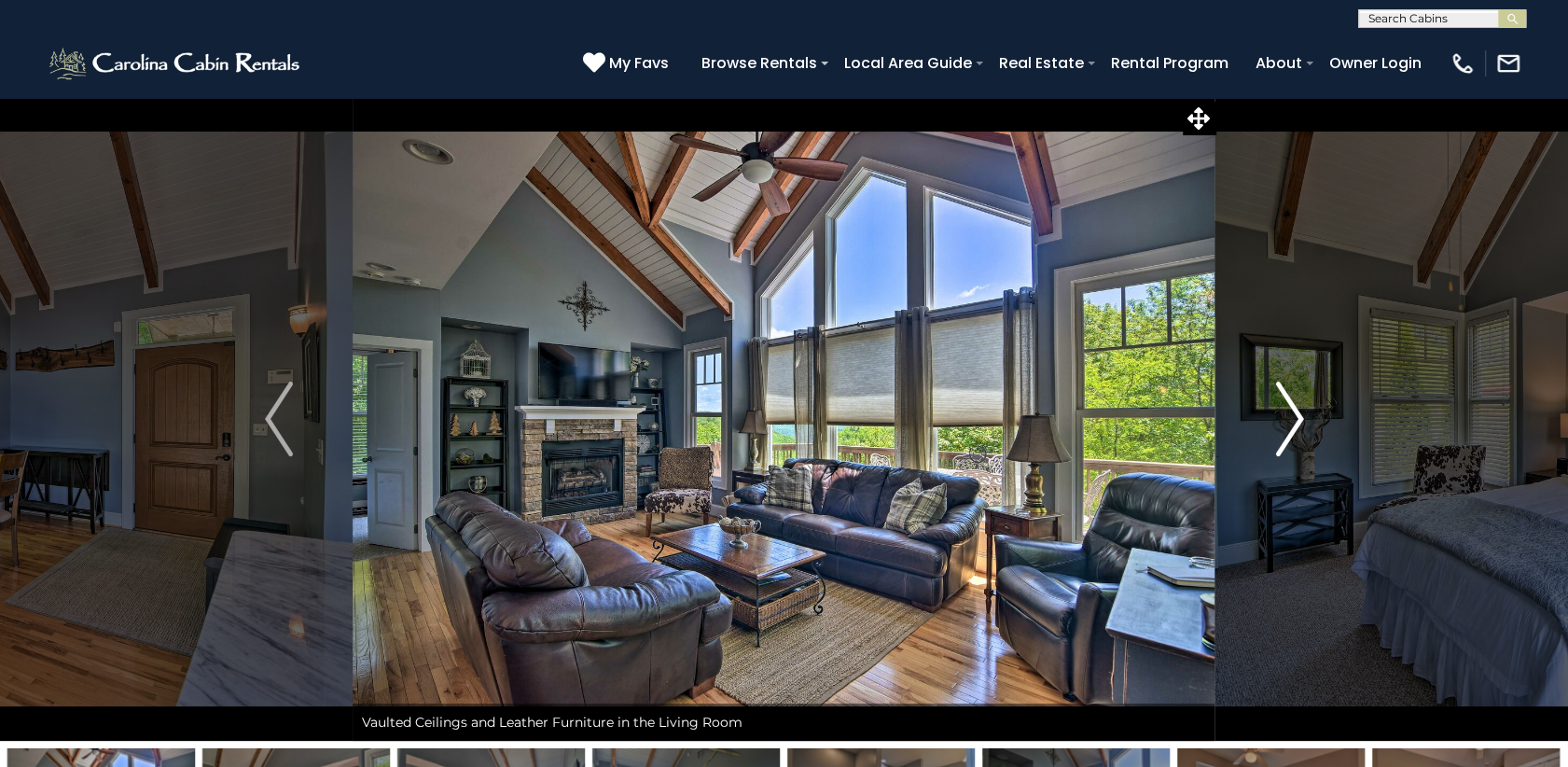
click at [1284, 408] on img "Next" at bounding box center [1289, 419] width 28 height 74
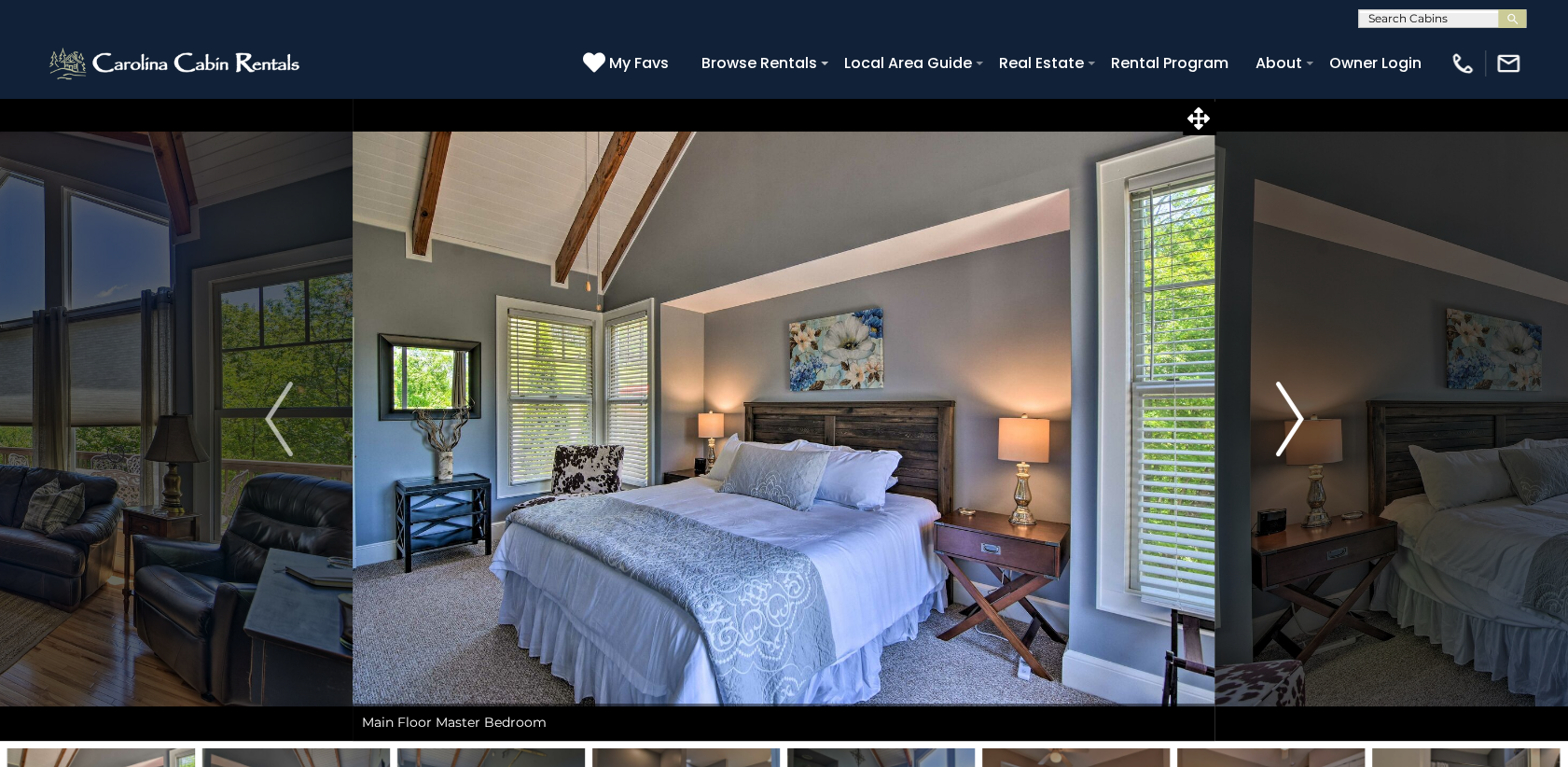
click at [1284, 408] on img "Next" at bounding box center [1289, 419] width 28 height 74
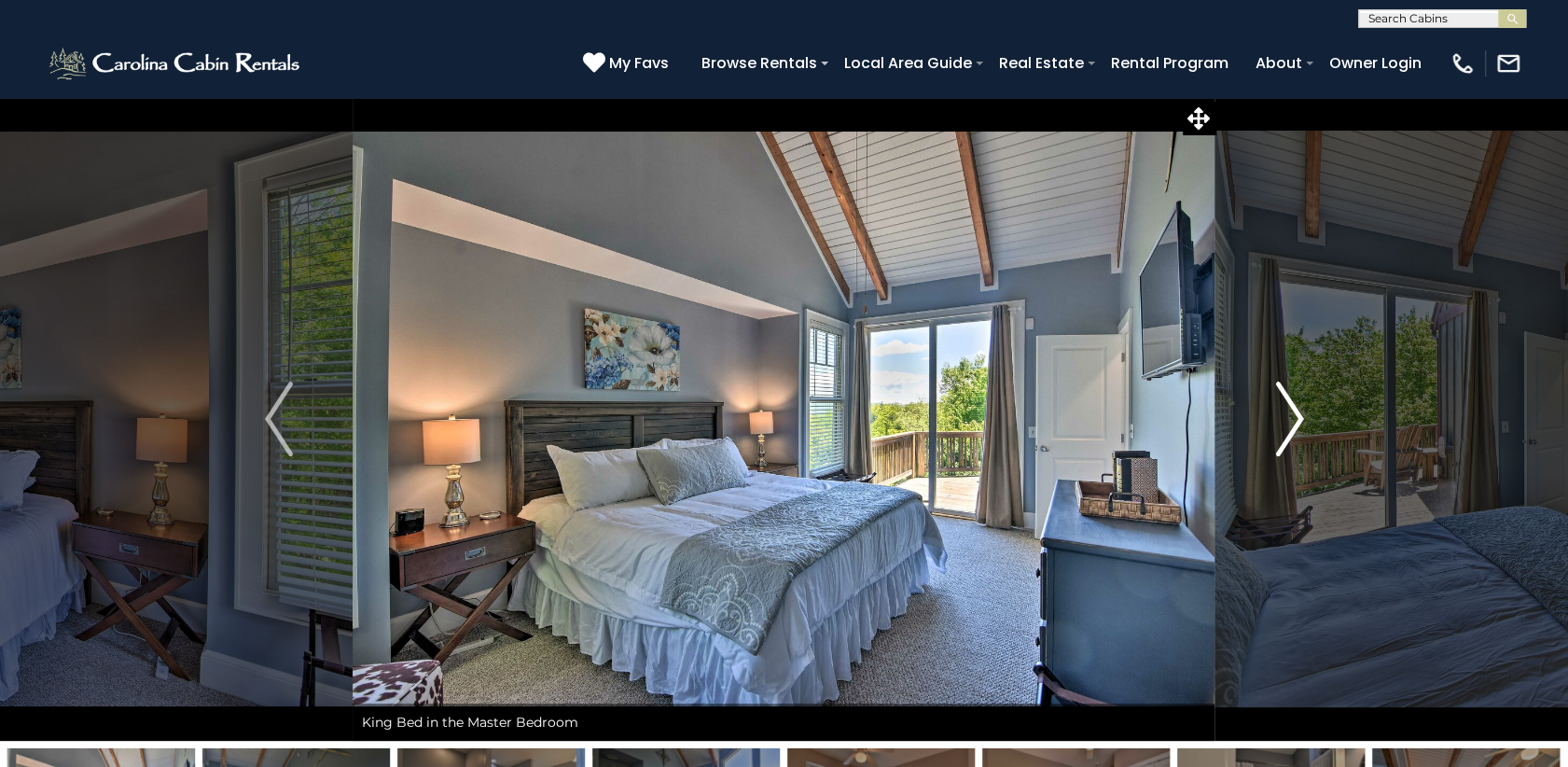
click at [1284, 408] on img "Next" at bounding box center [1289, 419] width 28 height 74
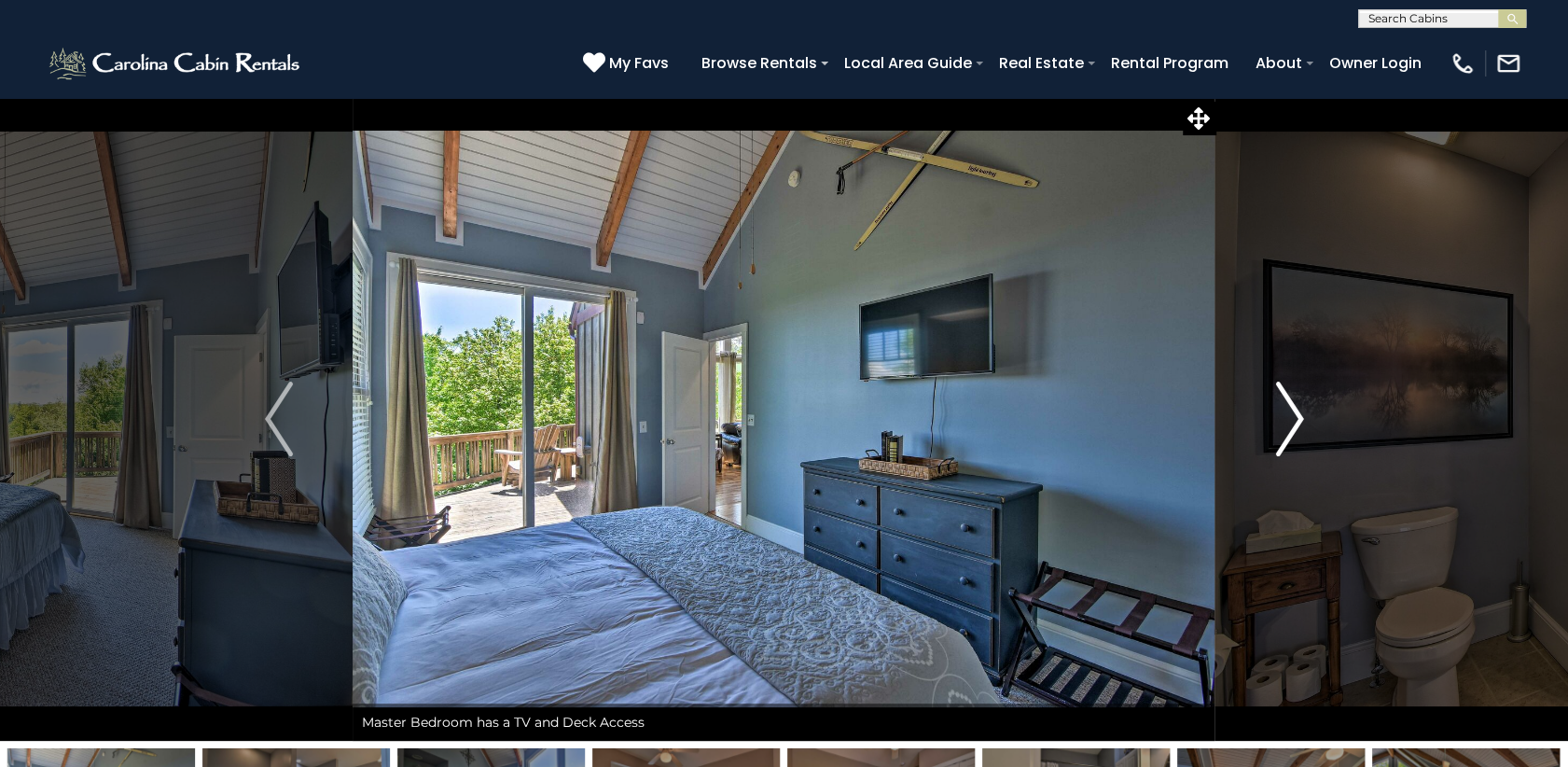
click at [1285, 408] on img "Next" at bounding box center [1289, 419] width 28 height 74
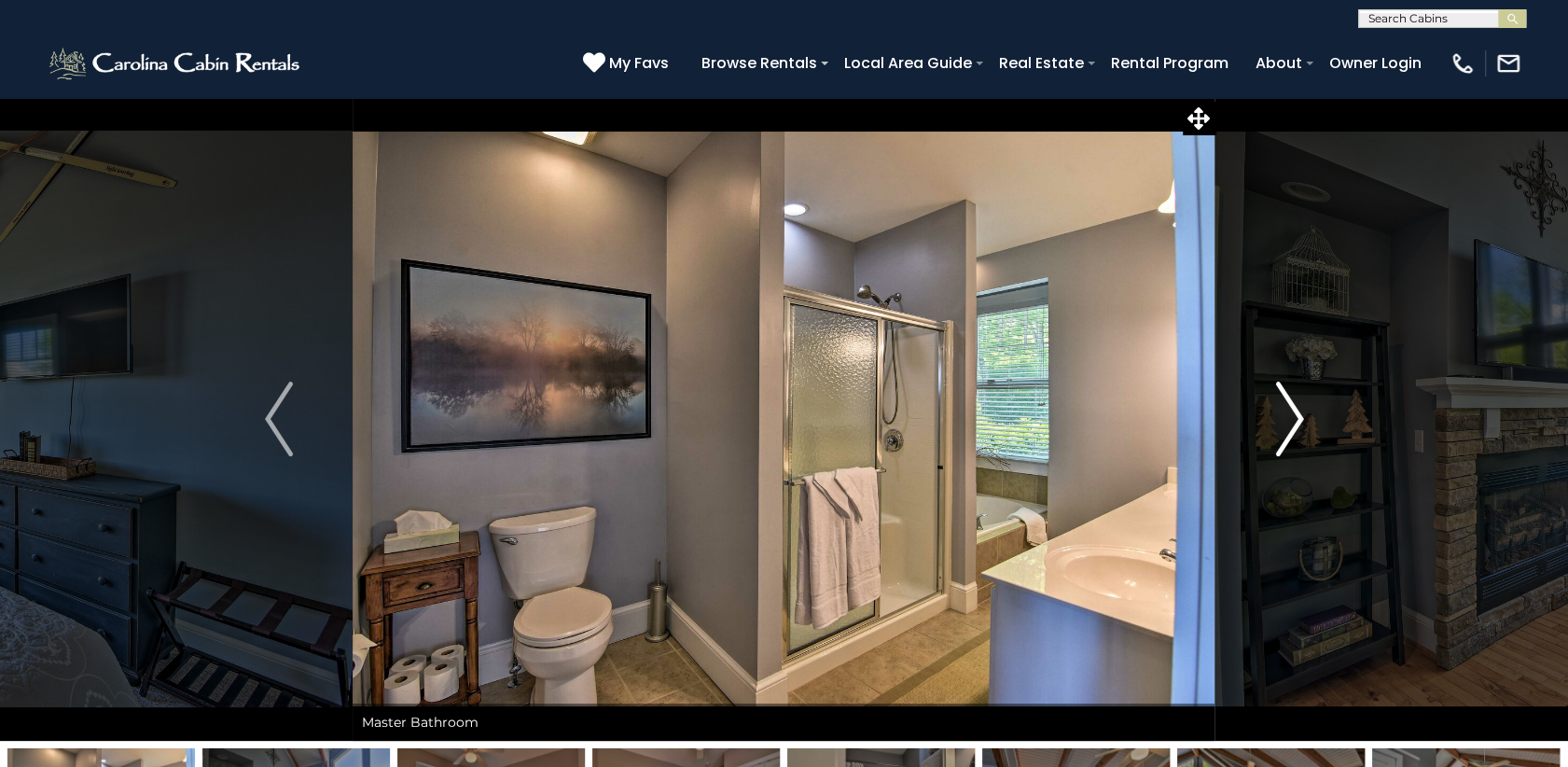
click at [1285, 408] on img "Next" at bounding box center [1289, 419] width 28 height 74
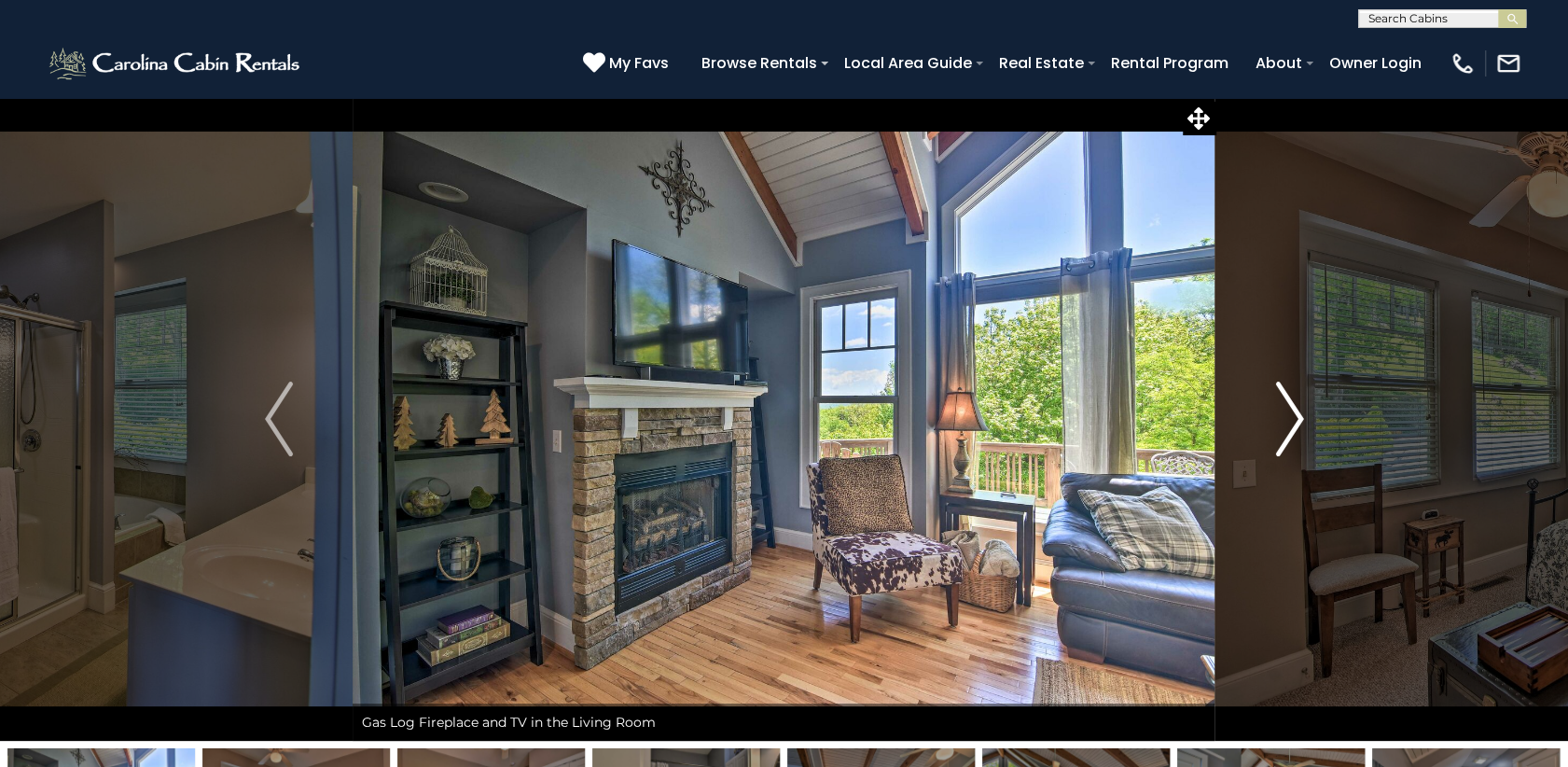
click at [1285, 408] on img "Next" at bounding box center [1289, 419] width 28 height 74
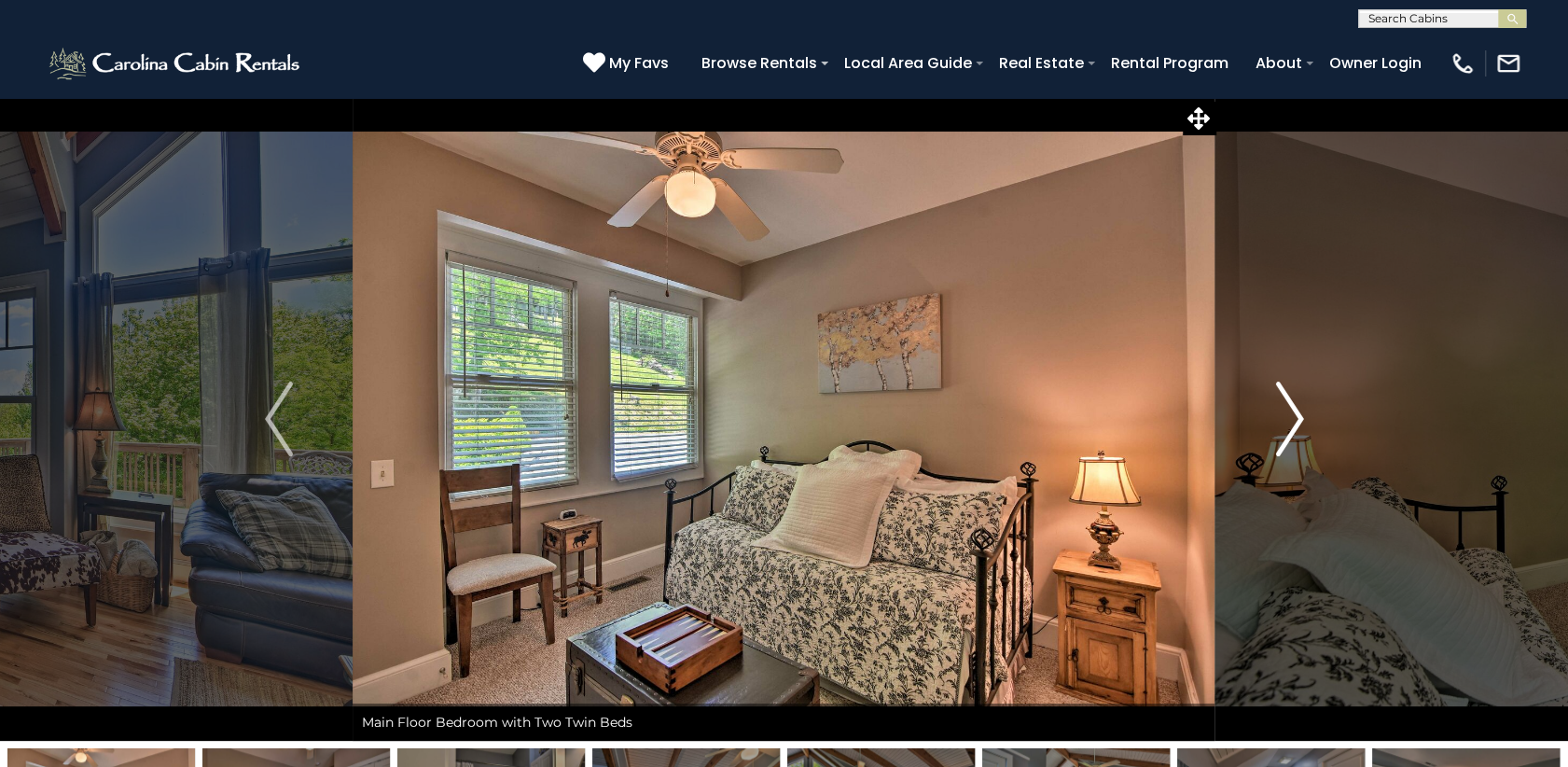
click at [1285, 408] on img "Next" at bounding box center [1289, 419] width 28 height 74
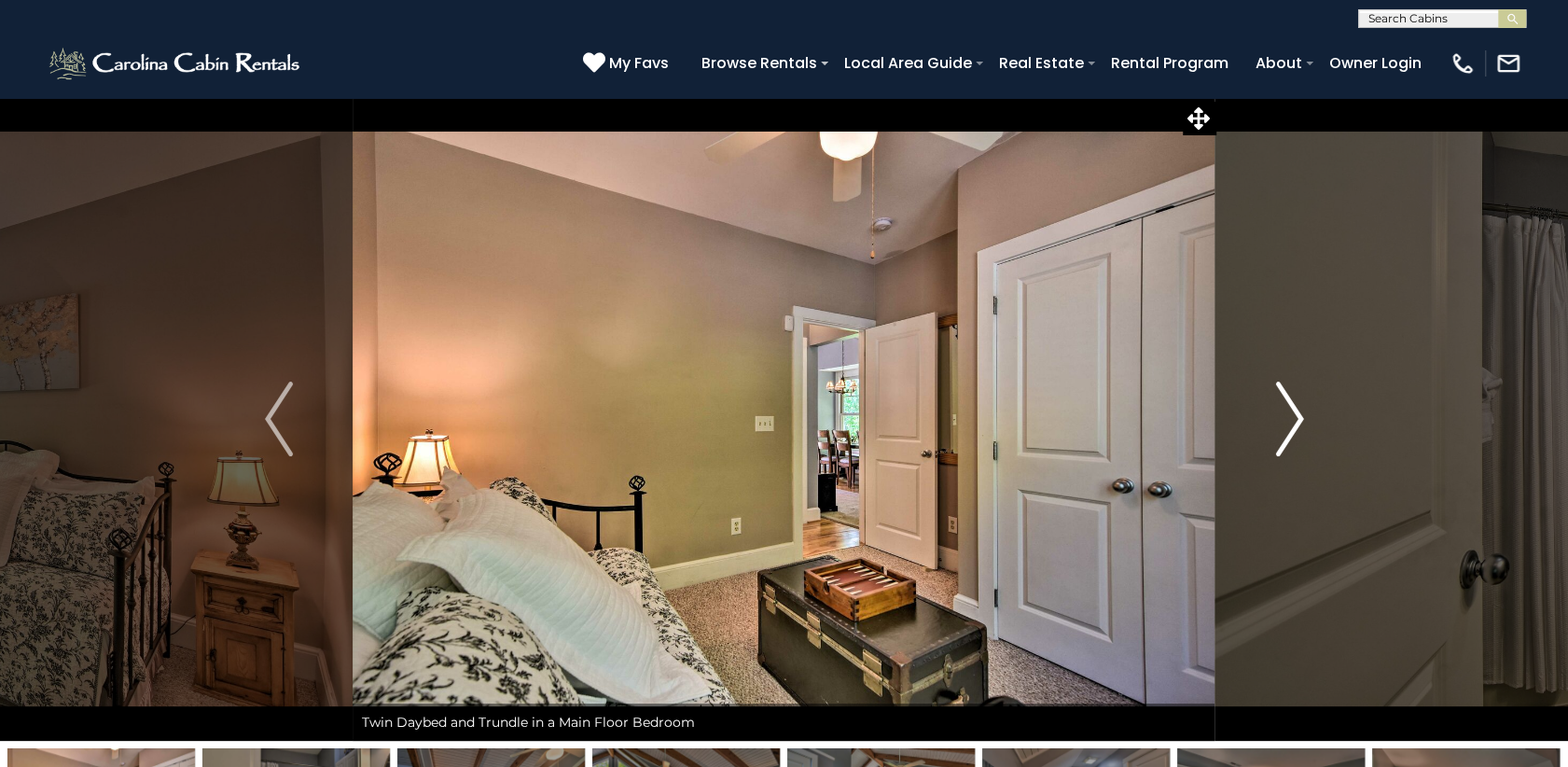
click at [1285, 408] on img "Next" at bounding box center [1289, 419] width 28 height 74
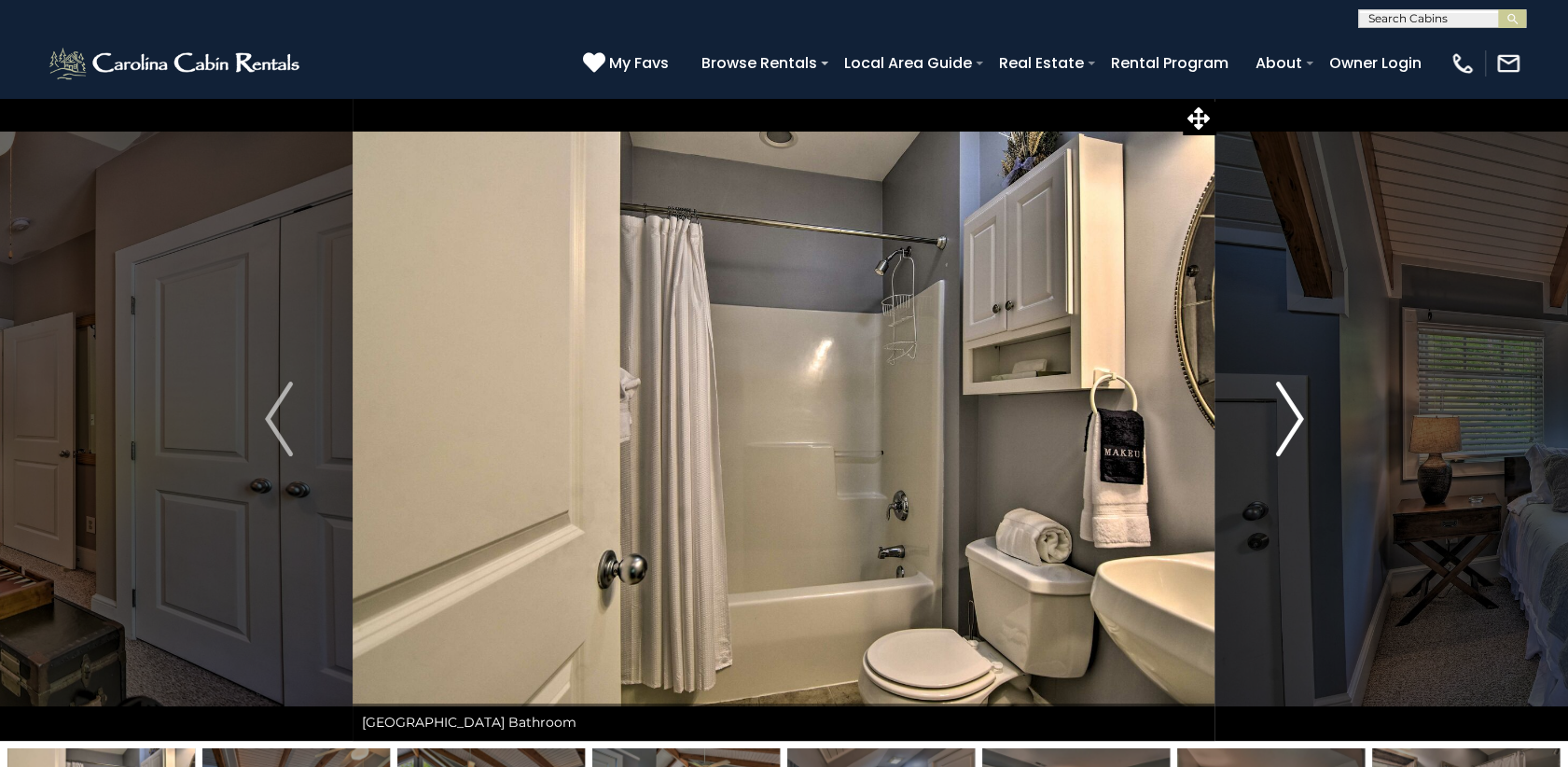
click at [1285, 408] on img "Next" at bounding box center [1289, 419] width 28 height 74
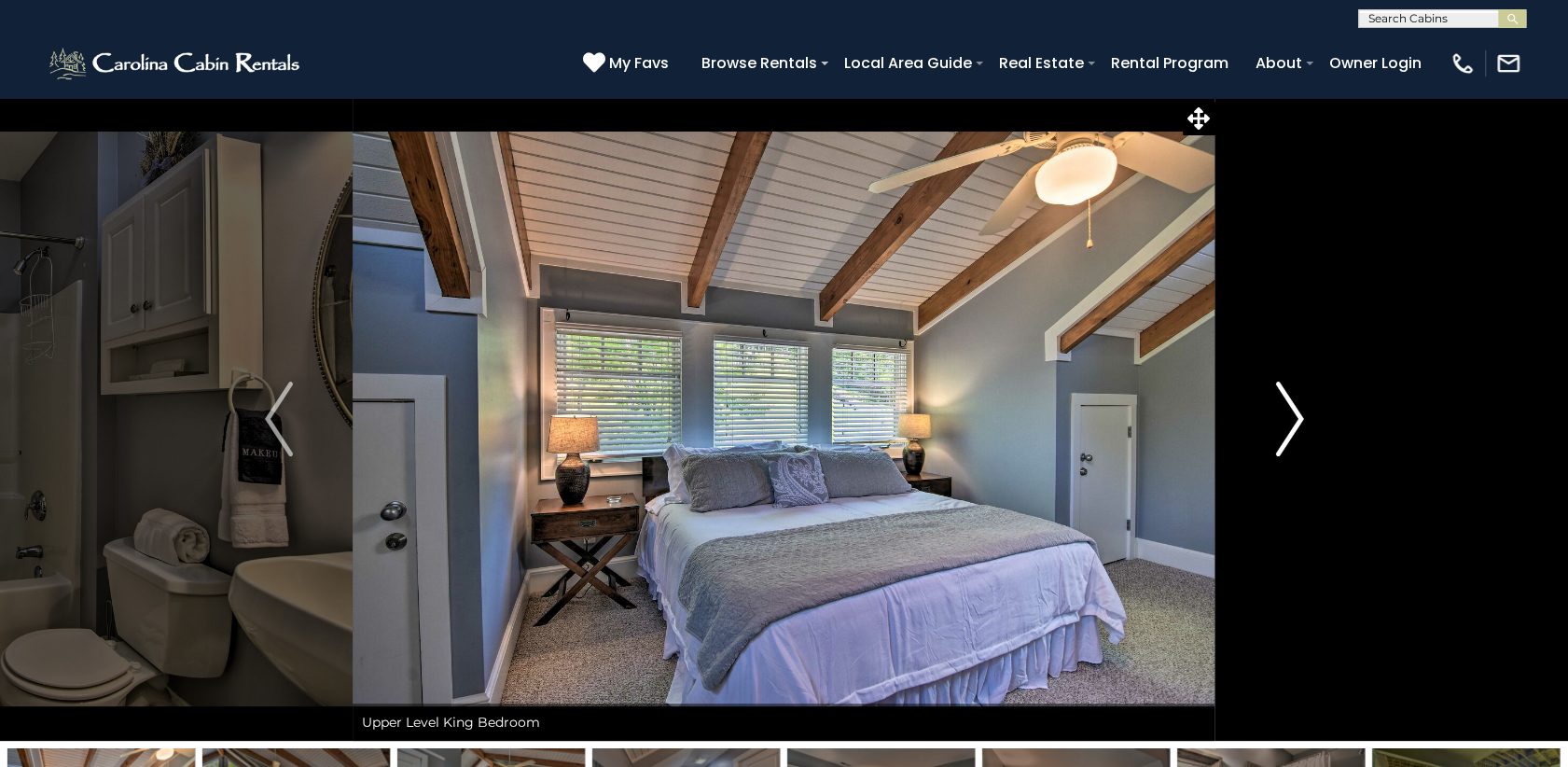
click at [1285, 408] on img "Next" at bounding box center [1289, 419] width 28 height 74
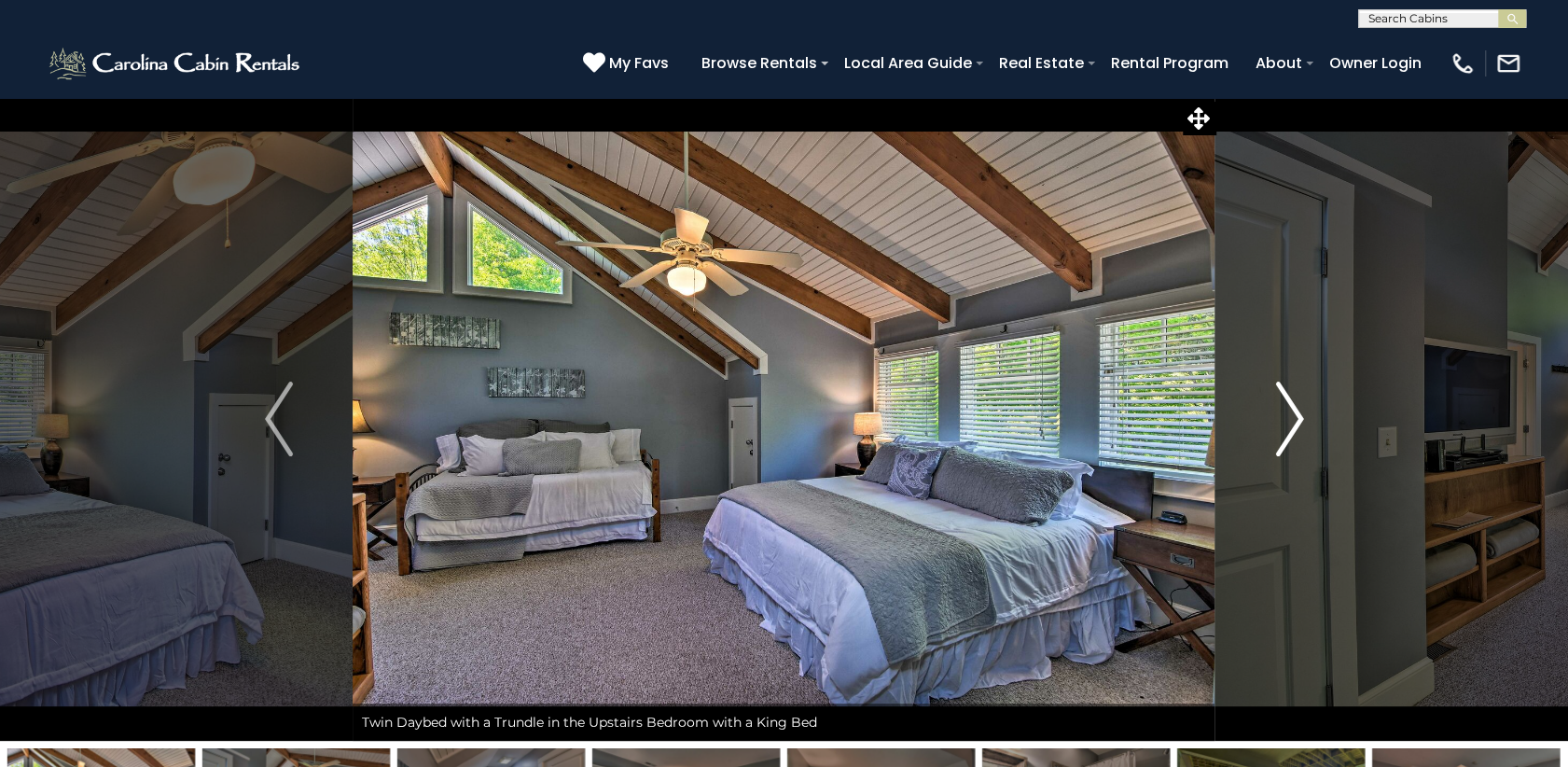
click at [1285, 408] on img "Next" at bounding box center [1289, 419] width 28 height 74
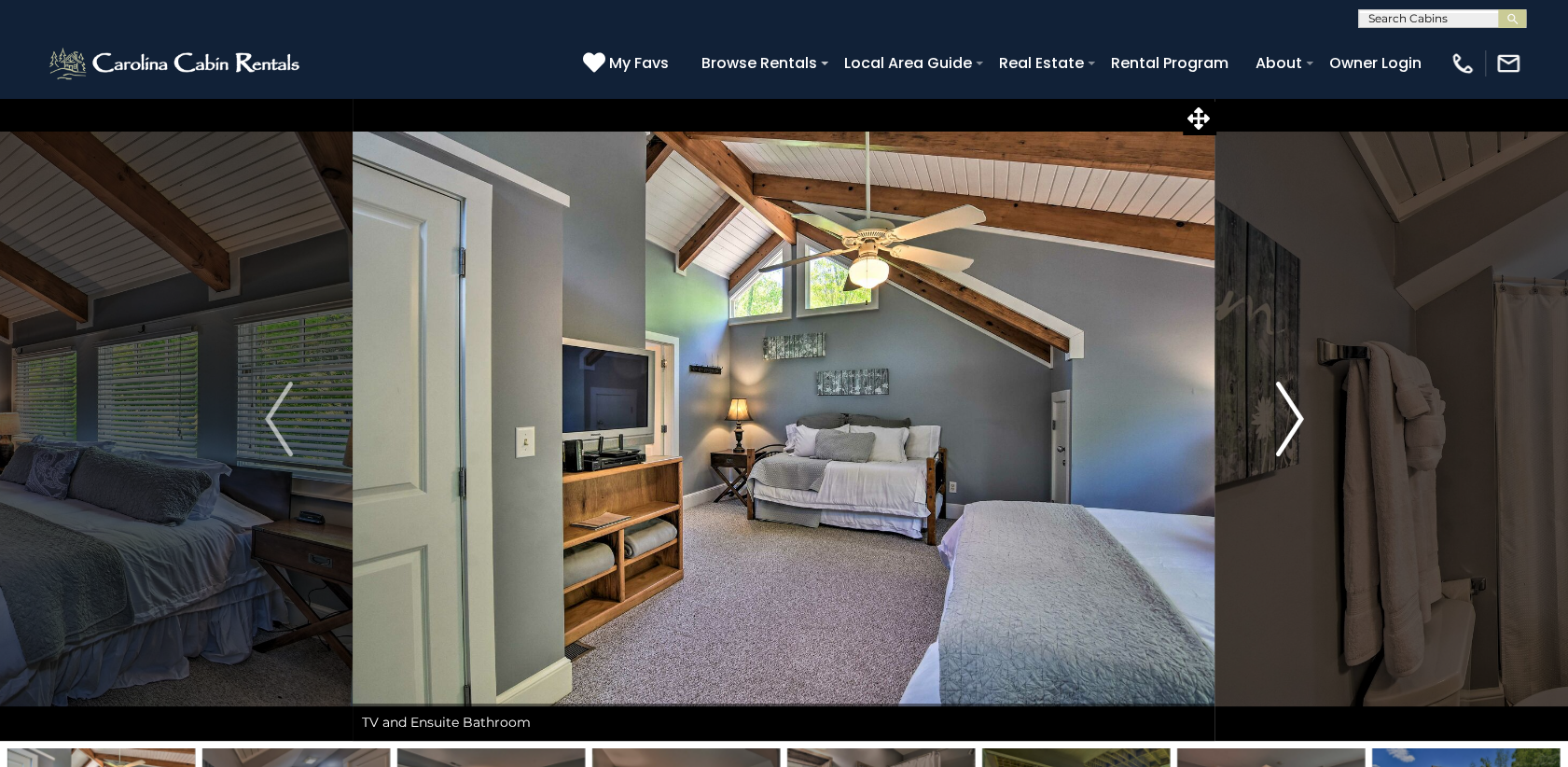
click at [1285, 408] on img "Next" at bounding box center [1289, 419] width 28 height 74
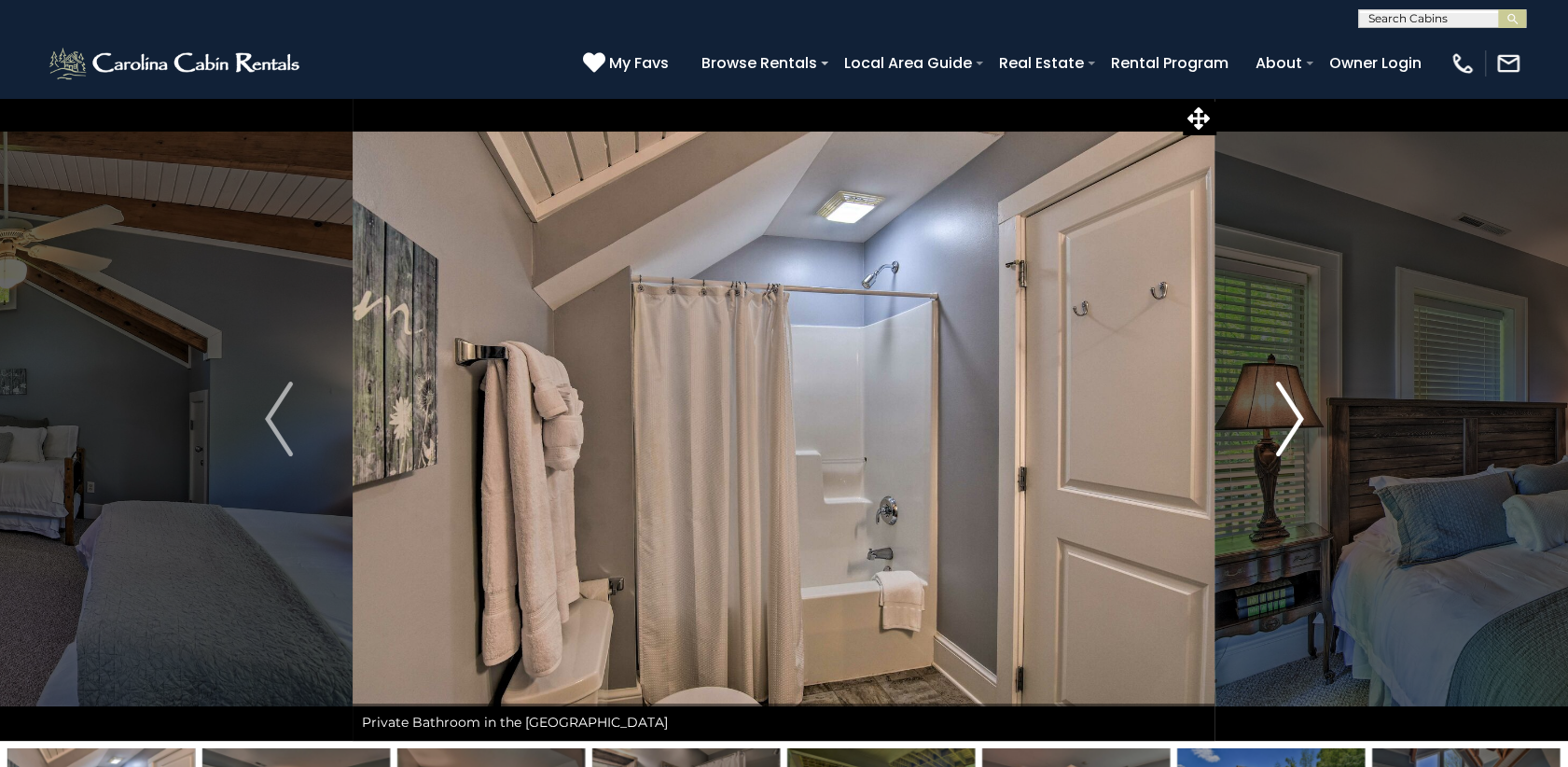
click at [1285, 408] on img "Next" at bounding box center [1289, 419] width 28 height 74
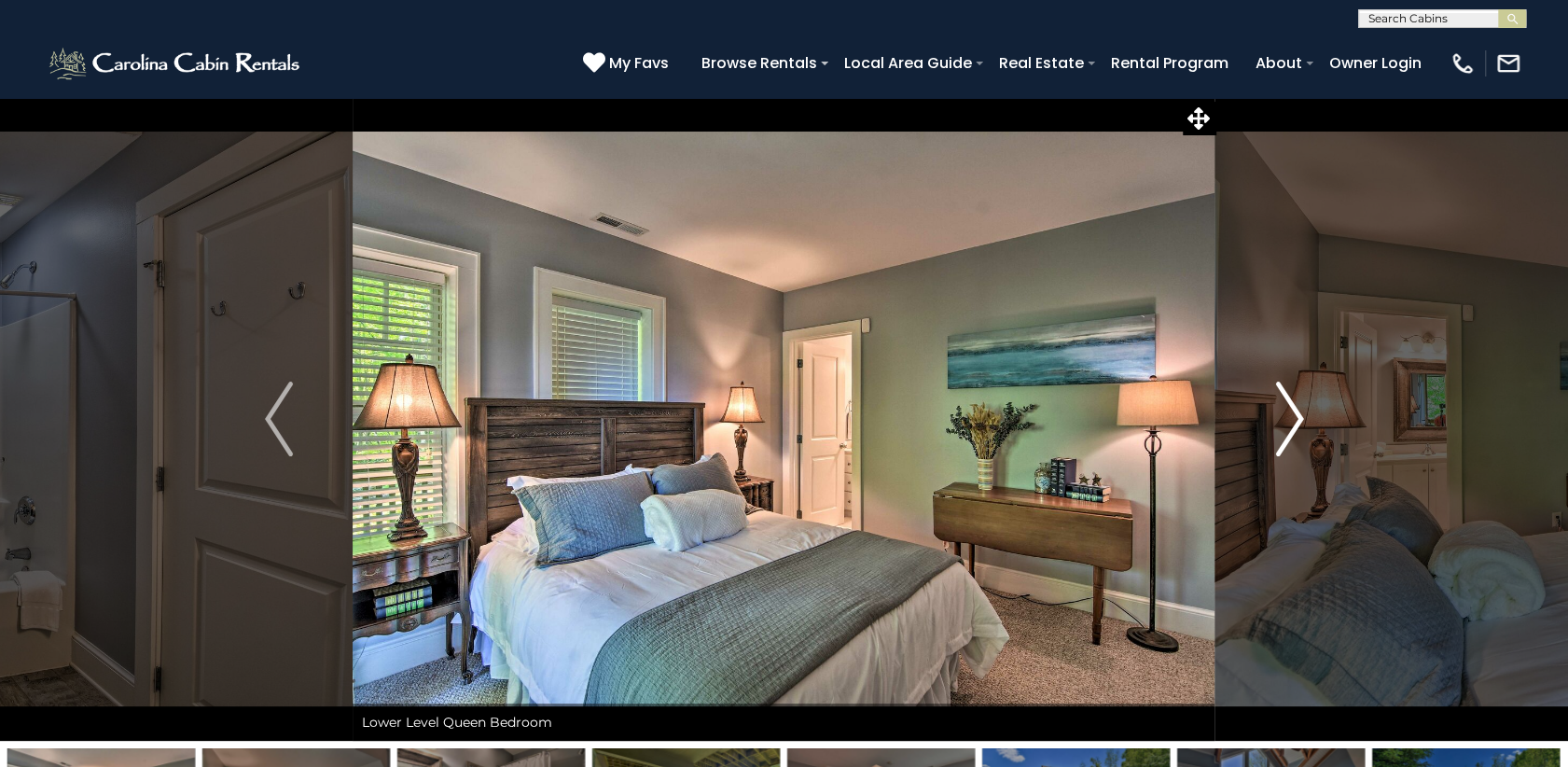
click at [1285, 408] on img "Next" at bounding box center [1289, 419] width 28 height 74
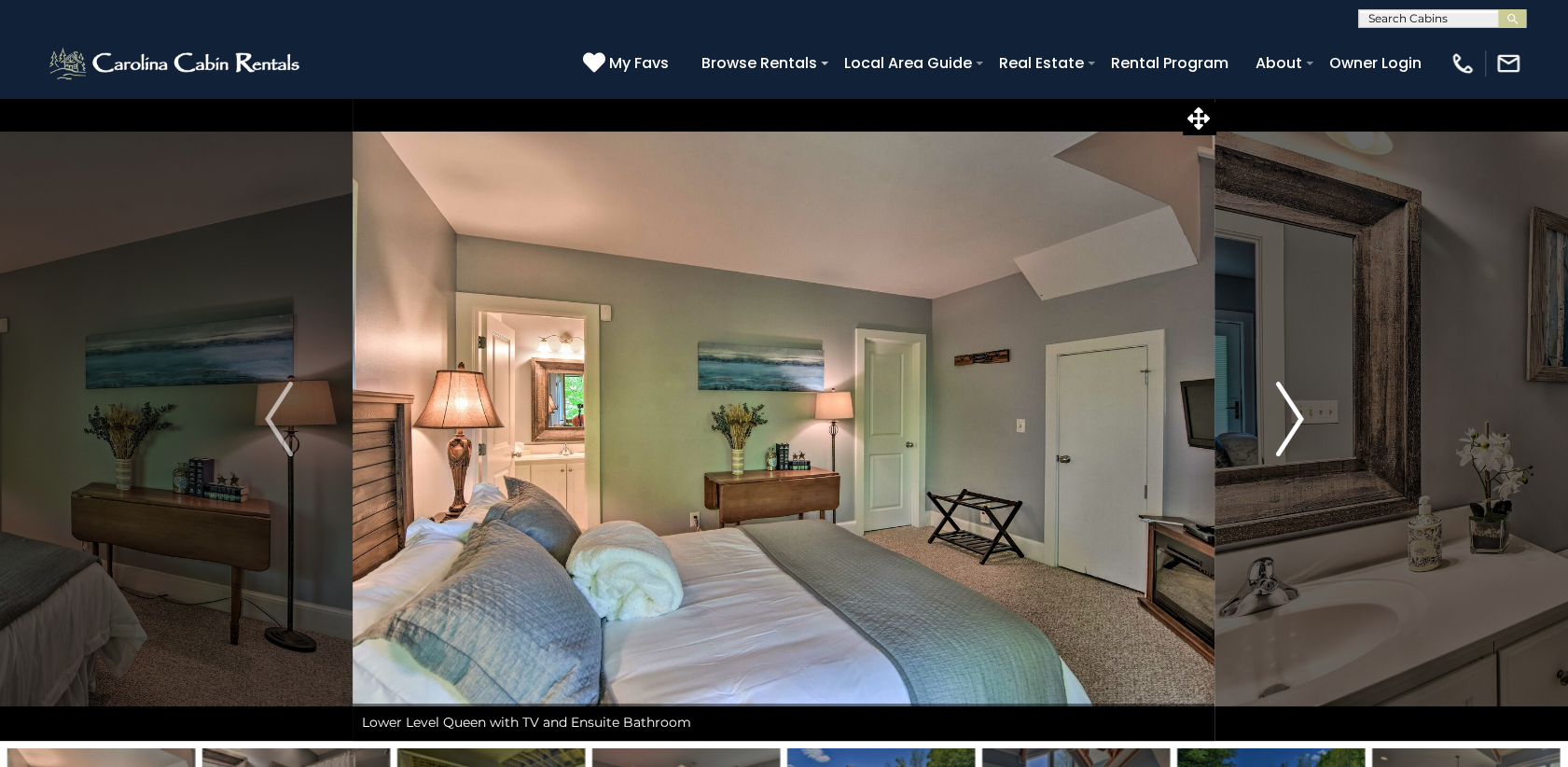
click at [1285, 408] on img "Next" at bounding box center [1289, 419] width 28 height 74
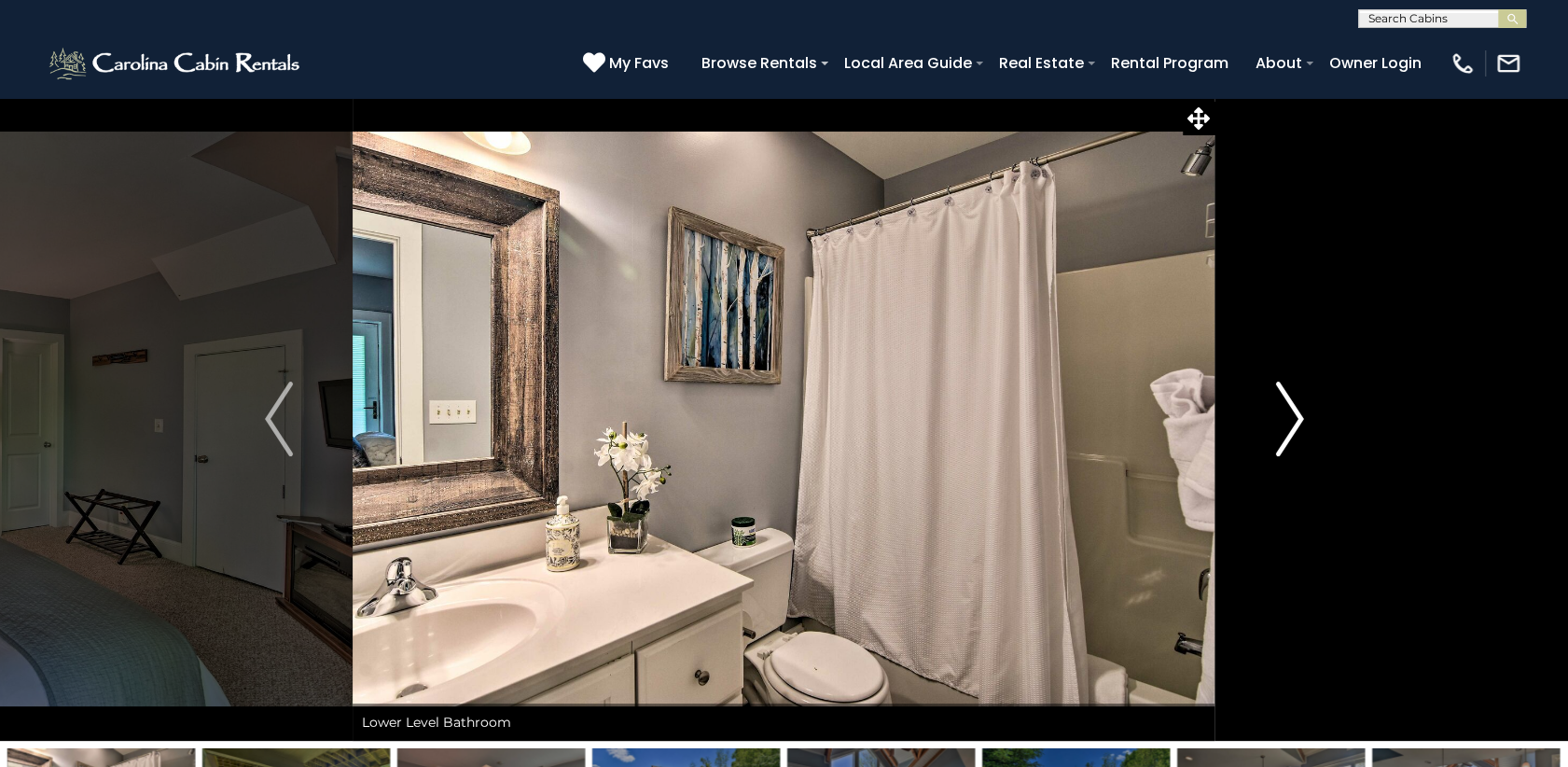
click at [1285, 408] on img "Next" at bounding box center [1289, 419] width 28 height 74
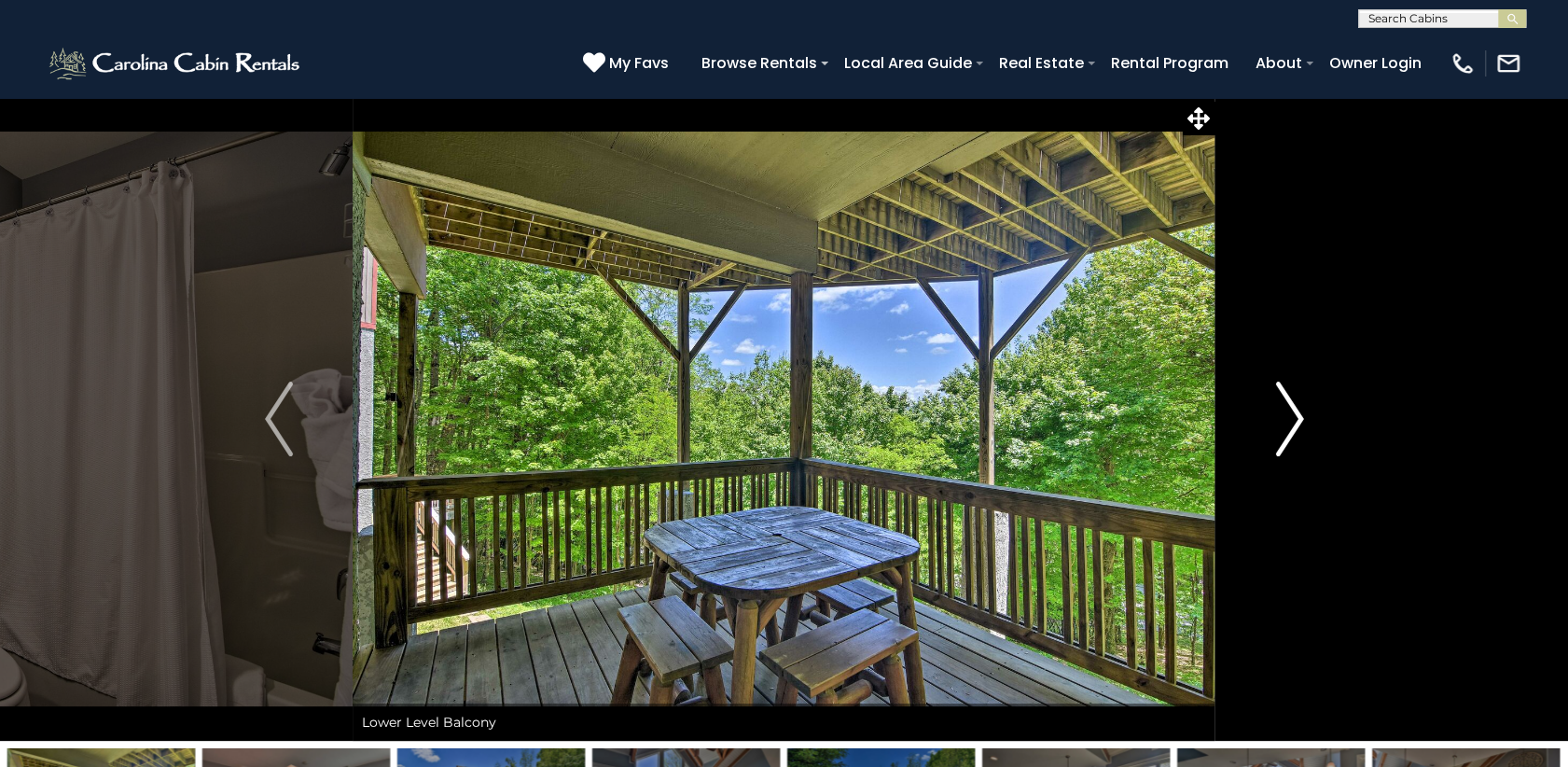
click at [1285, 408] on img "Next" at bounding box center [1289, 419] width 28 height 74
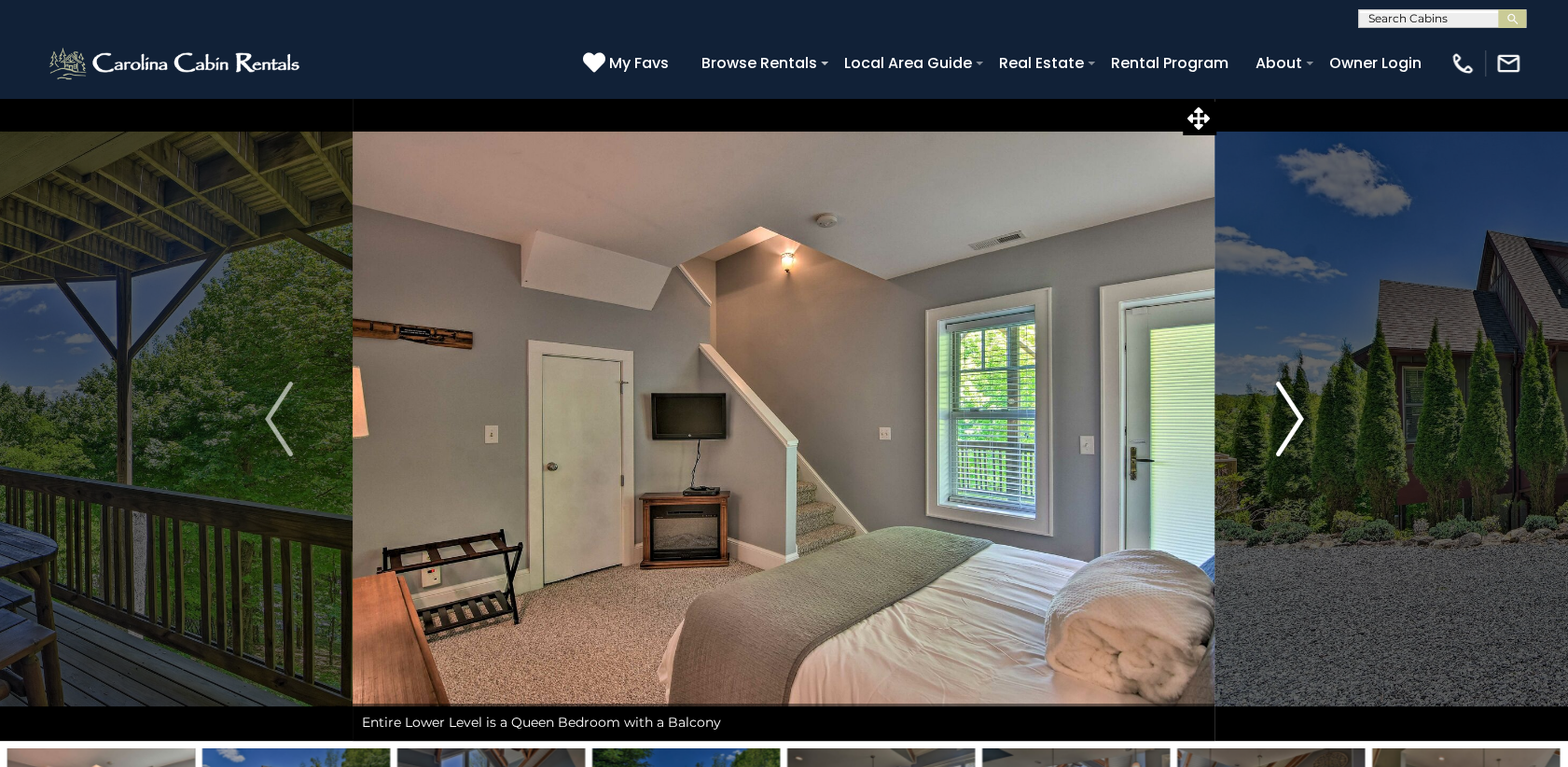
click at [1285, 408] on img "Next" at bounding box center [1289, 419] width 28 height 74
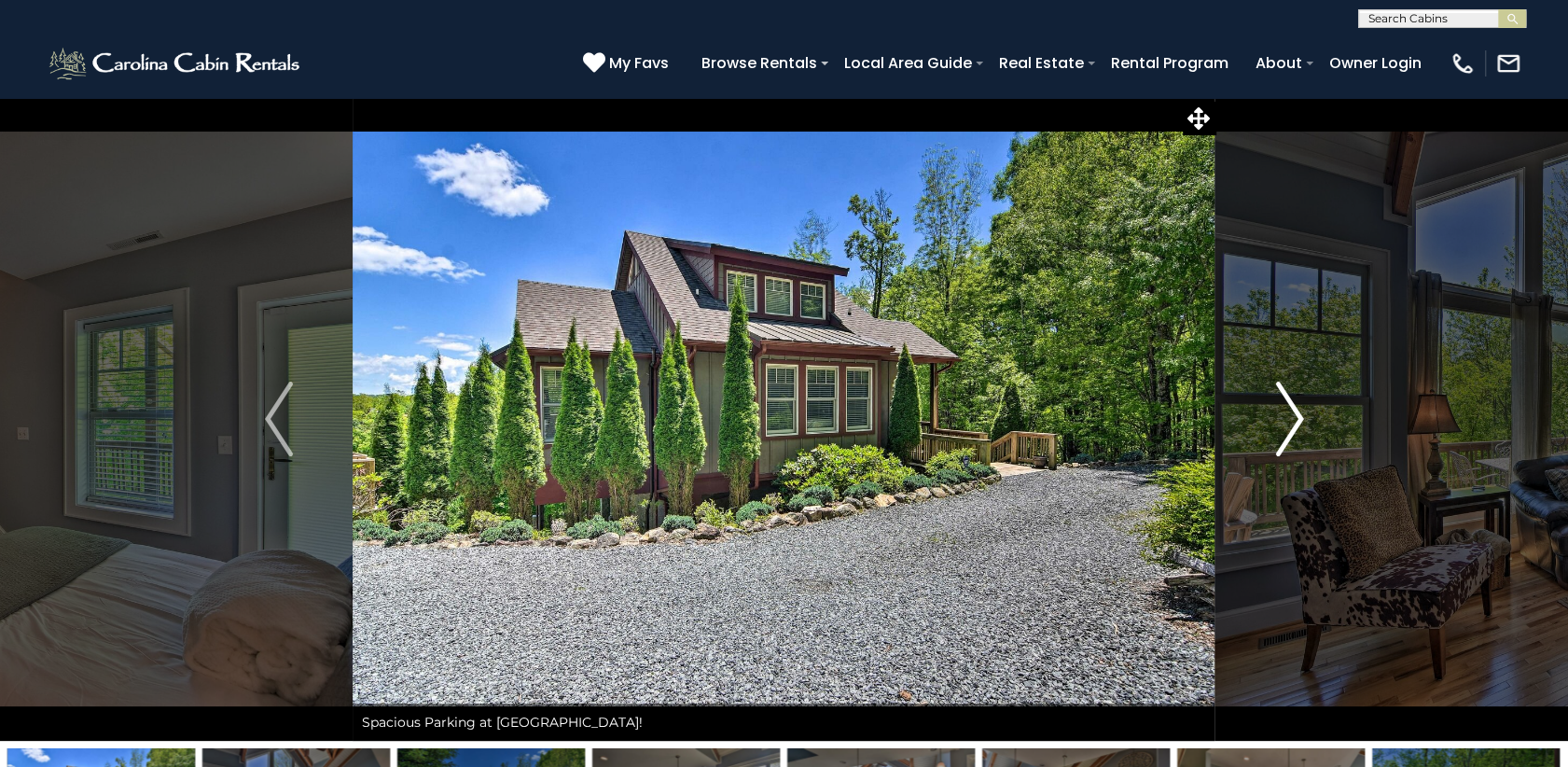
click at [1285, 408] on img "Next" at bounding box center [1289, 419] width 28 height 74
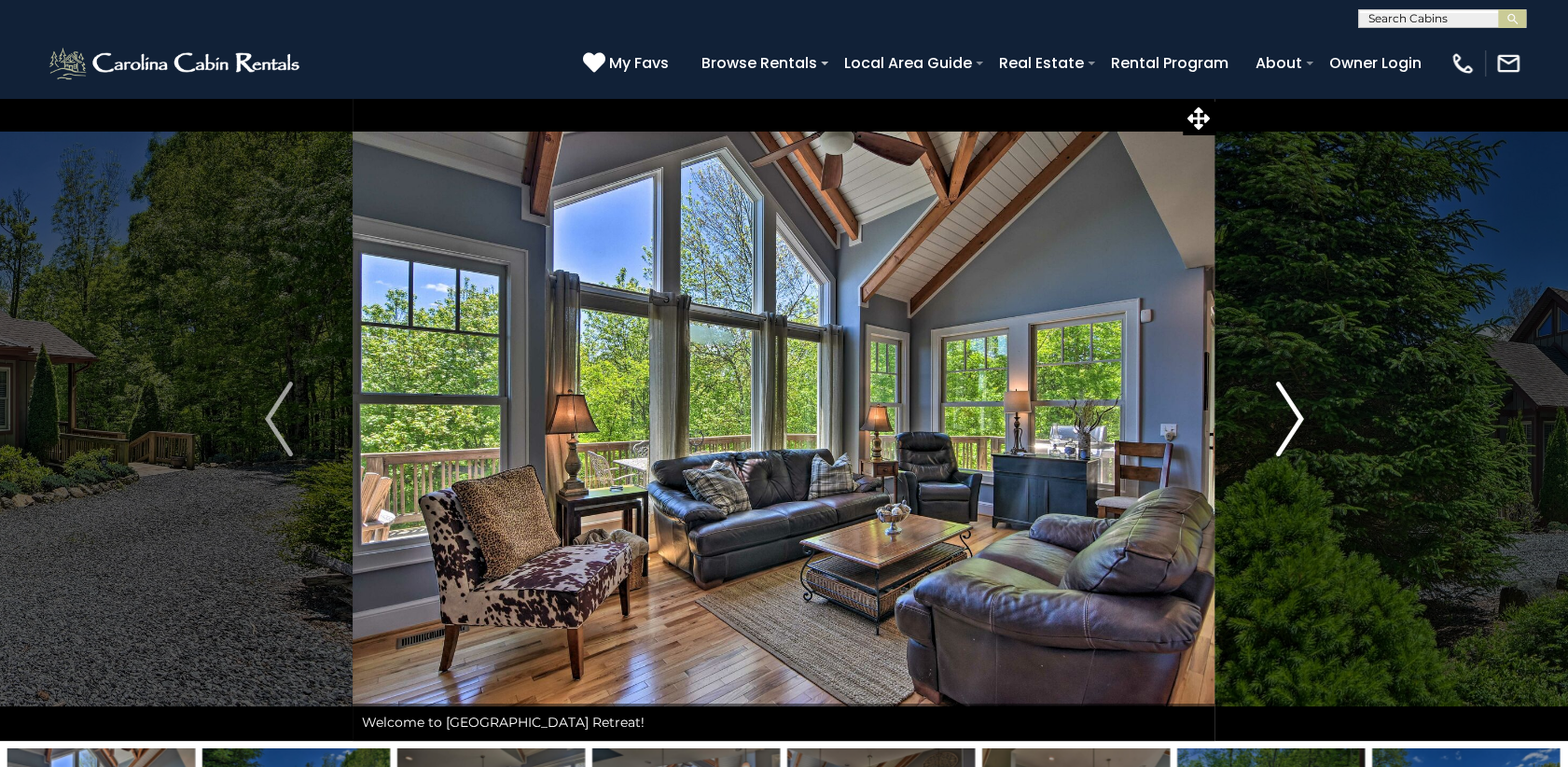
click at [1285, 408] on img "Next" at bounding box center [1289, 419] width 28 height 74
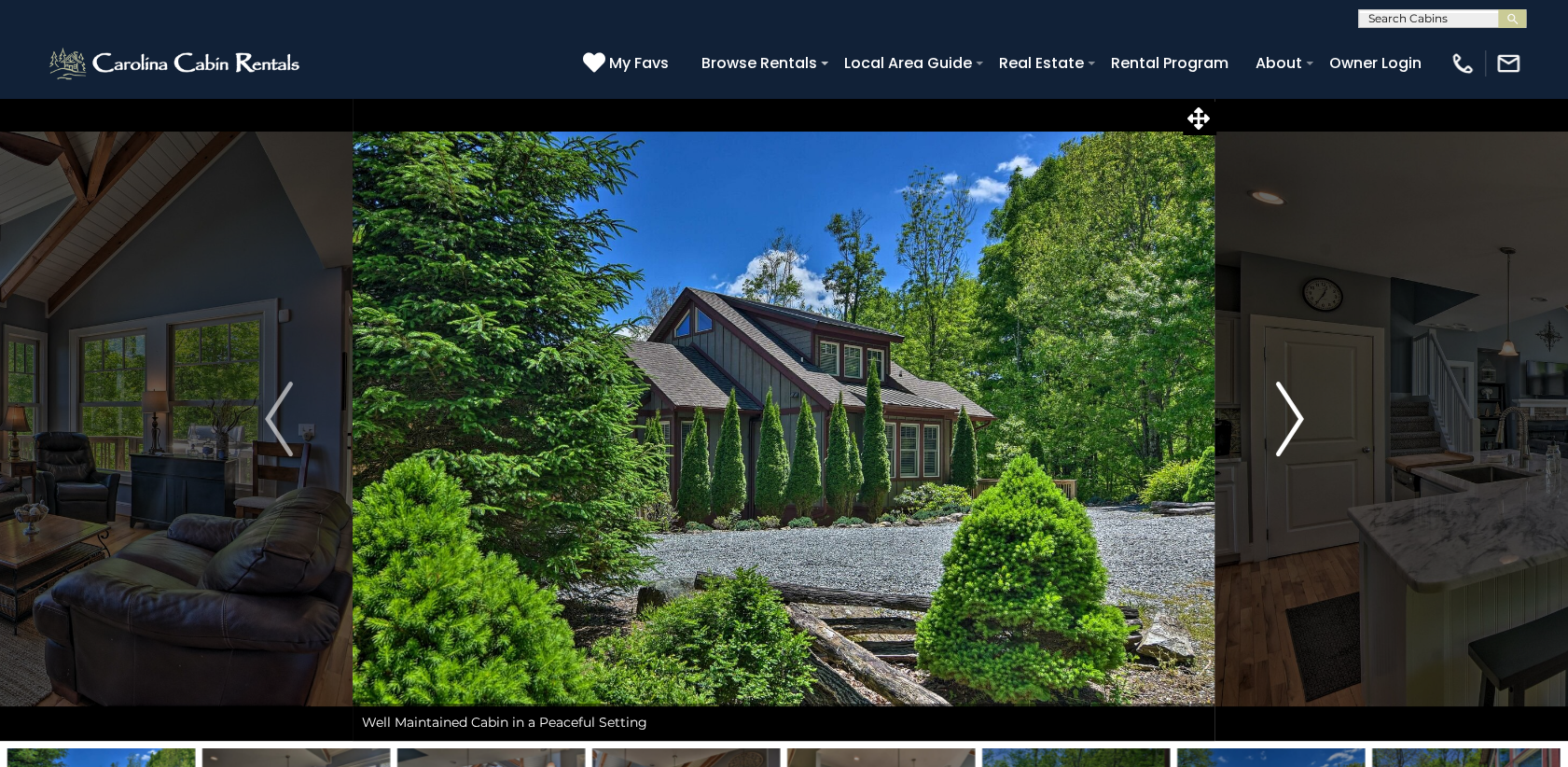
click at [1285, 408] on img "Next" at bounding box center [1289, 419] width 28 height 74
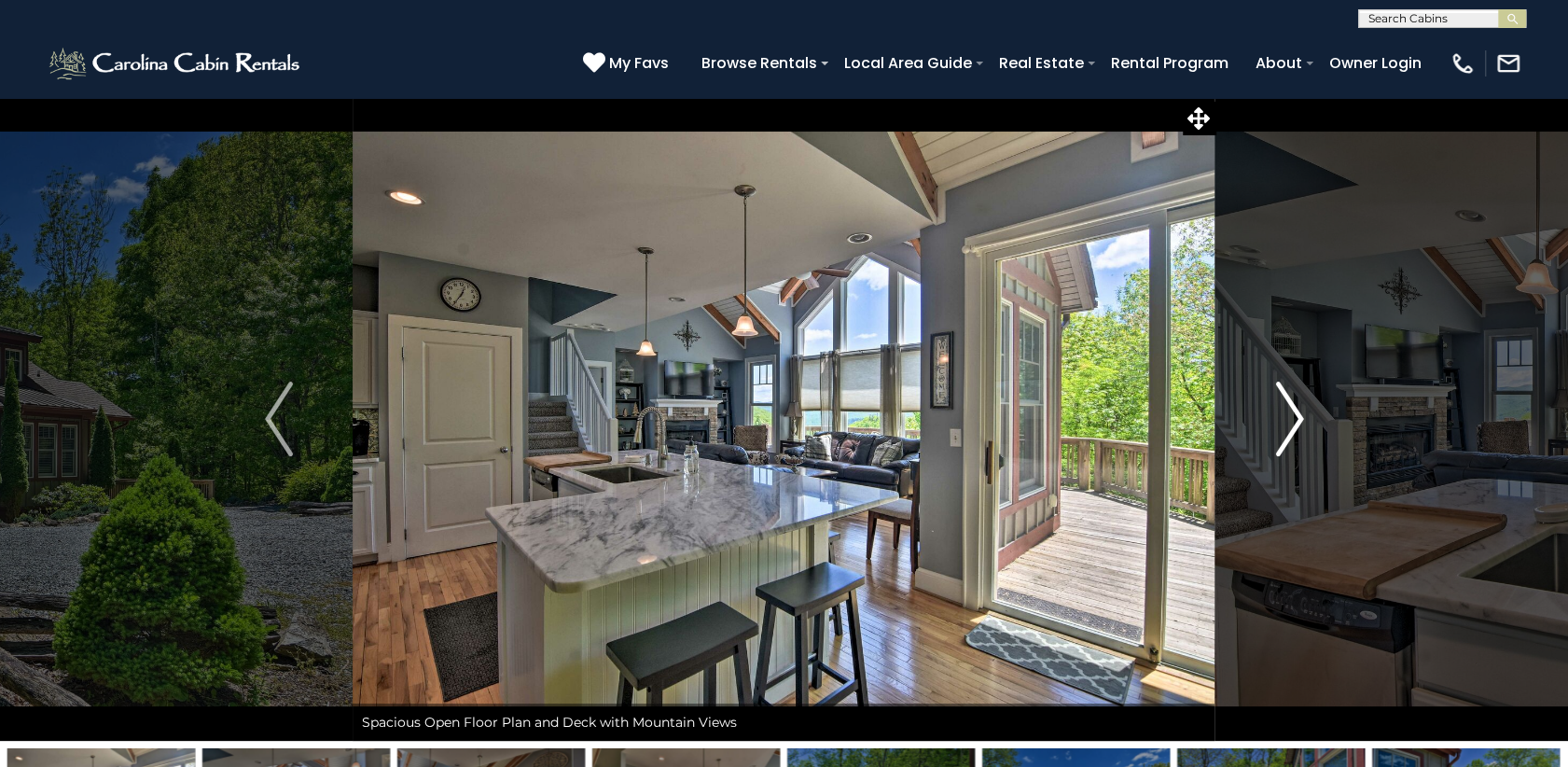
click at [1285, 408] on img "Next" at bounding box center [1289, 419] width 28 height 74
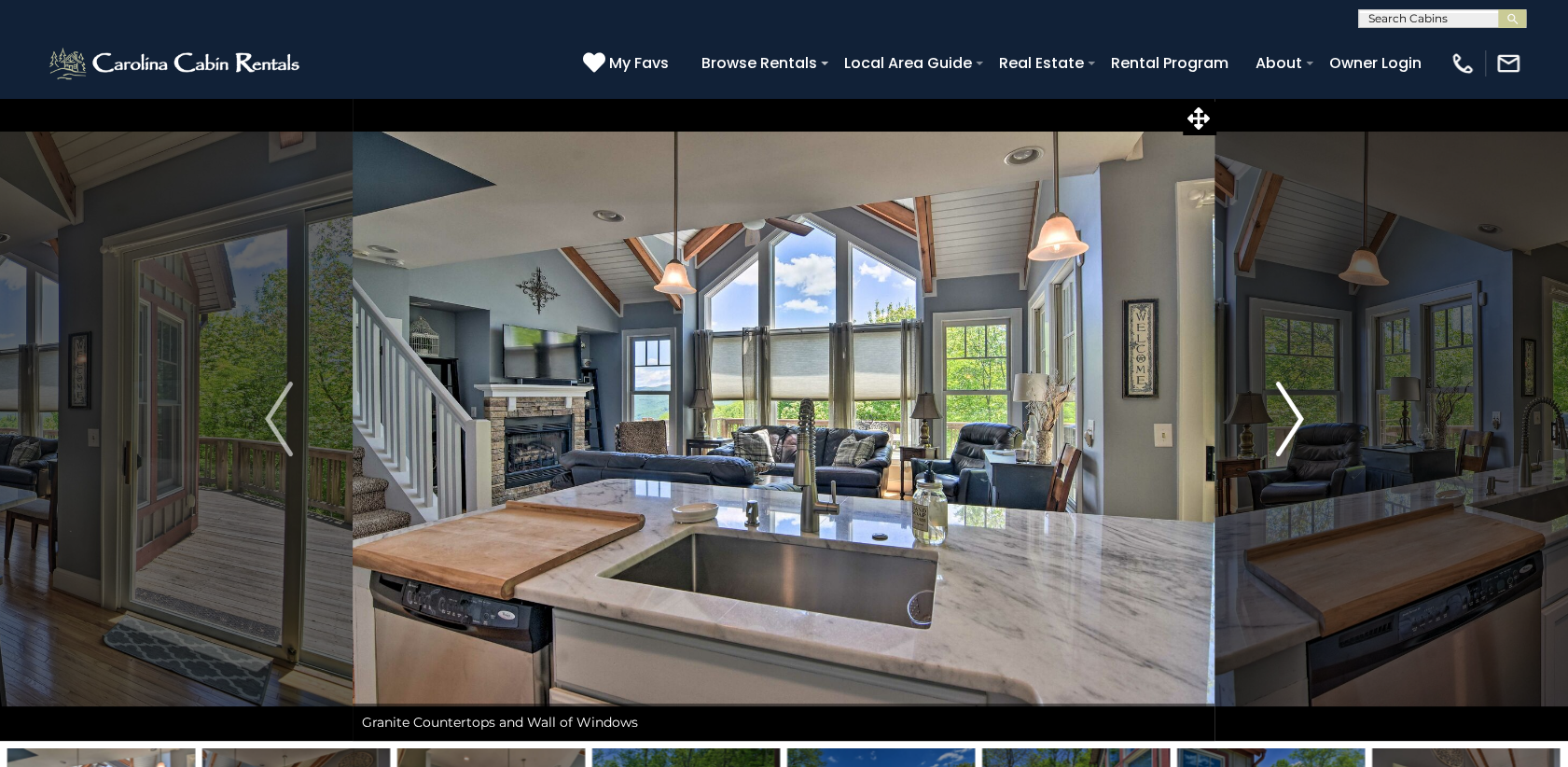
click at [1285, 408] on img "Next" at bounding box center [1289, 419] width 28 height 74
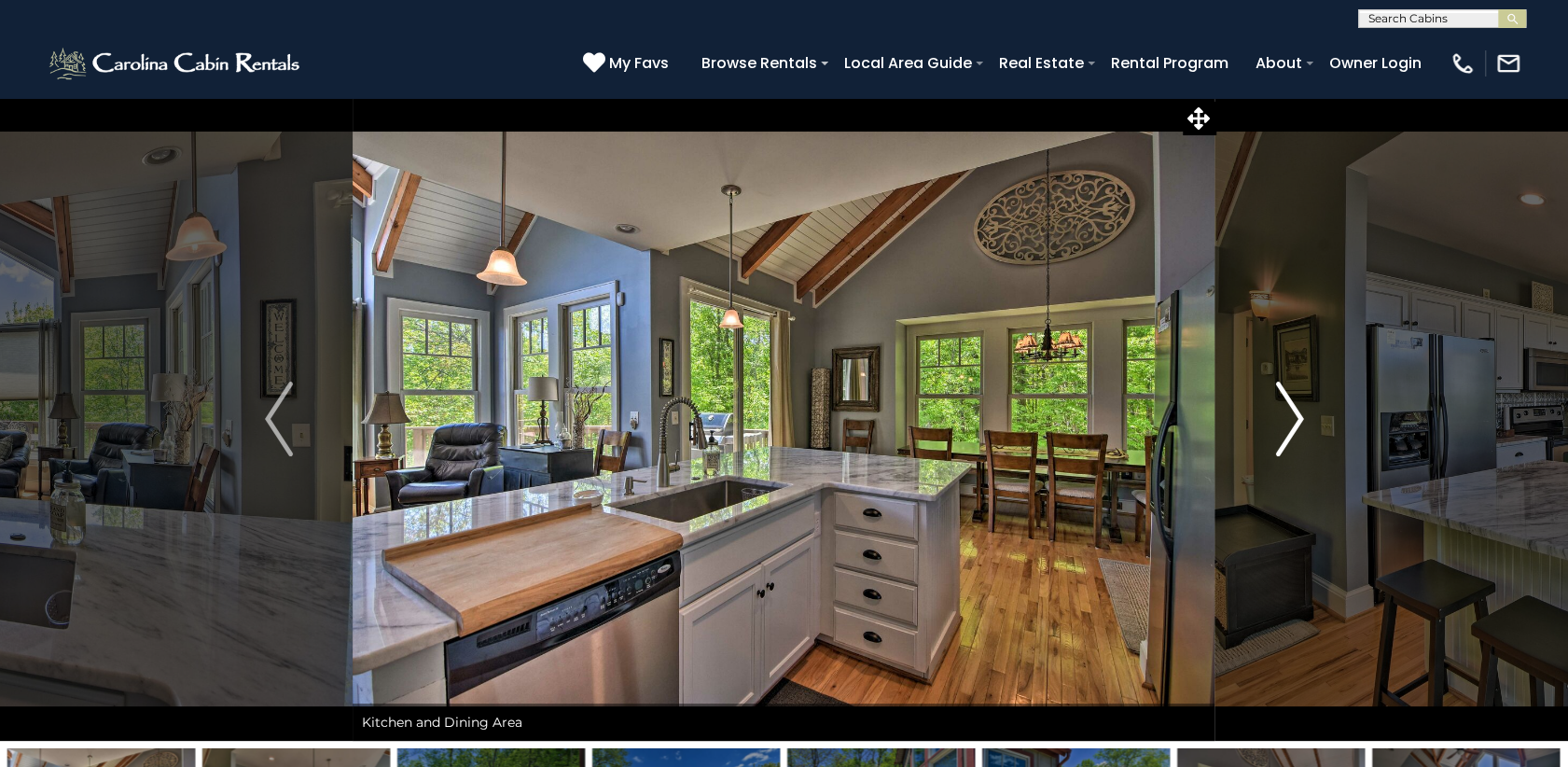
click at [1285, 408] on img "Next" at bounding box center [1289, 419] width 28 height 74
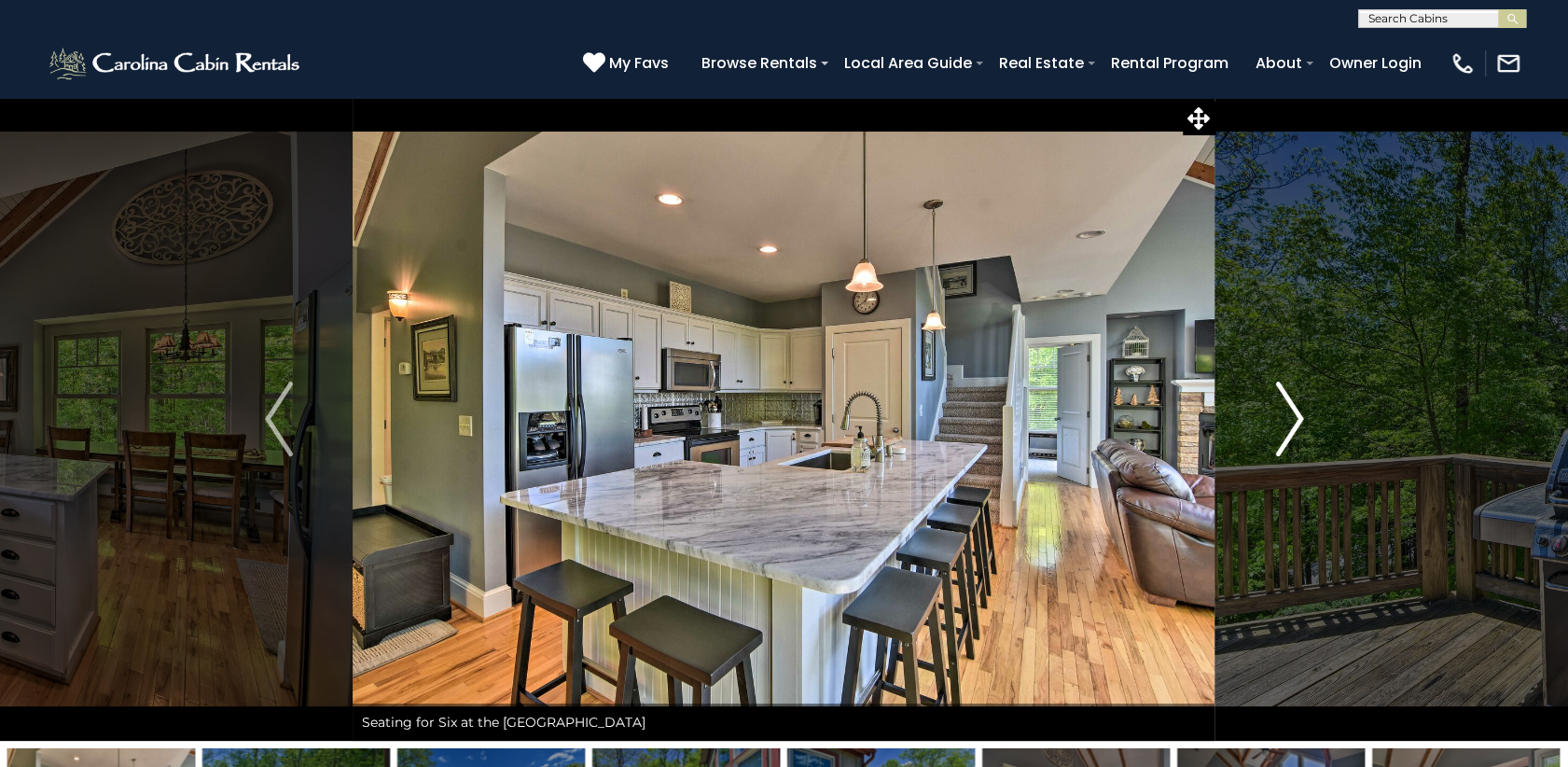
click at [1285, 408] on img "Next" at bounding box center [1289, 419] width 28 height 74
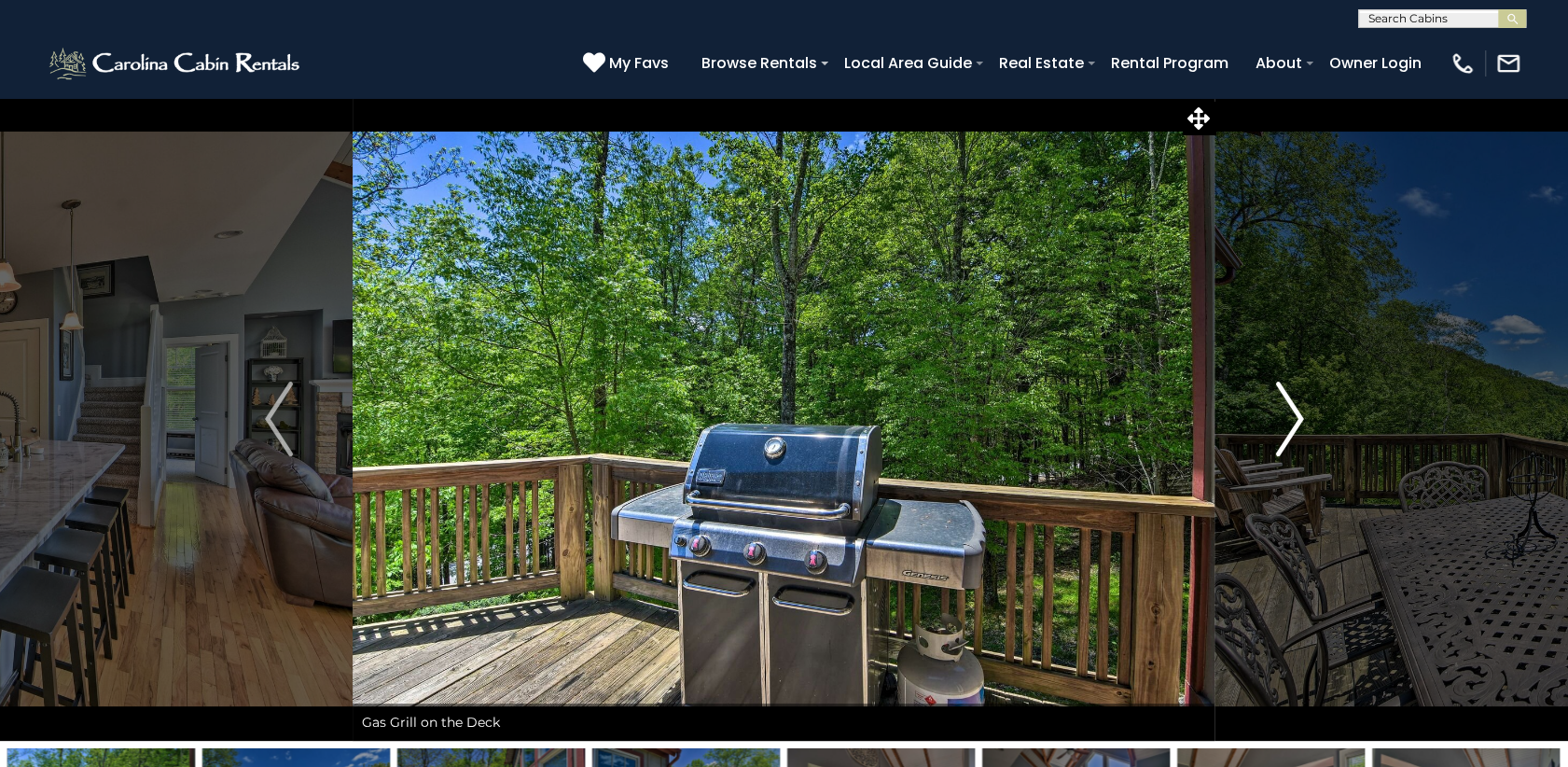
click at [1285, 408] on img "Next" at bounding box center [1289, 419] width 28 height 74
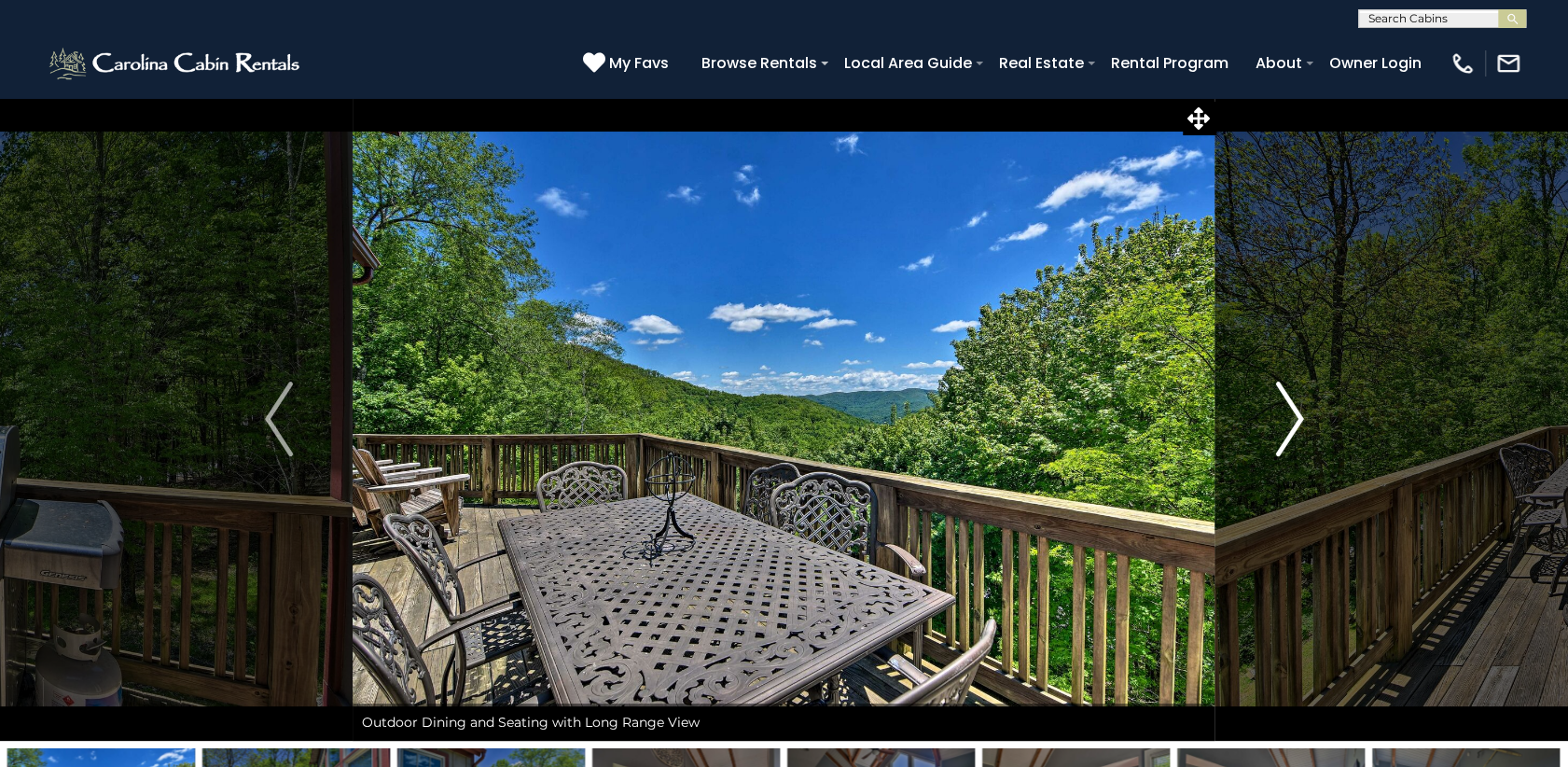
click at [1285, 408] on img "Next" at bounding box center [1289, 419] width 28 height 74
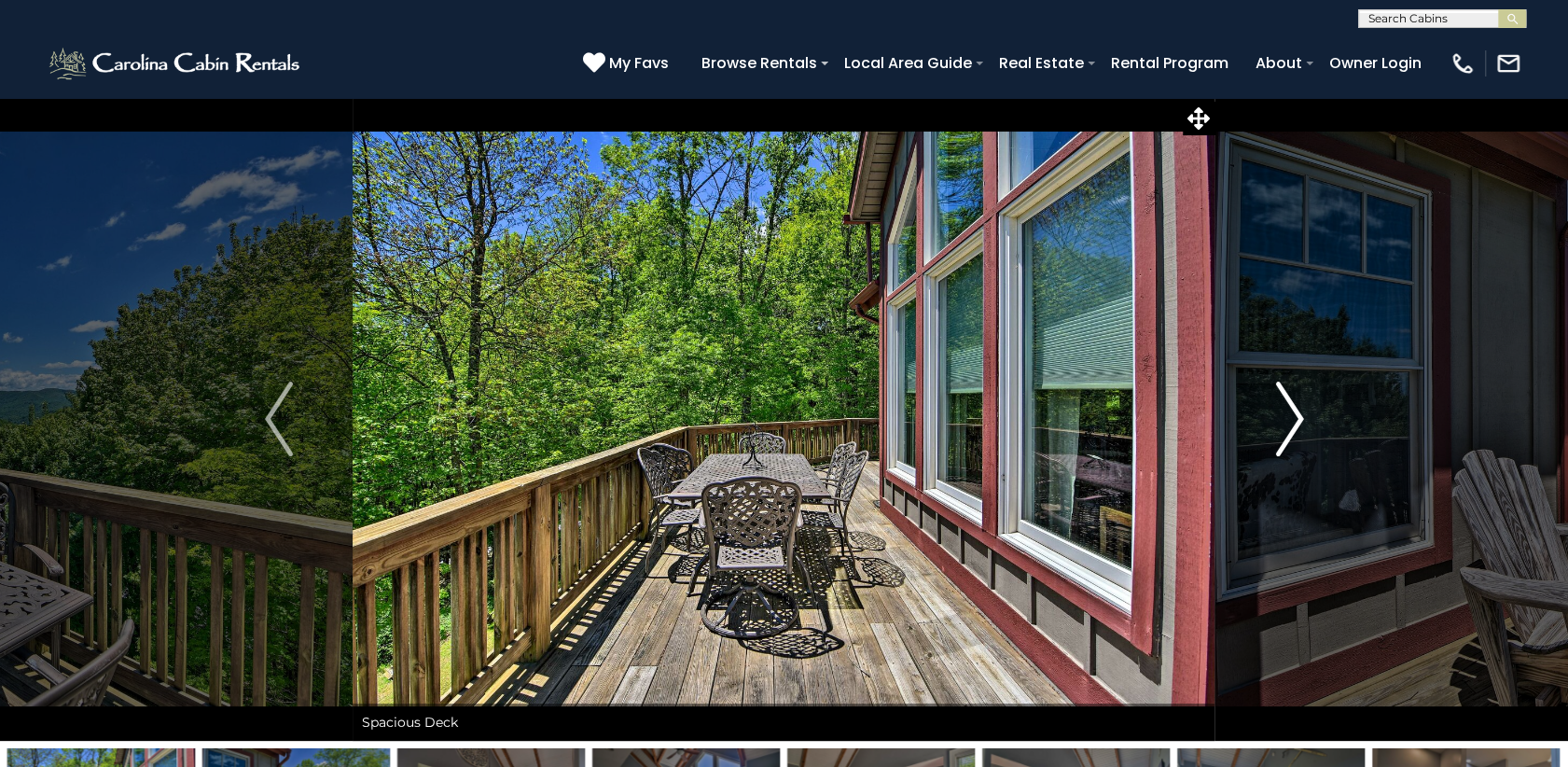
click at [1285, 408] on img "Next" at bounding box center [1289, 419] width 28 height 74
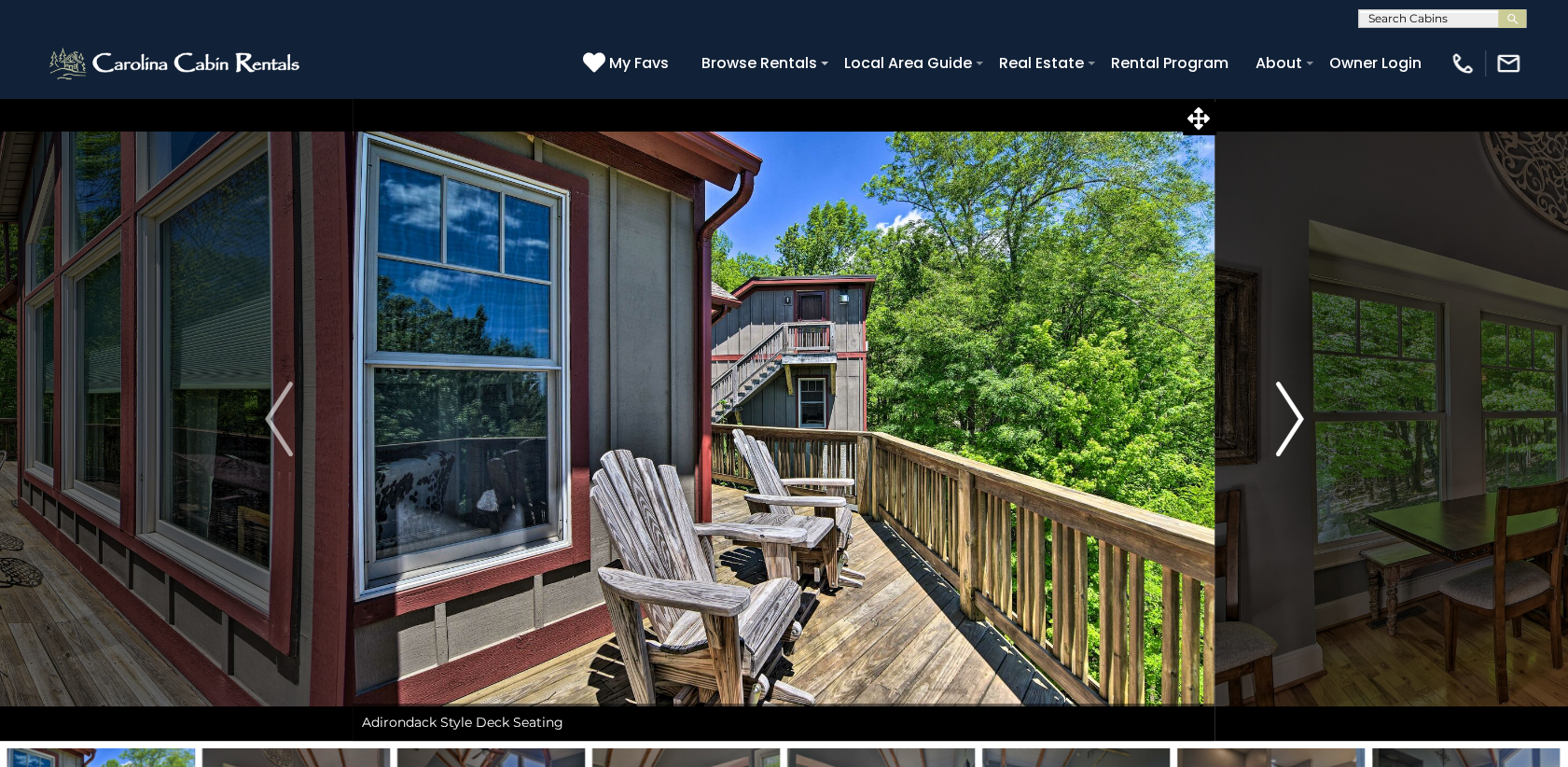
click at [1285, 408] on img "Next" at bounding box center [1289, 419] width 28 height 74
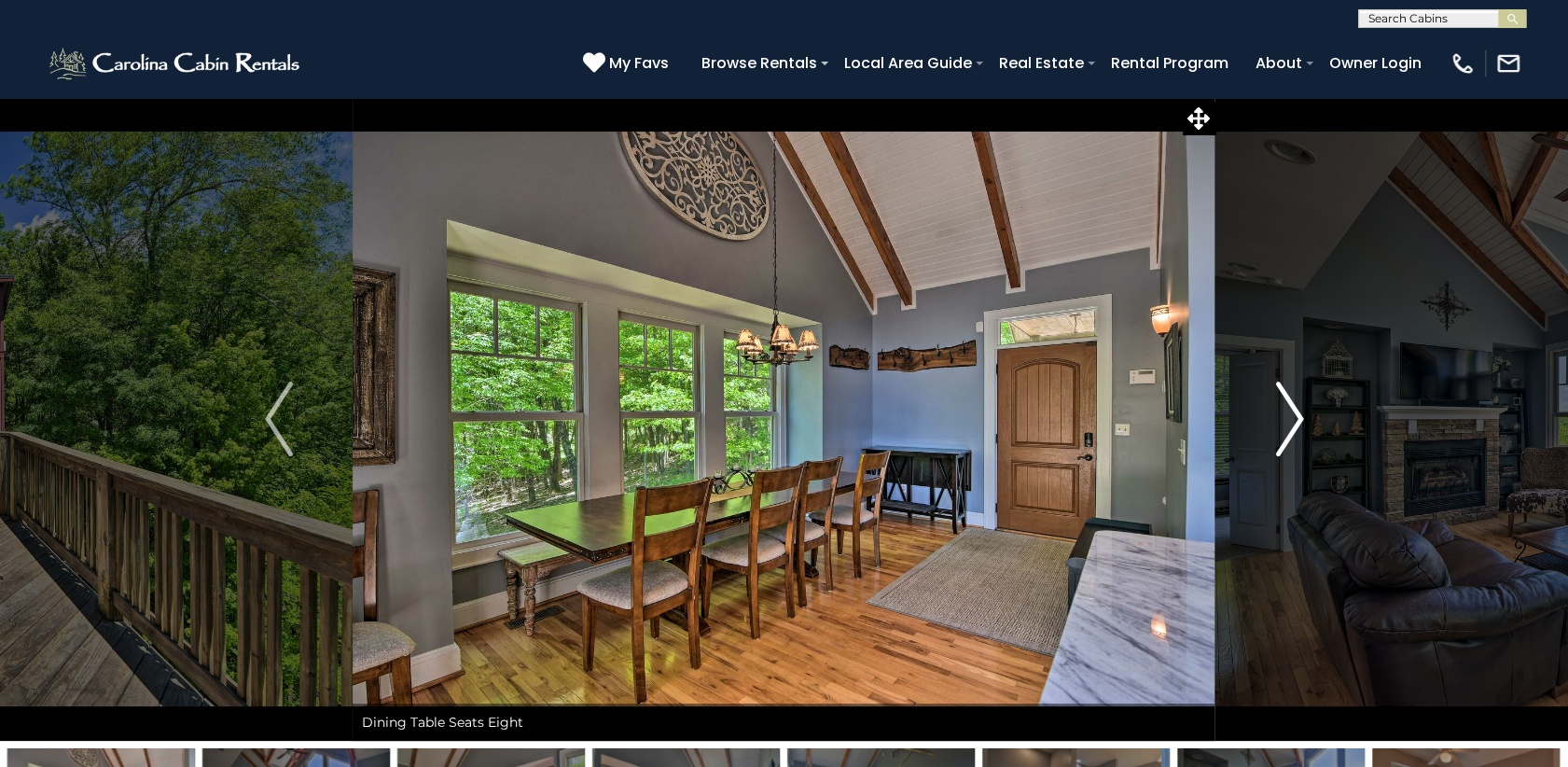
click at [1285, 408] on img "Next" at bounding box center [1289, 419] width 28 height 74
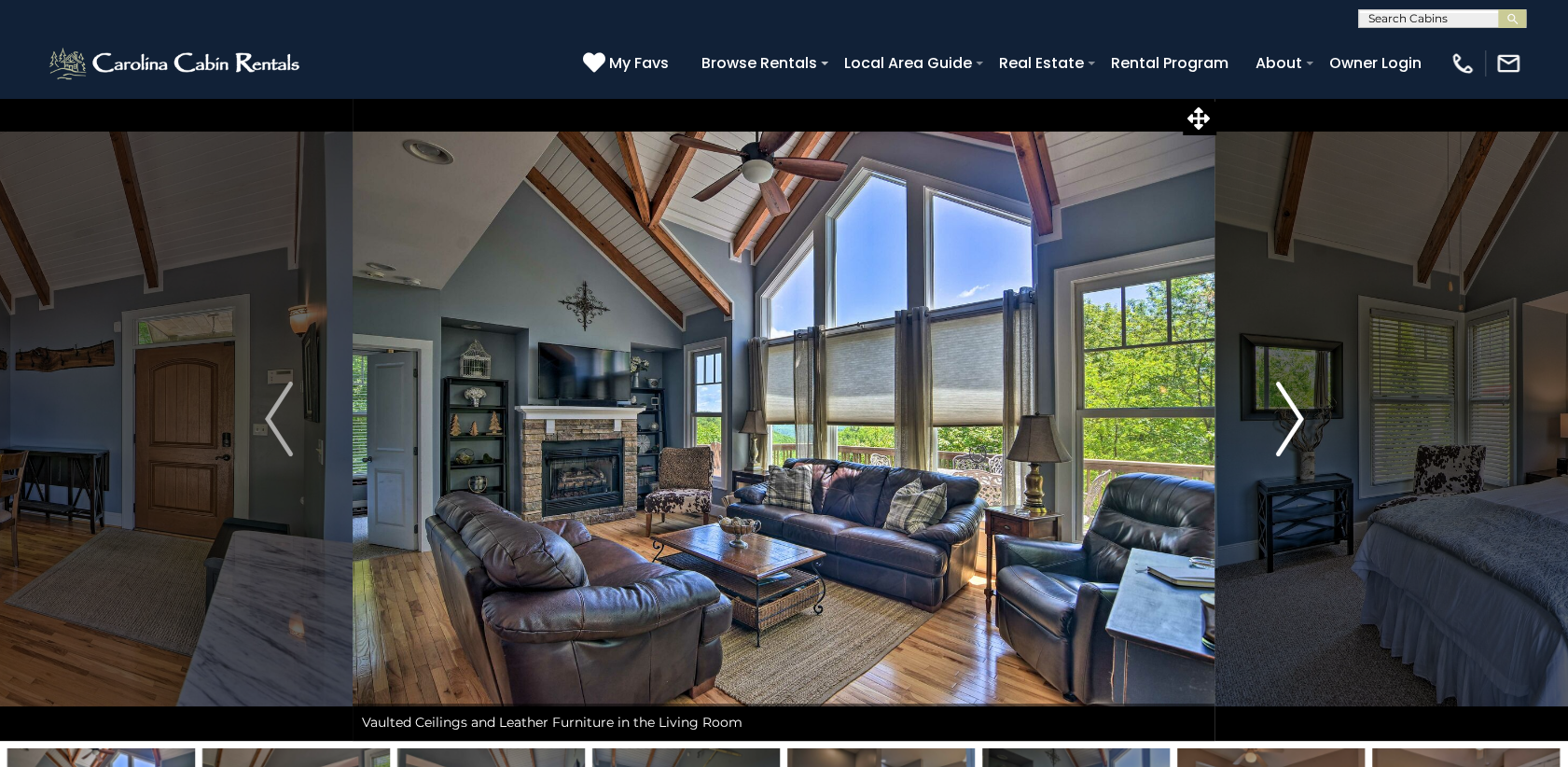
click at [1285, 408] on img "Next" at bounding box center [1289, 419] width 28 height 74
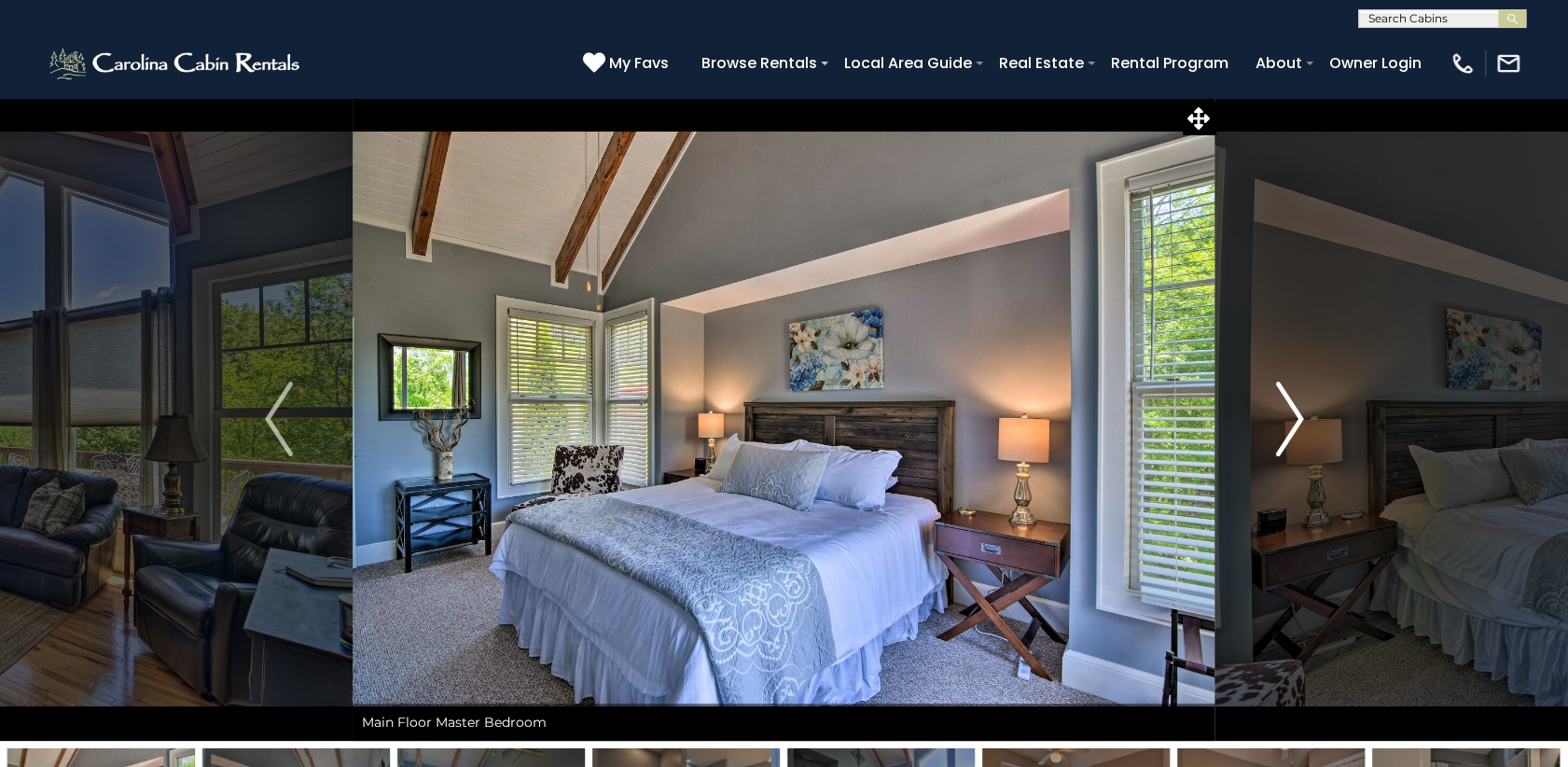
click at [1285, 408] on img "Next" at bounding box center [1289, 419] width 28 height 74
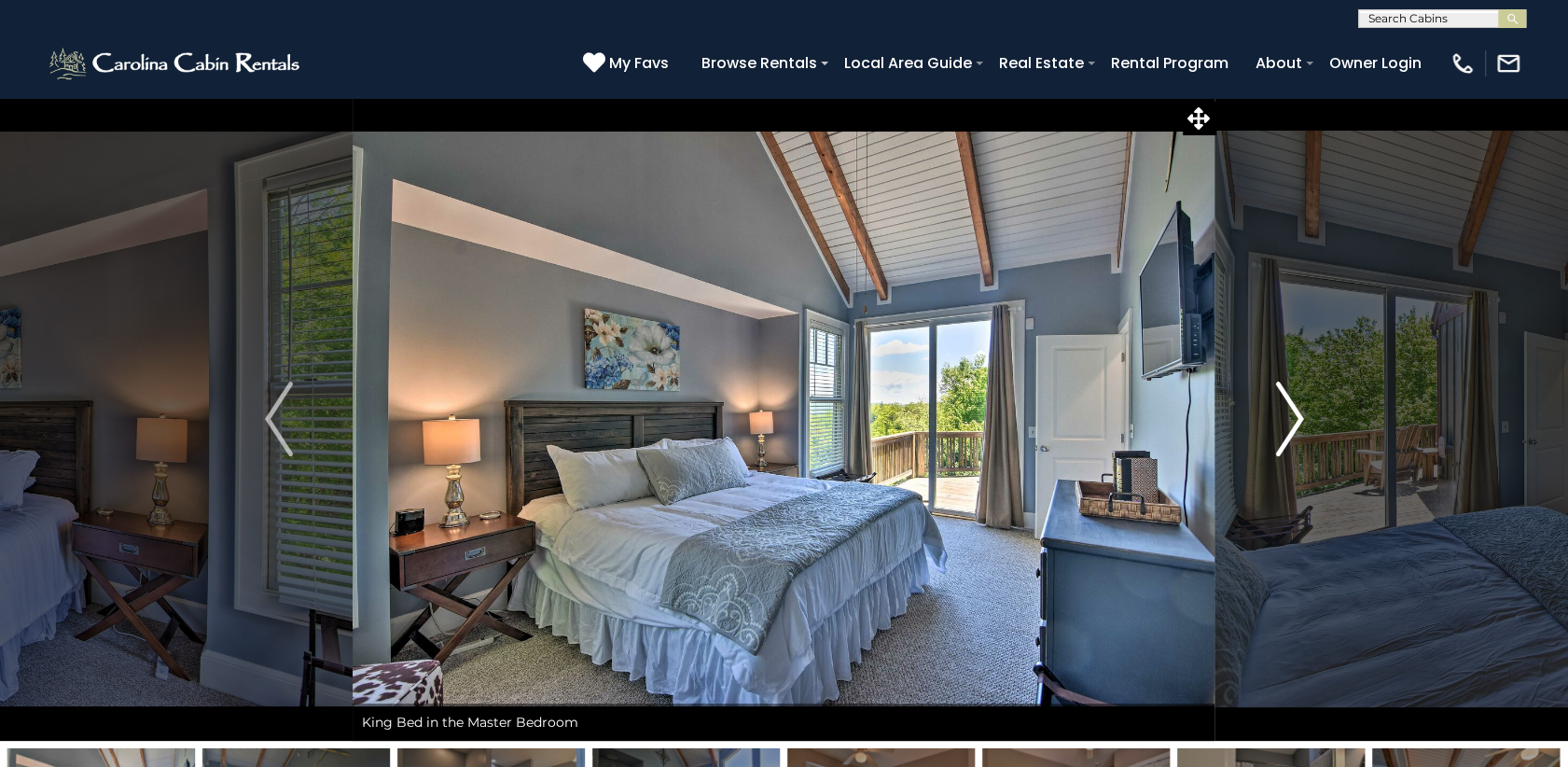
click at [1285, 408] on img "Next" at bounding box center [1289, 419] width 28 height 74
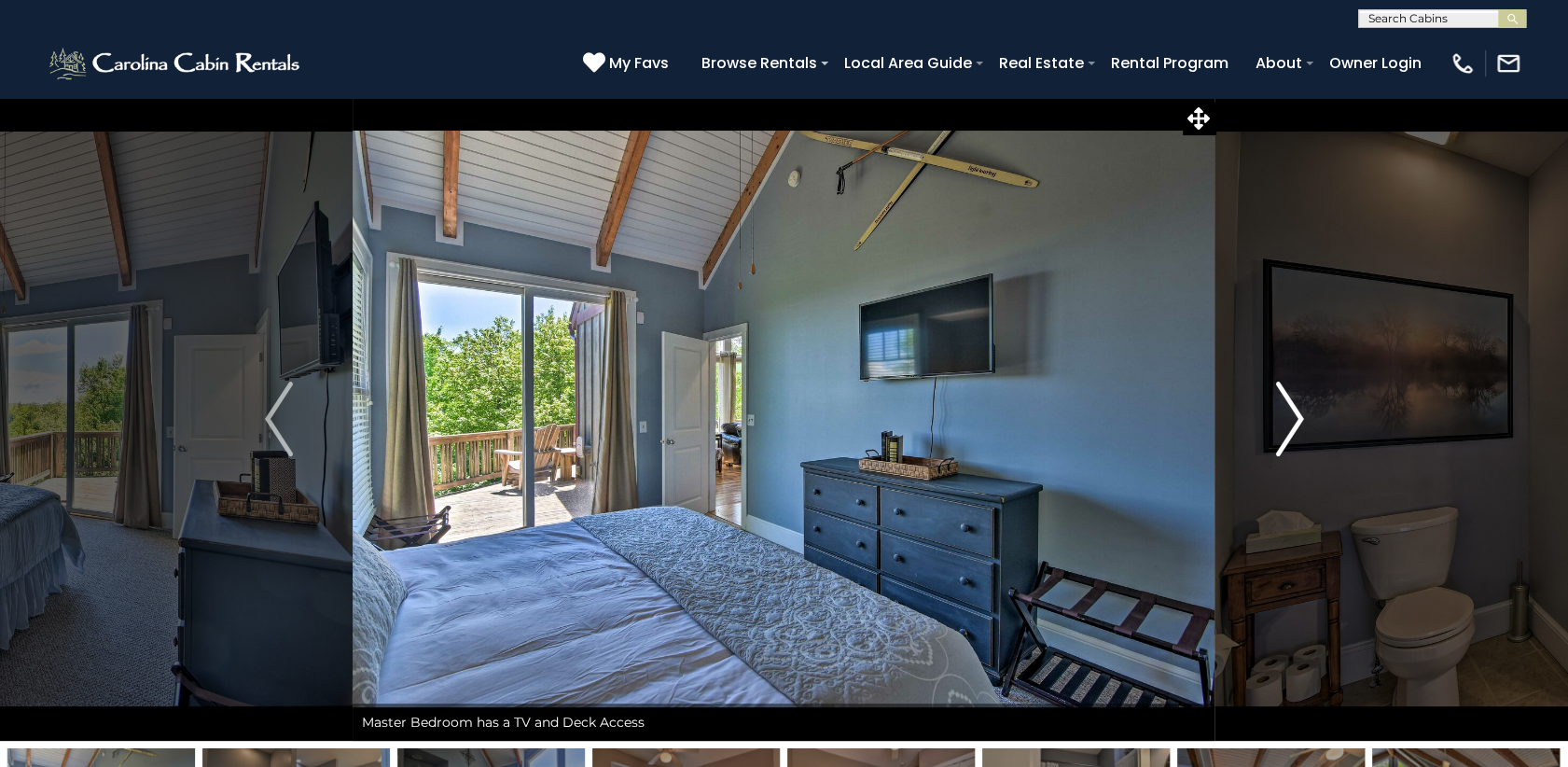
click at [1285, 408] on img "Next" at bounding box center [1289, 419] width 28 height 74
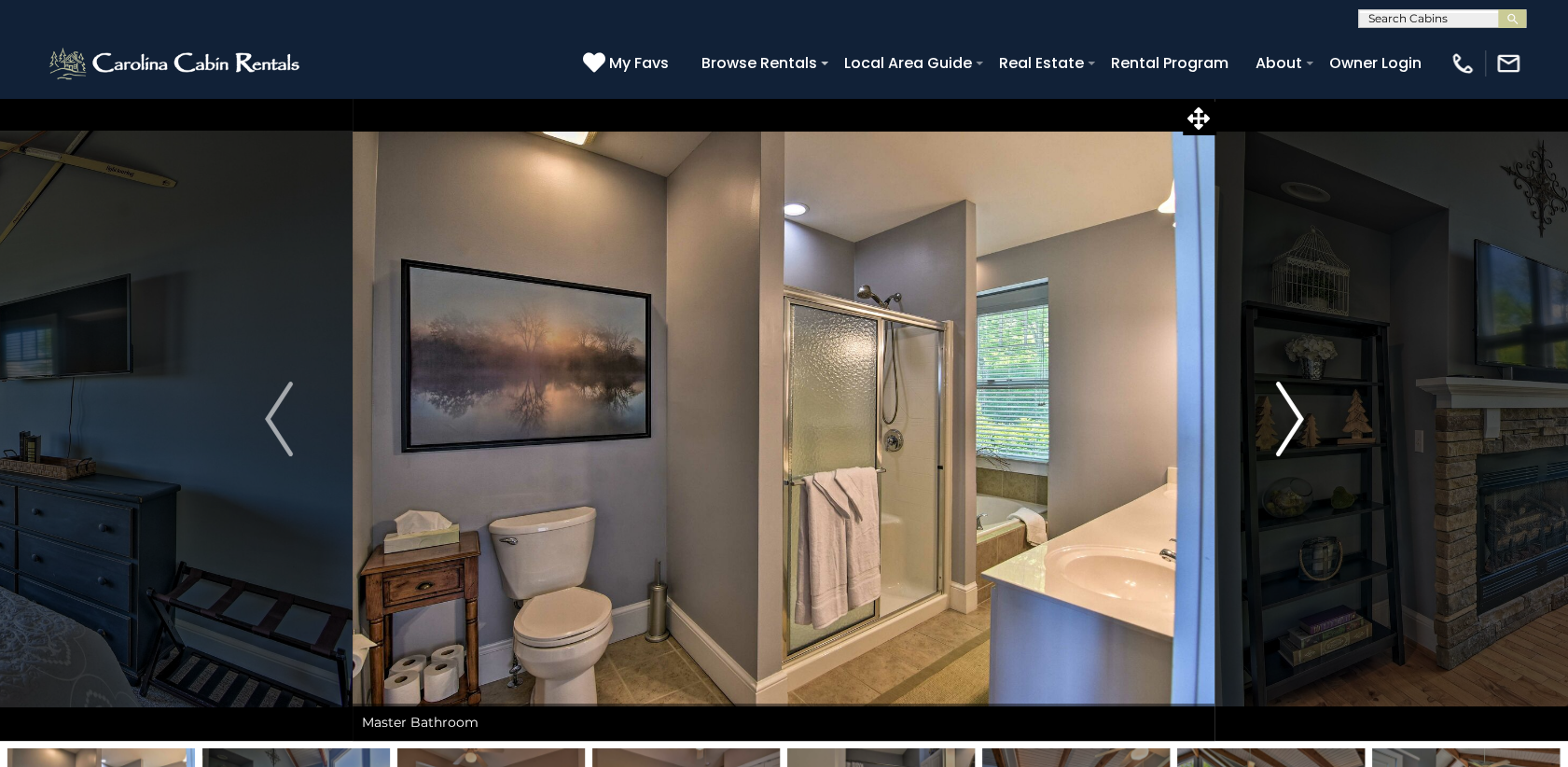
click at [1285, 408] on img "Next" at bounding box center [1289, 419] width 28 height 74
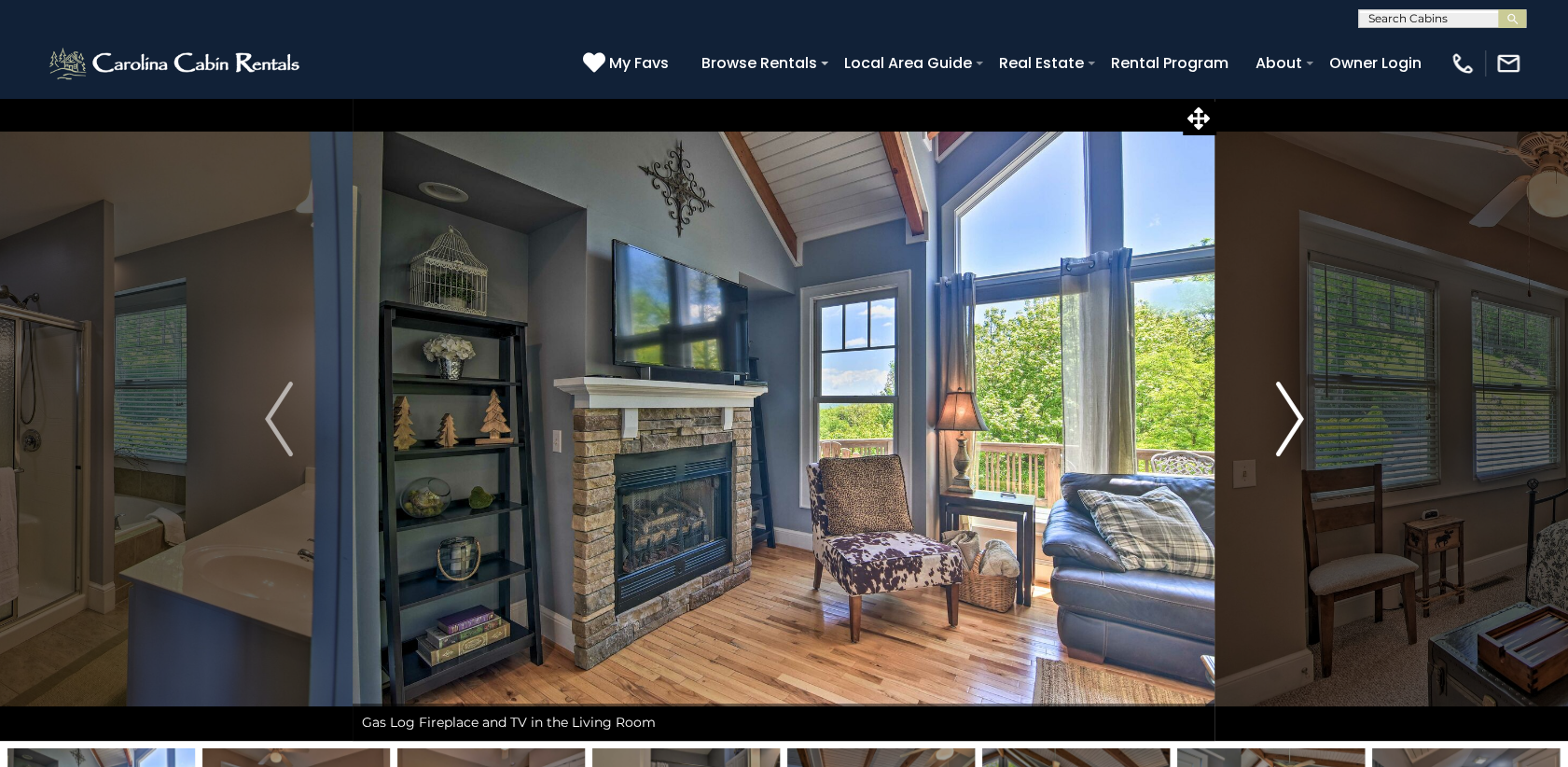
click at [1285, 408] on img "Next" at bounding box center [1289, 419] width 28 height 74
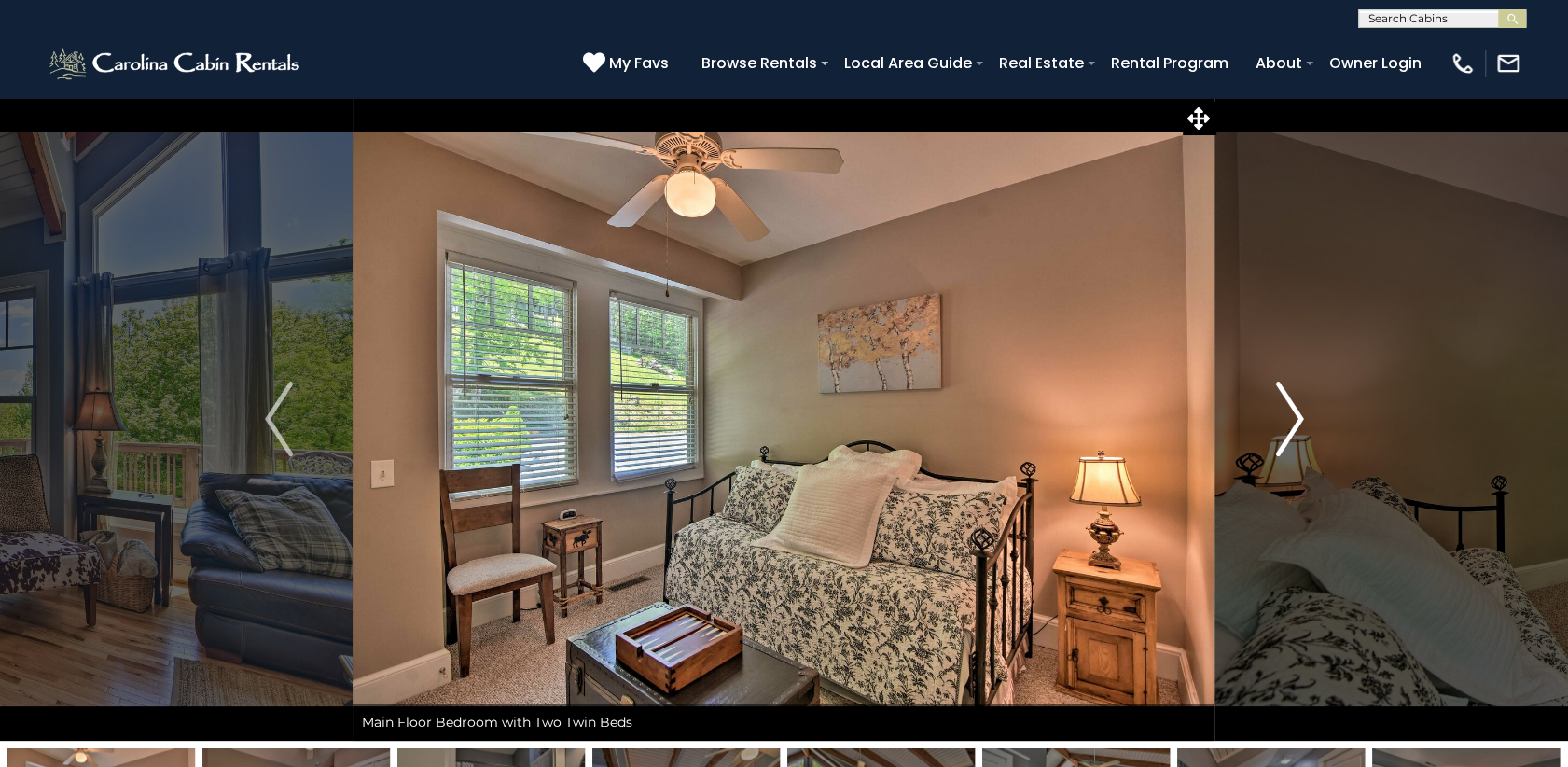
click at [1285, 408] on img "Next" at bounding box center [1289, 419] width 28 height 74
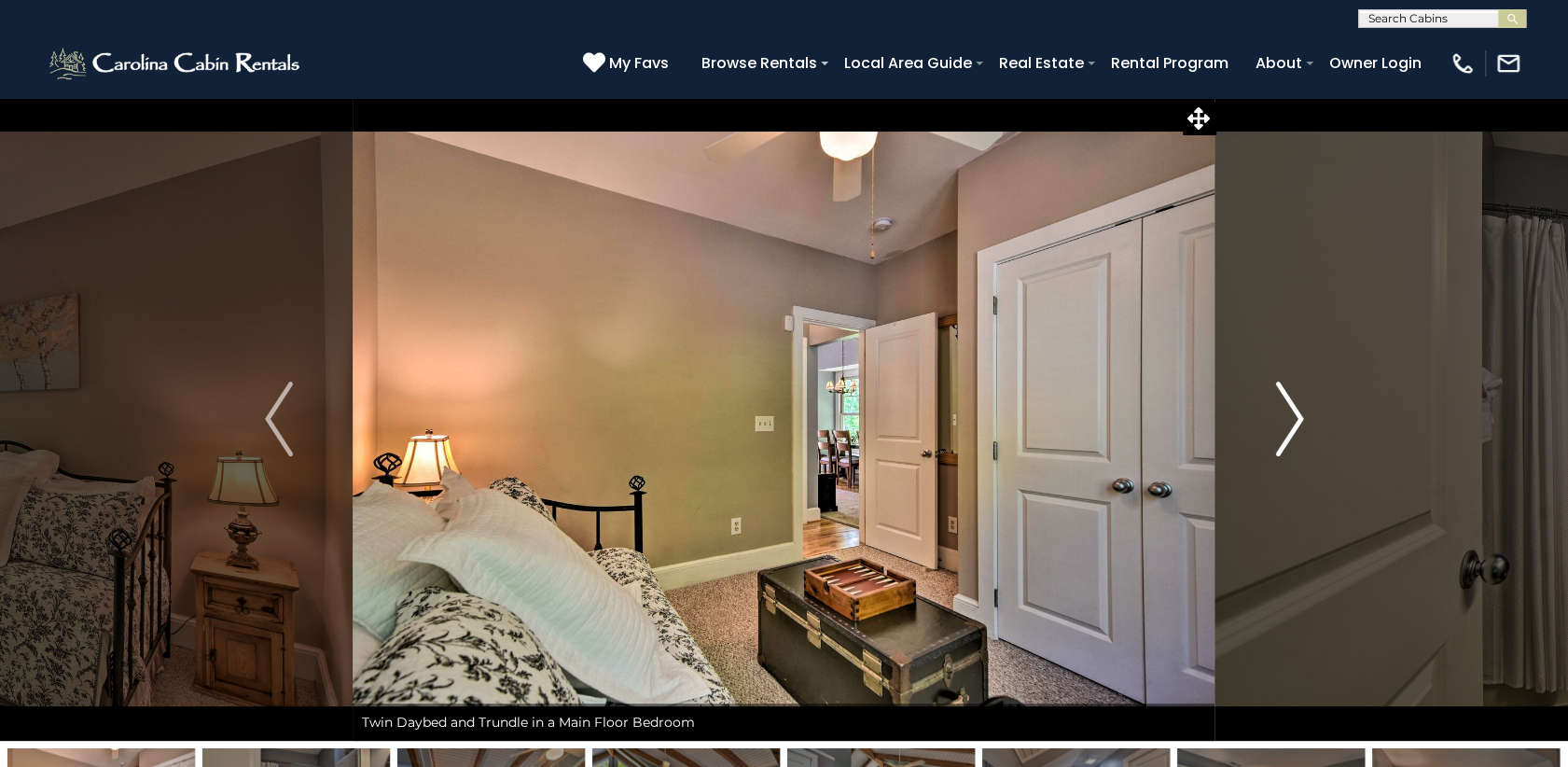
click at [1285, 408] on img "Next" at bounding box center [1289, 419] width 28 height 74
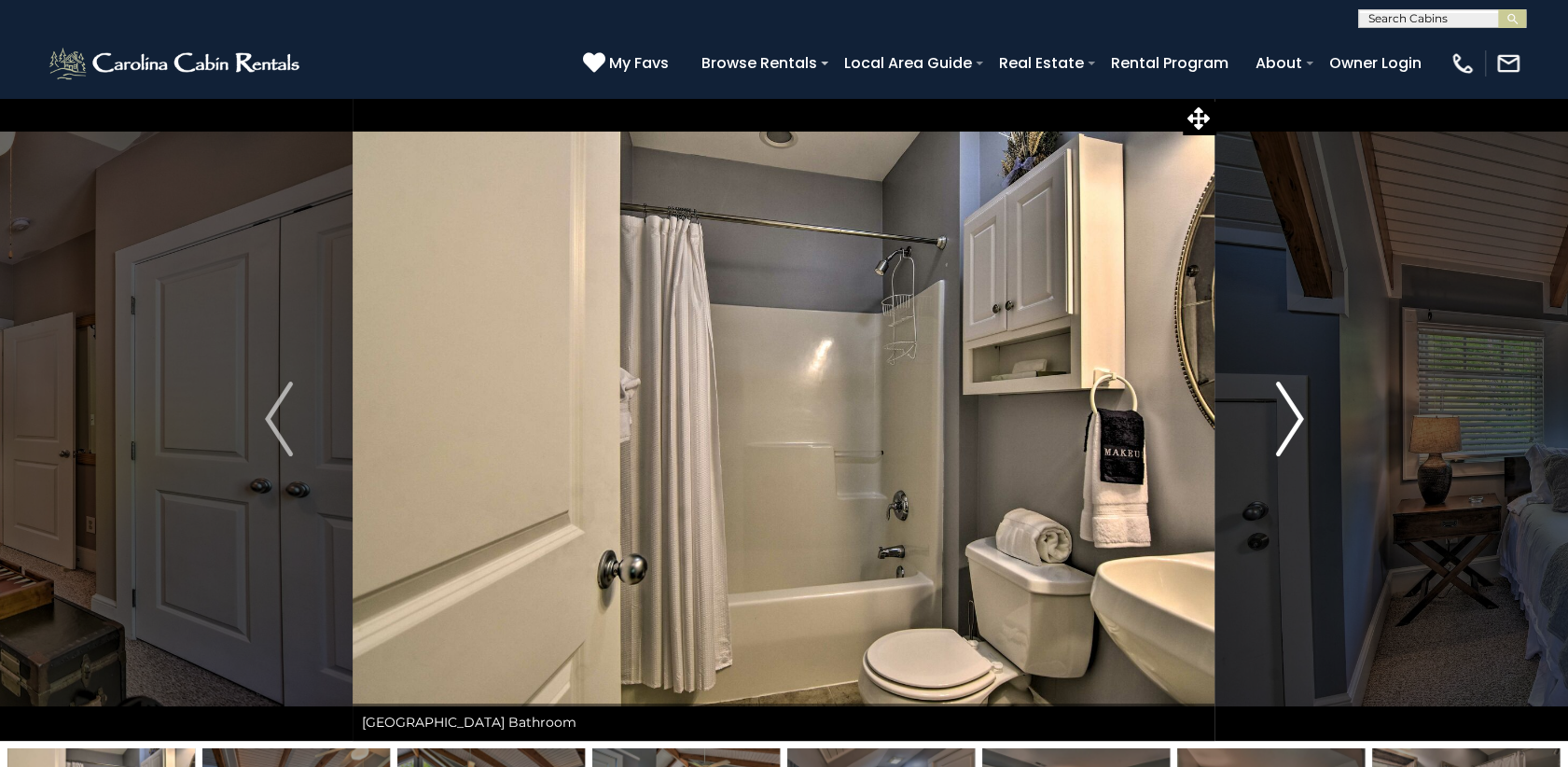
click at [1285, 408] on img "Next" at bounding box center [1289, 419] width 28 height 74
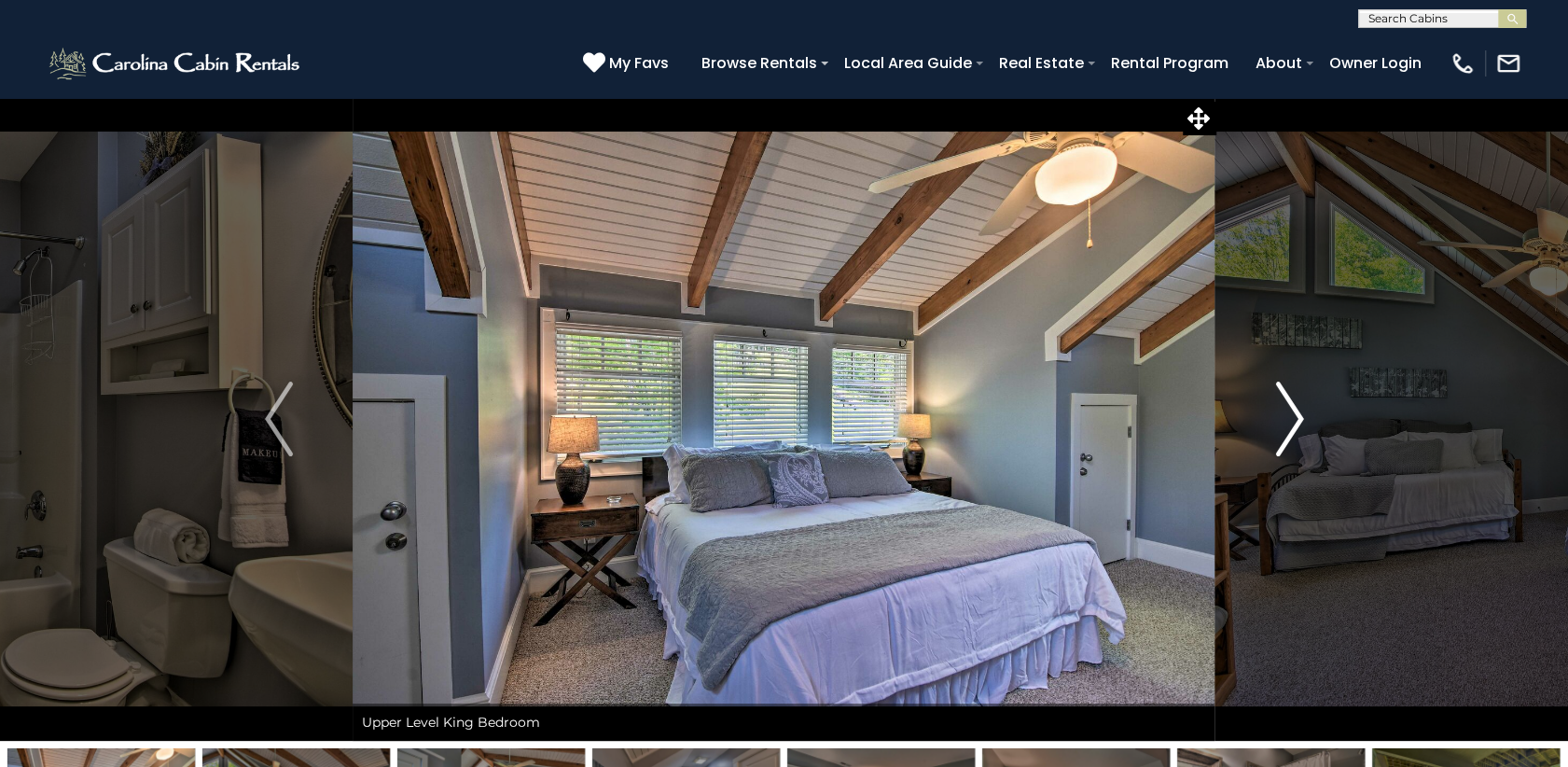
click at [1285, 408] on img "Next" at bounding box center [1289, 419] width 28 height 74
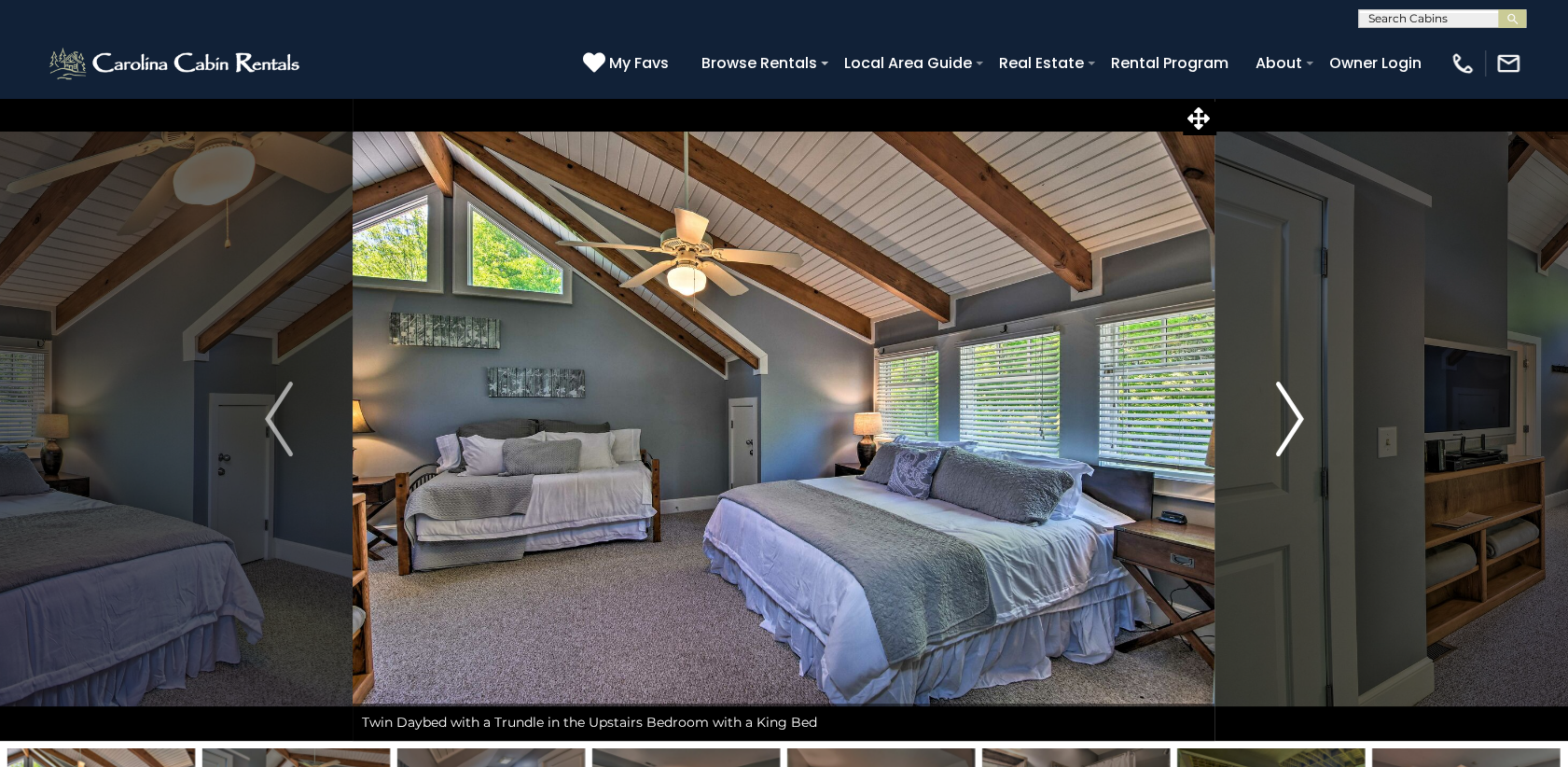
click at [1285, 408] on img "Next" at bounding box center [1289, 419] width 28 height 74
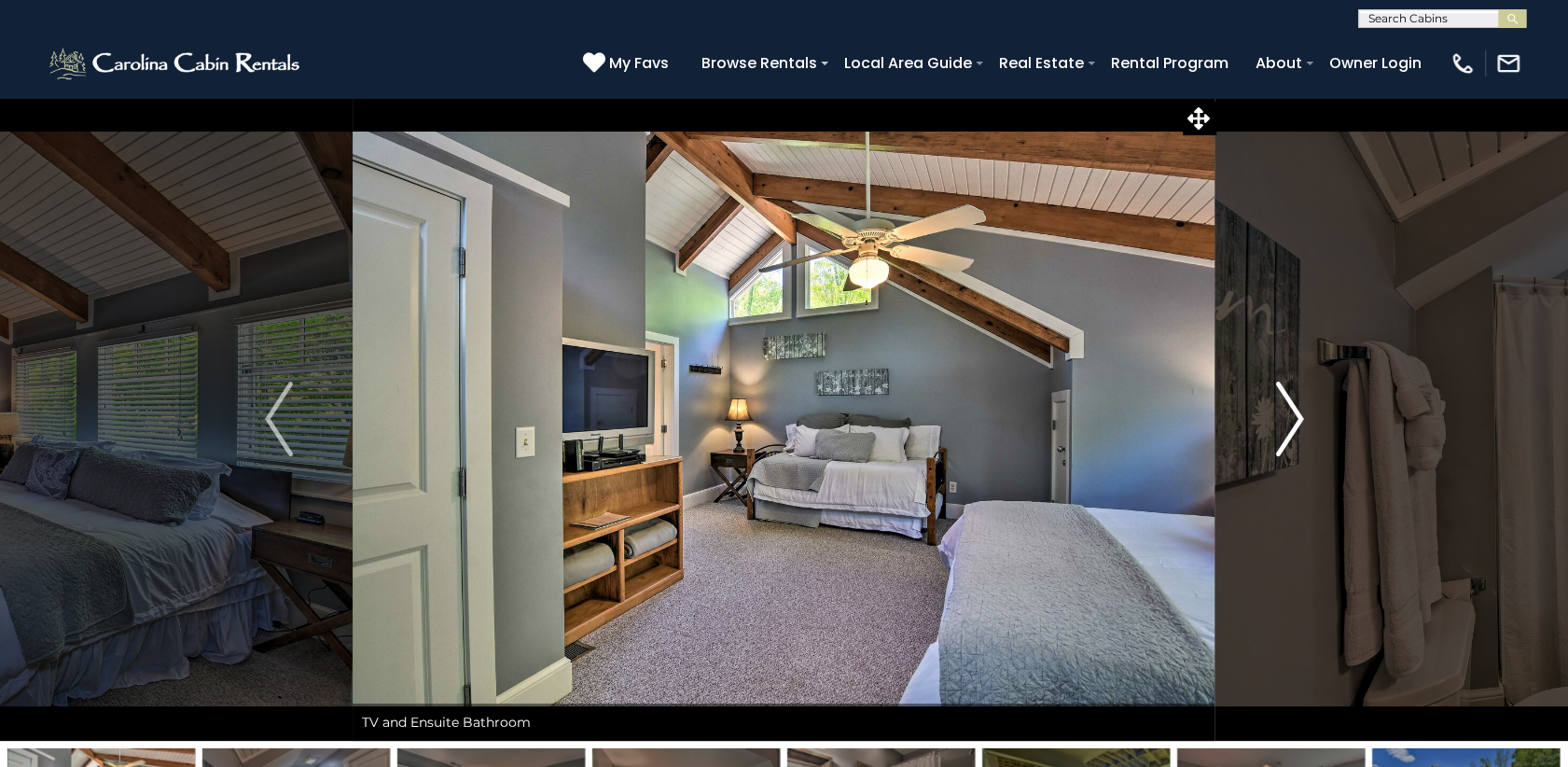
click at [1285, 408] on img "Next" at bounding box center [1289, 419] width 28 height 74
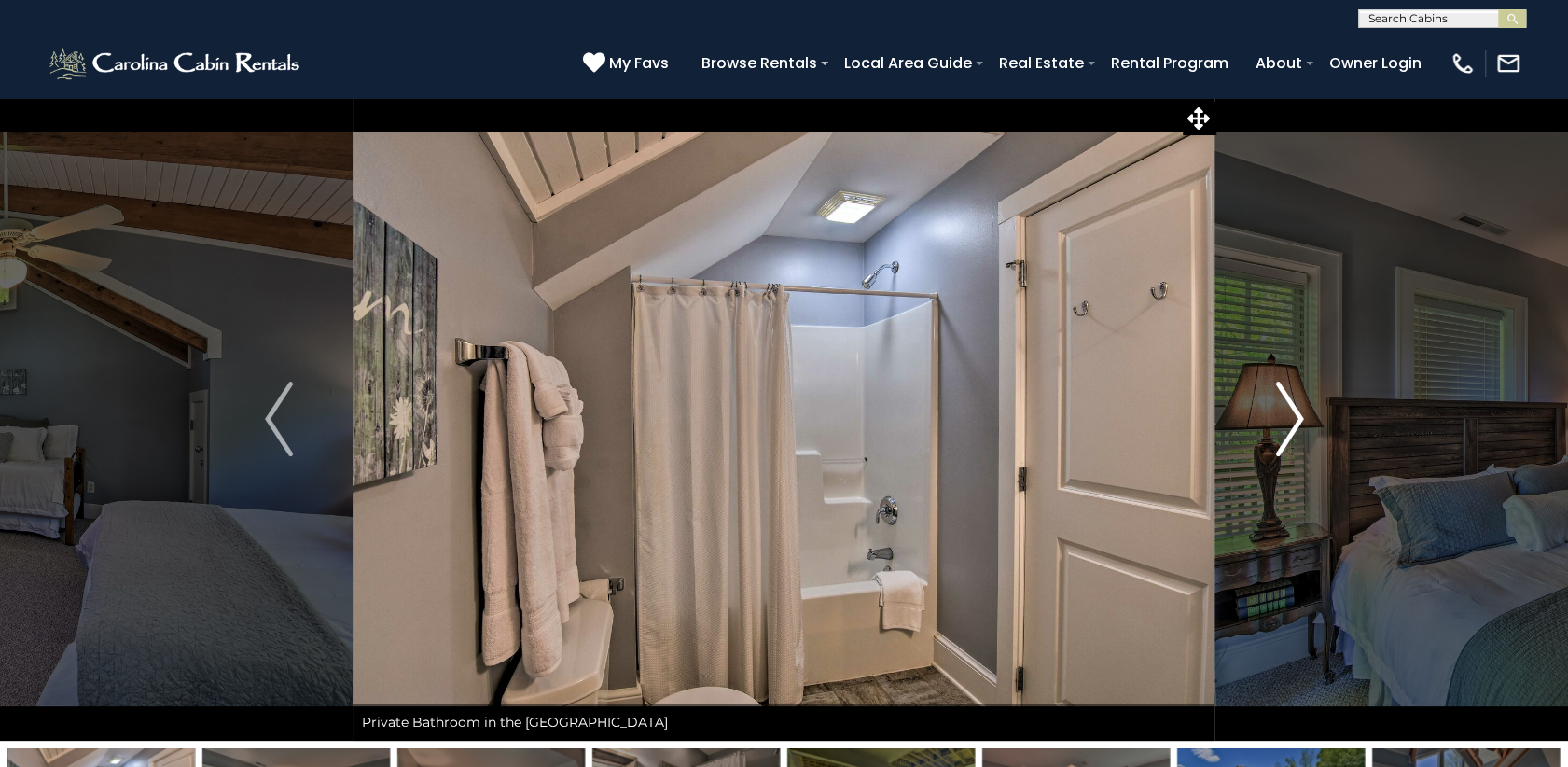
click at [1285, 408] on img "Next" at bounding box center [1289, 419] width 28 height 74
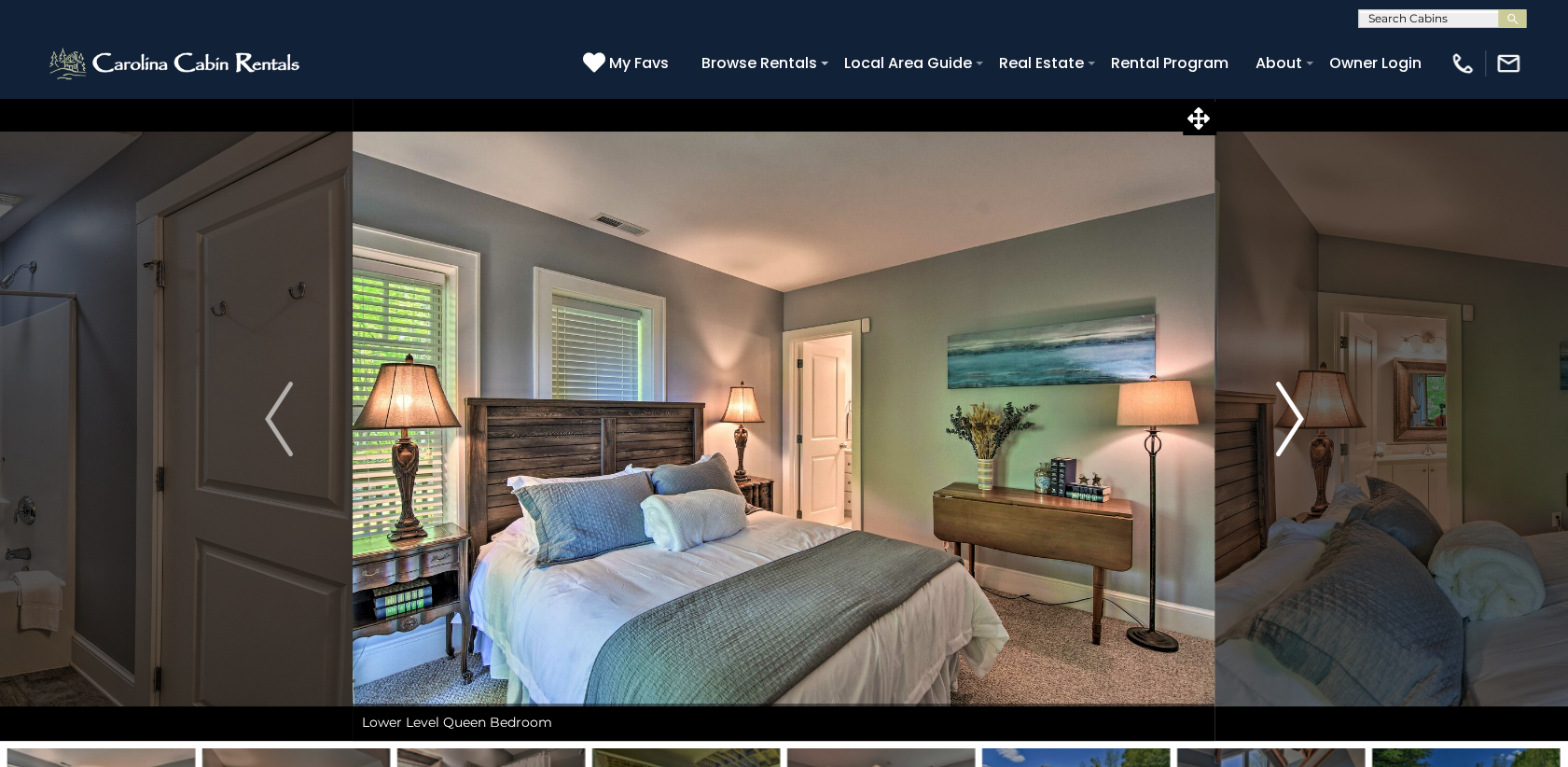
click at [1285, 408] on img "Next" at bounding box center [1289, 419] width 28 height 74
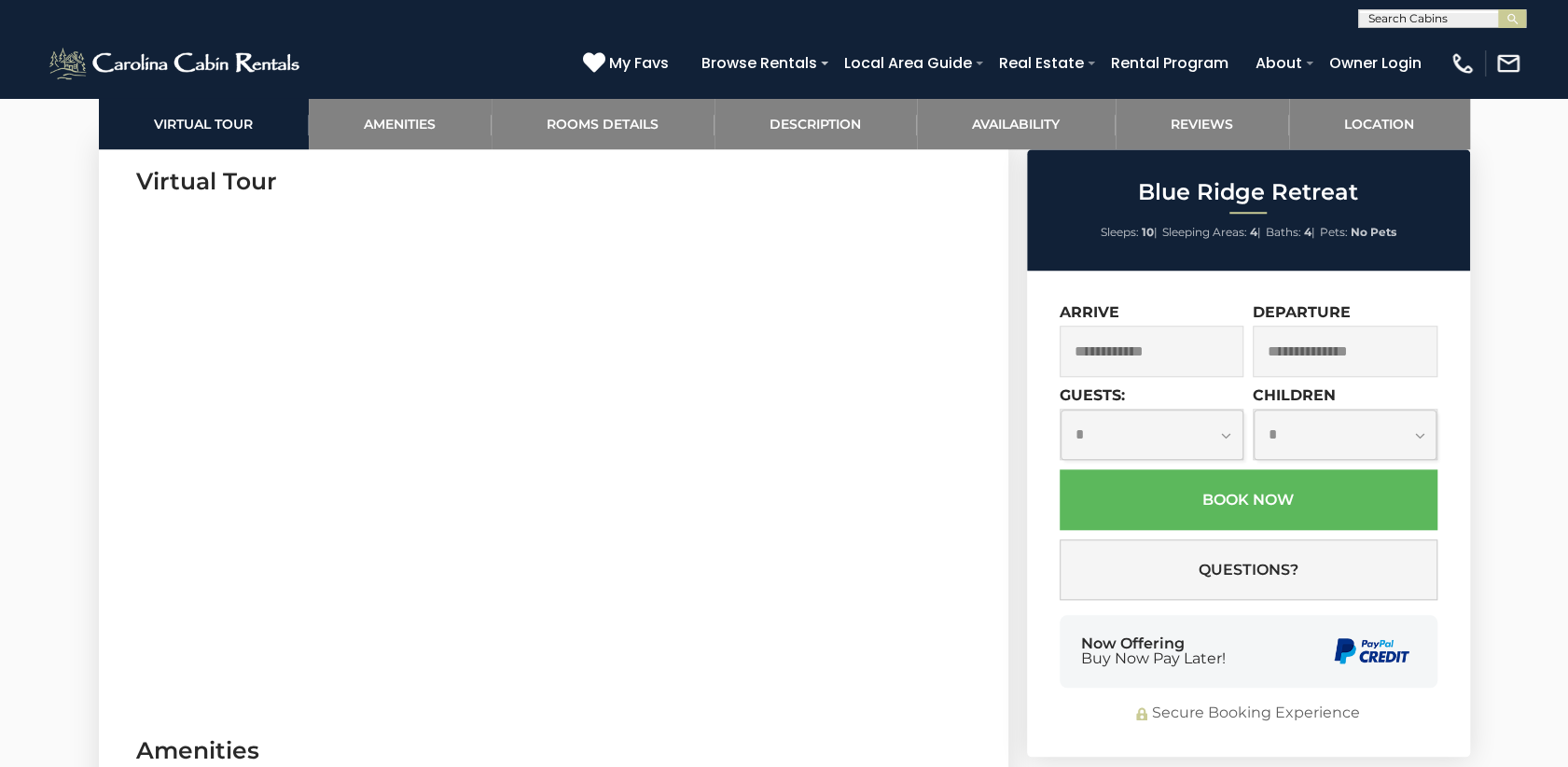
scroll to position [934, 0]
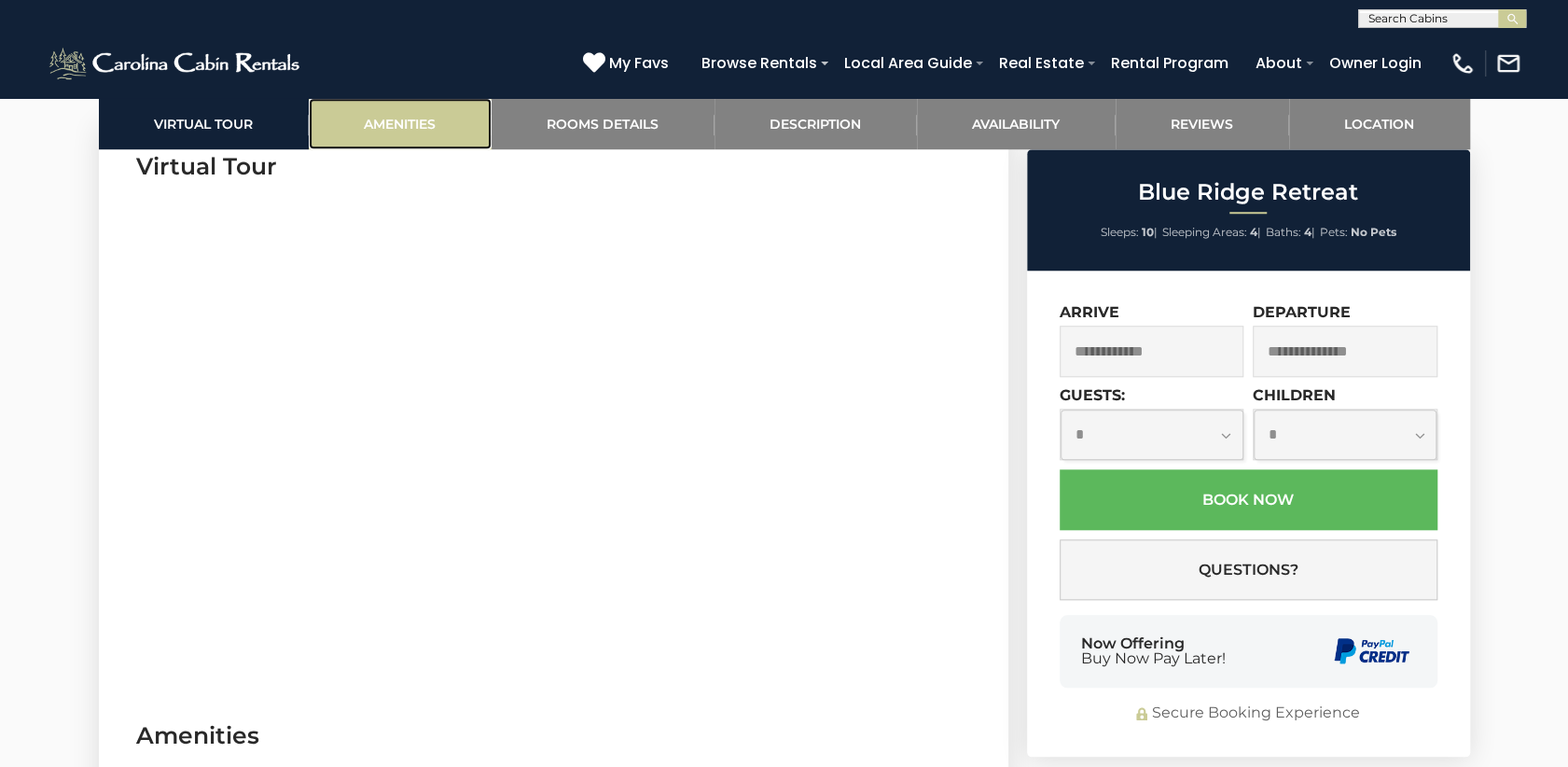
click at [409, 124] on link "Amenities" at bounding box center [400, 124] width 182 height 52
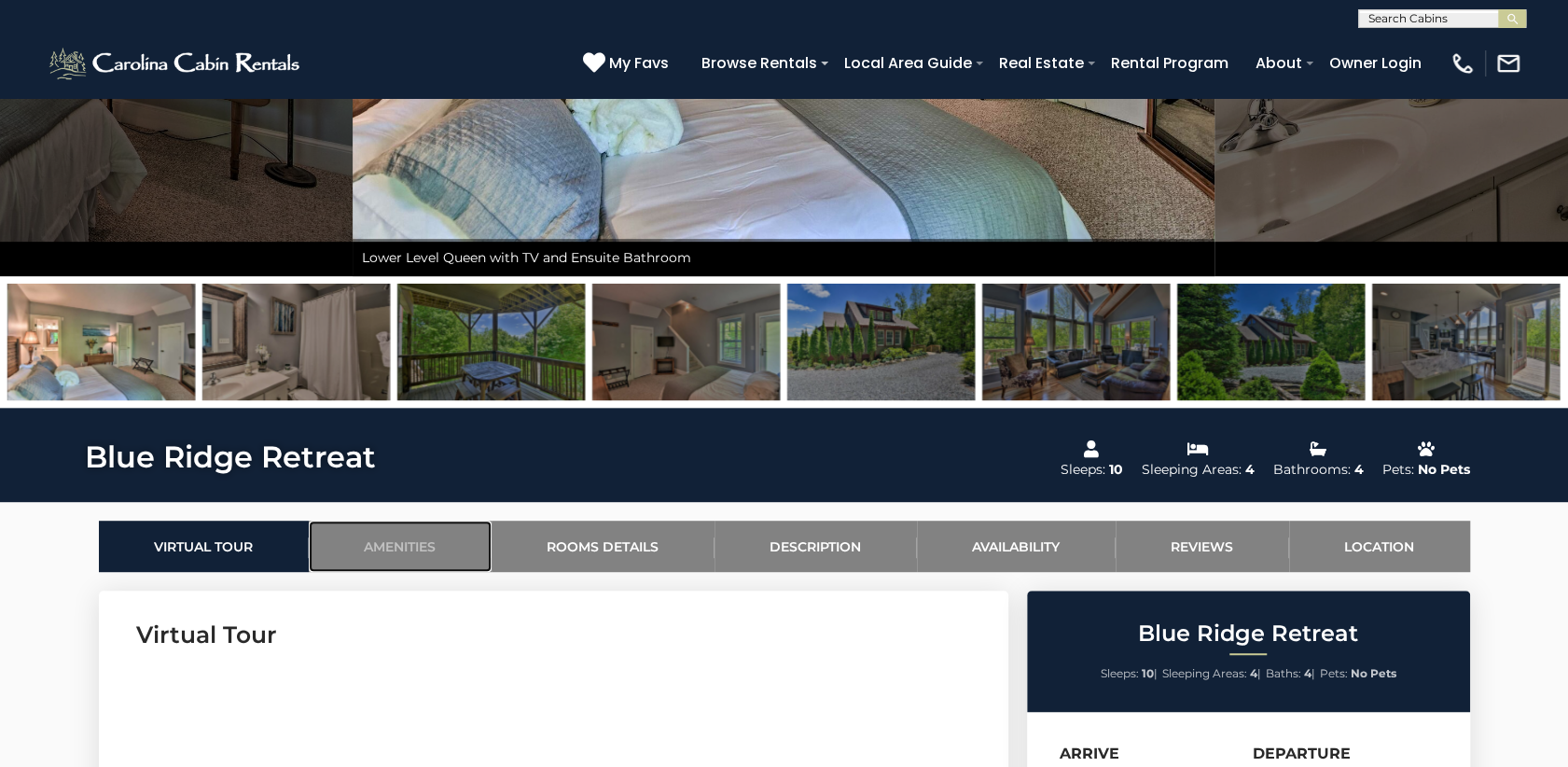
scroll to position [560, 0]
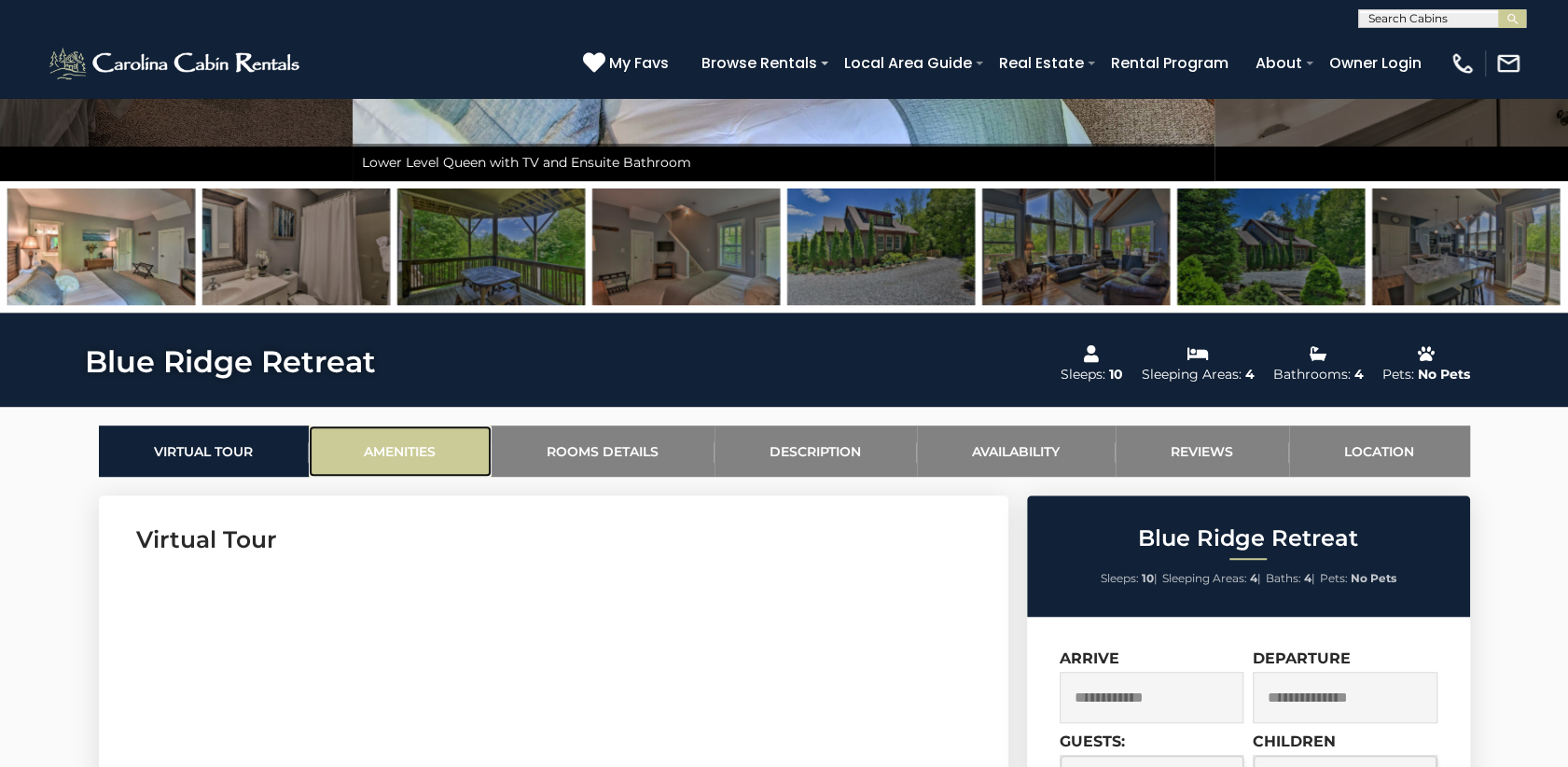
click at [396, 455] on link "Amenities" at bounding box center [400, 451] width 182 height 52
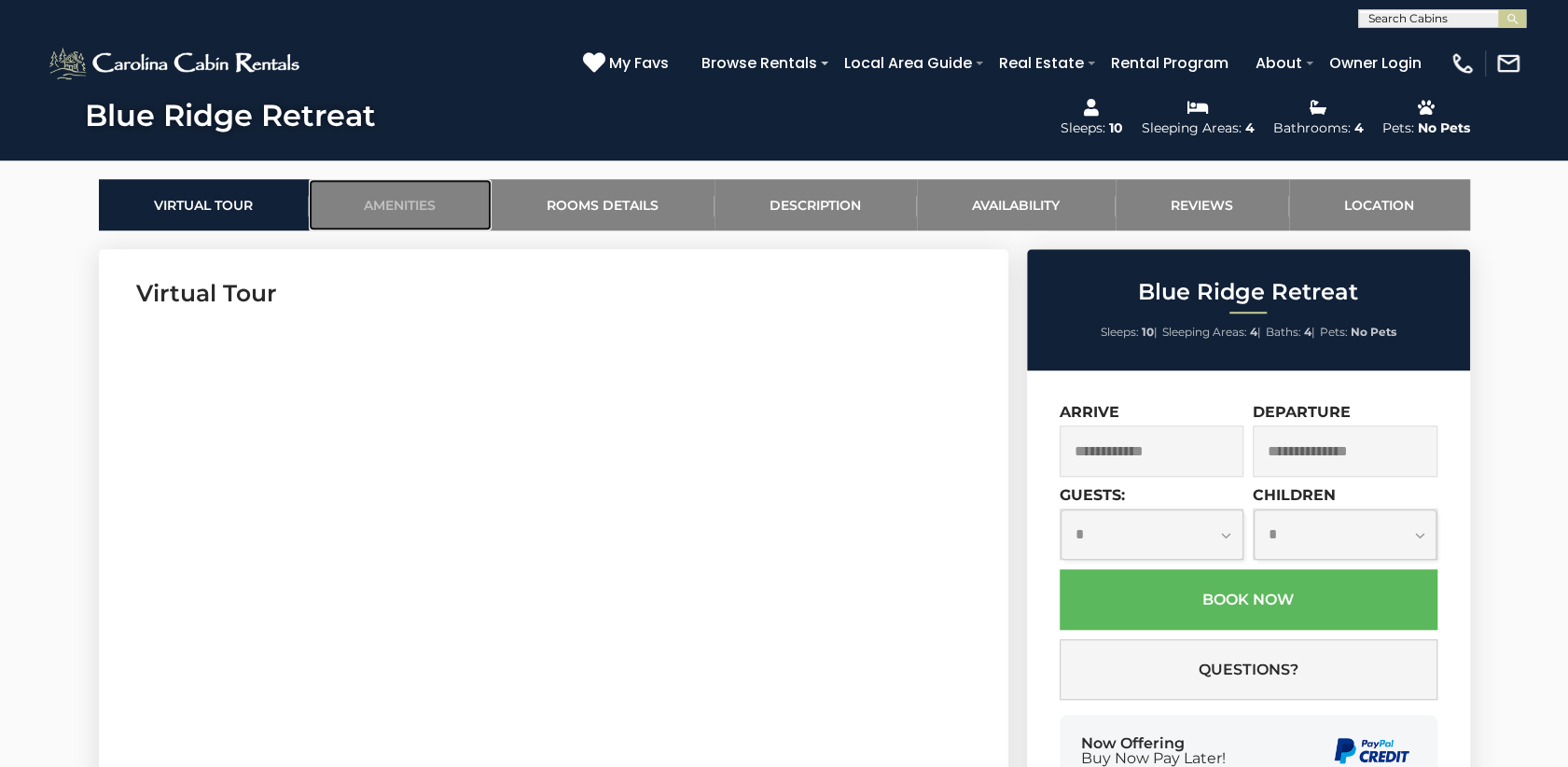
scroll to position [552, 0]
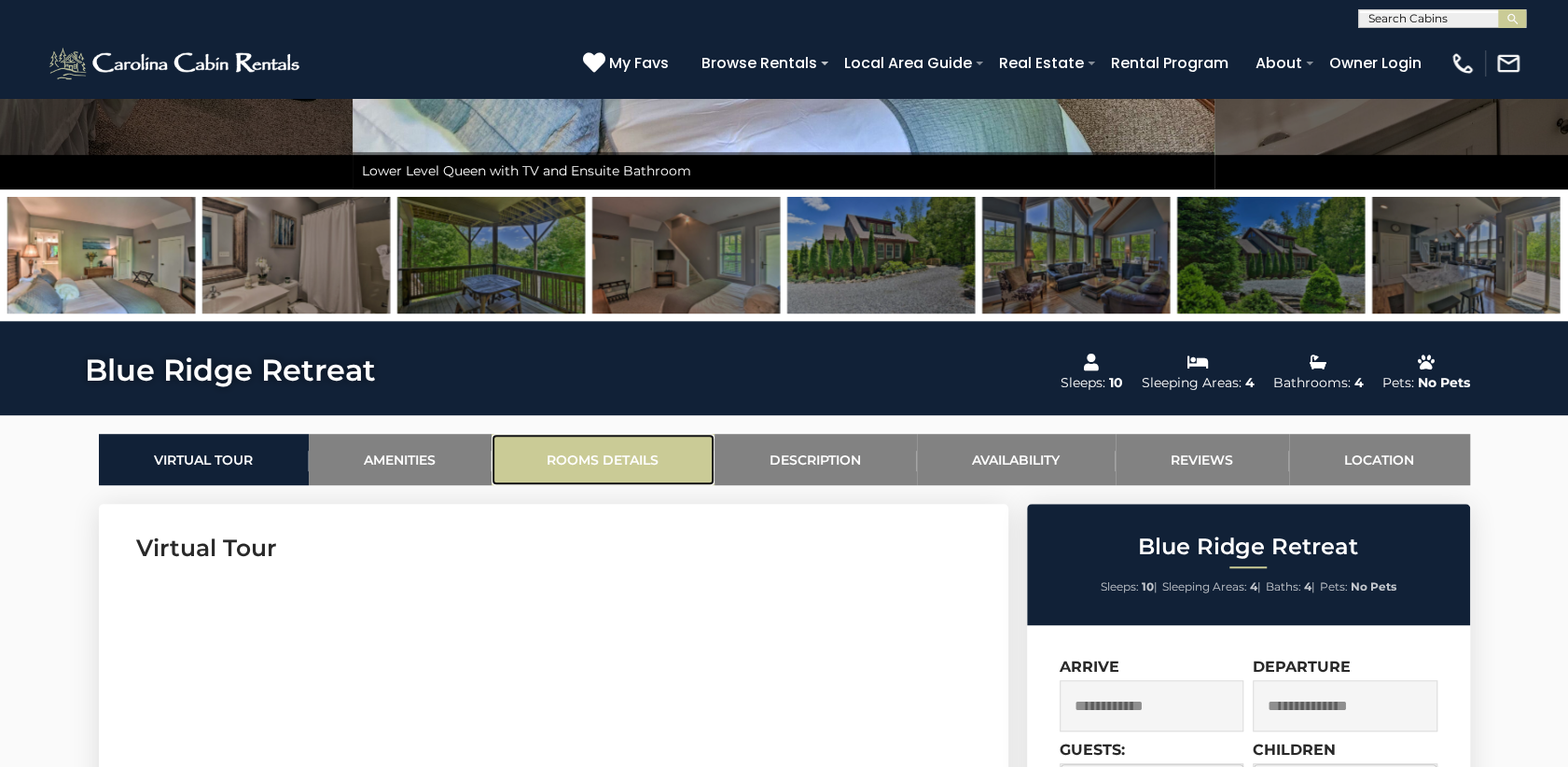
click at [602, 462] on link "Rooms Details" at bounding box center [603, 459] width 223 height 52
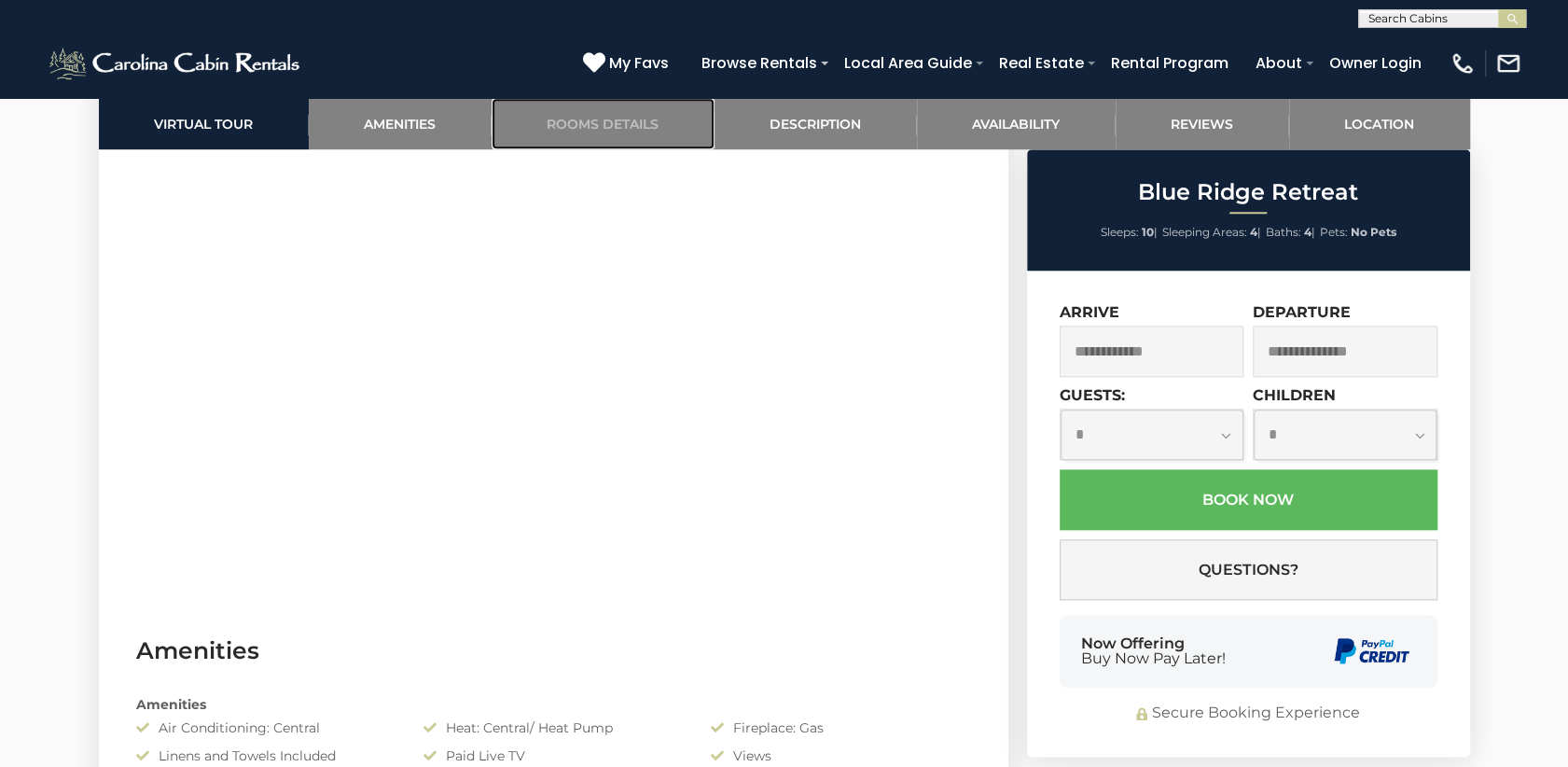
scroll to position [985, 0]
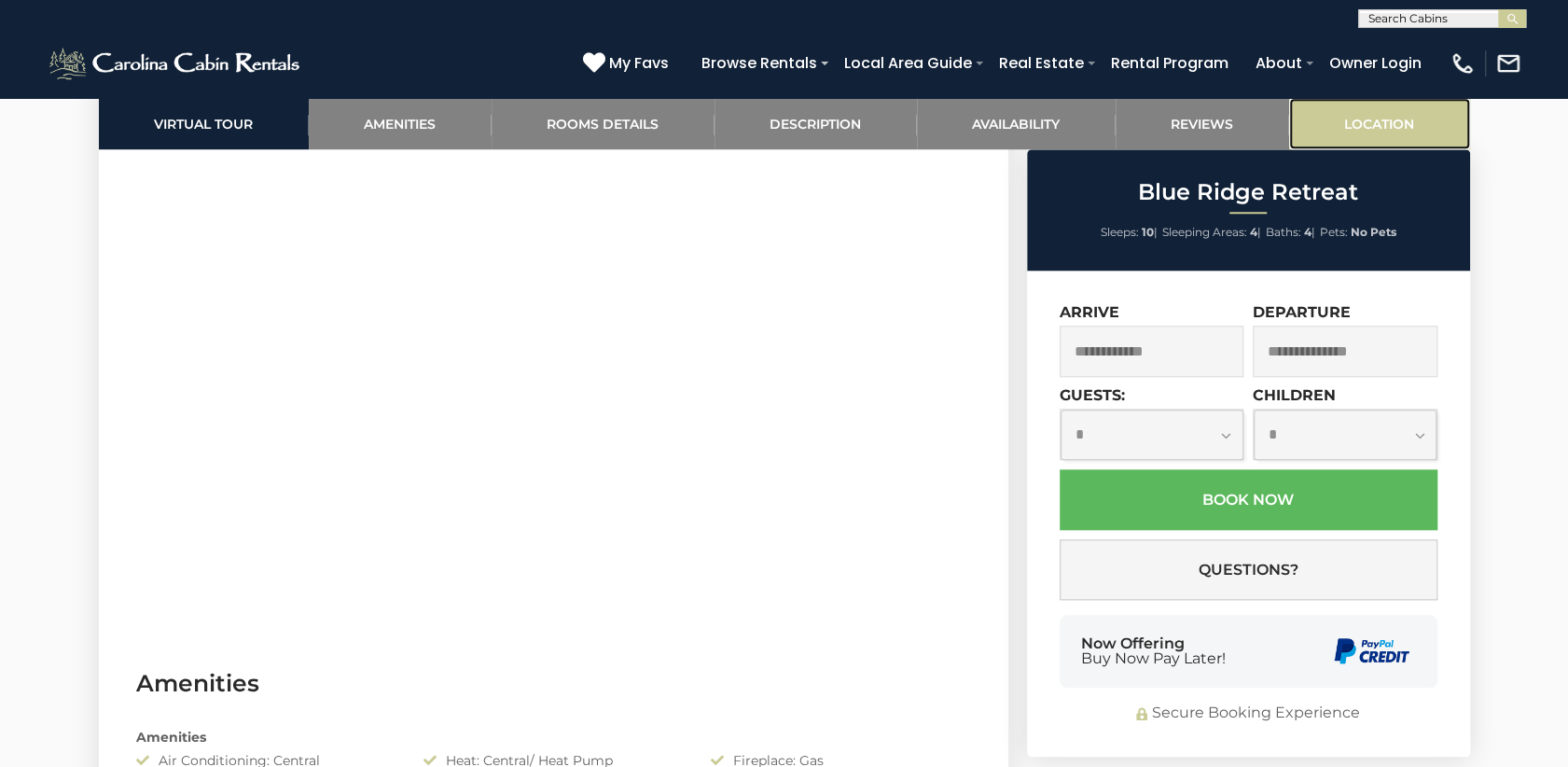
click at [1371, 128] on link "Location" at bounding box center [1380, 124] width 181 height 52
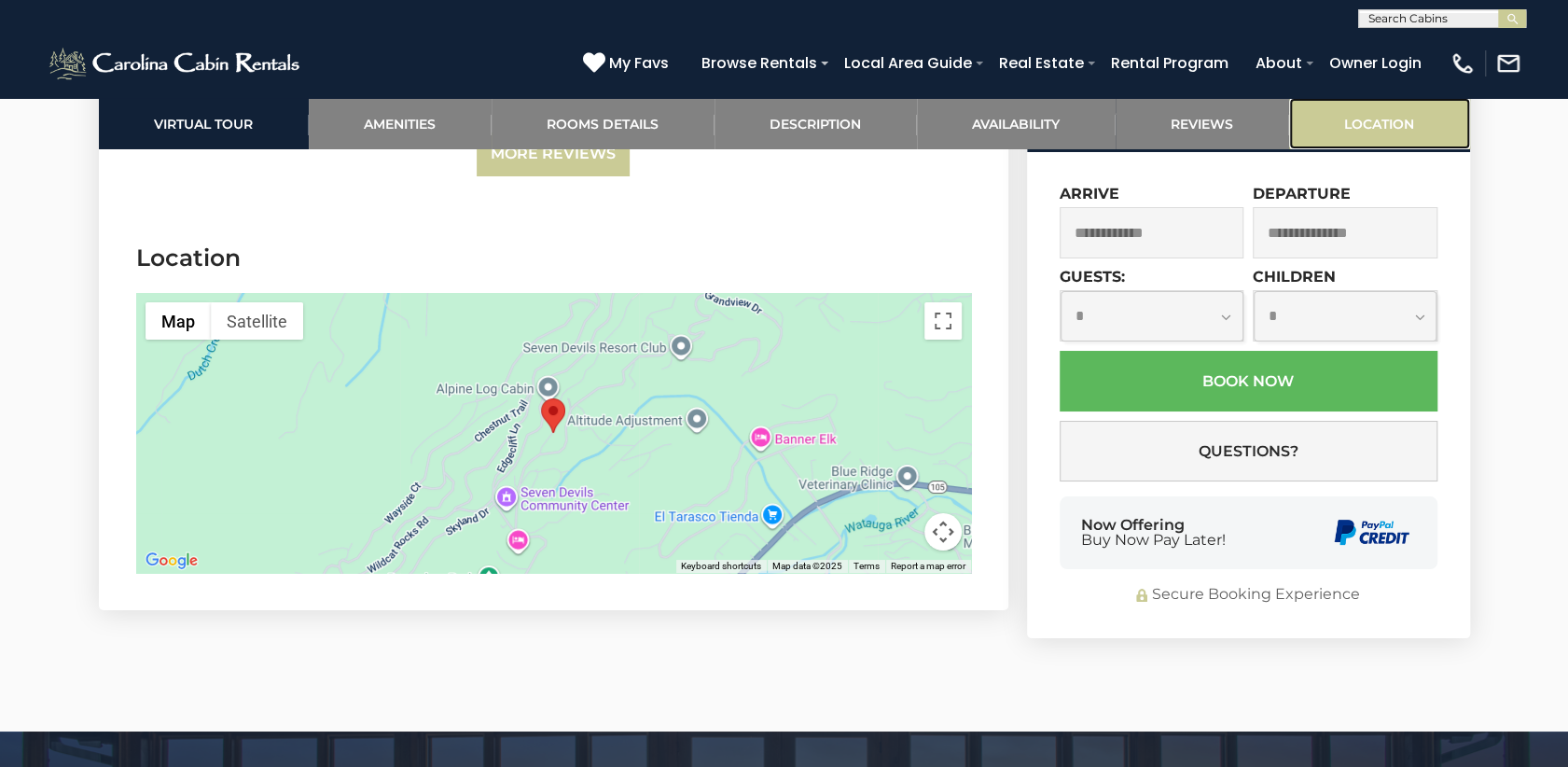
scroll to position [4578, 0]
